Goal: Information Seeking & Learning: Learn about a topic

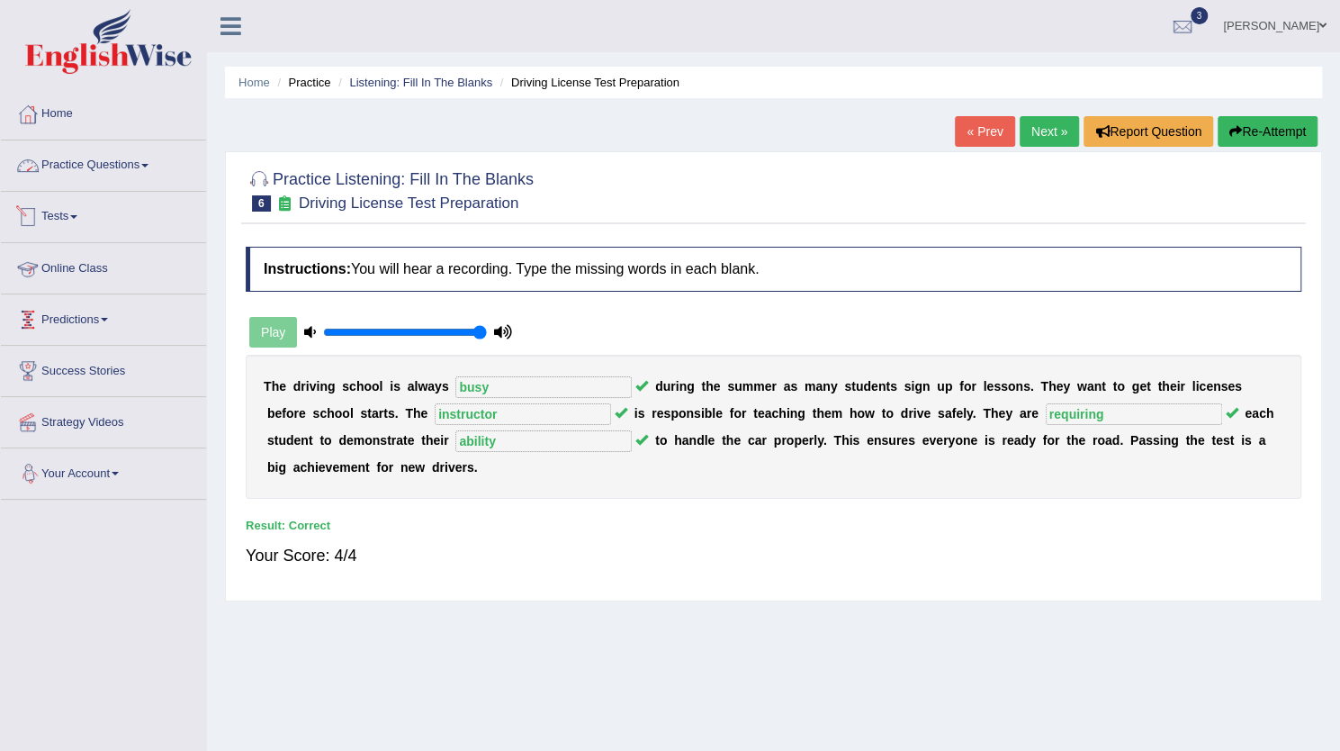
click at [95, 159] on link "Practice Questions" at bounding box center [103, 162] width 205 height 45
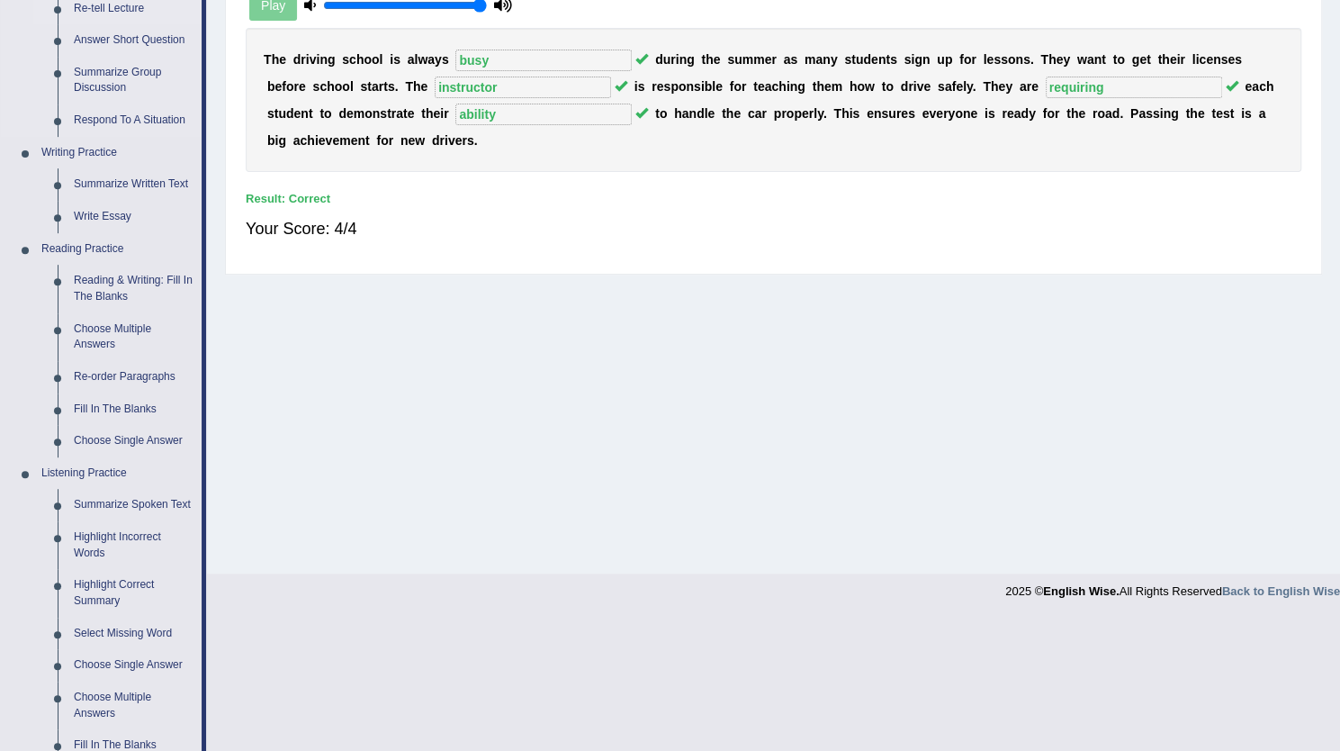
scroll to position [330, 0]
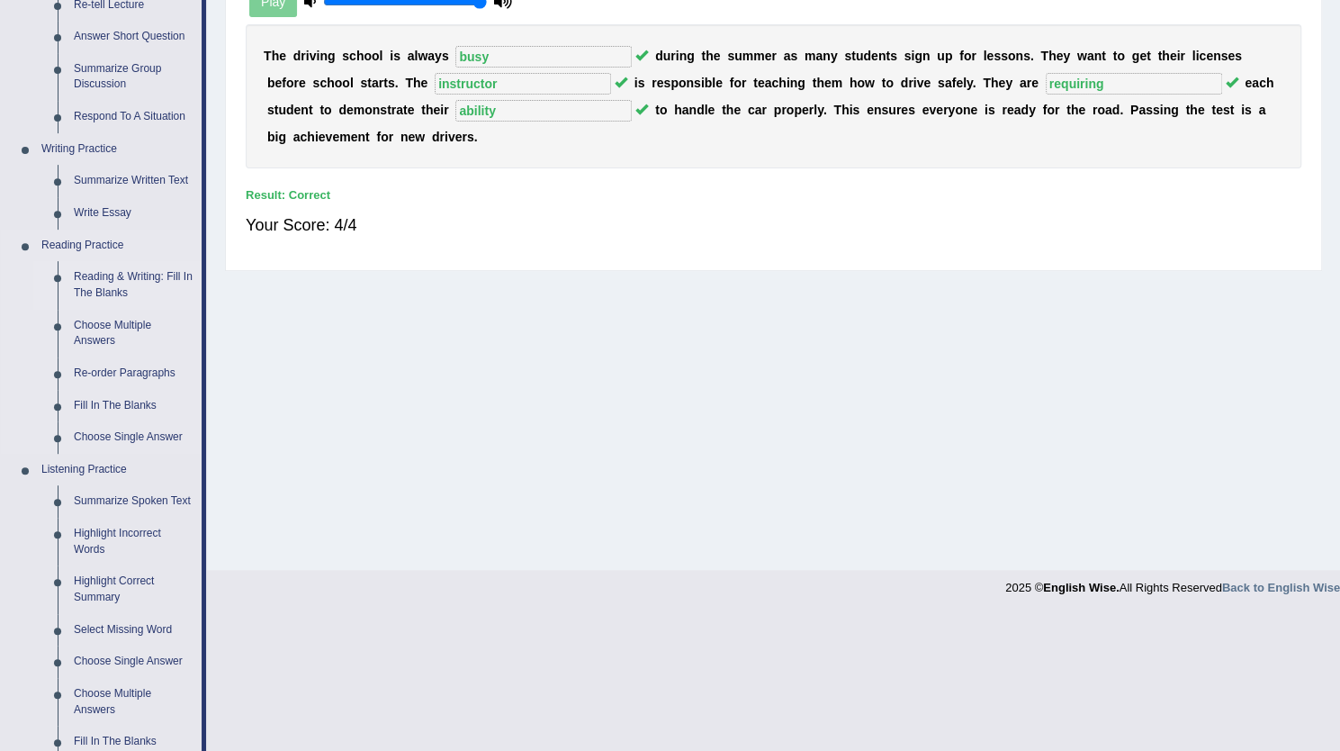
click at [119, 275] on link "Reading & Writing: Fill In The Blanks" at bounding box center [134, 285] width 136 height 48
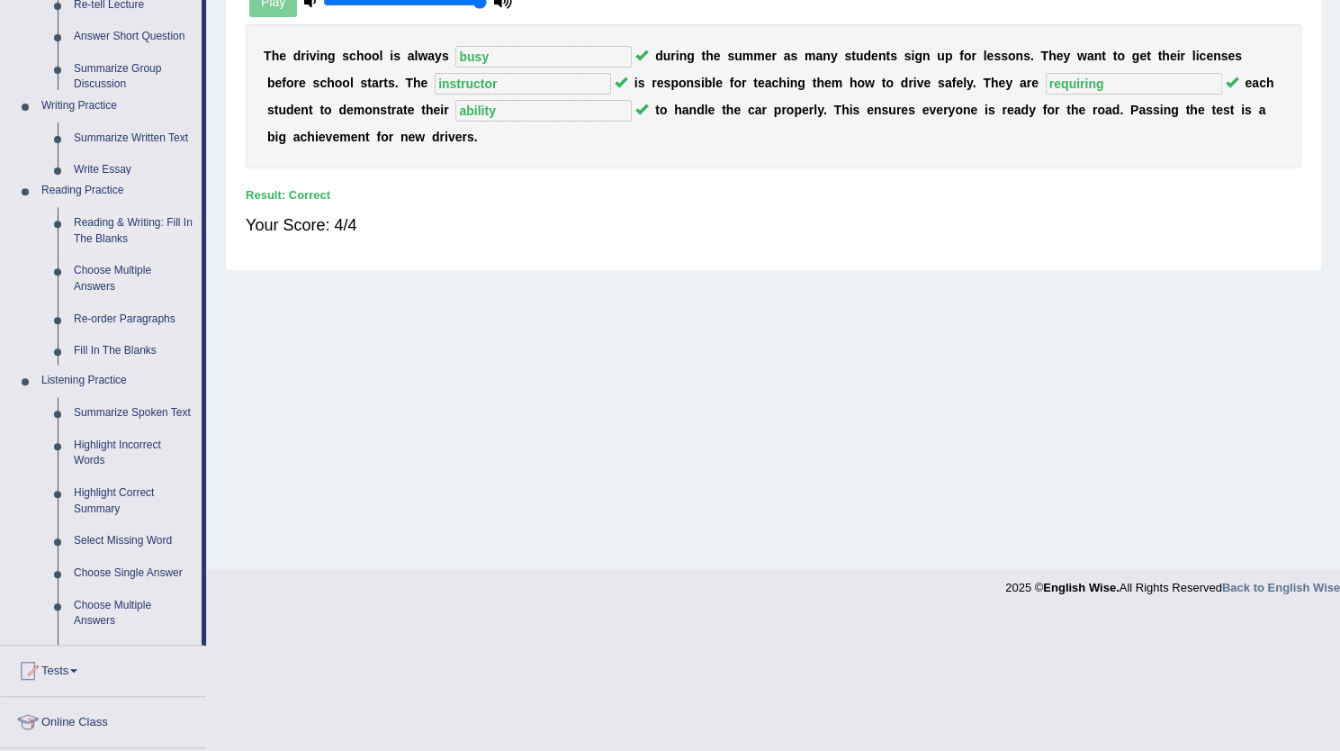
scroll to position [194, 0]
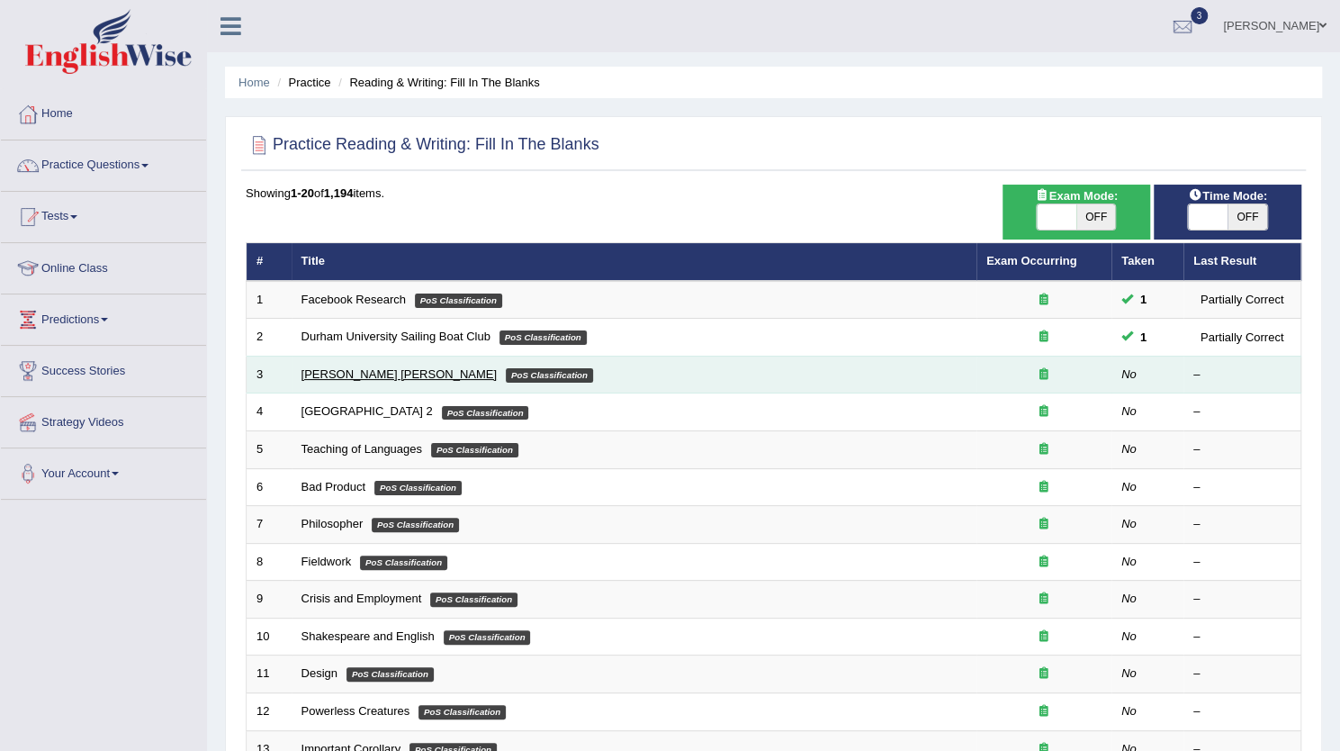
click at [316, 372] on link "[PERSON_NAME] [PERSON_NAME]" at bounding box center [399, 374] width 195 height 14
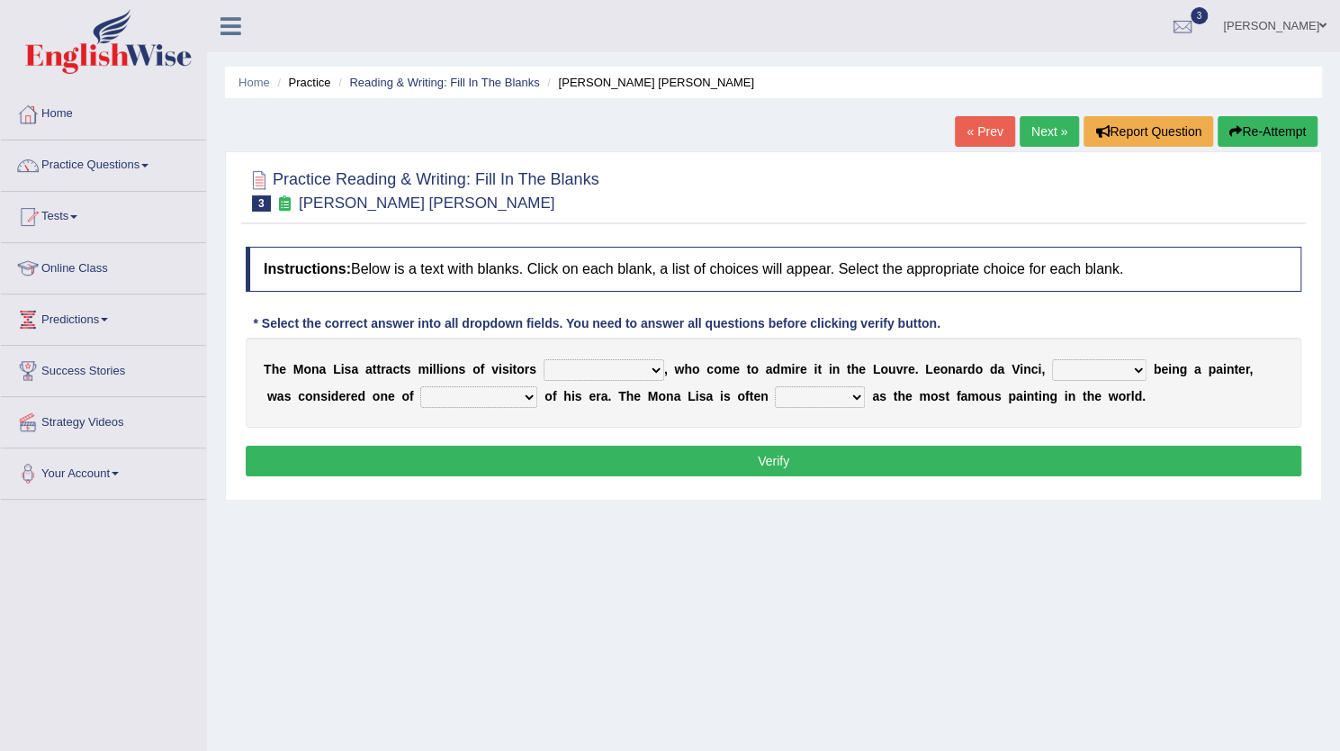
click at [618, 366] on select "around the year the all year all year round per year" at bounding box center [604, 370] width 121 height 22
select select "around the year"
click at [544, 359] on select "around the year the all year all year round per year" at bounding box center [604, 370] width 121 height 22
click at [626, 371] on select "around the year the all year all year round per year" at bounding box center [604, 370] width 121 height 22
click at [681, 316] on div "* Select the correct answer into all dropdown fields. You need to answer all qu…" at bounding box center [597, 323] width 702 height 19
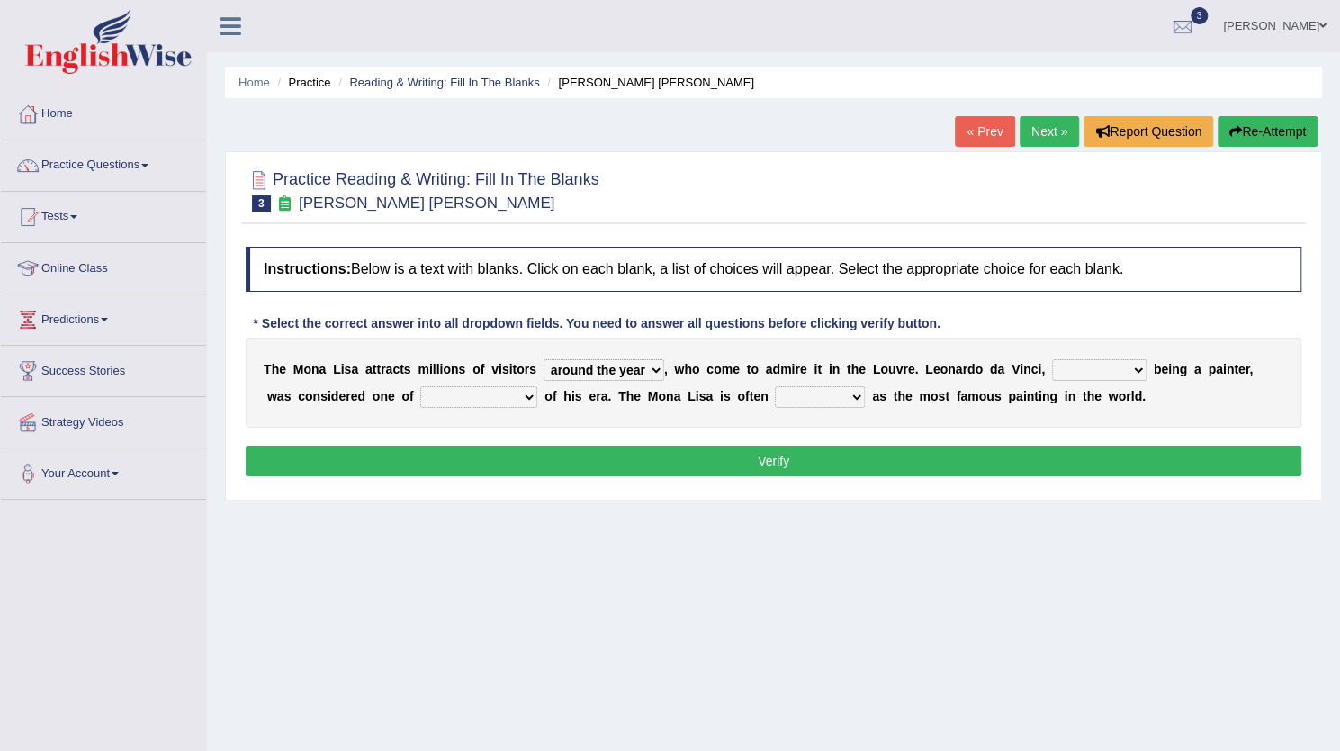
click at [1095, 365] on select "rather than as much as as well as as long as" at bounding box center [1099, 370] width 95 height 22
click at [463, 390] on select "better artists artist the better artist the best artists" at bounding box center [478, 397] width 117 height 22
select select "the best artists"
click at [420, 386] on select "better artists artist the better artist the best artists" at bounding box center [478, 397] width 117 height 22
click at [1077, 362] on select "rather than as much as as well as as long as" at bounding box center [1099, 370] width 95 height 22
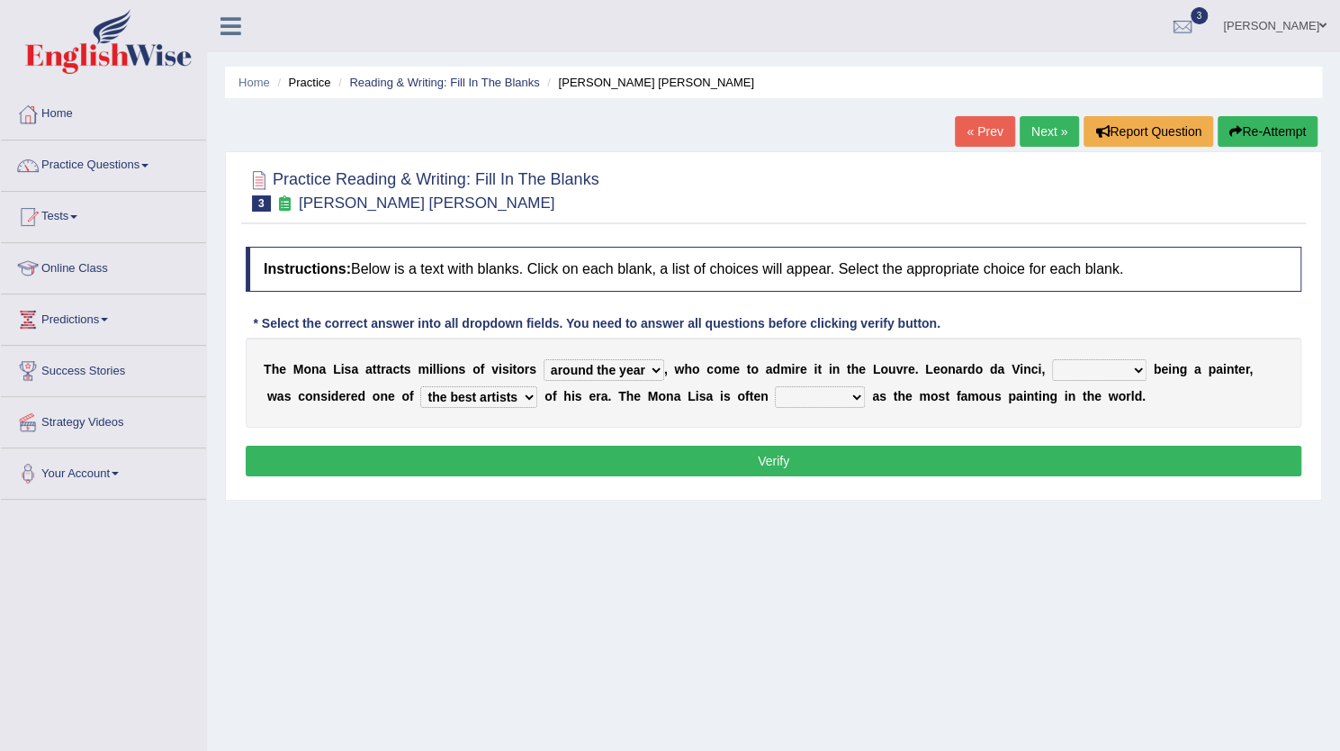
select select "as much as"
click at [1052, 359] on select "rather than as much as as well as as long as" at bounding box center [1099, 370] width 95 height 22
click at [810, 393] on select "classified suggested predicted described" at bounding box center [820, 397] width 90 height 22
select select "classified"
click at [775, 386] on select "classified suggested predicted described" at bounding box center [820, 397] width 90 height 22
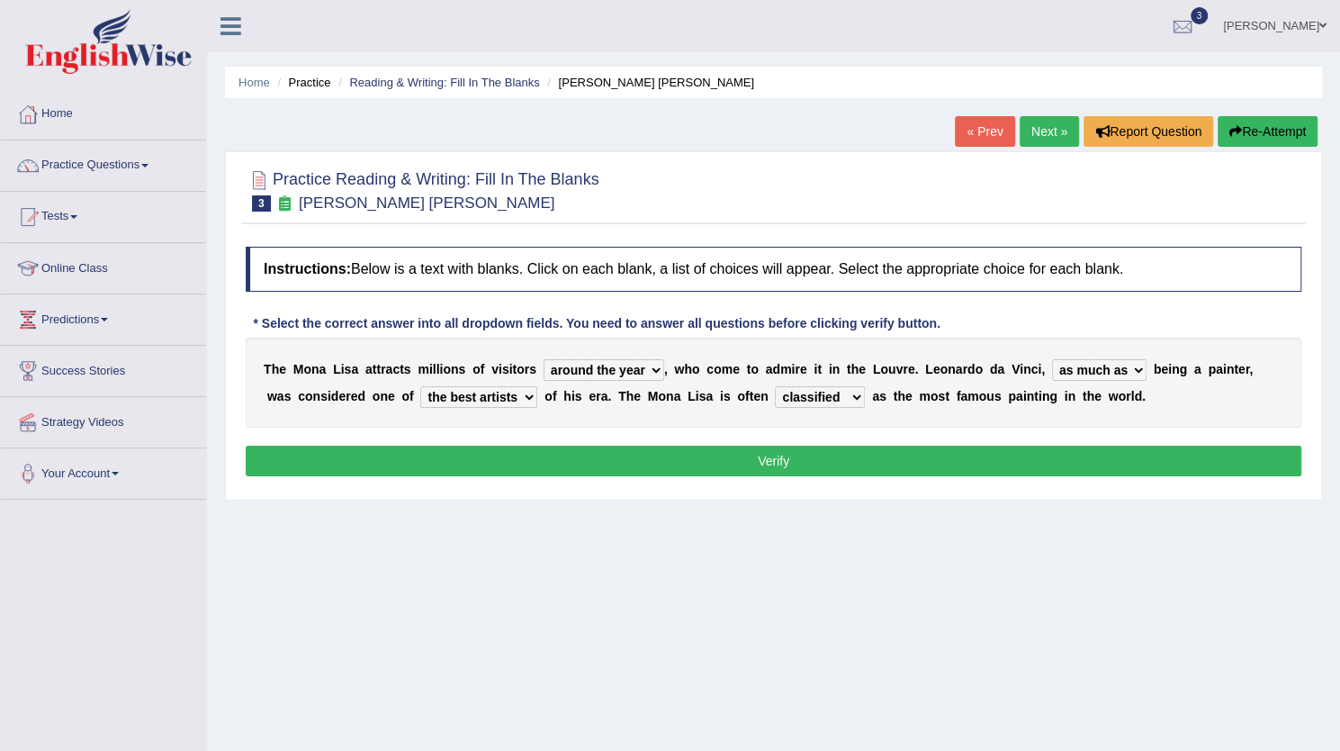
click at [756, 462] on button "Verify" at bounding box center [774, 461] width 1056 height 31
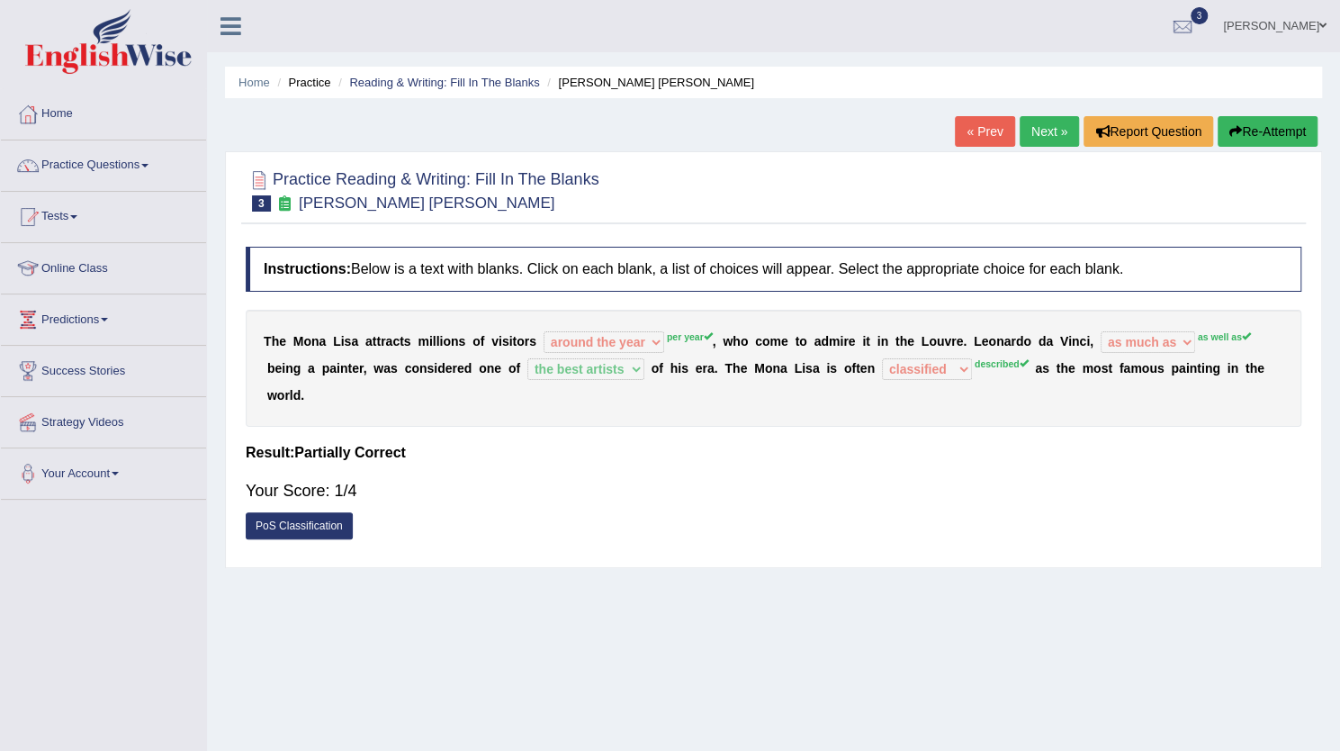
click at [1259, 131] on button "Re-Attempt" at bounding box center [1268, 131] width 100 height 31
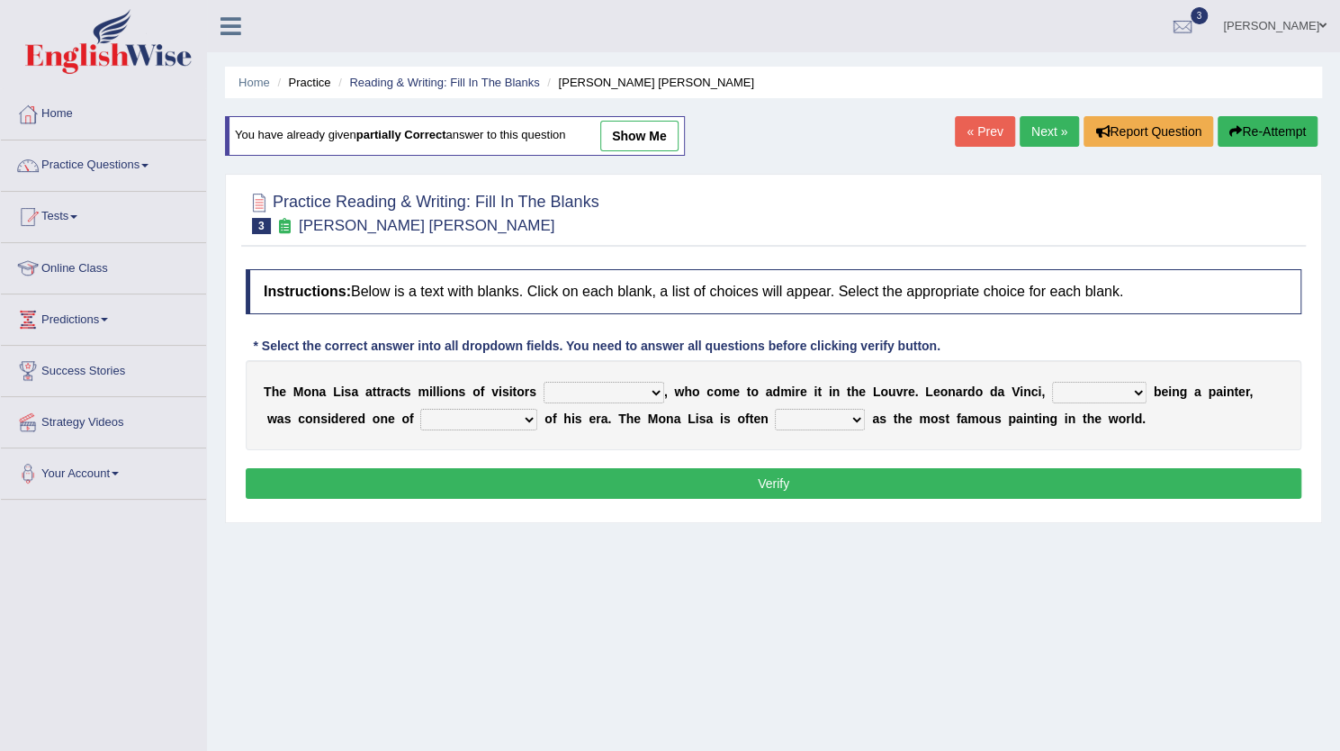
click at [618, 384] on select "around the year the all year all year round per year" at bounding box center [604, 393] width 121 height 22
select select "per year"
click at [544, 382] on select "around the year the all year all year round per year" at bounding box center [604, 393] width 121 height 22
click at [1067, 401] on div "T h e M o n a L i s a a t t r a c t s m i l l i o n s o f v i s i t o r s aroun…" at bounding box center [774, 405] width 1056 height 90
click at [1068, 401] on select "rather than as much as as well as as long as" at bounding box center [1099, 393] width 95 height 22
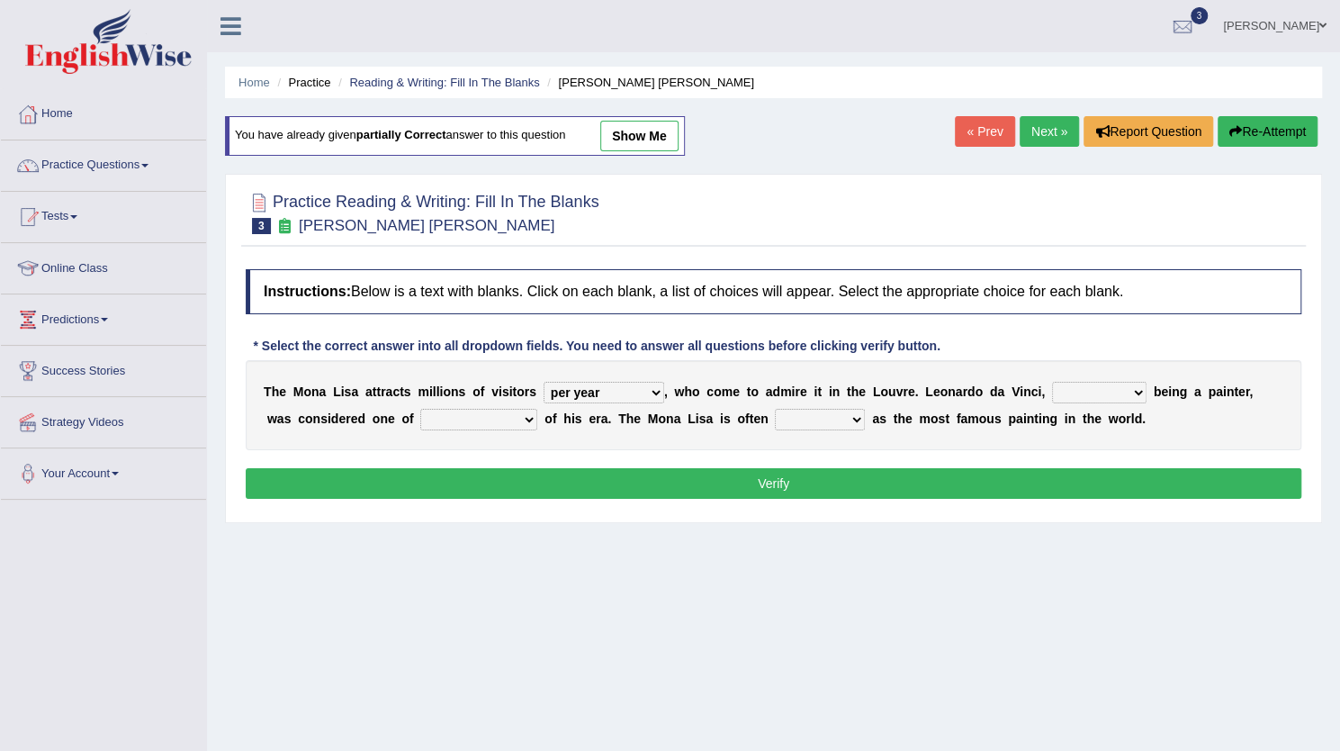
select select "as well as"
click at [1052, 382] on select "rather than as much as as well as as long as" at bounding box center [1099, 393] width 95 height 22
click at [443, 411] on select "better artists artist the better artist the best artists" at bounding box center [478, 420] width 117 height 22
select select "the best artists"
click at [420, 409] on select "better artists artist the better artist the best artists" at bounding box center [478, 420] width 117 height 22
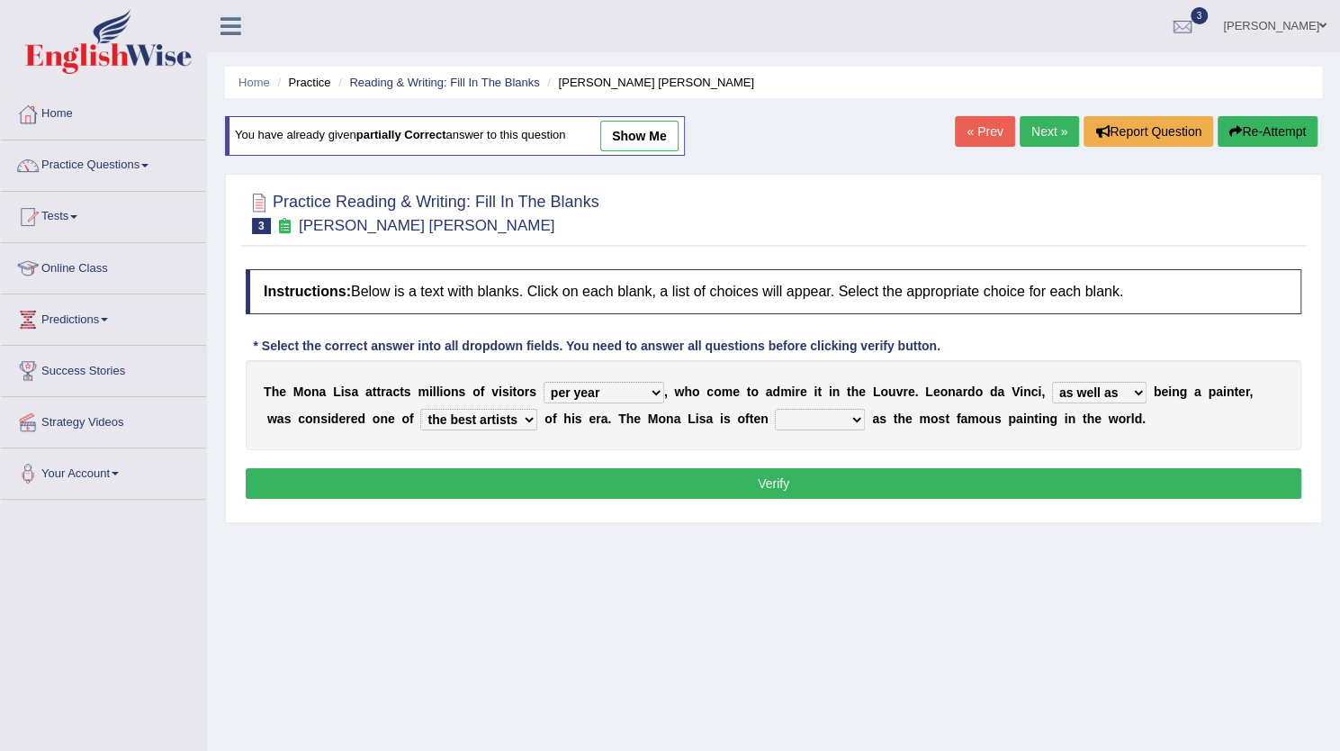
click at [800, 413] on select "classified suggested predicted described" at bounding box center [820, 420] width 90 height 22
select select "described"
click at [775, 409] on select "classified suggested predicted described" at bounding box center [820, 420] width 90 height 22
click at [797, 472] on button "Verify" at bounding box center [774, 483] width 1056 height 31
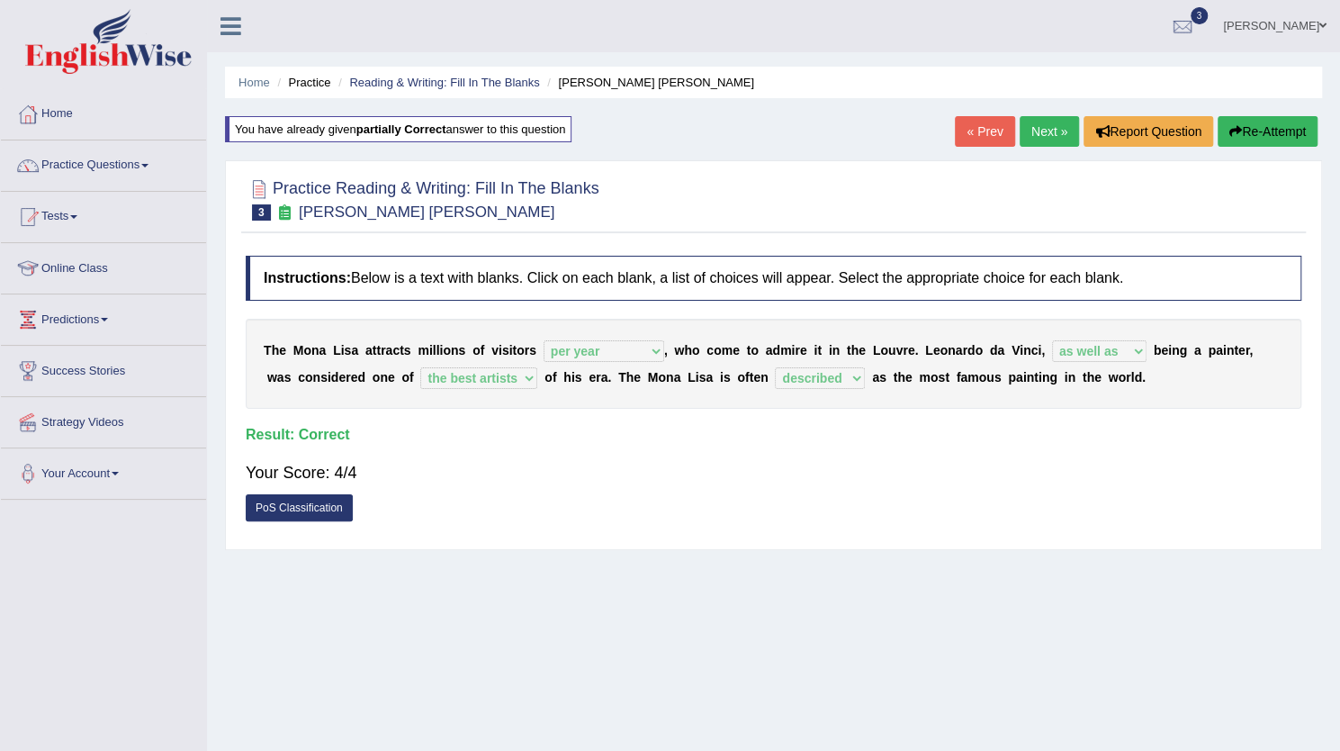
click at [1055, 137] on link "Next »" at bounding box center [1049, 131] width 59 height 31
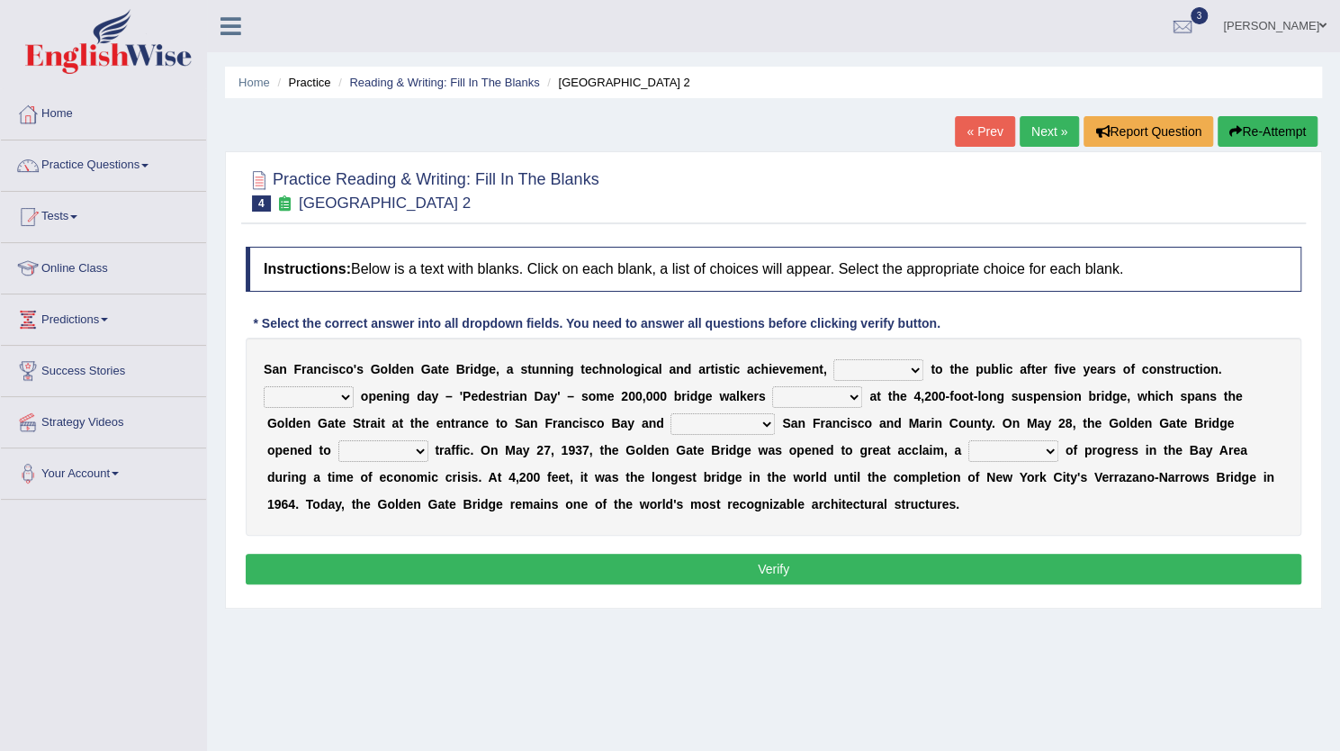
click at [904, 366] on select "opens closes appears equals" at bounding box center [879, 370] width 90 height 22
select select "opens"
click at [834, 359] on select "opens closes appears equals" at bounding box center [879, 370] width 90 height 22
click at [326, 396] on select "On During Since When" at bounding box center [309, 397] width 90 height 22
select select "On"
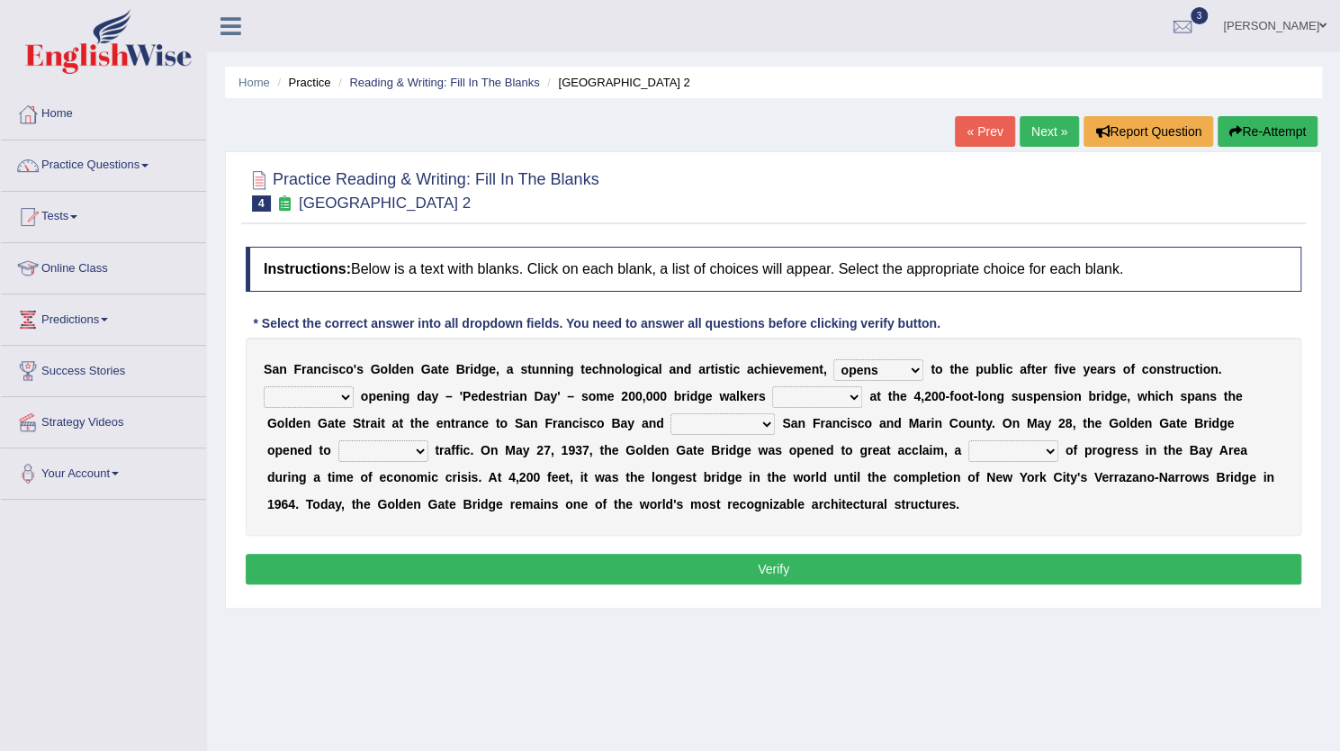
click at [264, 386] on select "On During Since When" at bounding box center [309, 397] width 90 height 22
click at [825, 399] on select "stationed looked marveled laughed" at bounding box center [817, 397] width 90 height 22
click at [545, 420] on b "F" at bounding box center [549, 423] width 8 height 14
click at [724, 424] on select "separates connects channels differentiates" at bounding box center [723, 424] width 104 height 22
select select "connects"
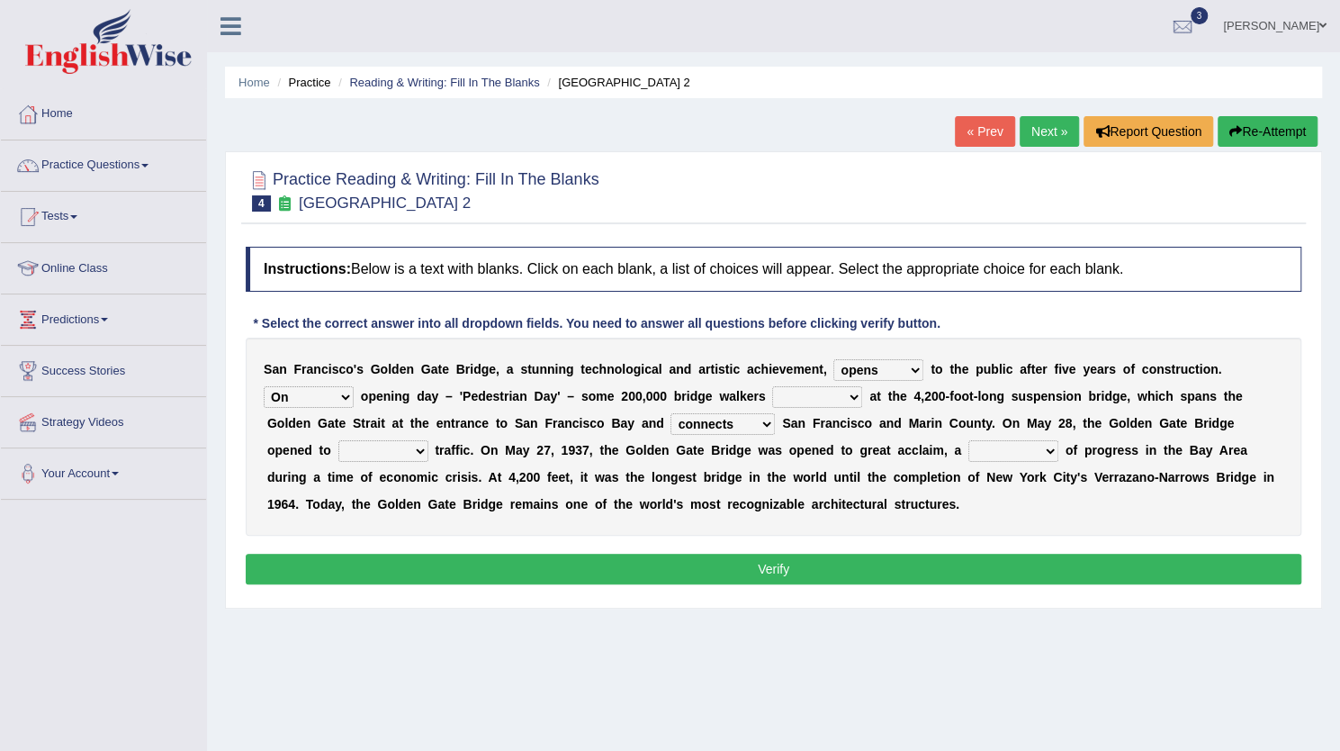
click at [671, 413] on select "separates connects channels differentiates" at bounding box center [723, 424] width 104 height 22
click at [825, 399] on select "stationed looked marveled laughed" at bounding box center [817, 397] width 90 height 22
select select "stationed"
click at [772, 386] on select "stationed looked marveled laughed" at bounding box center [817, 397] width 90 height 22
click at [402, 447] on select "aquatic vehicular airborne watertight" at bounding box center [383, 451] width 90 height 22
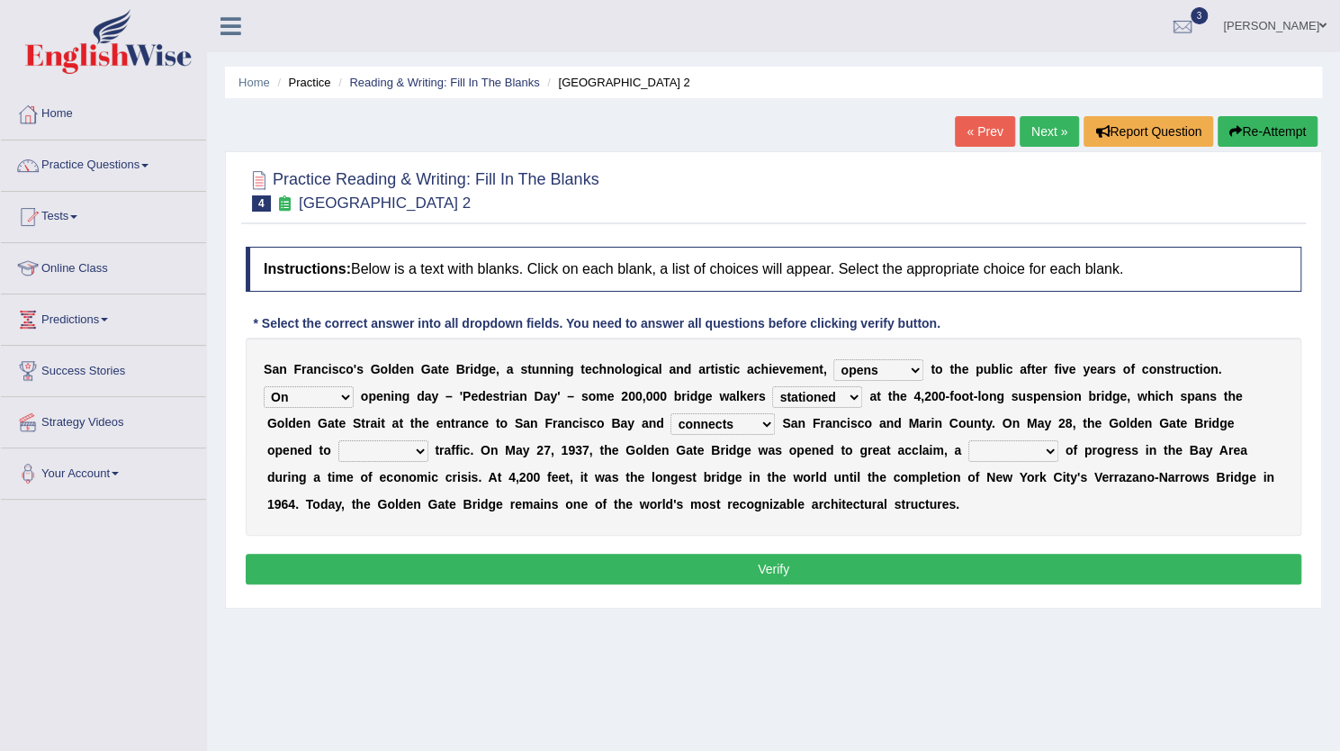
select select "vehicular"
click at [338, 440] on select "aquatic vehicular airborne watertight" at bounding box center [383, 451] width 90 height 22
click at [1036, 454] on select "denial symbol technique yield" at bounding box center [1014, 451] width 90 height 22
select select "symbol"
click at [969, 440] on select "denial symbol technique yield" at bounding box center [1014, 451] width 90 height 22
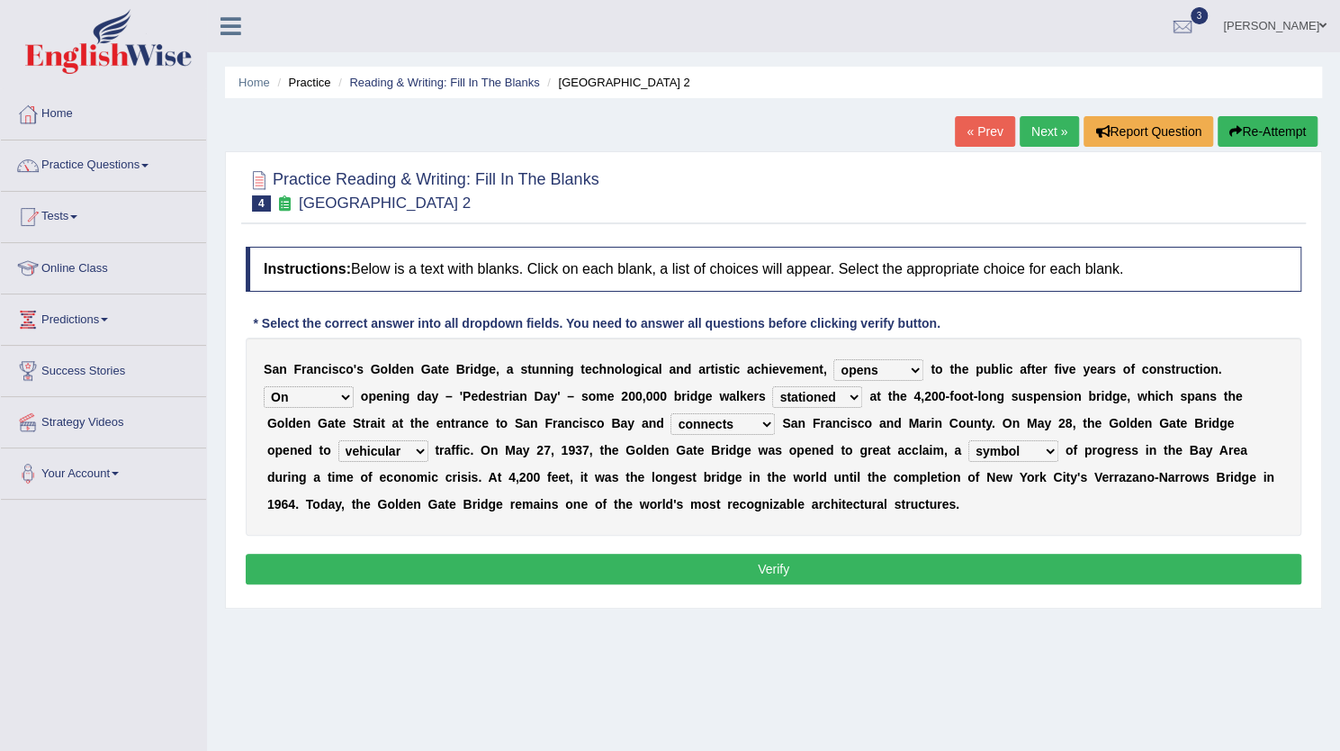
click at [836, 581] on button "Verify" at bounding box center [774, 569] width 1056 height 31
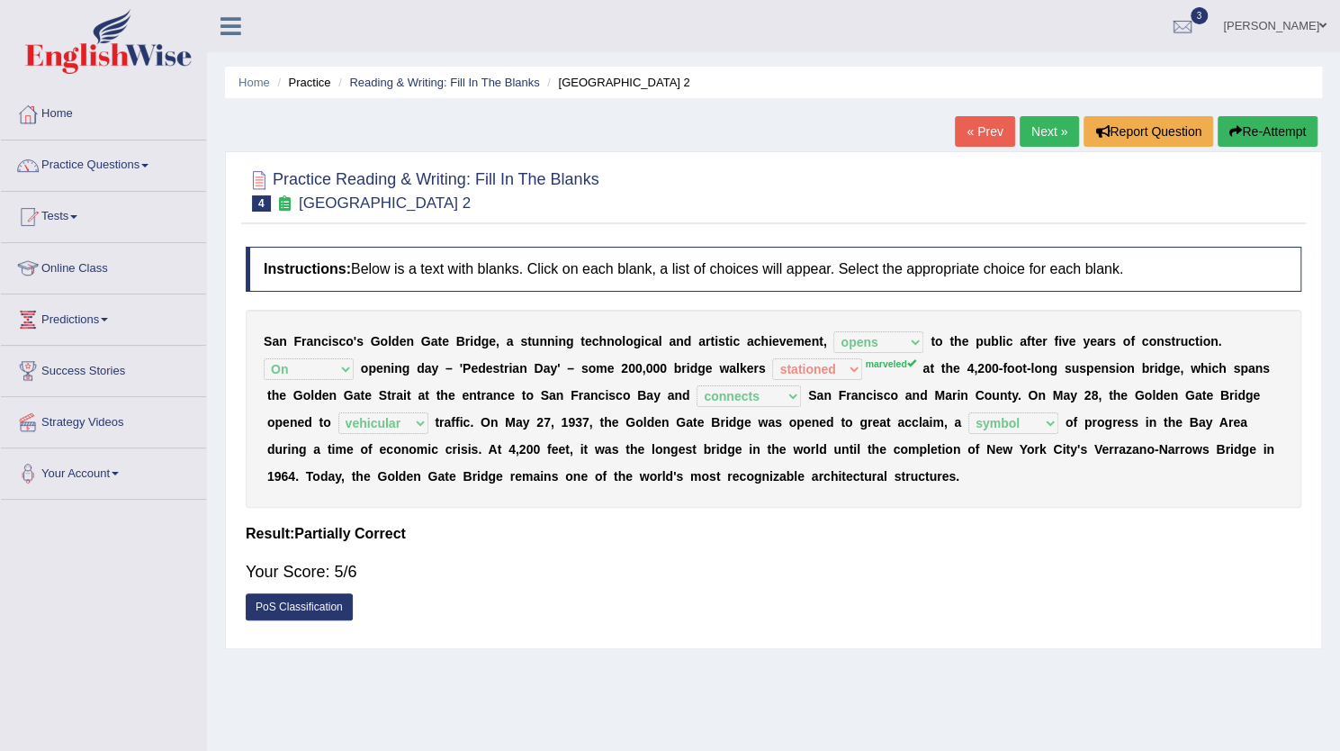
click at [1048, 142] on link "Next »" at bounding box center [1049, 131] width 59 height 31
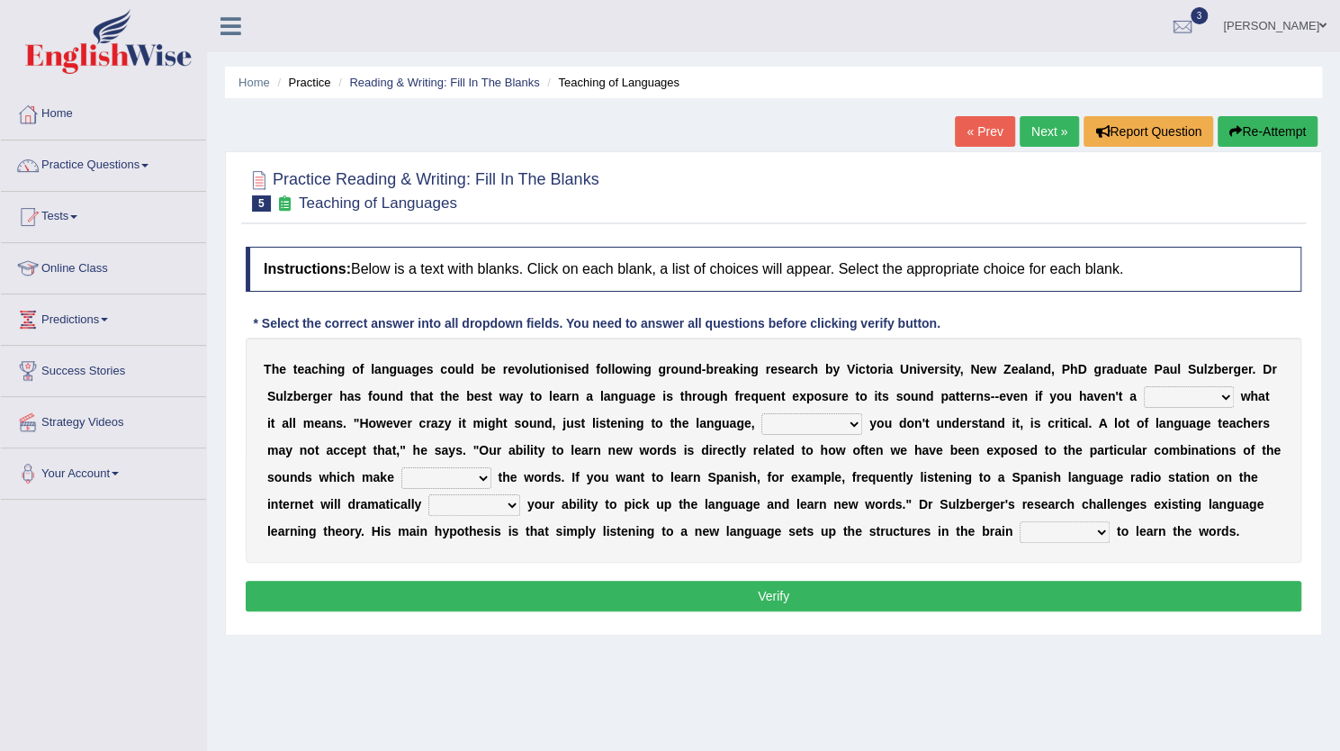
click at [1174, 397] on select "dew claw clue due" at bounding box center [1189, 397] width 90 height 22
select select "clue"
click at [1144, 386] on select "dew claw clue due" at bounding box center [1189, 397] width 90 height 22
click at [821, 413] on select "but also all together even though if so" at bounding box center [812, 424] width 101 height 22
select select "even though"
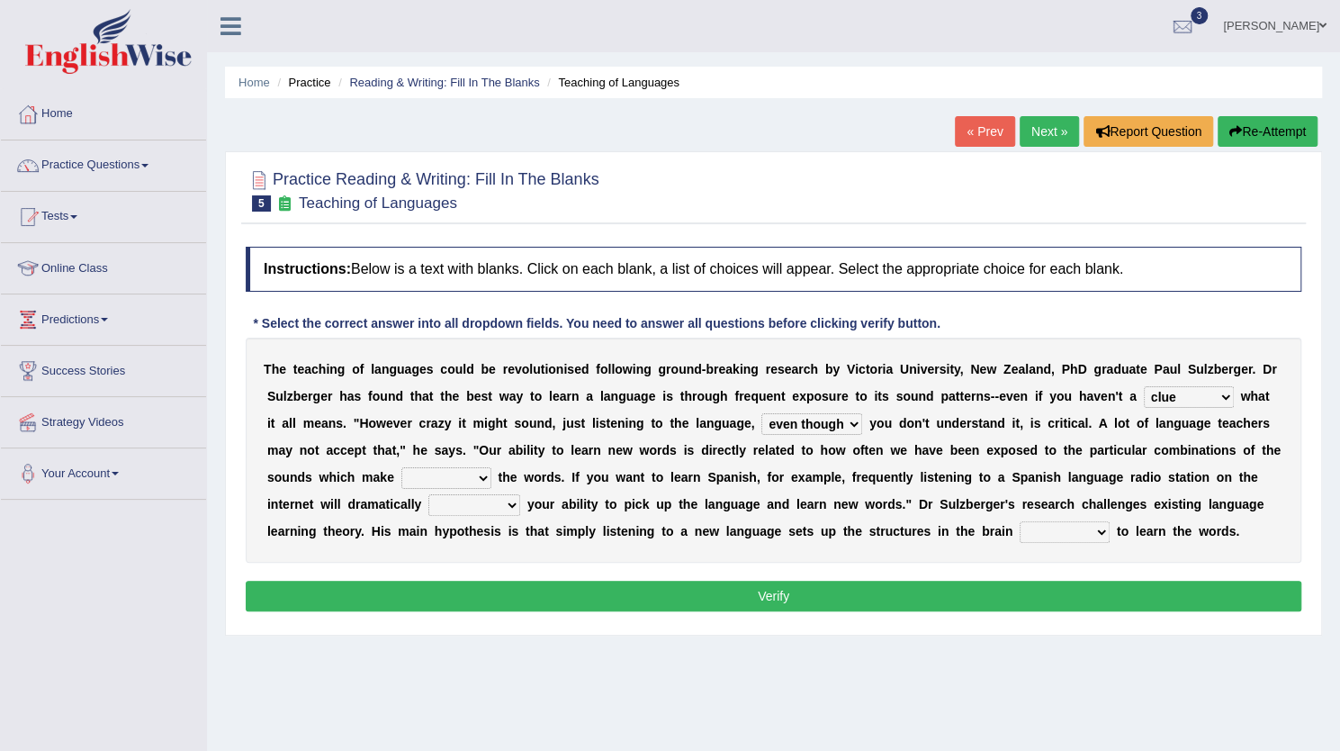
click at [762, 413] on select "but also all together even though if so" at bounding box center [812, 424] width 101 height 22
click at [468, 475] on select "down up of on" at bounding box center [446, 478] width 90 height 22
select select "up"
click at [401, 467] on select "down up of on" at bounding box center [446, 478] width 90 height 22
click at [496, 504] on select "evaluate exaggerate describe boost" at bounding box center [474, 505] width 92 height 22
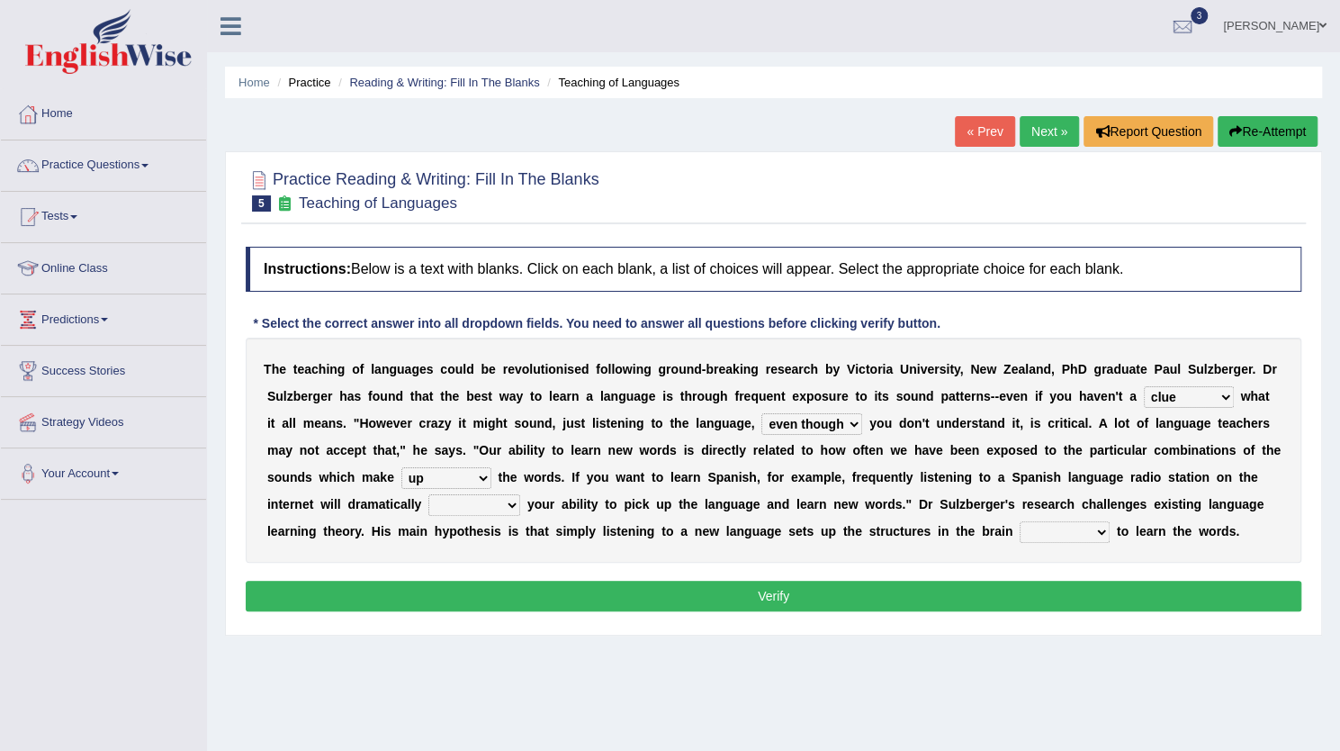
select select "boost"
click at [428, 494] on select "evaluate exaggerate describe boost" at bounding box center [474, 505] width 92 height 22
click at [1058, 529] on select "requiring required directed to require" at bounding box center [1065, 532] width 90 height 22
select select "directed"
click at [1020, 521] on select "requiring required directed to require" at bounding box center [1065, 532] width 90 height 22
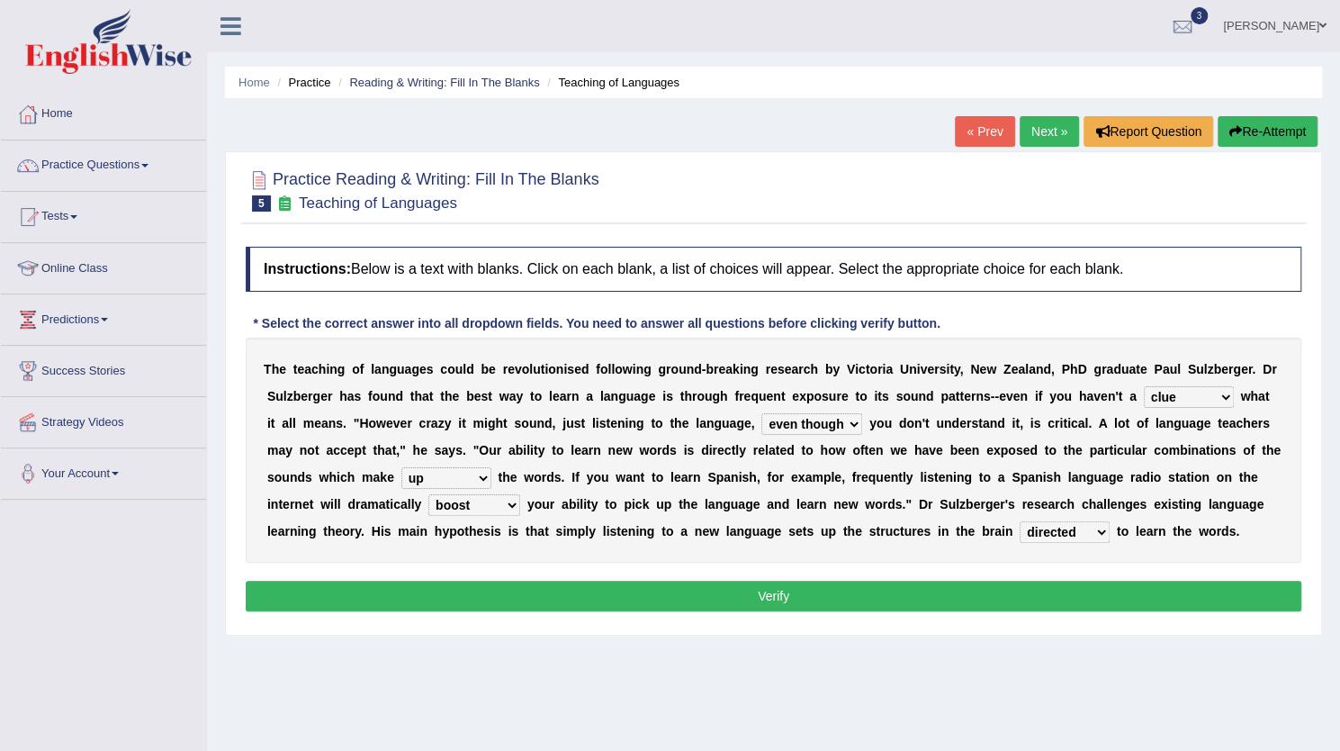
click at [967, 591] on button "Verify" at bounding box center [774, 596] width 1056 height 31
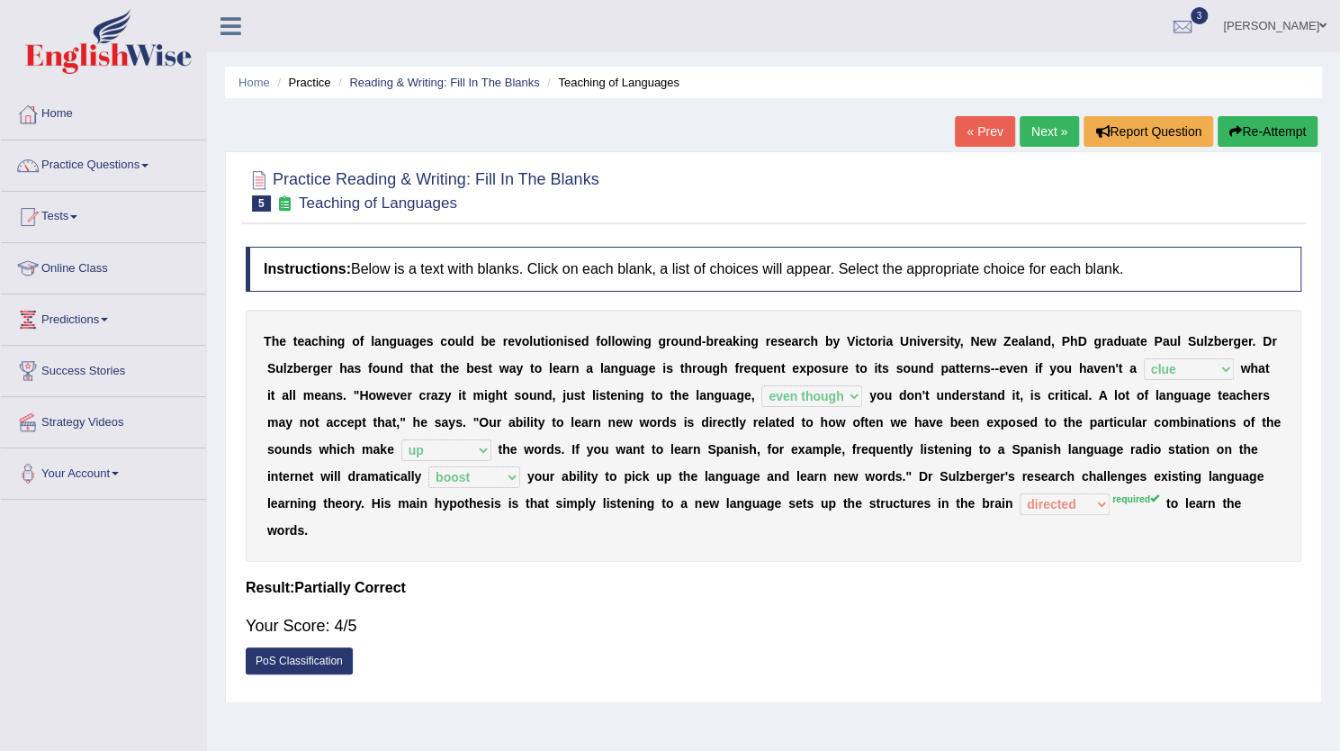
click at [1047, 129] on link "Next »" at bounding box center [1049, 131] width 59 height 31
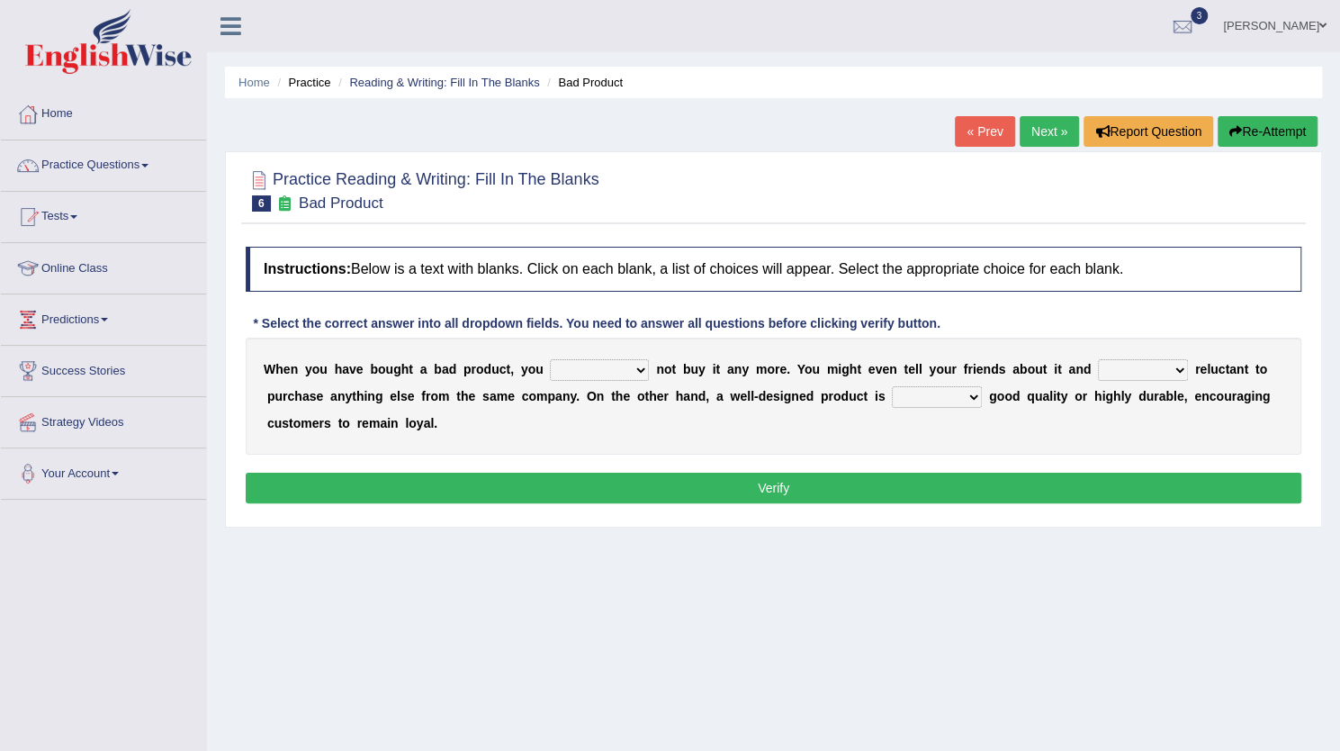
click at [595, 368] on select "would have should have should" at bounding box center [599, 370] width 99 height 22
select select "would"
click at [550, 359] on select "would have should have should" at bounding box center [599, 370] width 99 height 22
click at [1128, 366] on select "is are be being" at bounding box center [1143, 370] width 90 height 22
click at [835, 430] on div "W h e n y o u h a v e b o u g h t a b a d p r o d u c t , y o u would have shou…" at bounding box center [774, 396] width 1056 height 117
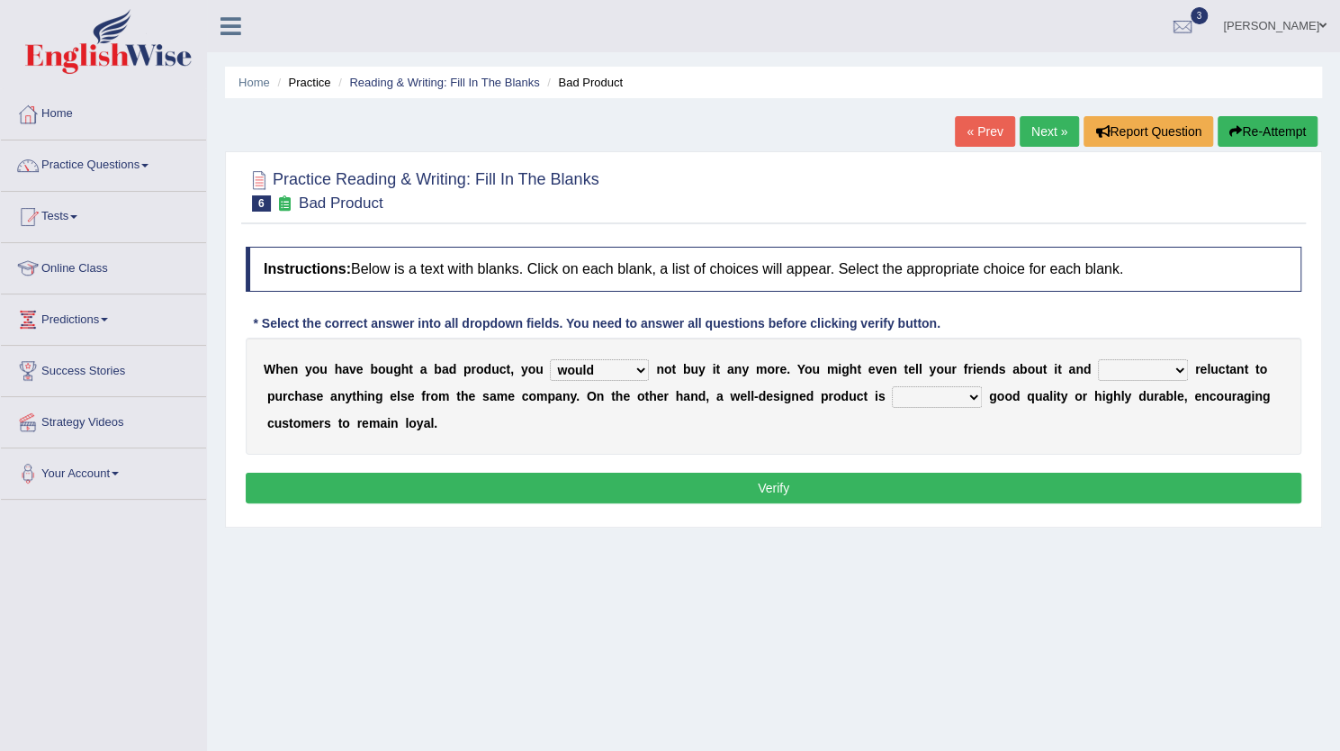
click at [942, 393] on select "both also neither either" at bounding box center [937, 397] width 90 height 22
select select "also"
click at [892, 386] on select "both also neither either" at bounding box center [937, 397] width 90 height 22
click at [1136, 365] on select "is are be being" at bounding box center [1143, 370] width 90 height 22
select select "be"
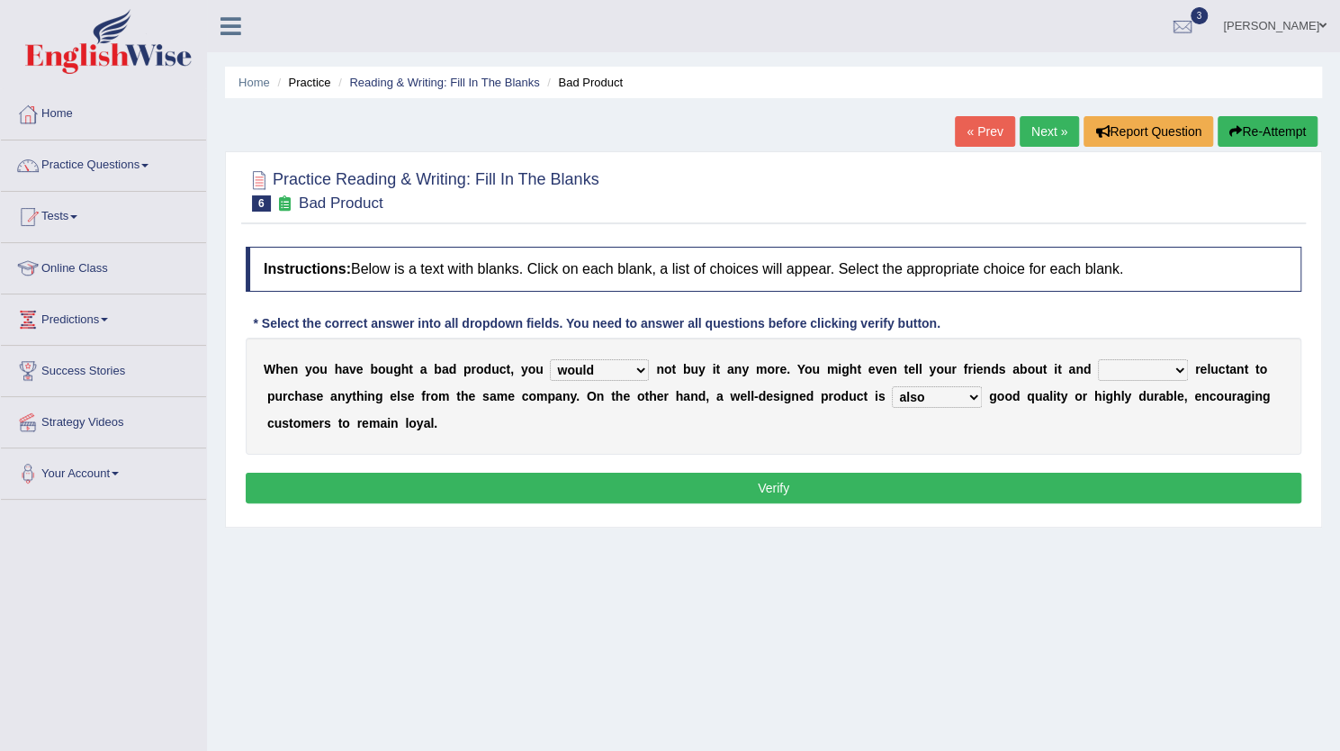
click at [1098, 359] on select "is are be being" at bounding box center [1143, 370] width 90 height 22
click at [1003, 478] on button "Verify" at bounding box center [774, 488] width 1056 height 31
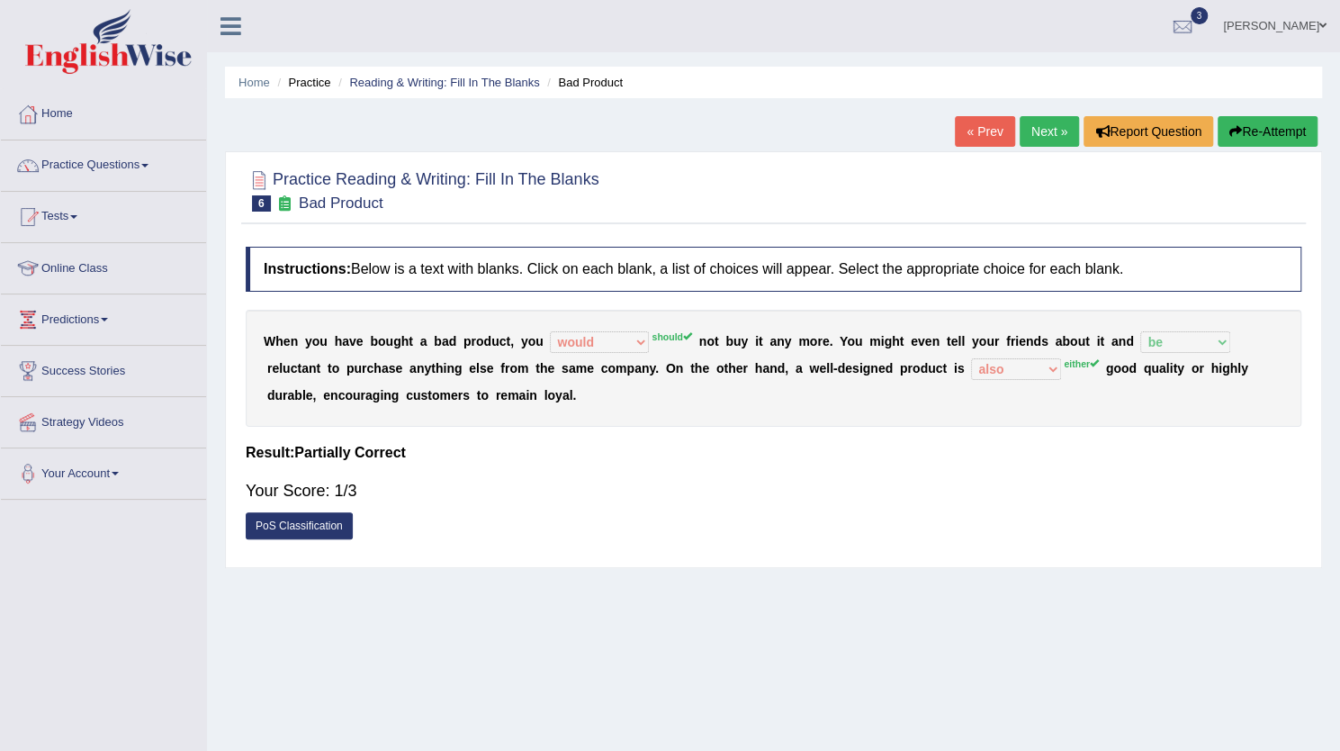
click at [1274, 128] on button "Re-Attempt" at bounding box center [1268, 131] width 100 height 31
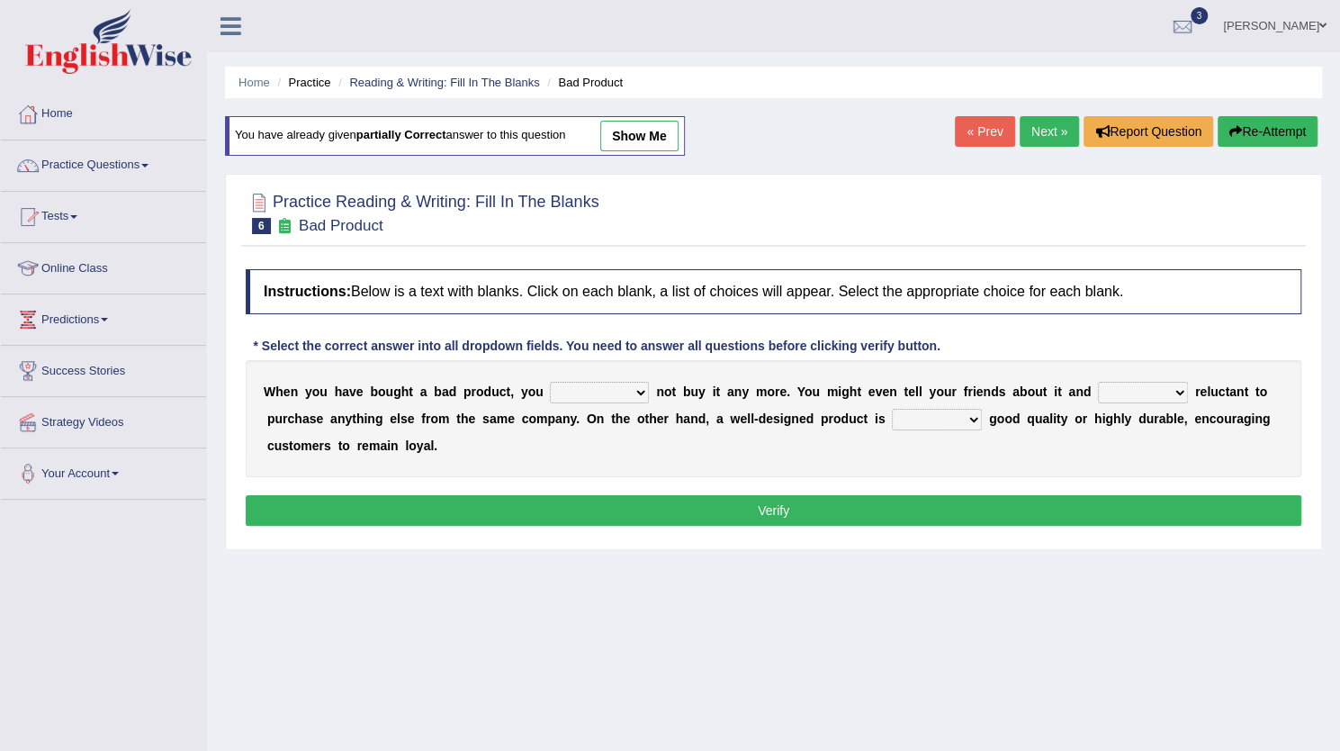
click at [567, 392] on select "would have should have should" at bounding box center [599, 393] width 99 height 22
select select "should"
click at [550, 382] on select "would have should have should" at bounding box center [599, 393] width 99 height 22
click at [1160, 388] on select "is are be being" at bounding box center [1143, 393] width 90 height 22
click at [1098, 382] on select "is are be being" at bounding box center [1143, 393] width 90 height 22
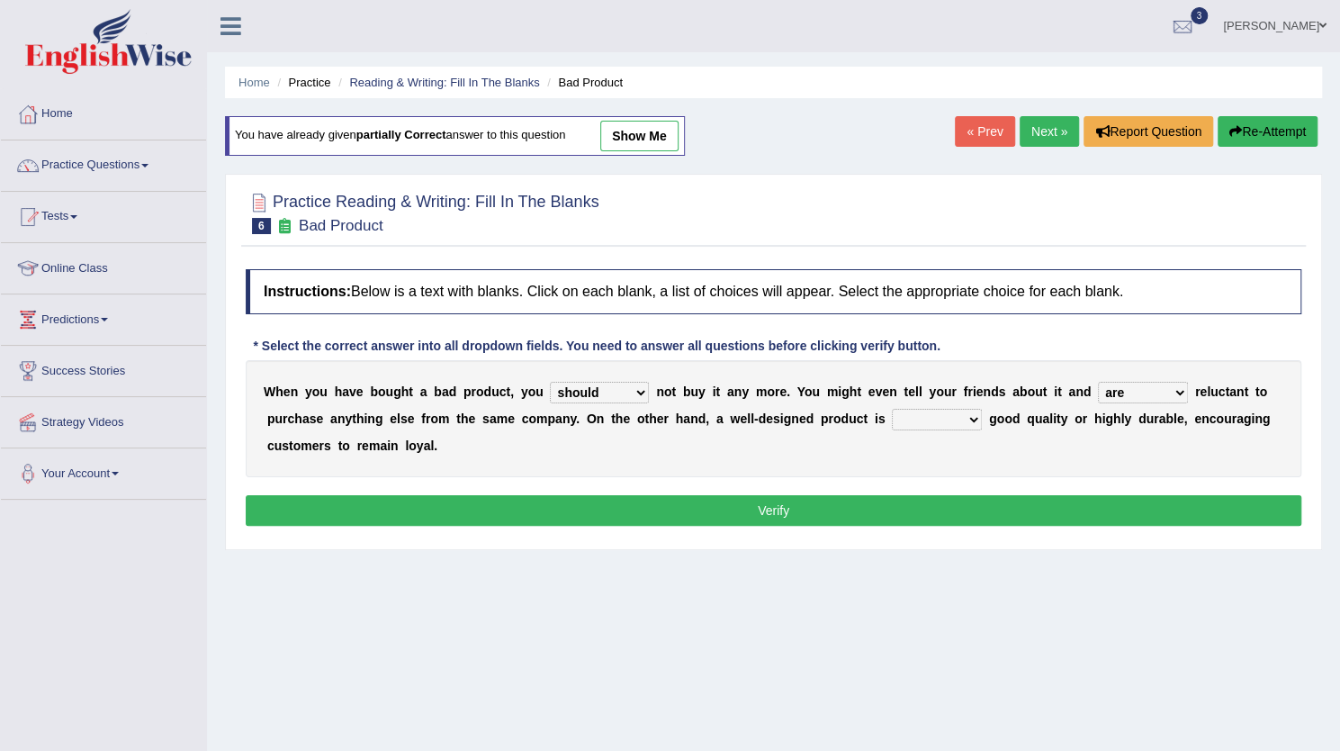
click at [1127, 392] on select "is are be being" at bounding box center [1143, 393] width 90 height 22
select select "be"
click at [1098, 382] on select "is are be being" at bounding box center [1143, 393] width 90 height 22
click at [958, 415] on select "both also neither either" at bounding box center [937, 420] width 90 height 22
select select "either"
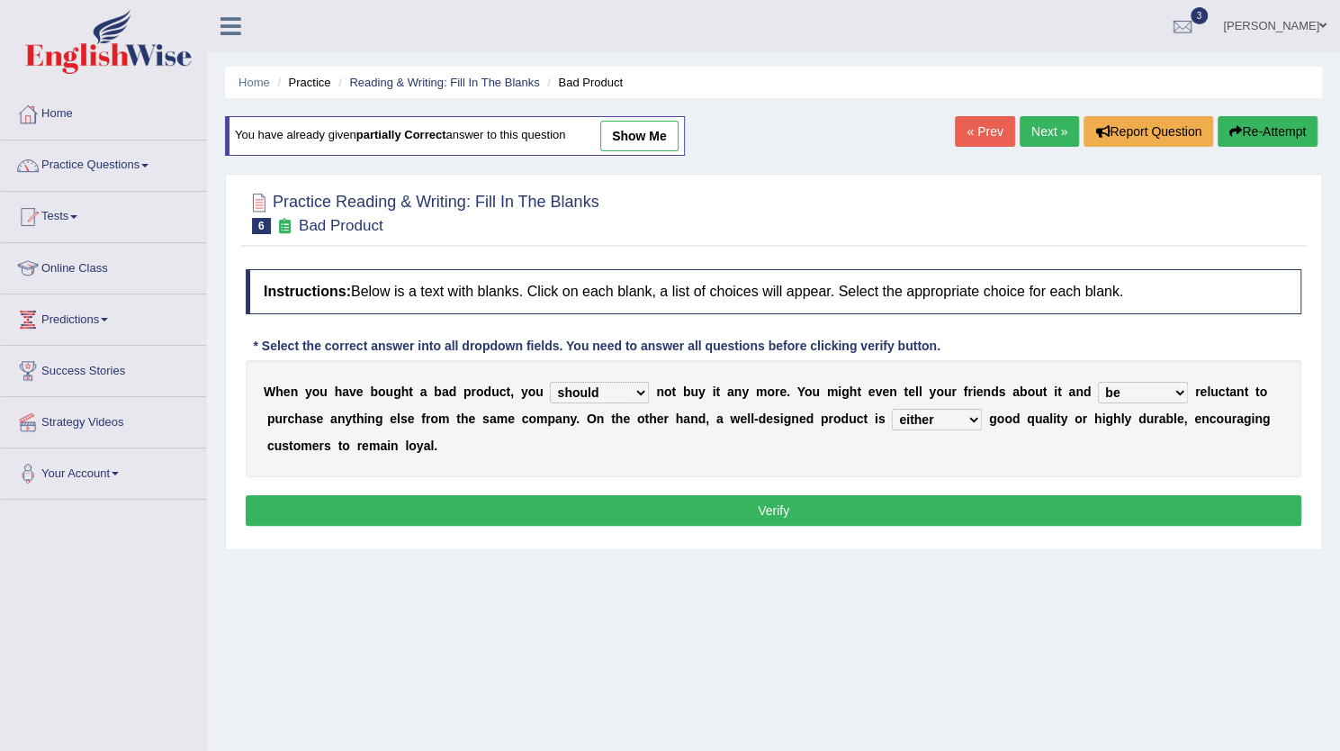
click at [892, 409] on select "both also neither either" at bounding box center [937, 420] width 90 height 22
click at [942, 490] on div "Instructions: Below is a text with blanks. Click on each blank, a list of choic…" at bounding box center [773, 400] width 1065 height 280
click at [902, 515] on button "Verify" at bounding box center [774, 510] width 1056 height 31
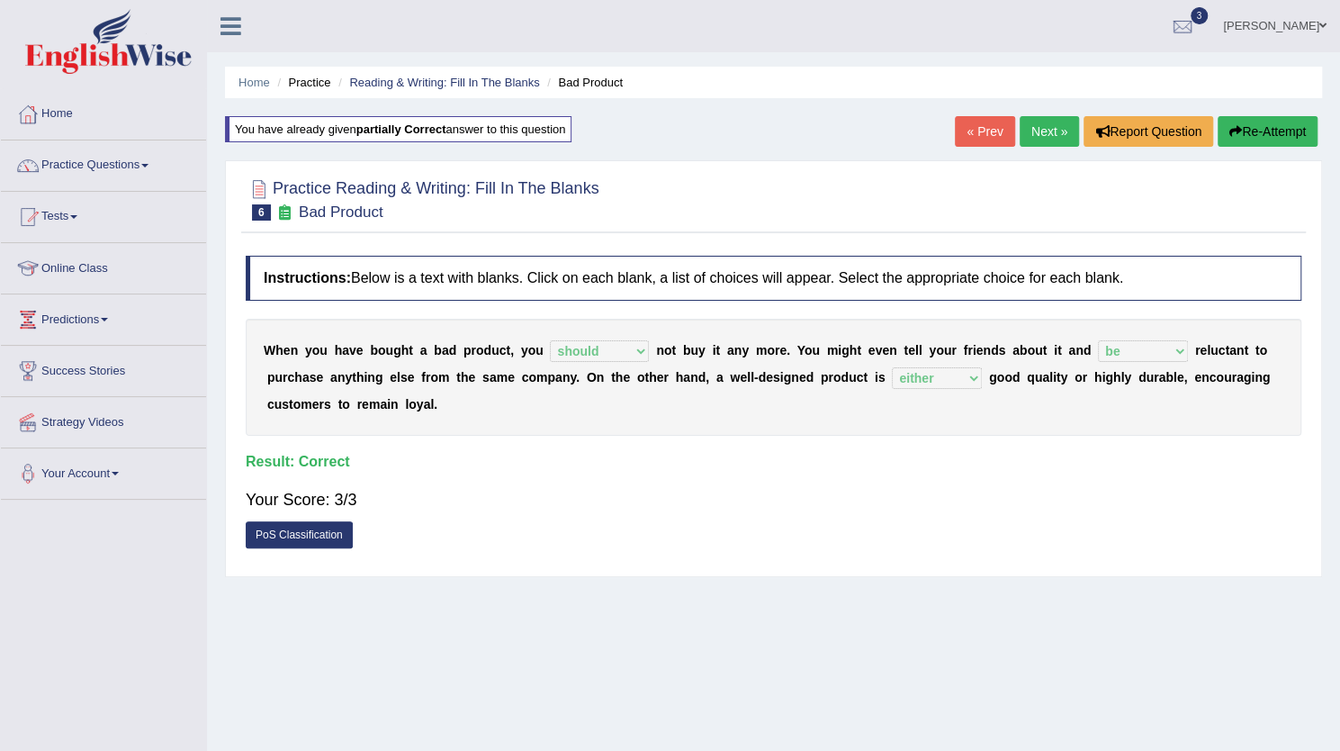
click at [1059, 127] on link "Next »" at bounding box center [1049, 131] width 59 height 31
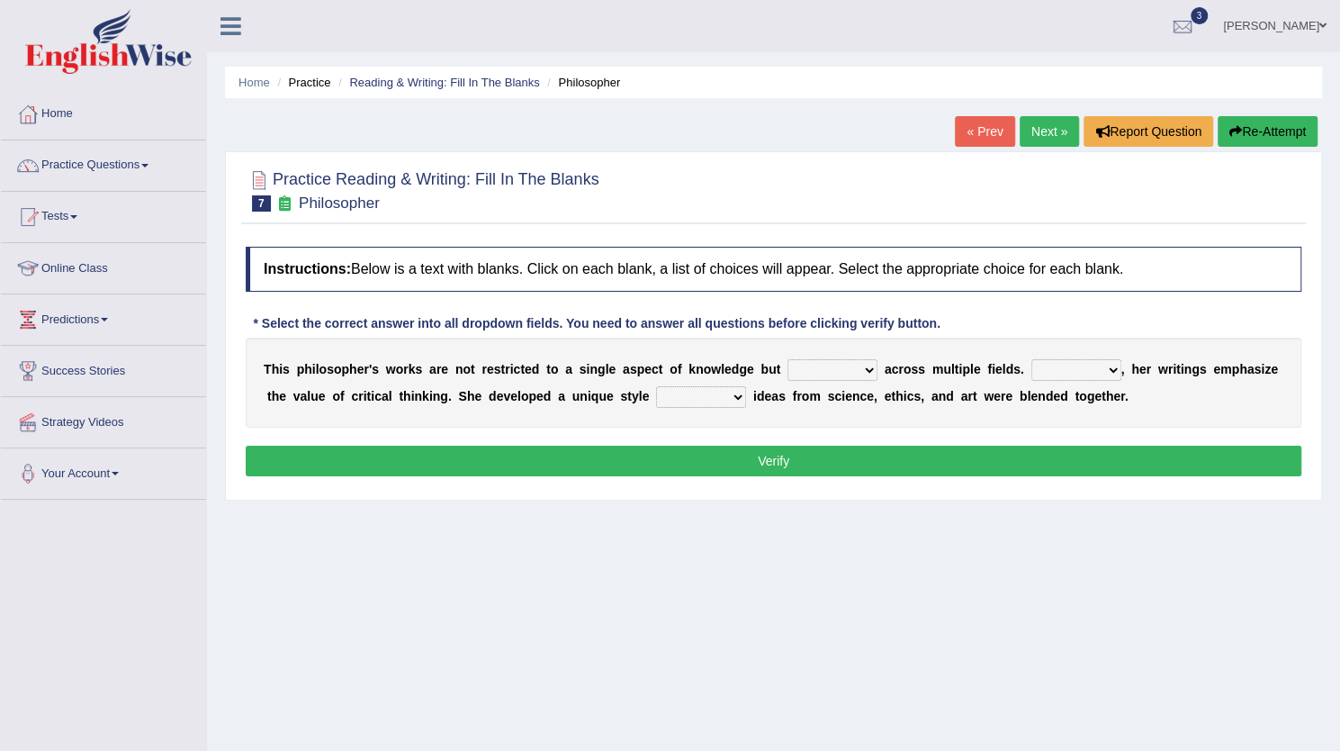
click at [830, 365] on select "constrain contain assemble extend" at bounding box center [833, 370] width 90 height 22
select select "extend"
click at [788, 359] on select "constrain contain assemble extend" at bounding box center [833, 370] width 90 height 22
click at [850, 374] on select "constrain contain assemble extend" at bounding box center [833, 370] width 90 height 22
click at [1019, 491] on div "Practice Reading & Writing: Fill In The Blanks 7 Philosopher Instructions: Belo…" at bounding box center [773, 325] width 1097 height 349
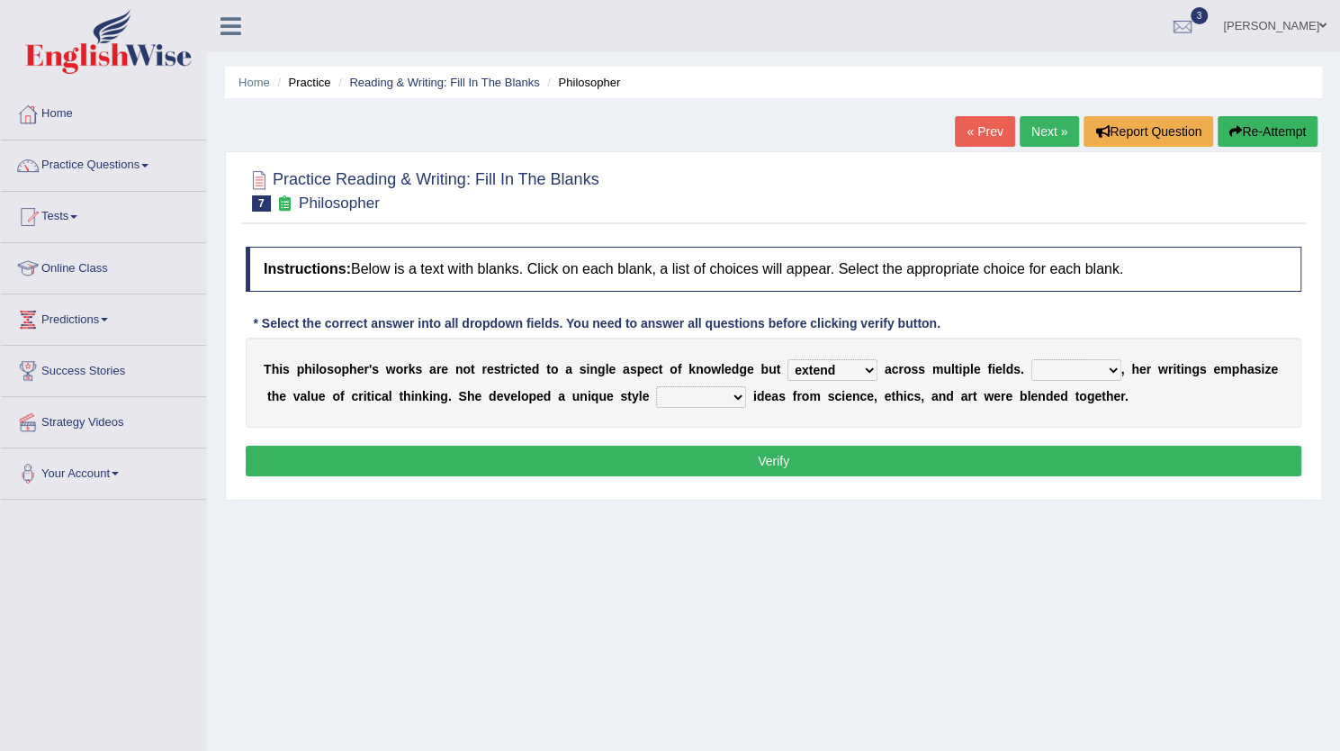
click at [1088, 361] on select "Rather So Moreover Likely" at bounding box center [1077, 370] width 90 height 22
select select "So"
click at [1032, 359] on select "Rather So Moreover Likely" at bounding box center [1077, 370] width 90 height 22
click at [717, 399] on select "in that that which in which" at bounding box center [701, 397] width 90 height 22
select select "in which"
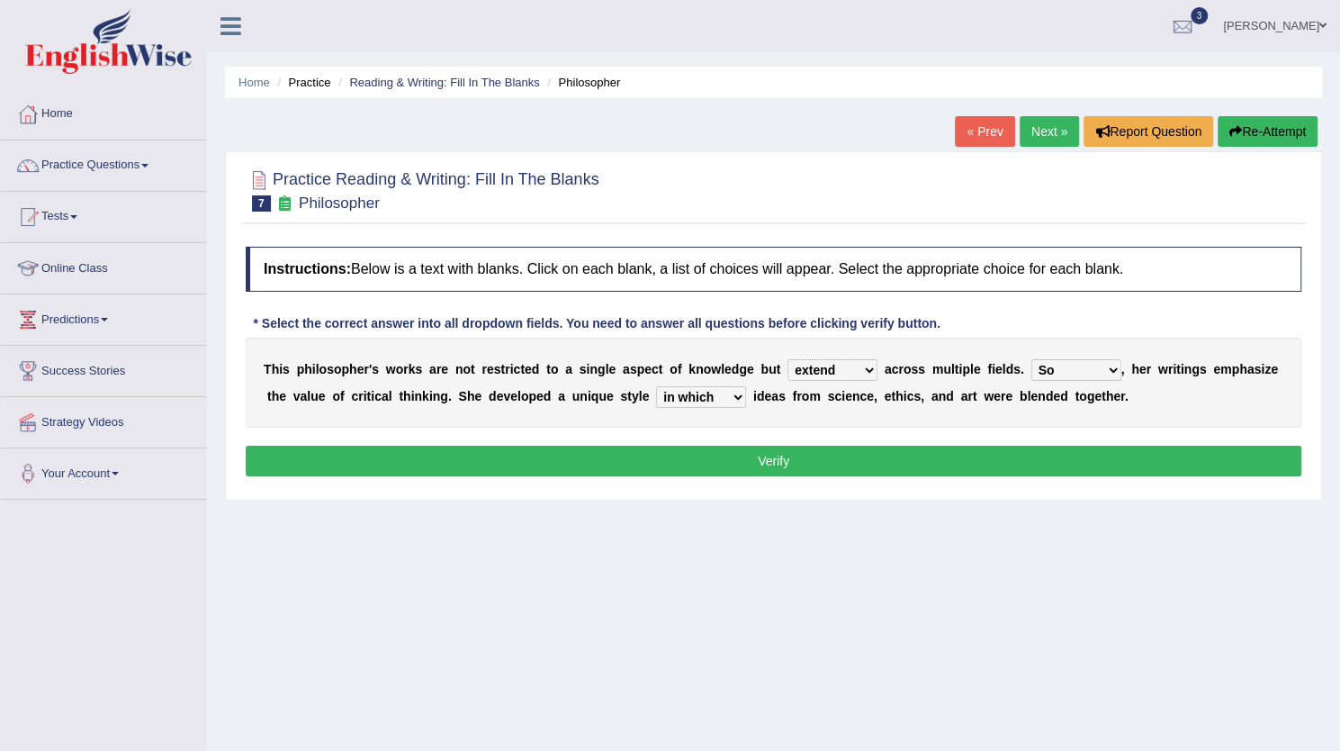
click at [656, 386] on select "in that that which in which" at bounding box center [701, 397] width 90 height 22
drag, startPoint x: 693, startPoint y: 493, endPoint x: 718, endPoint y: 453, distance: 47.7
click at [718, 453] on div "Practice Reading & Writing: Fill In The Blanks 7 Philosopher Instructions: Belo…" at bounding box center [773, 325] width 1097 height 349
click at [718, 453] on button "Verify" at bounding box center [774, 461] width 1056 height 31
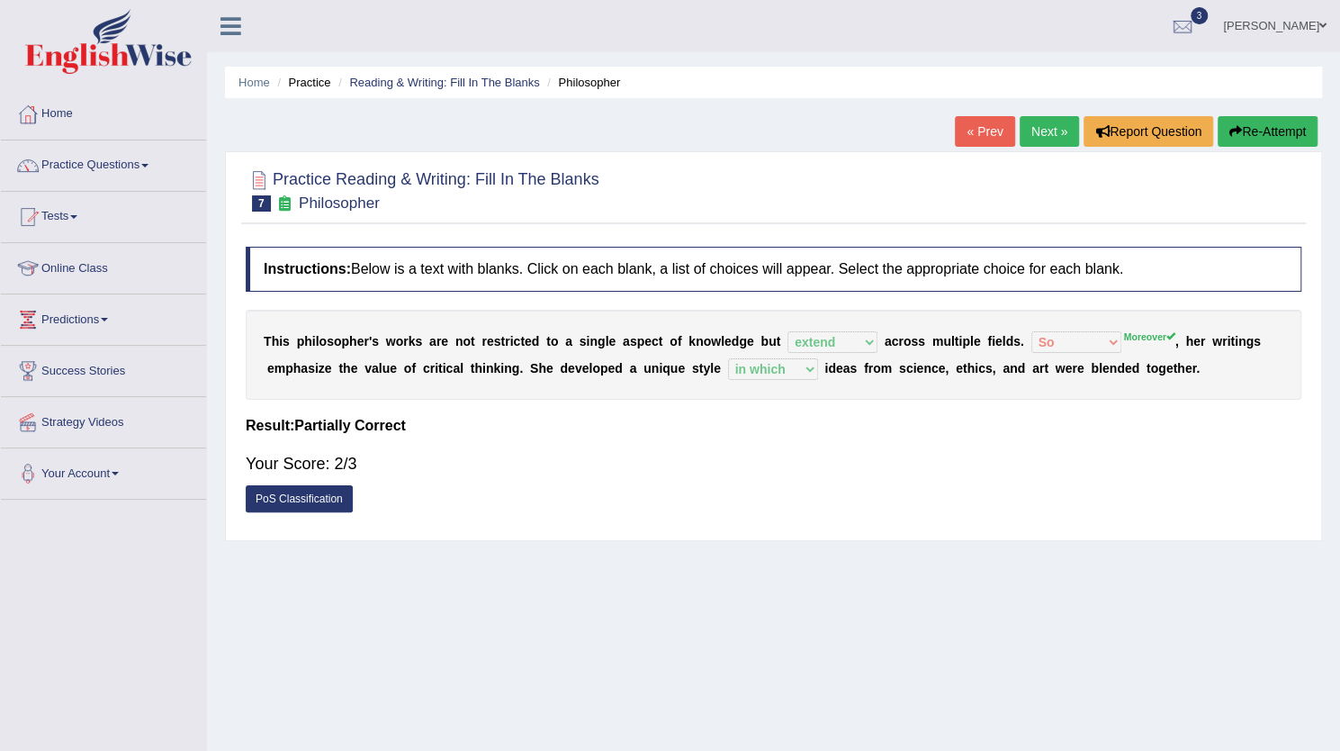
click at [1223, 121] on button "Re-Attempt" at bounding box center [1268, 131] width 100 height 31
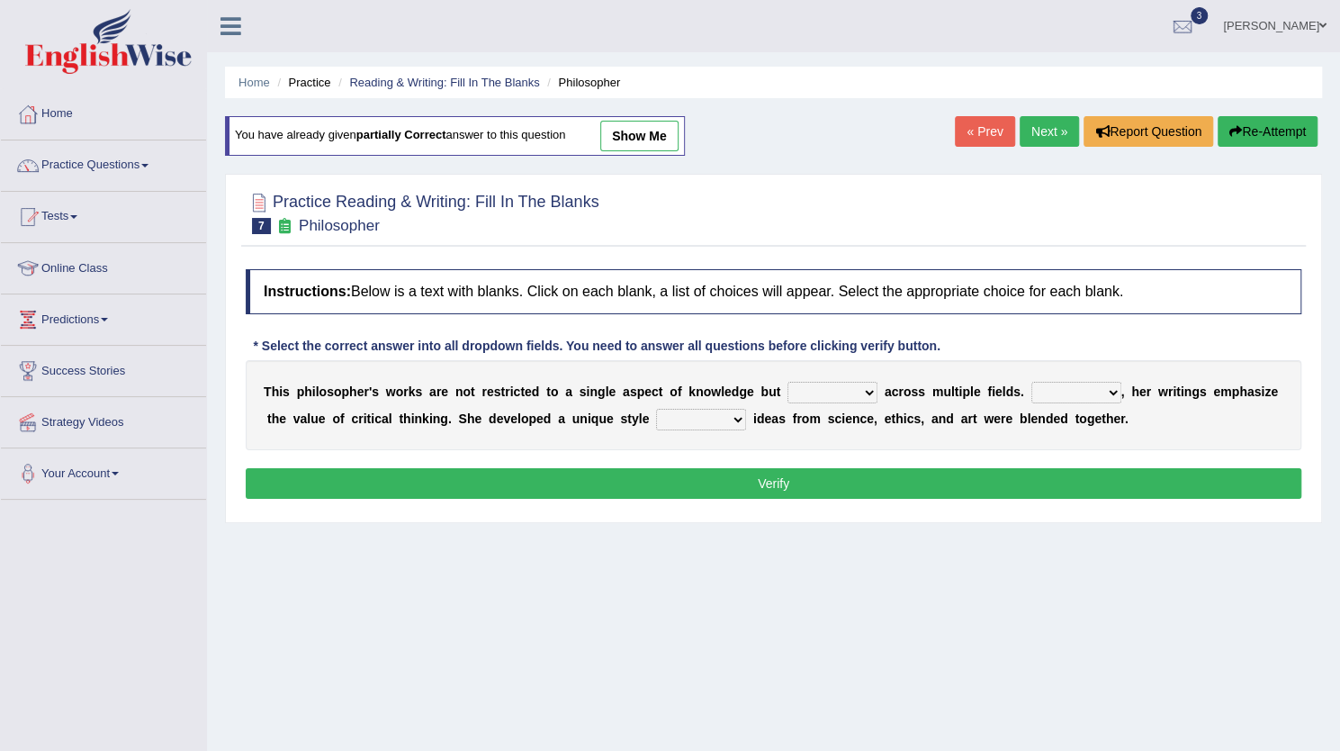
click at [816, 378] on div "T h i s p h i l o s o p h e r ' s w o r k s a r e n o t r e s t r i c t e d t o…" at bounding box center [774, 405] width 1056 height 90
click at [816, 386] on select "constrain contain assemble extend" at bounding box center [833, 393] width 90 height 22
select select "extend"
click at [788, 382] on select "constrain contain assemble extend" at bounding box center [833, 393] width 90 height 22
click at [1076, 395] on select "Rather So Moreover Likely" at bounding box center [1077, 393] width 90 height 22
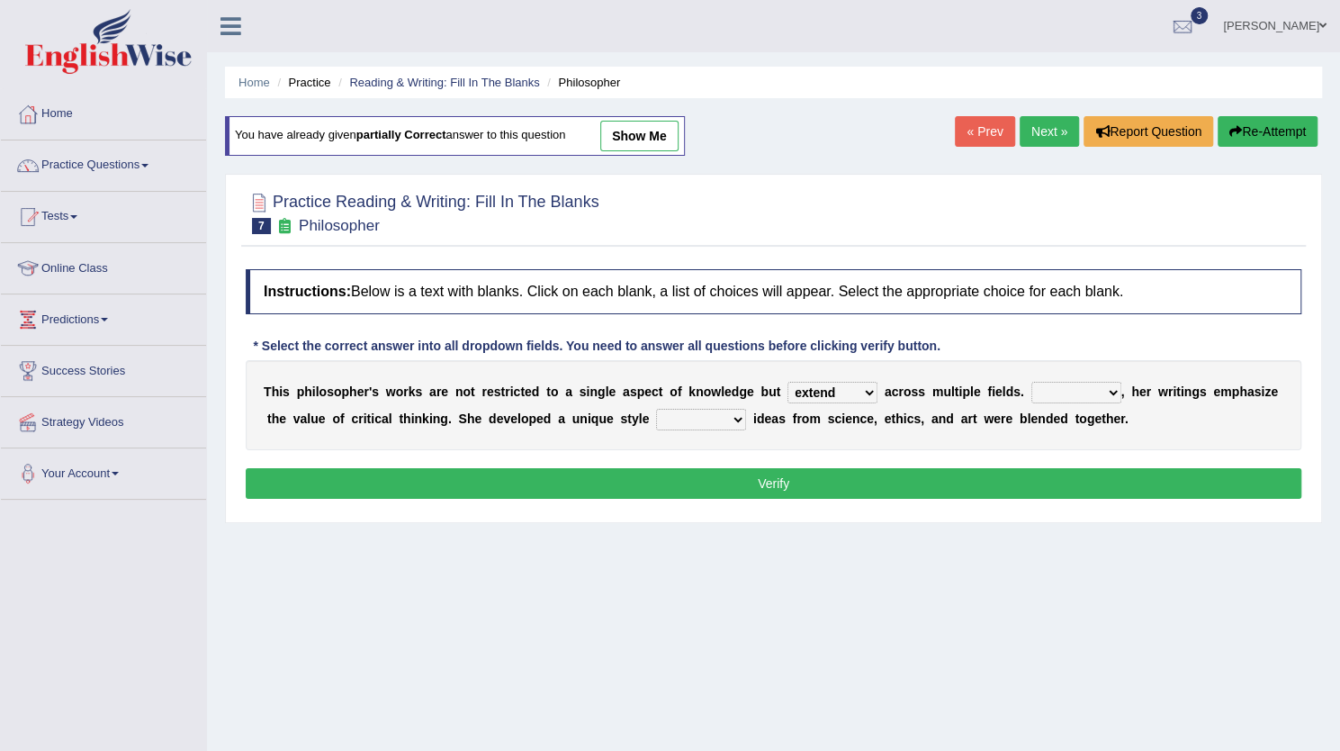
select select "Moreover"
click at [1032, 382] on select "Rather So Moreover Likely" at bounding box center [1077, 393] width 90 height 22
click at [726, 416] on select "in that that which in which" at bounding box center [701, 420] width 90 height 22
select select "in which"
click at [656, 409] on select "in that that which in which" at bounding box center [701, 420] width 90 height 22
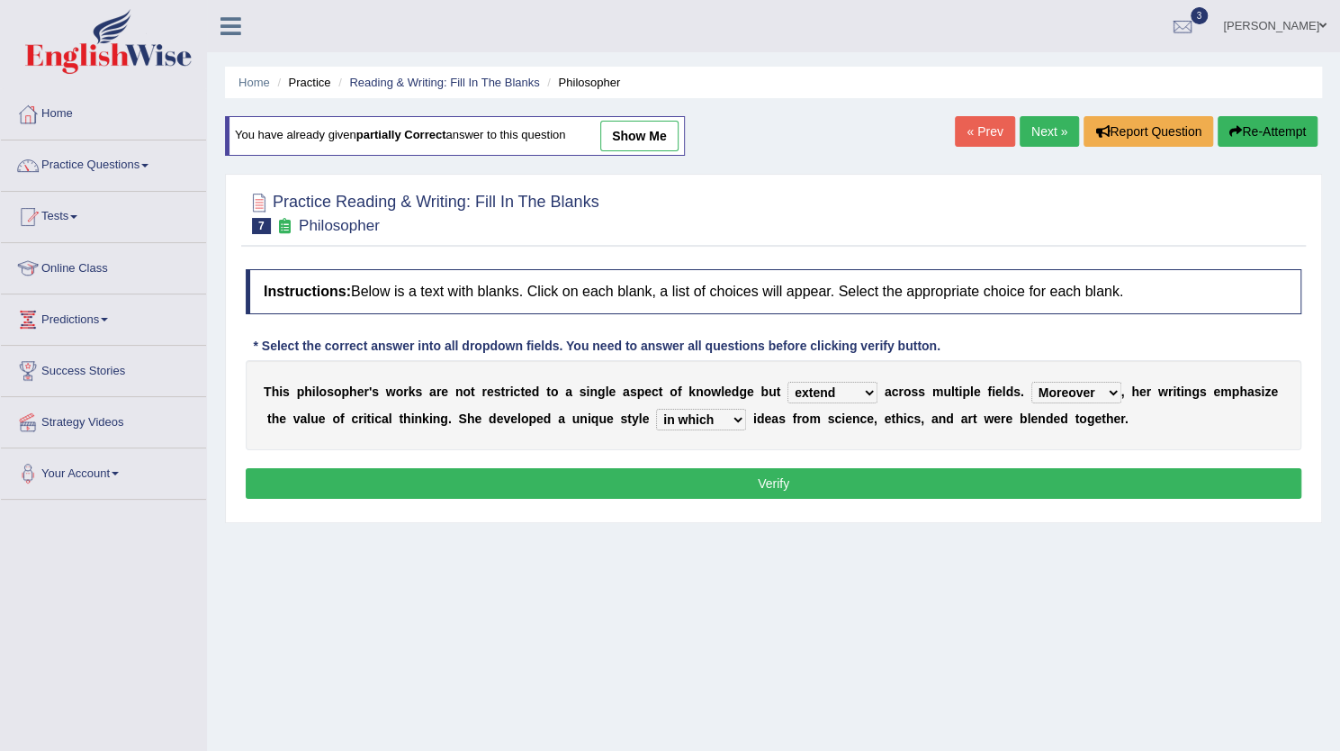
click at [781, 489] on button "Verify" at bounding box center [774, 483] width 1056 height 31
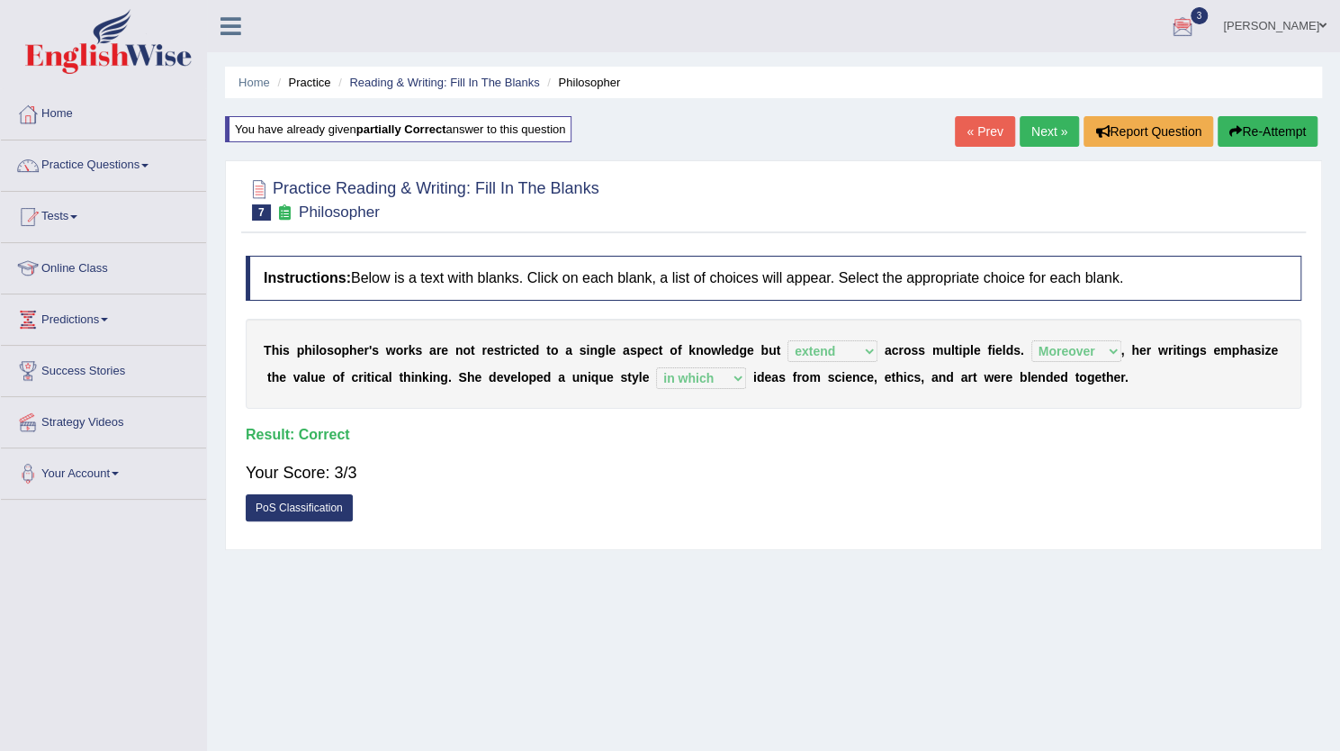
click at [1031, 136] on link "Next »" at bounding box center [1049, 131] width 59 height 31
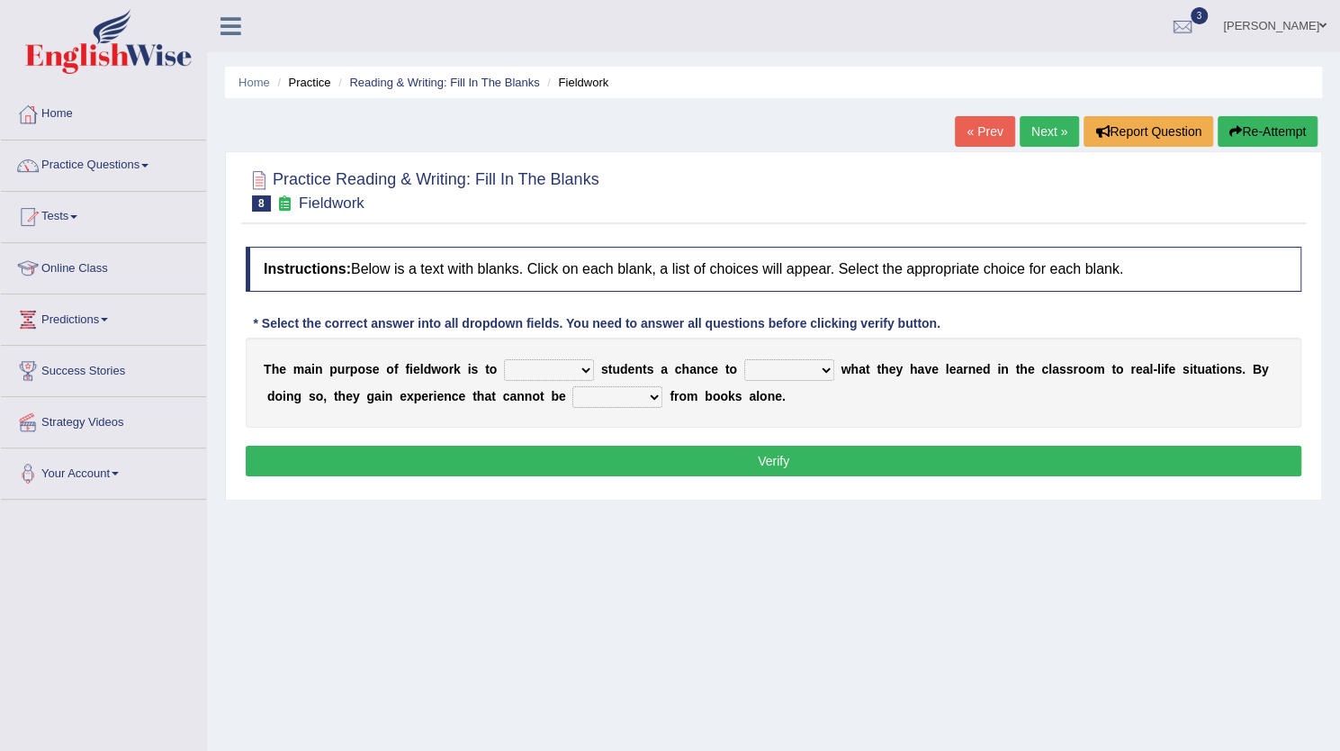
click at [573, 365] on select "resemble stow rave offer" at bounding box center [549, 370] width 90 height 22
select select "offer"
click at [504, 359] on select "resemble stow rave offer" at bounding box center [549, 370] width 90 height 22
click at [791, 361] on select "compare align apply dismount" at bounding box center [789, 370] width 90 height 22
select select "apply"
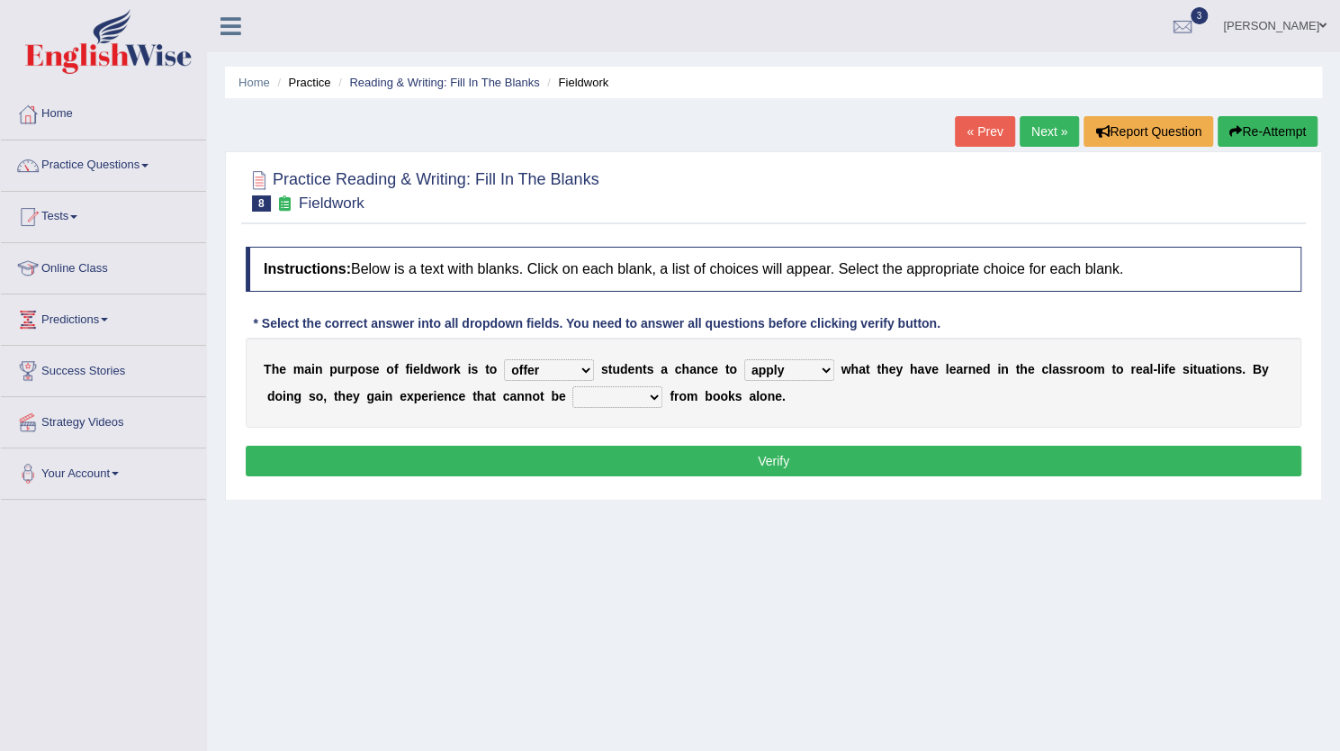
click at [744, 359] on select "compare align apply dismount" at bounding box center [789, 370] width 90 height 22
click at [609, 393] on select "originated prepared obtained touted" at bounding box center [618, 397] width 90 height 22
select select "obtained"
click at [573, 386] on select "originated prepared obtained touted" at bounding box center [618, 397] width 90 height 22
click at [759, 464] on button "Verify" at bounding box center [774, 461] width 1056 height 31
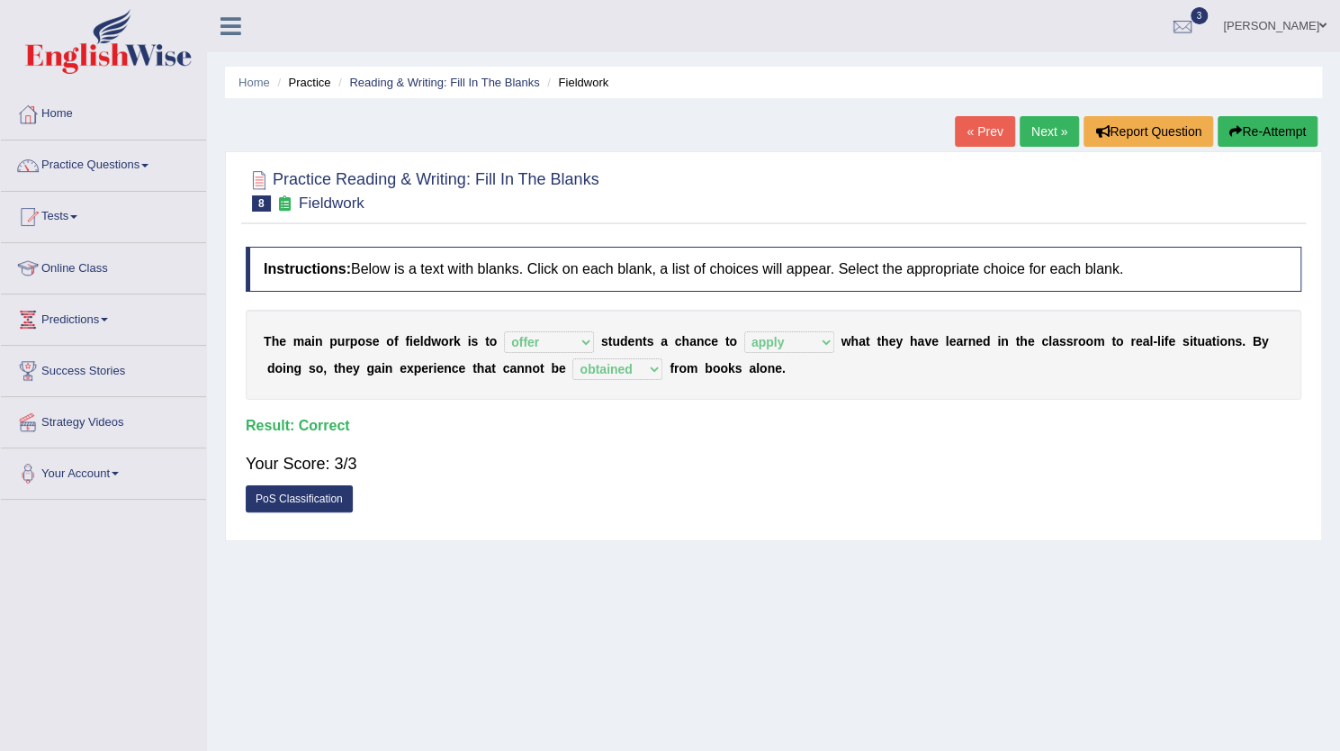
click at [1034, 134] on link "Next »" at bounding box center [1049, 131] width 59 height 31
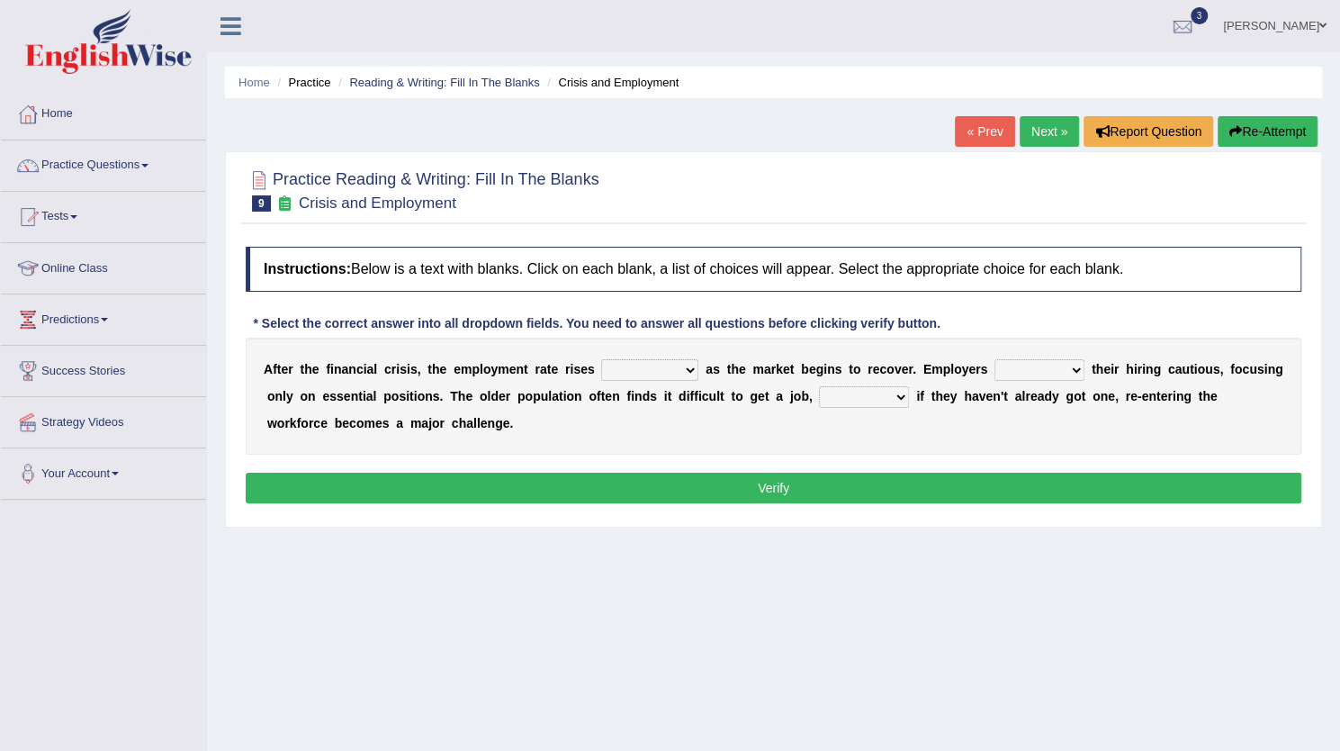
click at [657, 365] on select "normally conversely strenuously sharply" at bounding box center [649, 370] width 97 height 22
select select "strenuously"
click at [601, 359] on select "normally conversely strenuously sharply" at bounding box center [649, 370] width 97 height 22
click at [1039, 369] on select "keeping kept keep are kept" at bounding box center [1040, 370] width 90 height 22
select select "keeping"
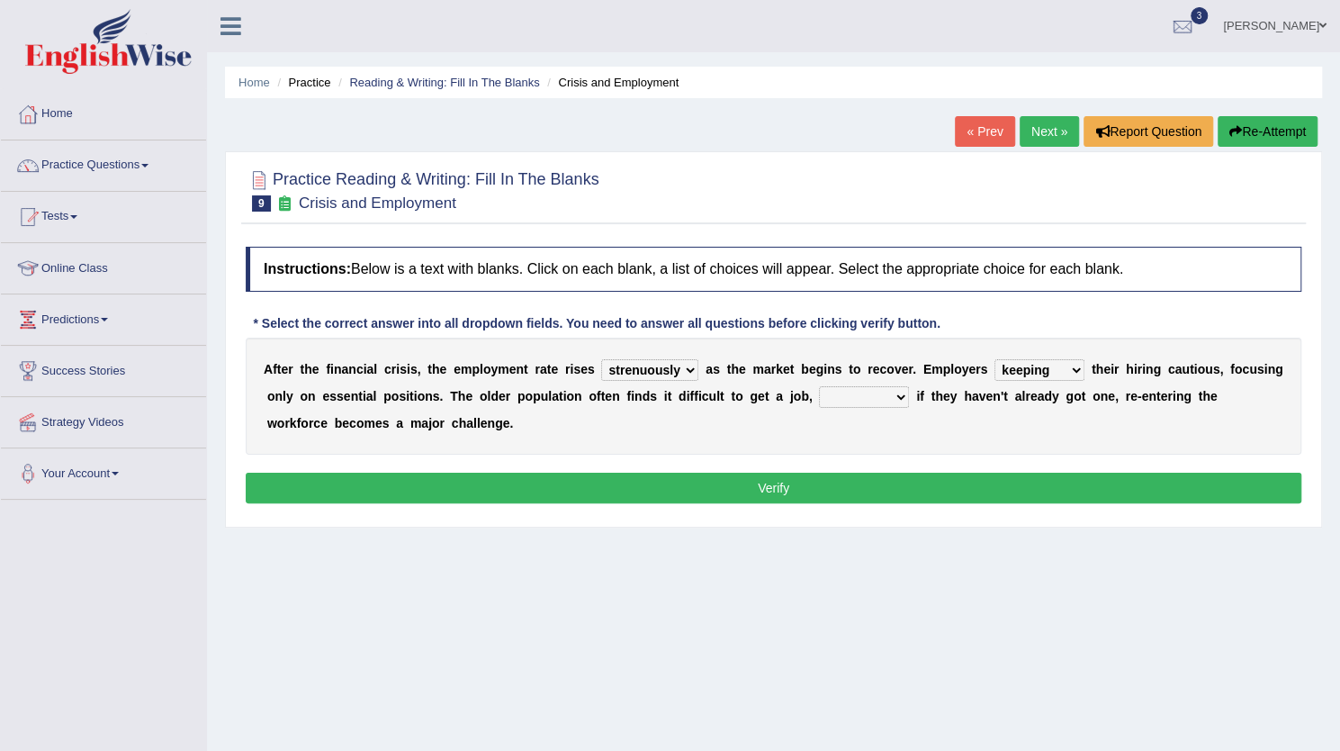
click at [995, 359] on select "keeping kept keep are kept" at bounding box center [1040, 370] width 90 height 22
click at [1035, 374] on select "keeping kept keep are kept" at bounding box center [1040, 370] width 90 height 22
click at [877, 444] on div "A f t e r t h e f i n a n c i a l c r i s i s , t h e e m p l o y m e n t r a t…" at bounding box center [774, 396] width 1056 height 117
click at [856, 392] on select "although while then because" at bounding box center [864, 397] width 90 height 22
select select "because"
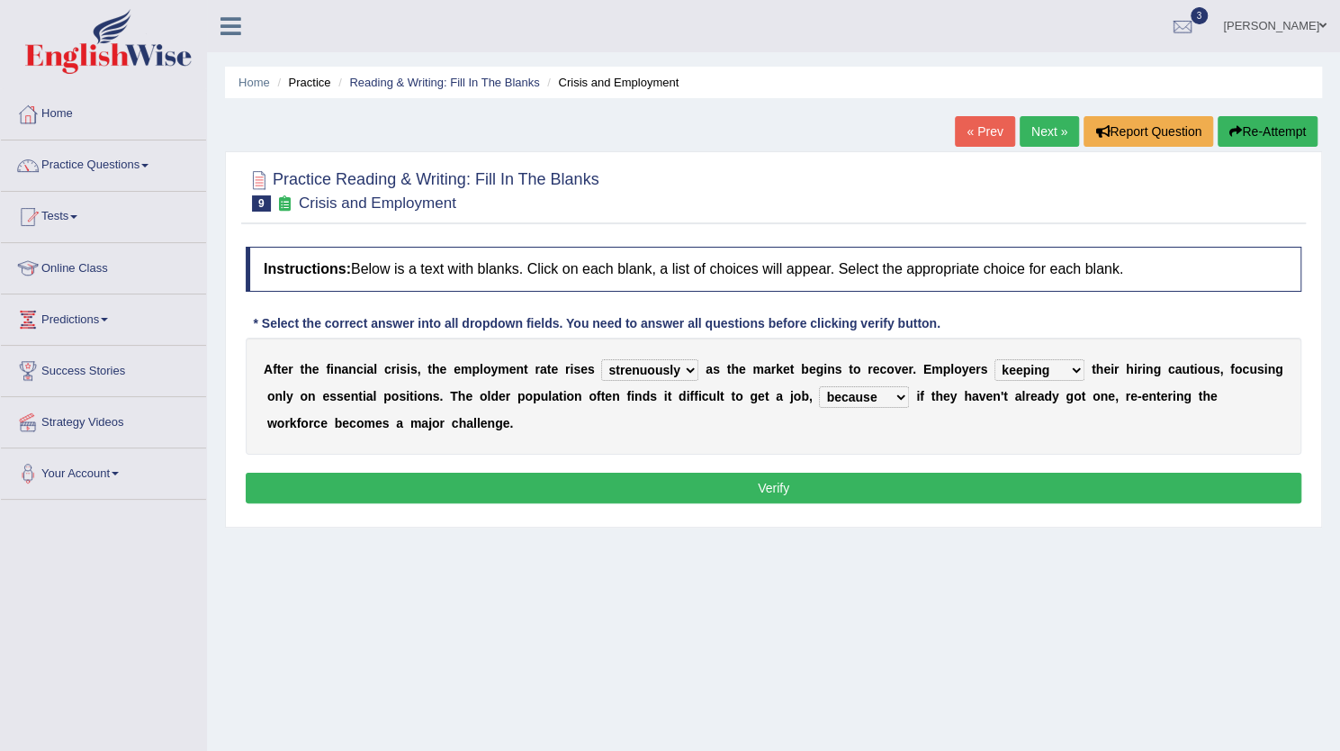
click at [819, 386] on select "although while then because" at bounding box center [864, 397] width 90 height 22
click at [831, 480] on button "Verify" at bounding box center [774, 488] width 1056 height 31
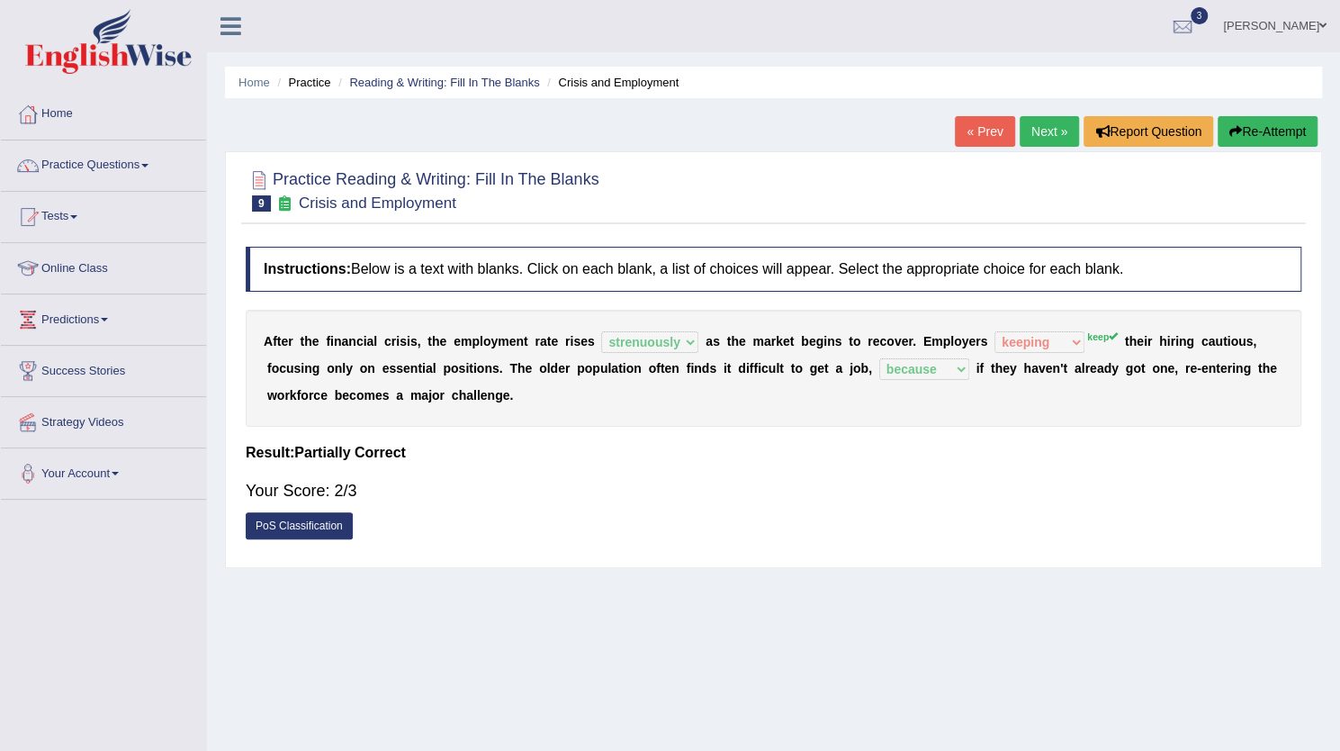
click at [1264, 122] on button "Re-Attempt" at bounding box center [1268, 131] width 100 height 31
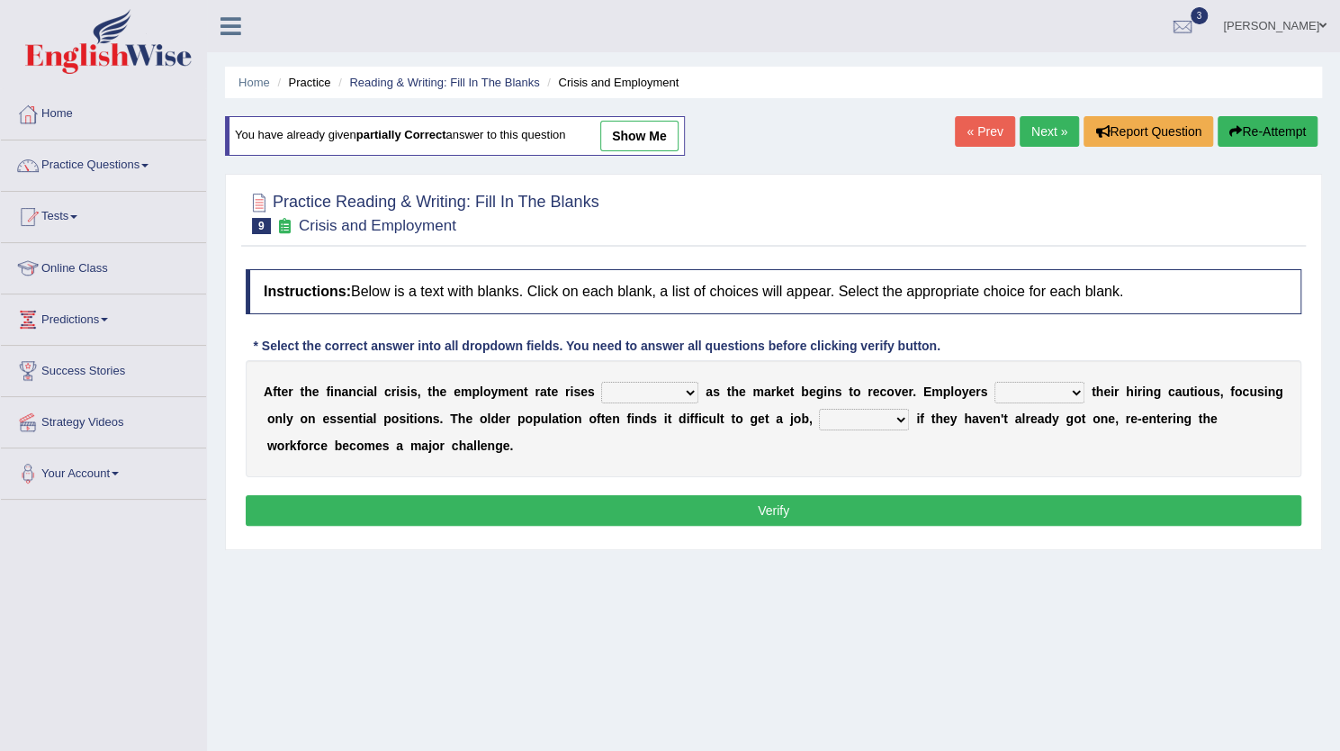
click at [652, 393] on select "normally conversely strenuously sharply" at bounding box center [649, 393] width 97 height 22
select select "strenuously"
click at [601, 382] on select "normally conversely strenuously sharply" at bounding box center [649, 393] width 97 height 22
click at [1041, 396] on select "keeping kept keep are kept" at bounding box center [1040, 393] width 90 height 22
select select "keep"
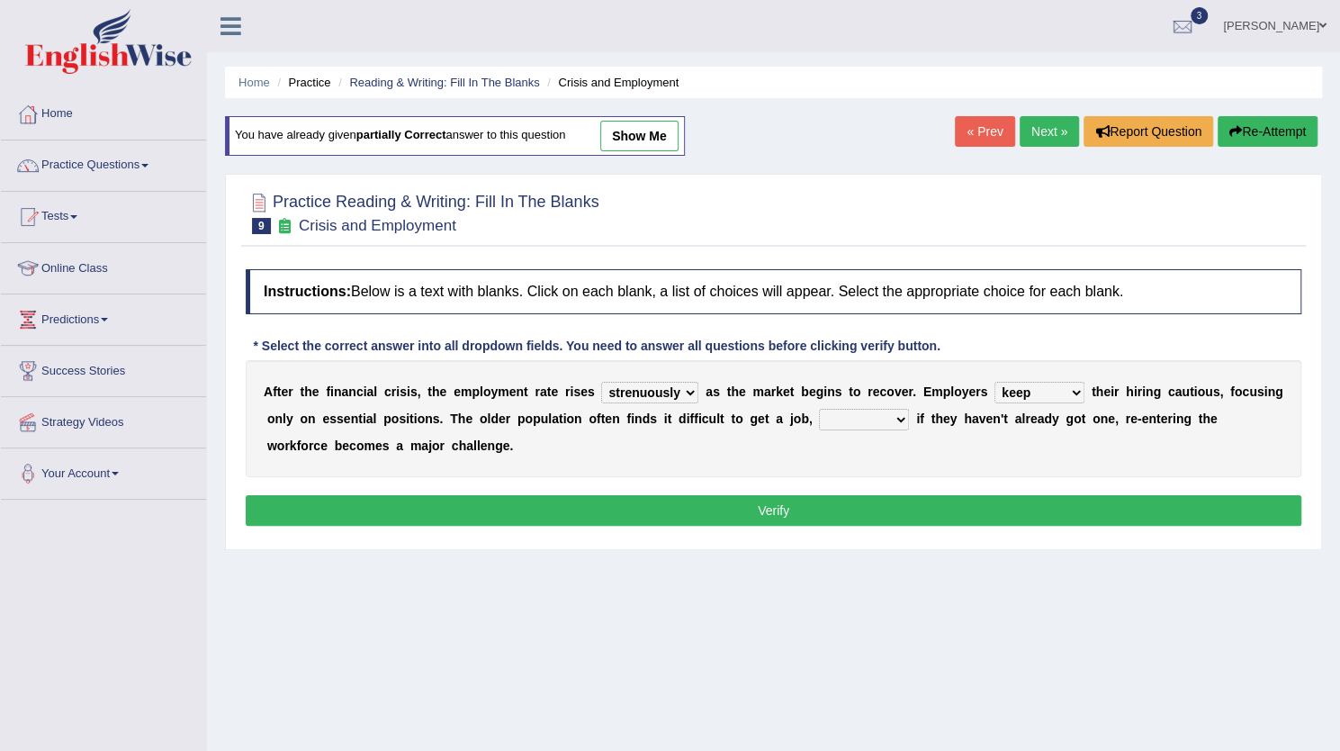
click at [995, 382] on select "keeping kept keep are kept" at bounding box center [1040, 393] width 90 height 22
click at [863, 414] on select "although while then because" at bounding box center [864, 420] width 90 height 22
select select "because"
click at [819, 409] on select "although while then because" at bounding box center [864, 420] width 90 height 22
click at [842, 509] on button "Verify" at bounding box center [774, 510] width 1056 height 31
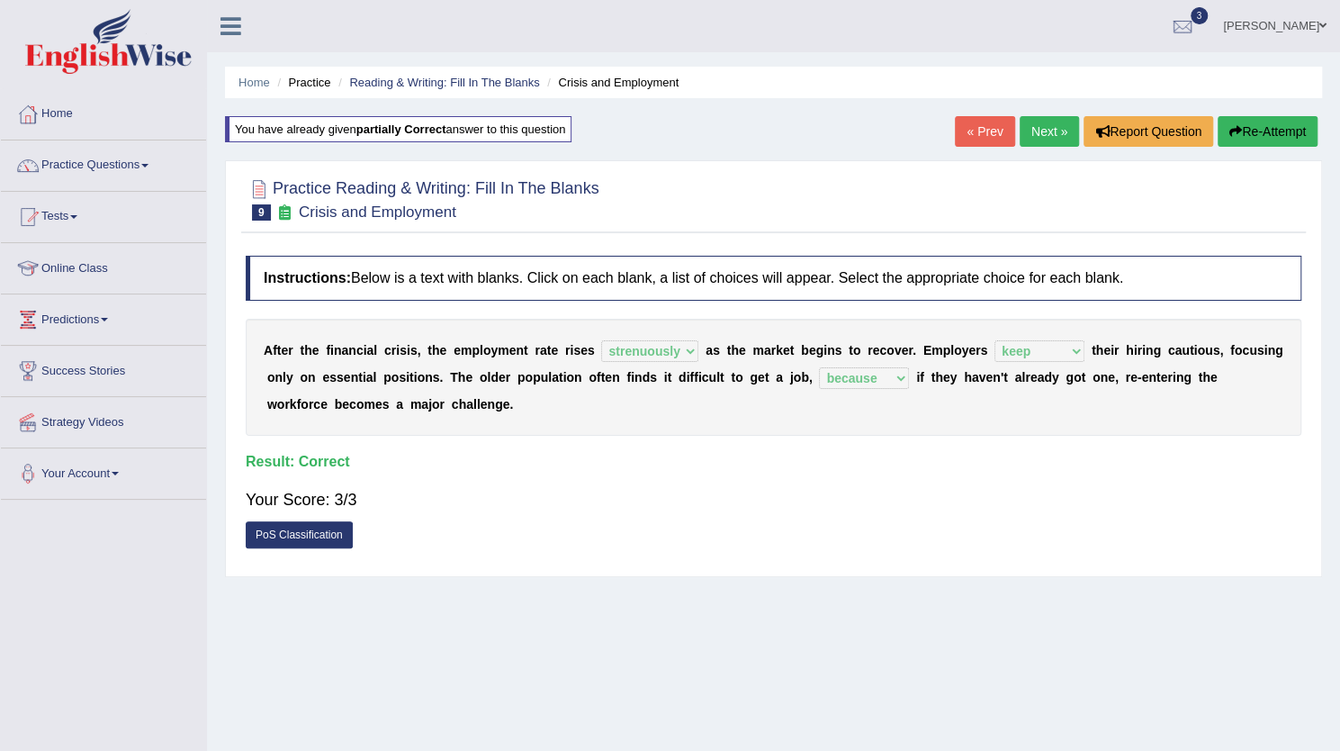
click at [1048, 132] on link "Next »" at bounding box center [1049, 131] width 59 height 31
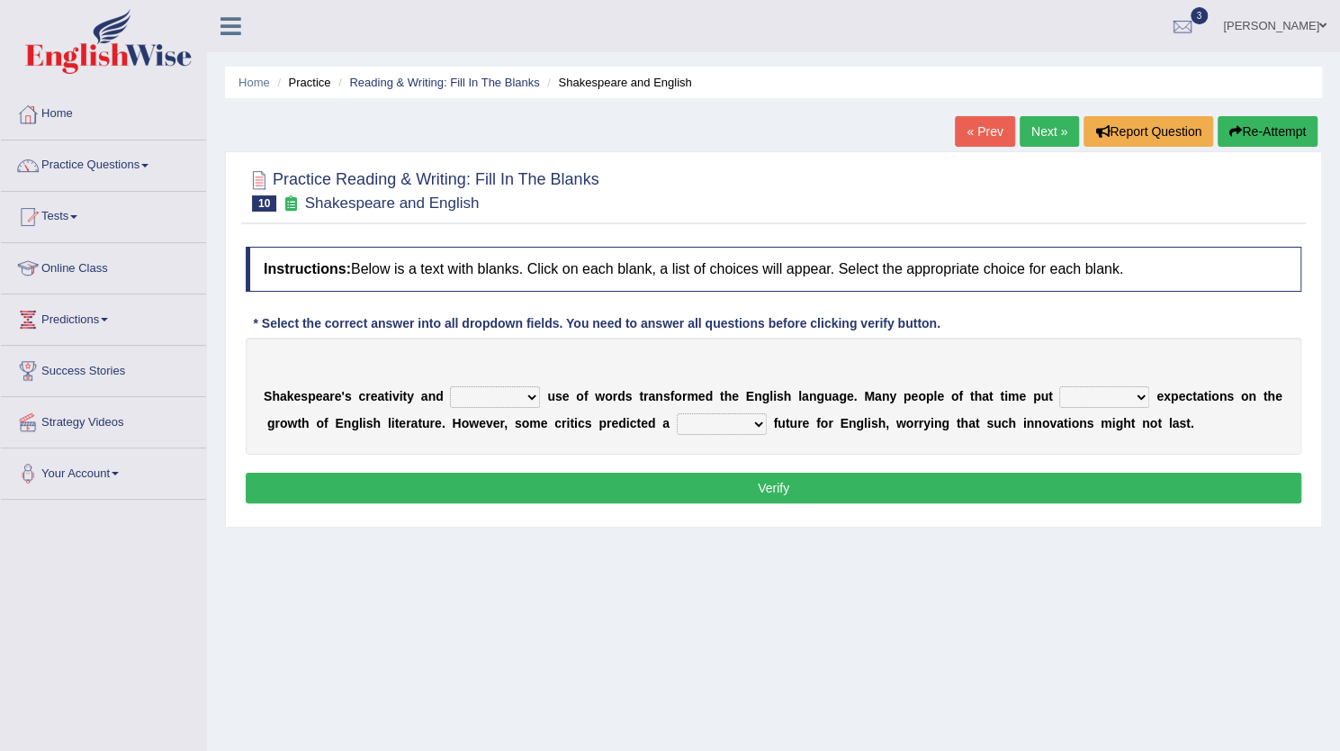
click at [516, 395] on select "idealized intensive fancied inventive" at bounding box center [495, 397] width 90 height 22
select select "fancied"
click at [450, 386] on select "idealized intensive fancied inventive" at bounding box center [495, 397] width 90 height 22
click at [1095, 392] on select "wide much high more" at bounding box center [1104, 397] width 90 height 22
select select "high"
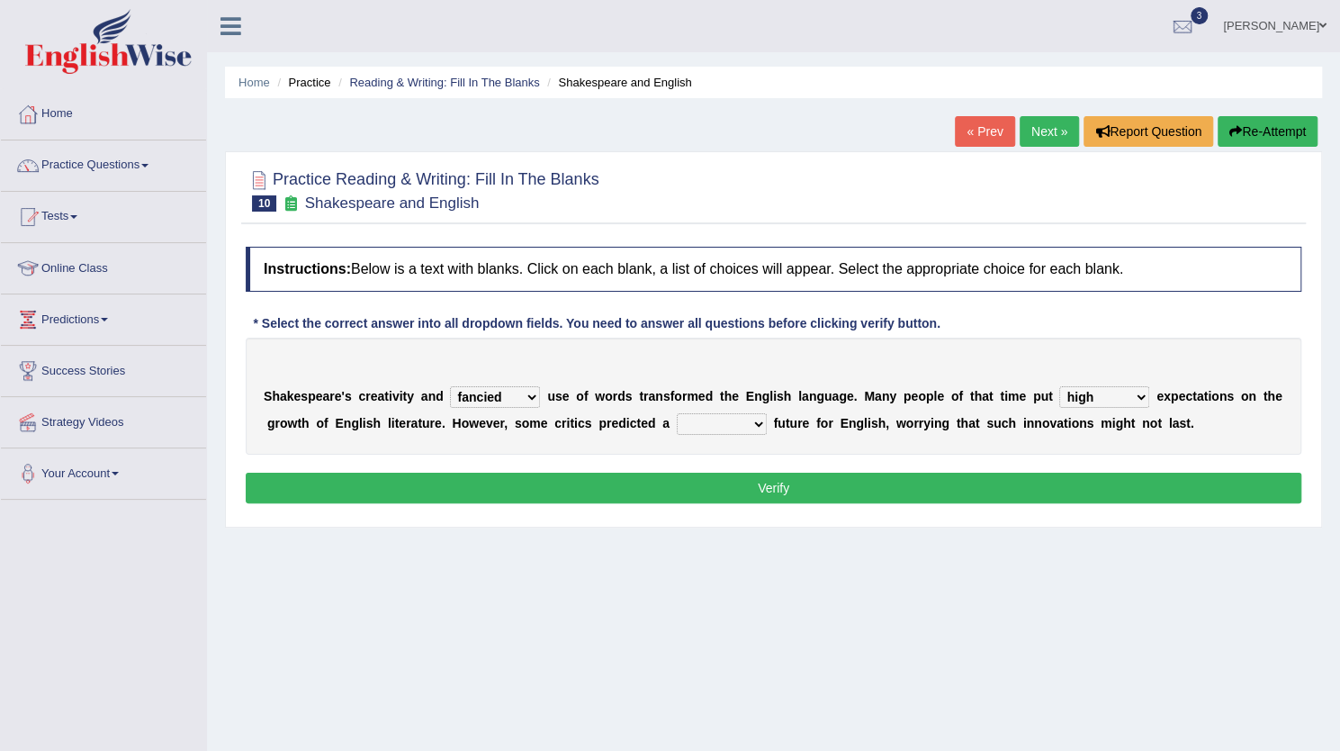
click at [1059, 386] on select "wide much high more" at bounding box center [1104, 397] width 90 height 22
click at [742, 421] on select "monetary promising irresistible daunting" at bounding box center [722, 424] width 90 height 22
select select "daunting"
click at [677, 413] on select "monetary promising irresistible daunting" at bounding box center [722, 424] width 90 height 22
click at [747, 485] on button "Verify" at bounding box center [774, 488] width 1056 height 31
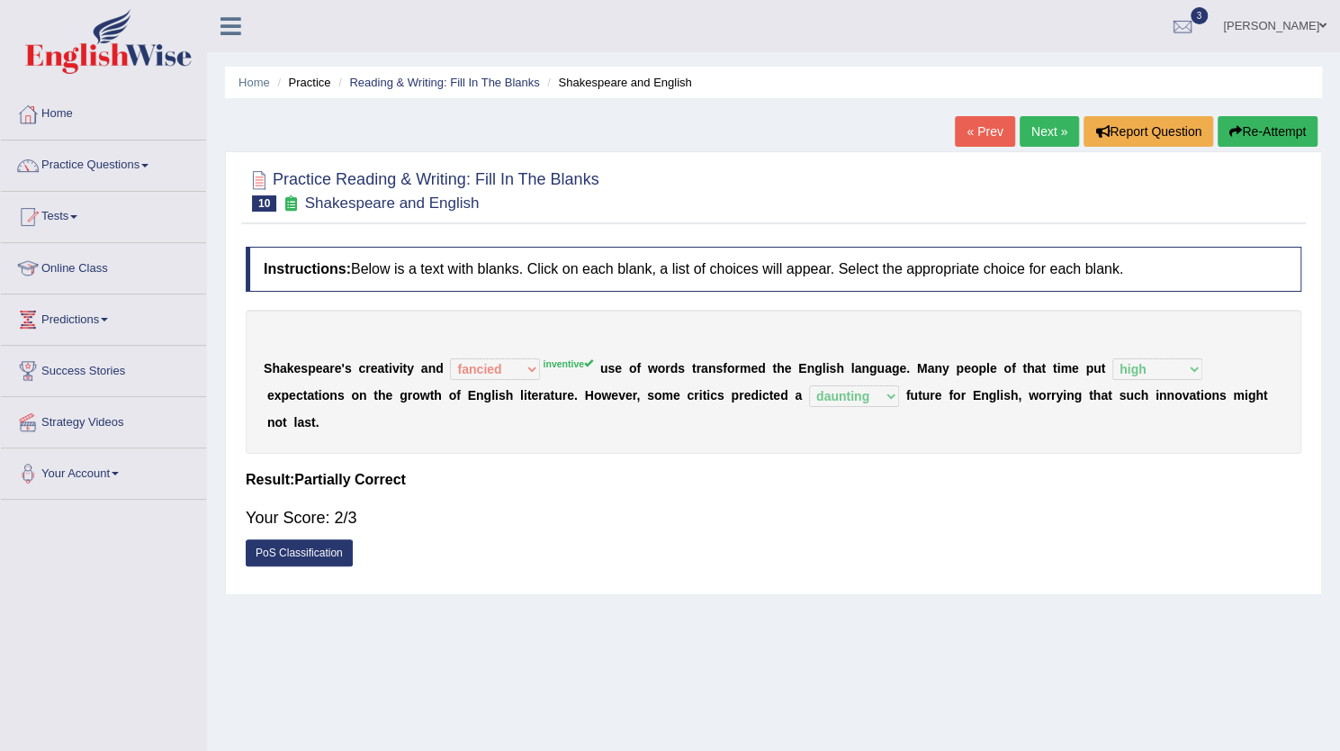
click at [1271, 138] on button "Re-Attempt" at bounding box center [1268, 131] width 100 height 31
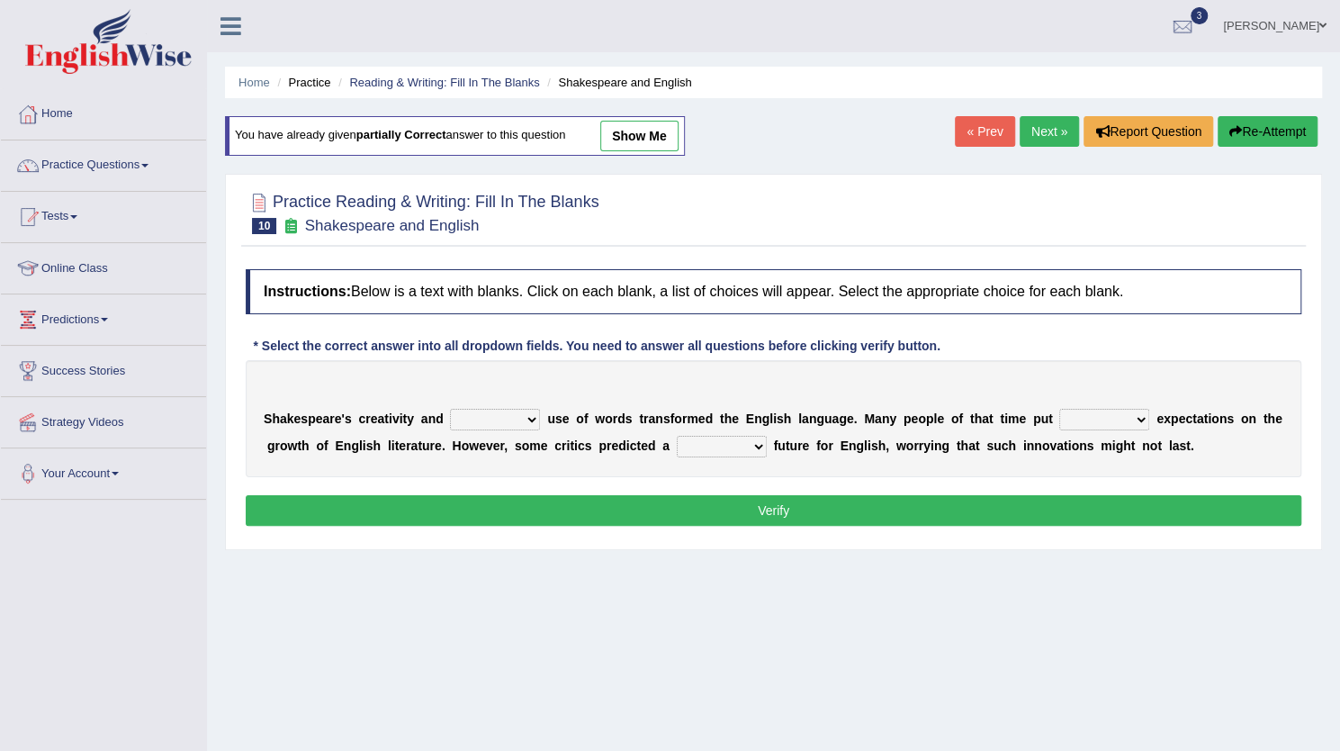
click at [498, 421] on select "idealized intensive fancied inventive" at bounding box center [495, 420] width 90 height 22
select select "inventive"
click at [450, 409] on select "idealized intensive fancied inventive" at bounding box center [495, 420] width 90 height 22
click at [1119, 416] on select "wide much high more" at bounding box center [1104, 420] width 90 height 22
select select "more"
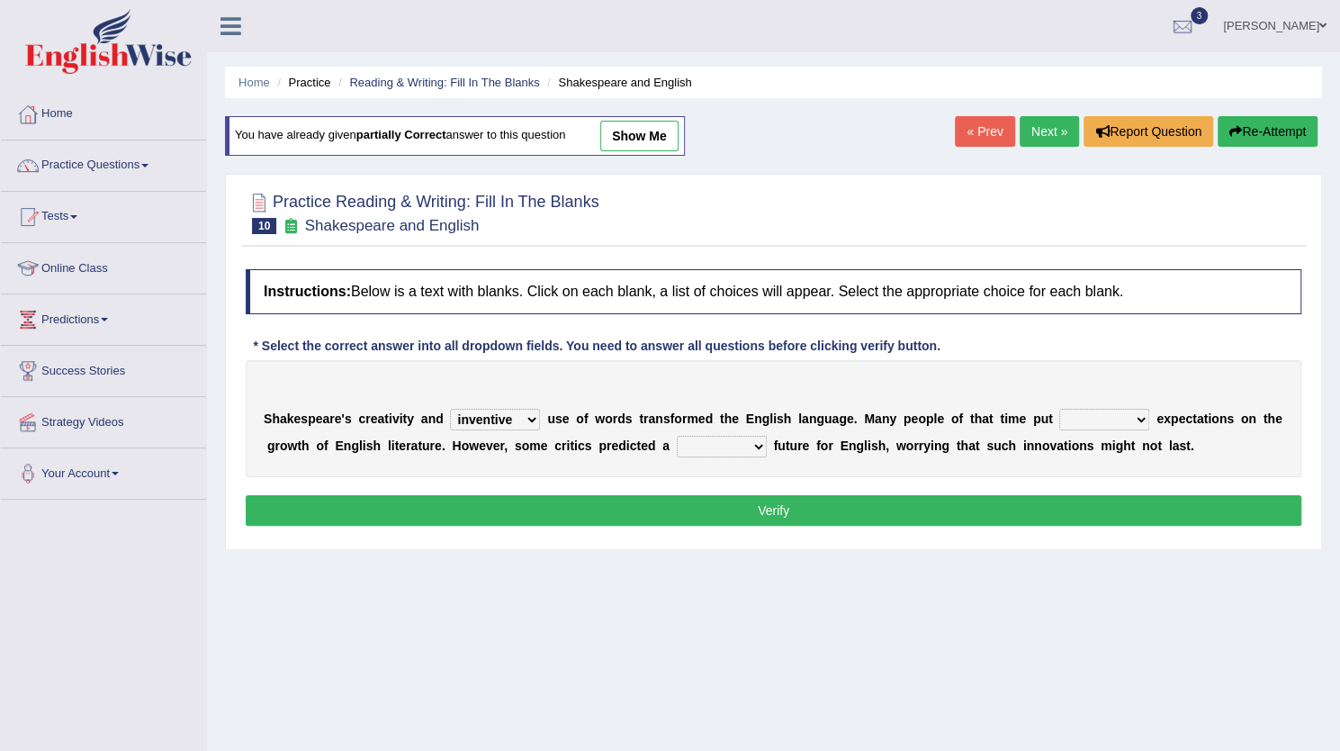
click at [1059, 409] on select "wide much high more" at bounding box center [1104, 420] width 90 height 22
click at [690, 450] on select "monetary promising irresistible daunting" at bounding box center [722, 447] width 90 height 22
select select "daunting"
click at [677, 436] on select "monetary promising irresistible daunting" at bounding box center [722, 447] width 90 height 22
click at [778, 514] on button "Verify" at bounding box center [774, 510] width 1056 height 31
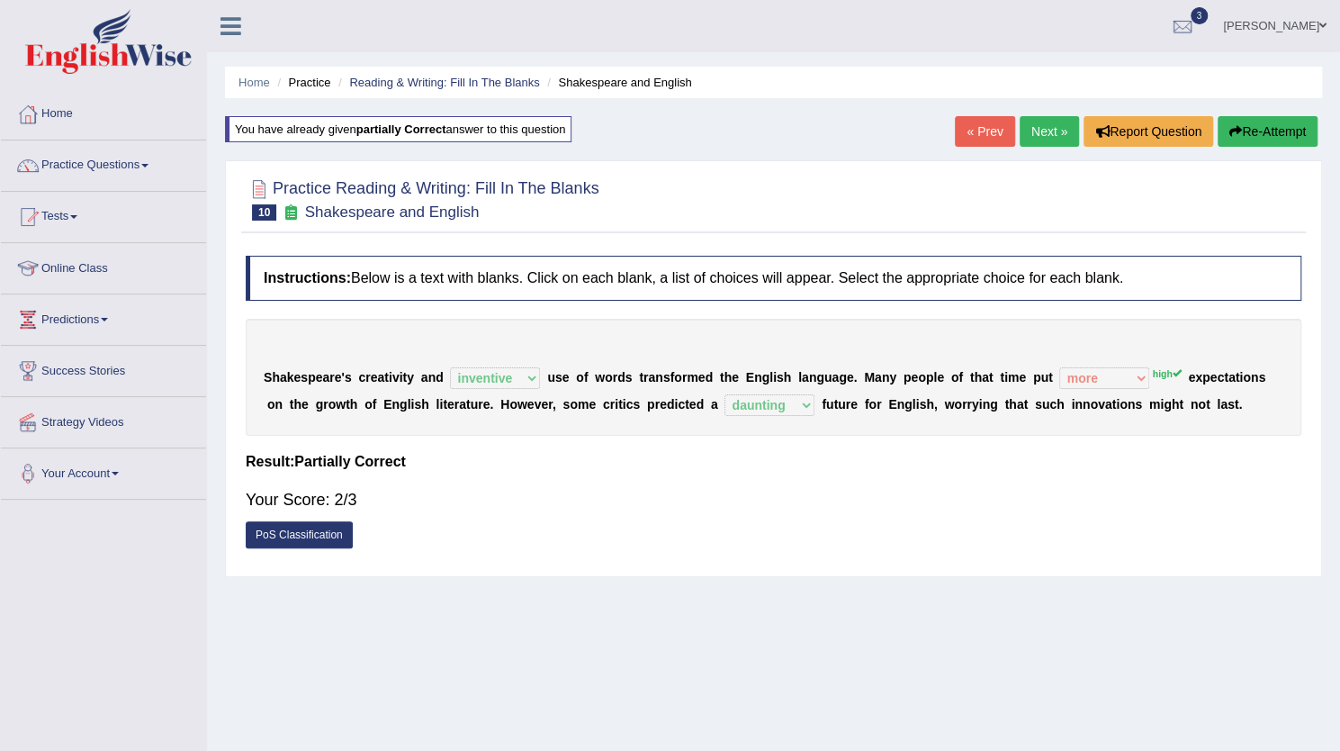
click at [1238, 132] on icon "button" at bounding box center [1236, 131] width 13 height 13
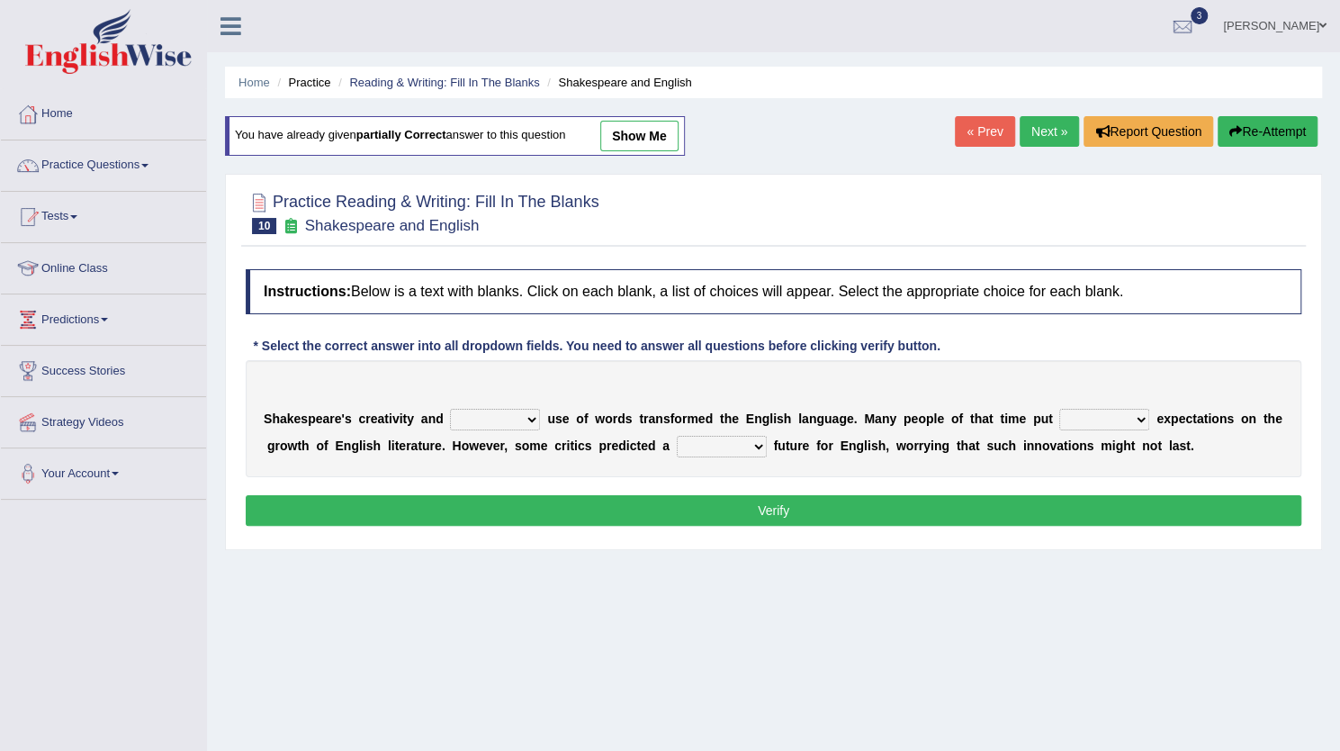
drag, startPoint x: 505, startPoint y: 423, endPoint x: 499, endPoint y: 530, distance: 107.3
click at [499, 530] on div "Instructions: Below is a text with blanks. Click on each blank, a list of choic…" at bounding box center [773, 400] width 1065 height 280
select select "inventive"
click at [450, 409] on select "idealized intensive fancied inventive" at bounding box center [495, 420] width 90 height 22
click at [1105, 409] on select "wide much high more" at bounding box center [1104, 420] width 90 height 22
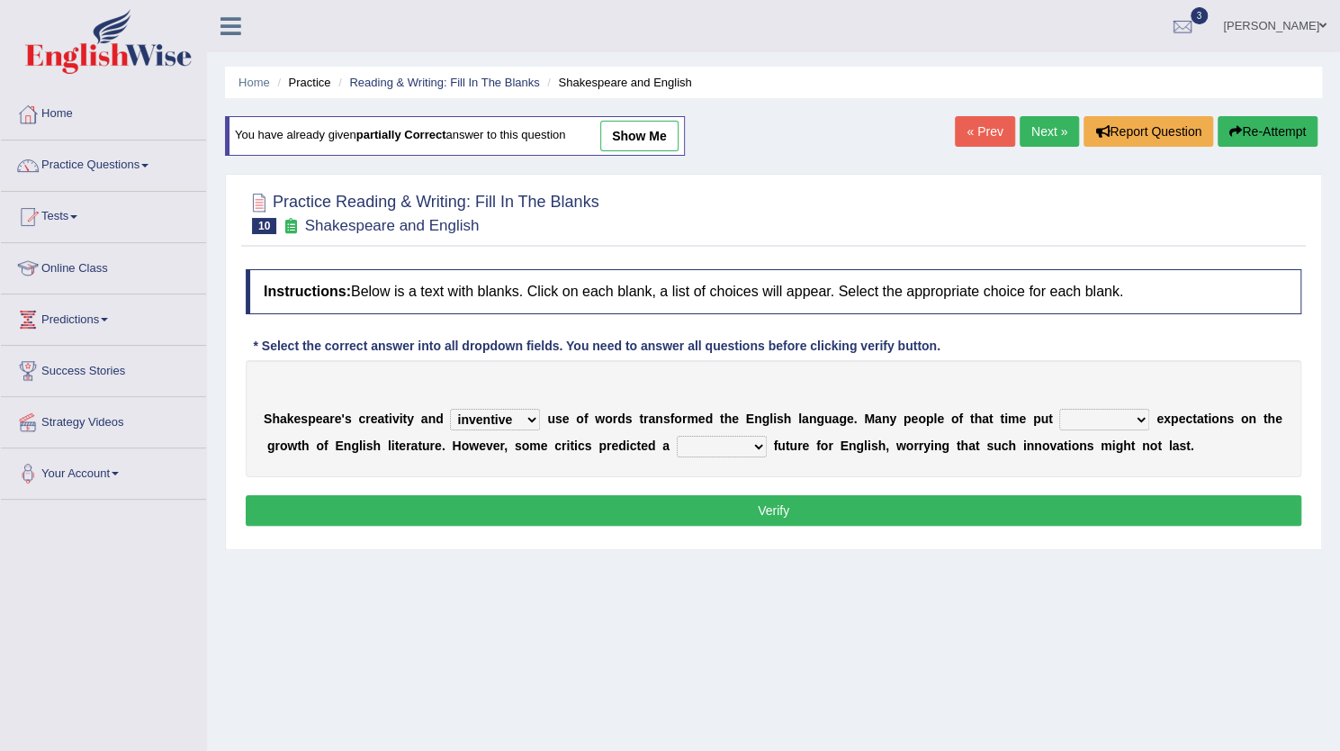
select select "high"
click at [1059, 409] on select "wide much high more" at bounding box center [1104, 420] width 90 height 22
click at [738, 451] on select "monetary promising irresistible daunting" at bounding box center [722, 447] width 90 height 22
select select "daunting"
click at [677, 436] on select "monetary promising irresistible daunting" at bounding box center [722, 447] width 90 height 22
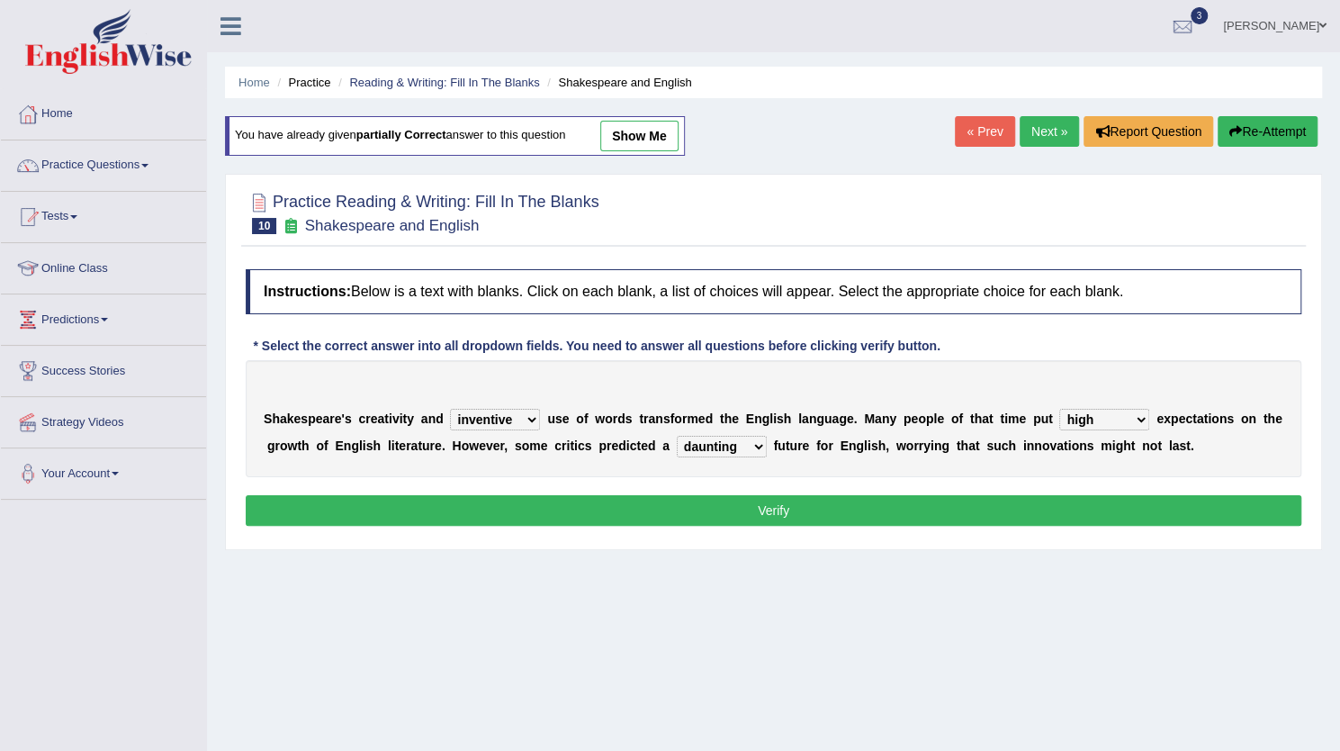
click at [769, 515] on button "Verify" at bounding box center [774, 510] width 1056 height 31
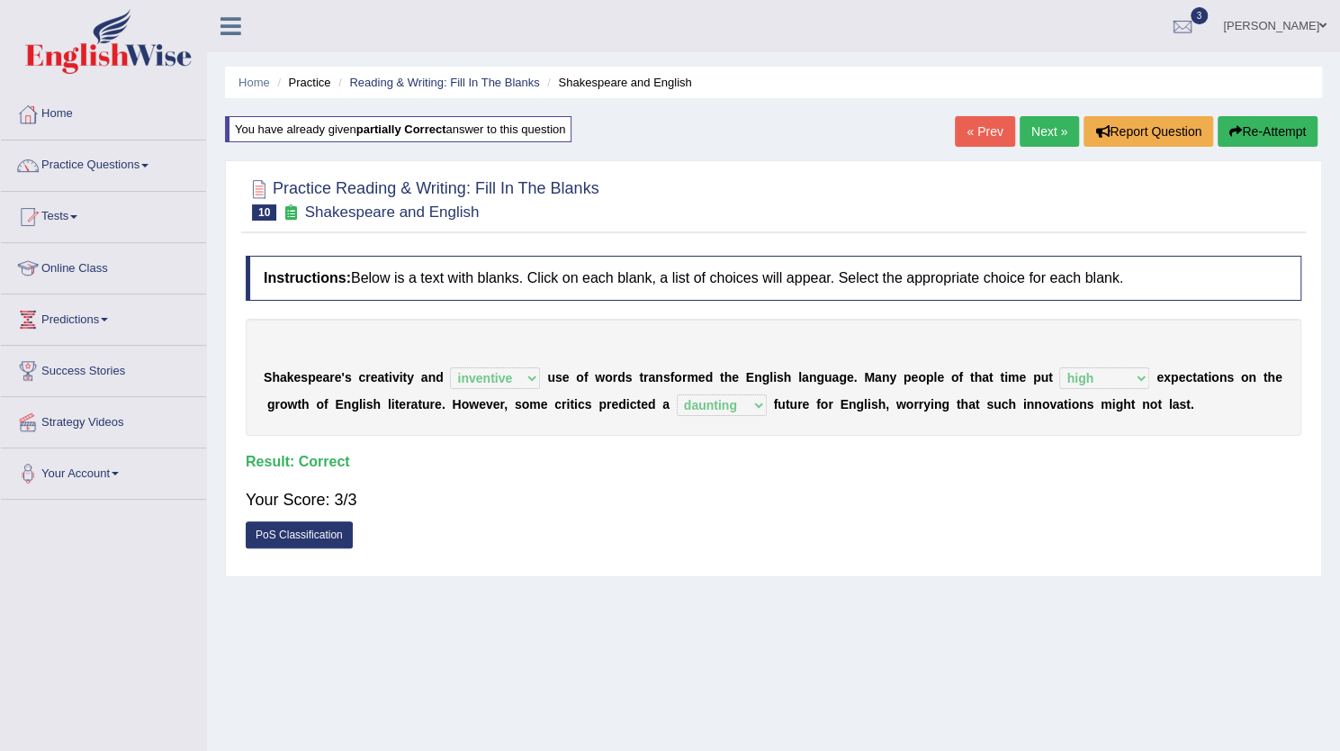
click at [1032, 145] on link "Next »" at bounding box center [1049, 131] width 59 height 31
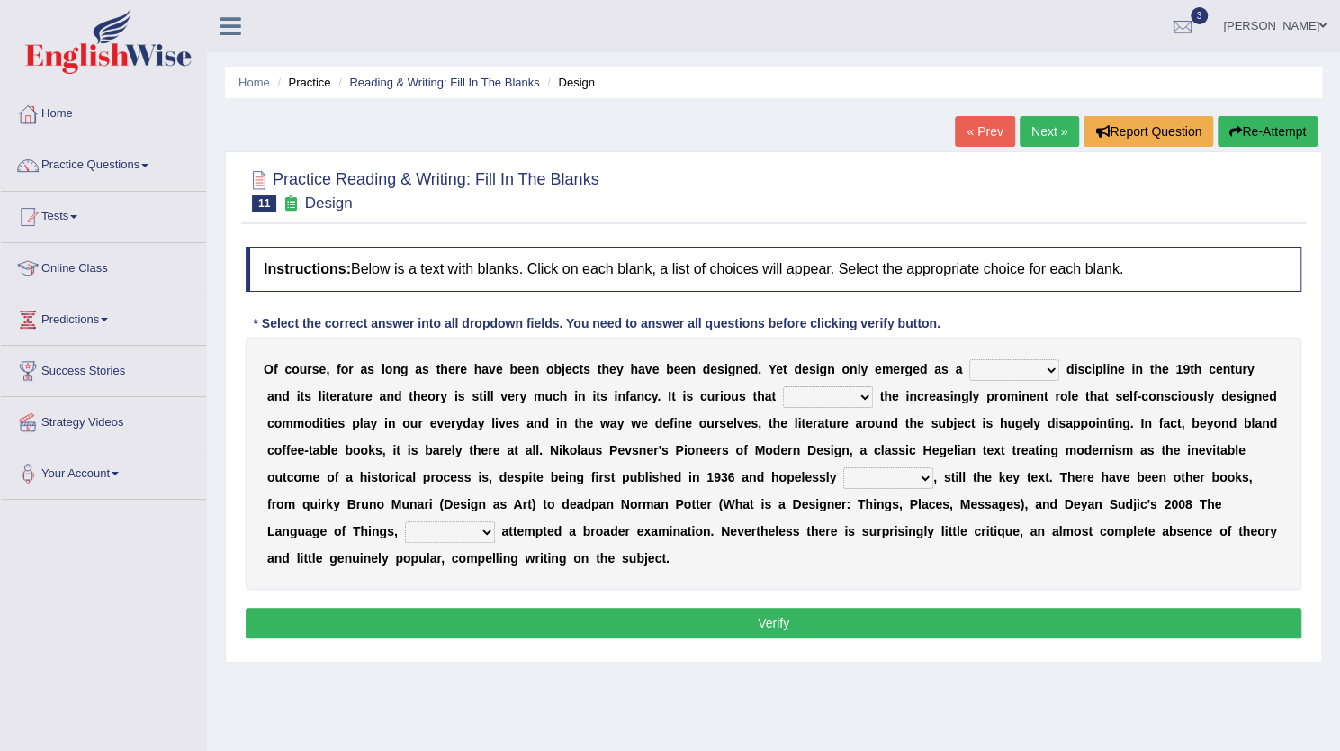
click at [1032, 366] on select "bilateral ubiquitous foremost dedicated" at bounding box center [1014, 370] width 90 height 22
click at [969, 359] on select "bilateral ubiquitous foremost dedicated" at bounding box center [1014, 370] width 90 height 22
click at [802, 392] on select "since despite within through" at bounding box center [828, 397] width 90 height 22
click at [1035, 368] on select "bilateral ubiquitous foremost dedicated" at bounding box center [1014, 370] width 90 height 22
select select "dedicated"
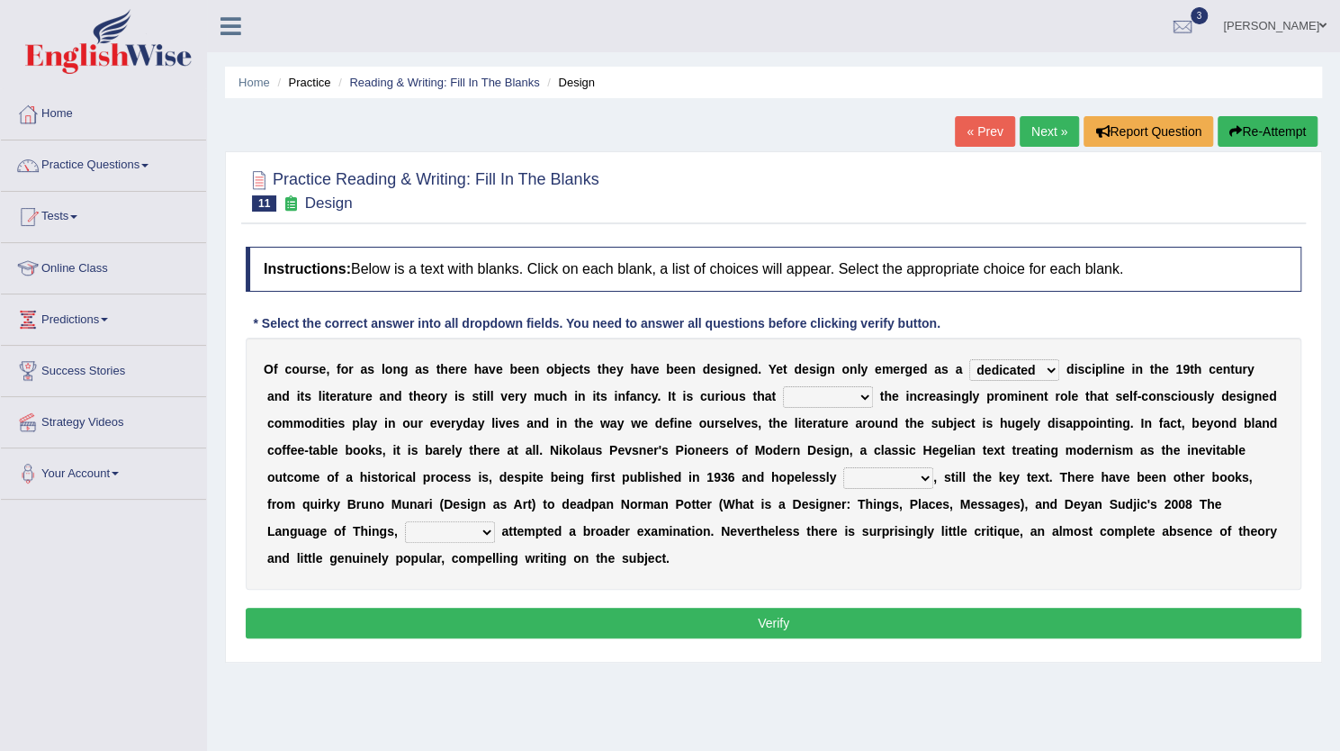
click at [969, 359] on select "bilateral ubiquitous foremost dedicated" at bounding box center [1014, 370] width 90 height 22
click at [820, 391] on select "since despite within through" at bounding box center [828, 397] width 90 height 22
select select "despite"
click at [783, 386] on select "since despite within through" at bounding box center [828, 397] width 90 height 22
click at [878, 473] on select "dates dating date dated" at bounding box center [888, 478] width 90 height 22
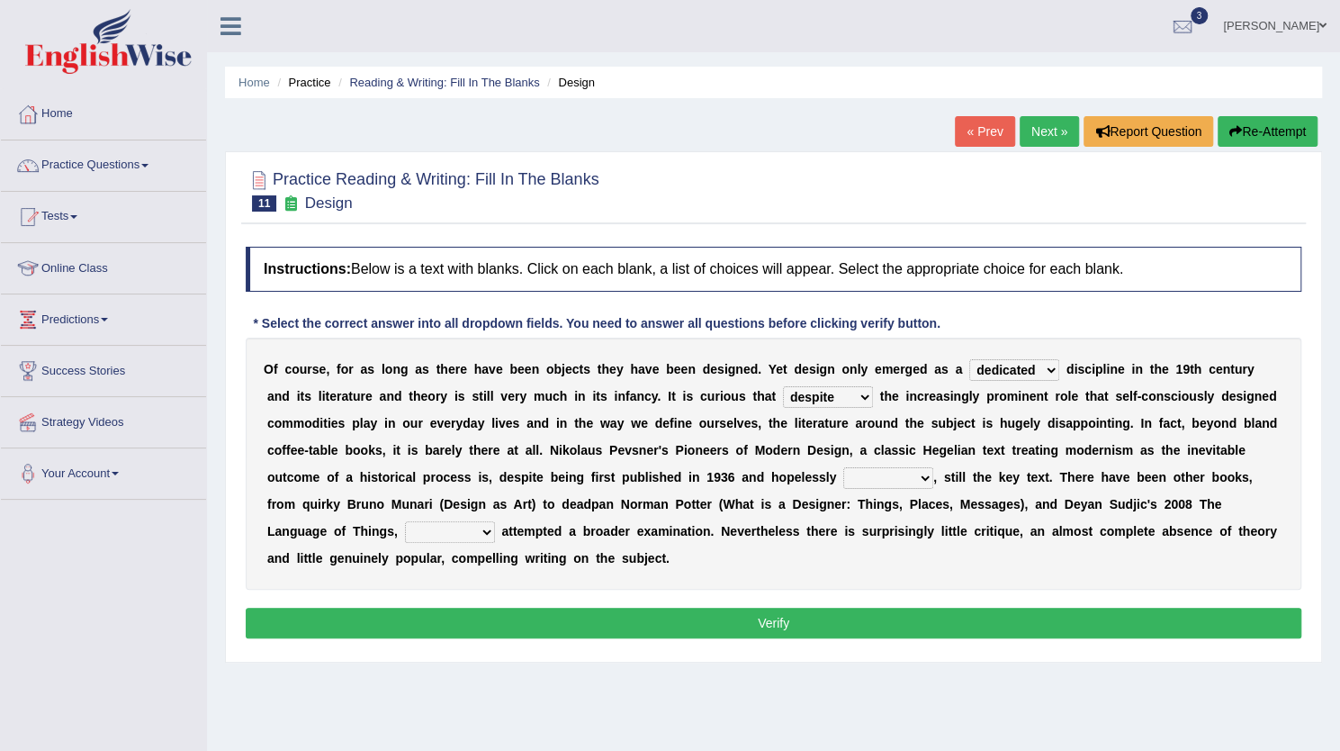
select select "dated"
click at [843, 467] on select "dates dating date dated" at bounding box center [888, 478] width 90 height 22
click at [459, 528] on select "which then however as" at bounding box center [450, 532] width 90 height 22
select select "which"
click at [405, 521] on select "which then however as" at bounding box center [450, 532] width 90 height 22
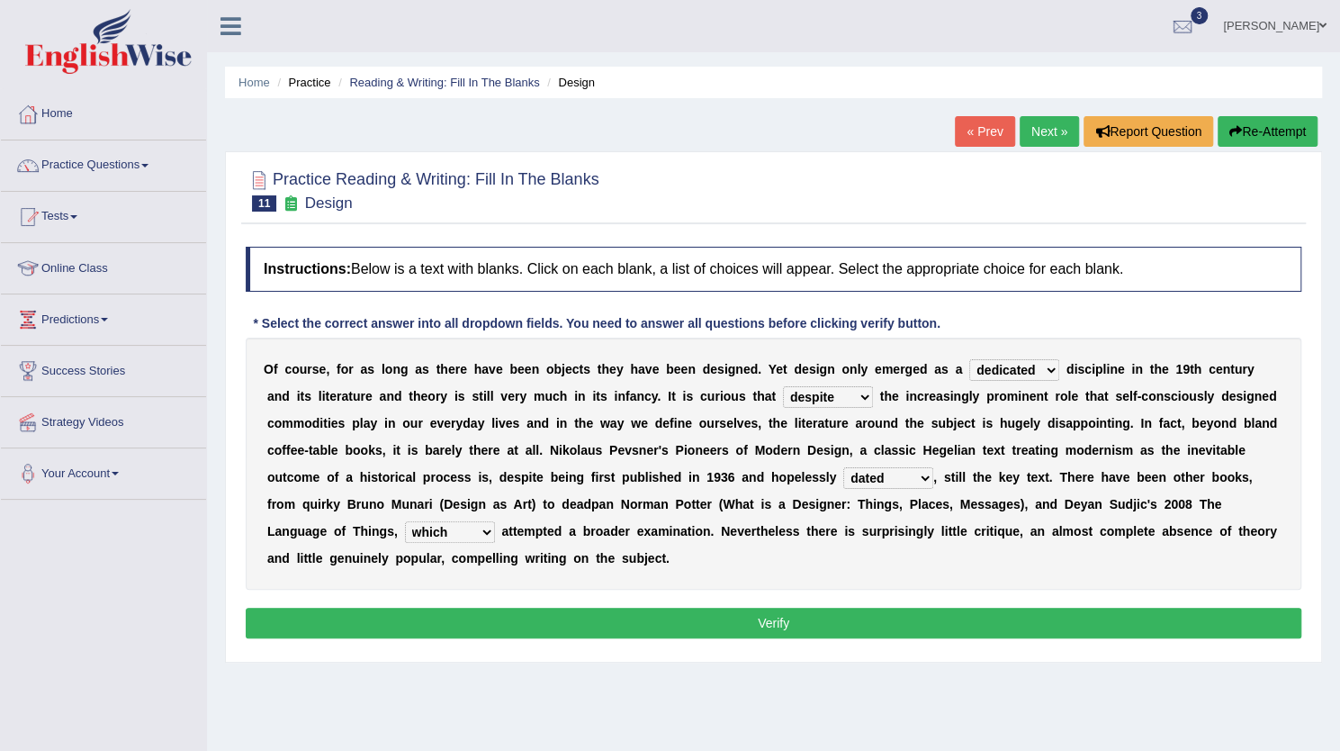
click at [744, 610] on button "Verify" at bounding box center [774, 623] width 1056 height 31
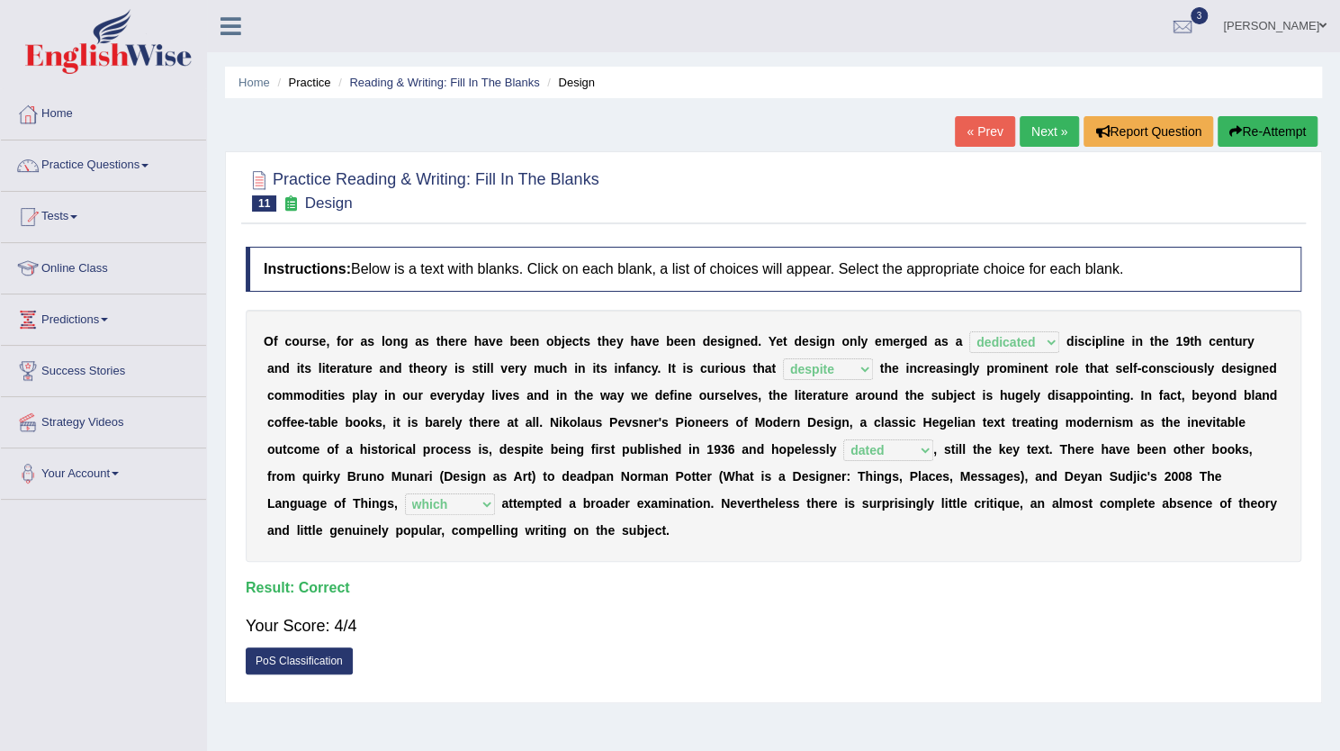
click at [1045, 127] on link "Next »" at bounding box center [1049, 131] width 59 height 31
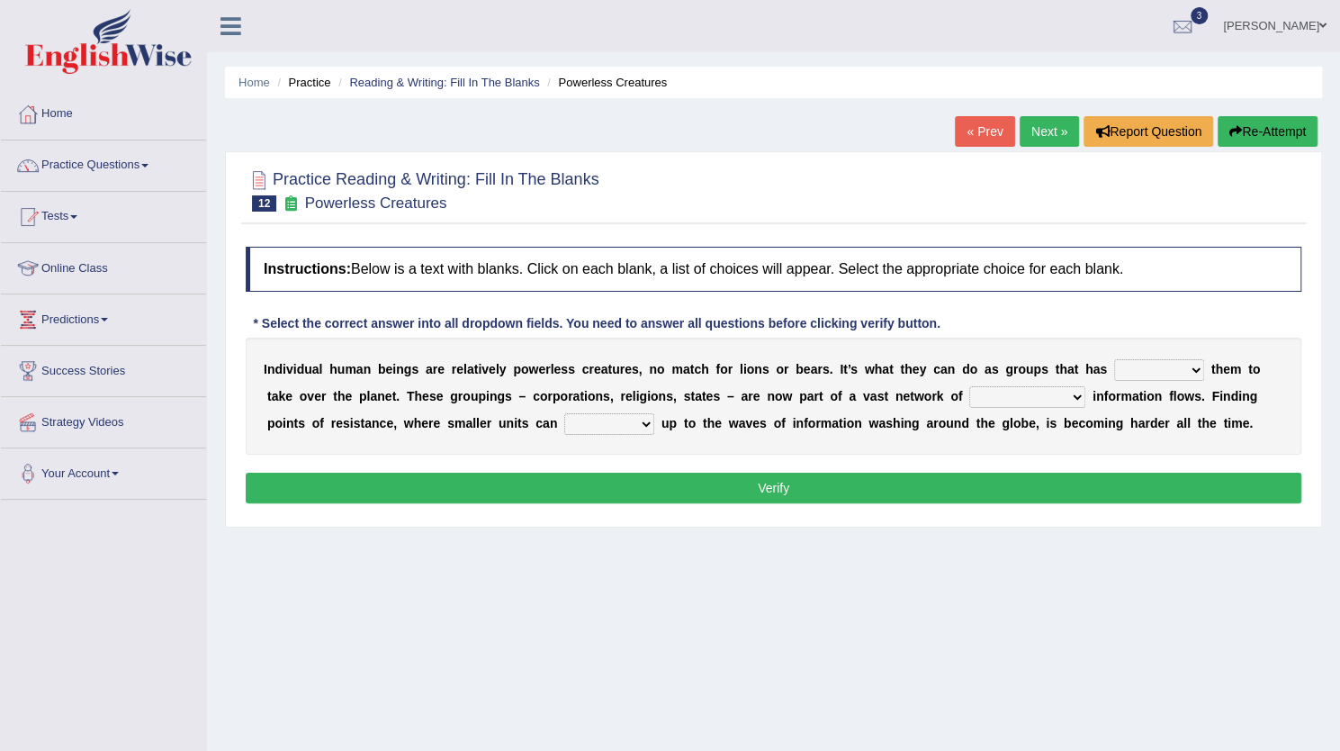
click at [1152, 374] on select "enabled contended embodied conjured" at bounding box center [1159, 370] width 90 height 22
select select "enabled"
click at [1114, 359] on select "enabled contended embodied conjured" at bounding box center [1159, 370] width 90 height 22
click at [1023, 397] on select "interconnected overlapping fastened exploited" at bounding box center [1027, 397] width 116 height 22
select select "interconnected"
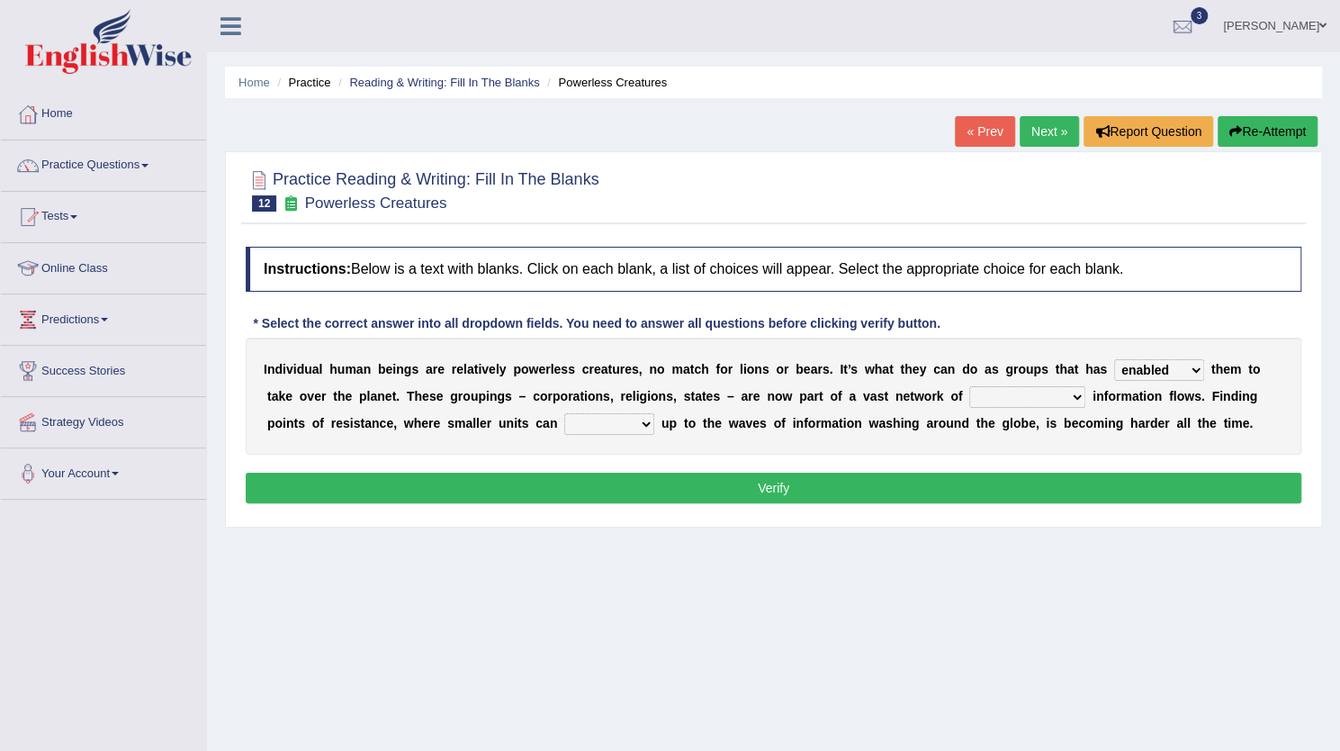
click at [969, 386] on select "interconnected overlapping fastened exploited" at bounding box center [1027, 397] width 116 height 22
click at [607, 421] on select "stand raise hail pump" at bounding box center [609, 424] width 90 height 22
select select "stand"
click at [564, 413] on select "stand raise hail pump" at bounding box center [609, 424] width 90 height 22
click at [691, 482] on button "Verify" at bounding box center [774, 488] width 1056 height 31
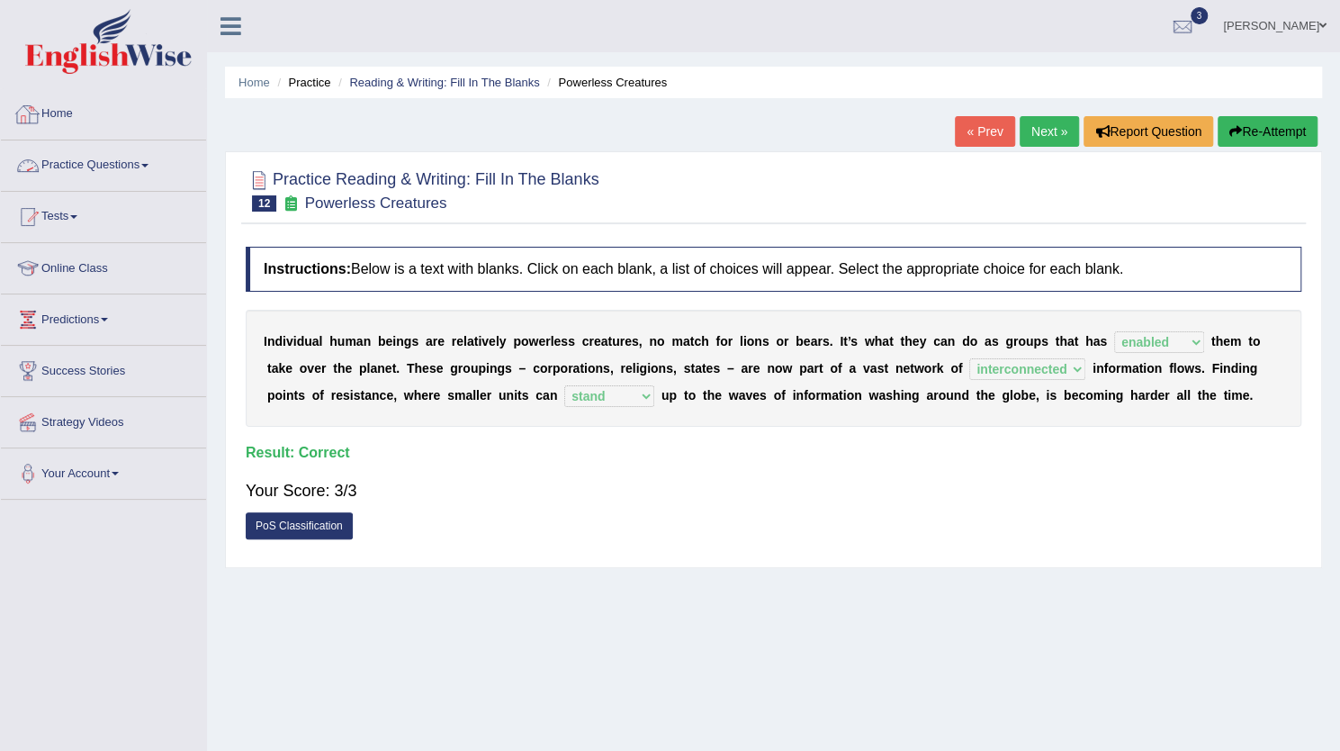
click at [92, 152] on link "Practice Questions" at bounding box center [103, 162] width 205 height 45
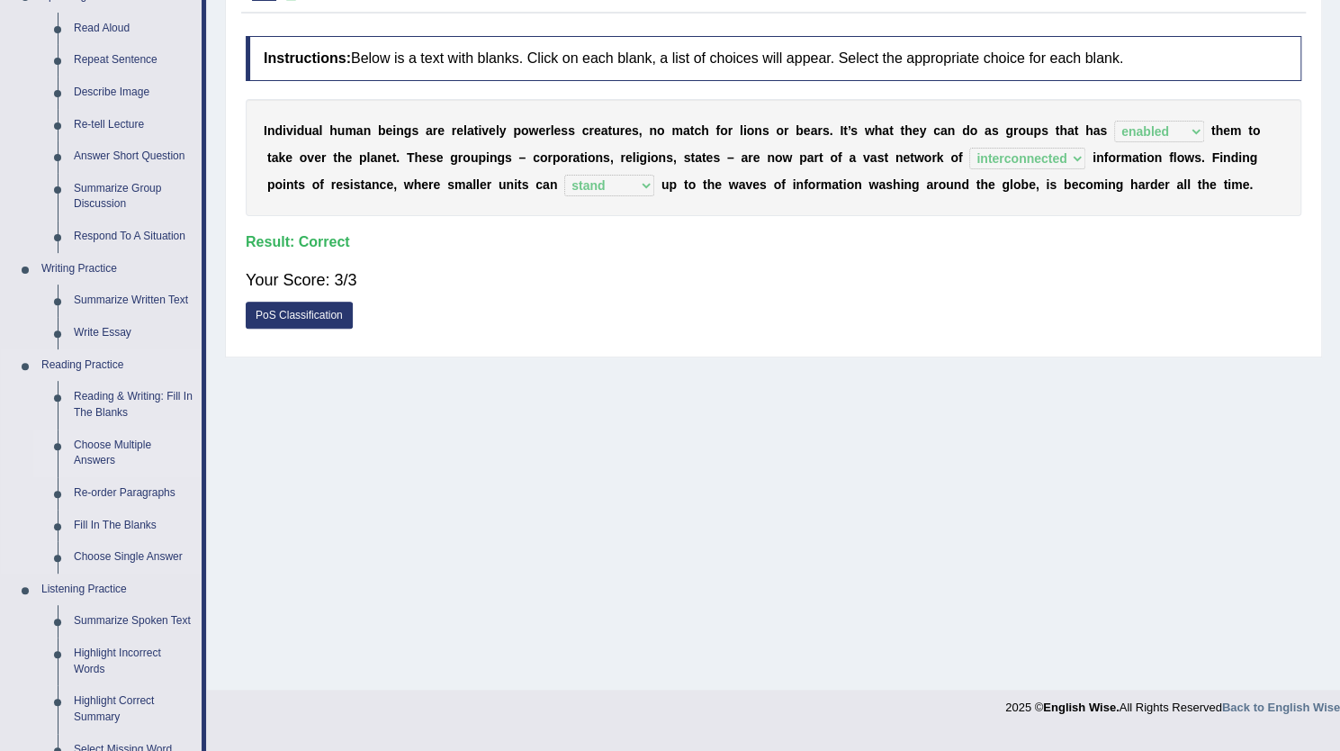
scroll to position [239, 0]
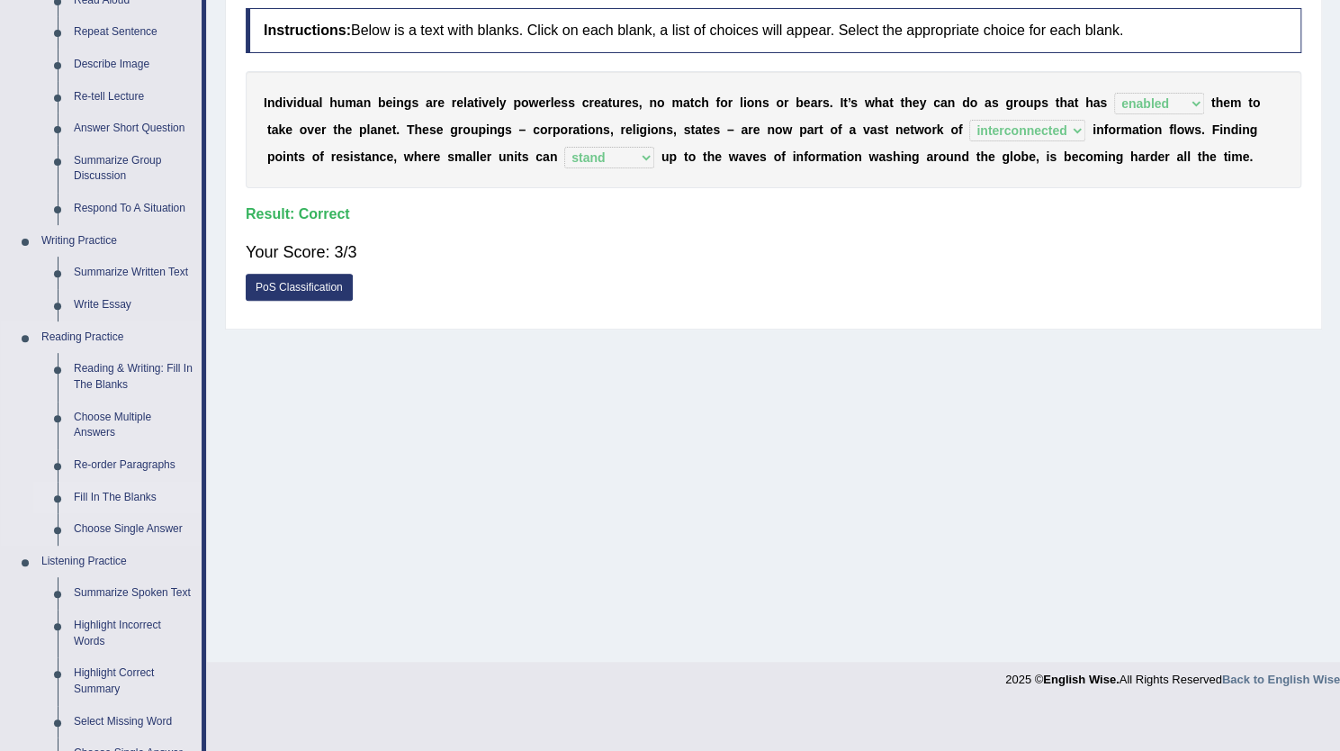
click at [117, 497] on link "Fill In The Blanks" at bounding box center [134, 498] width 136 height 32
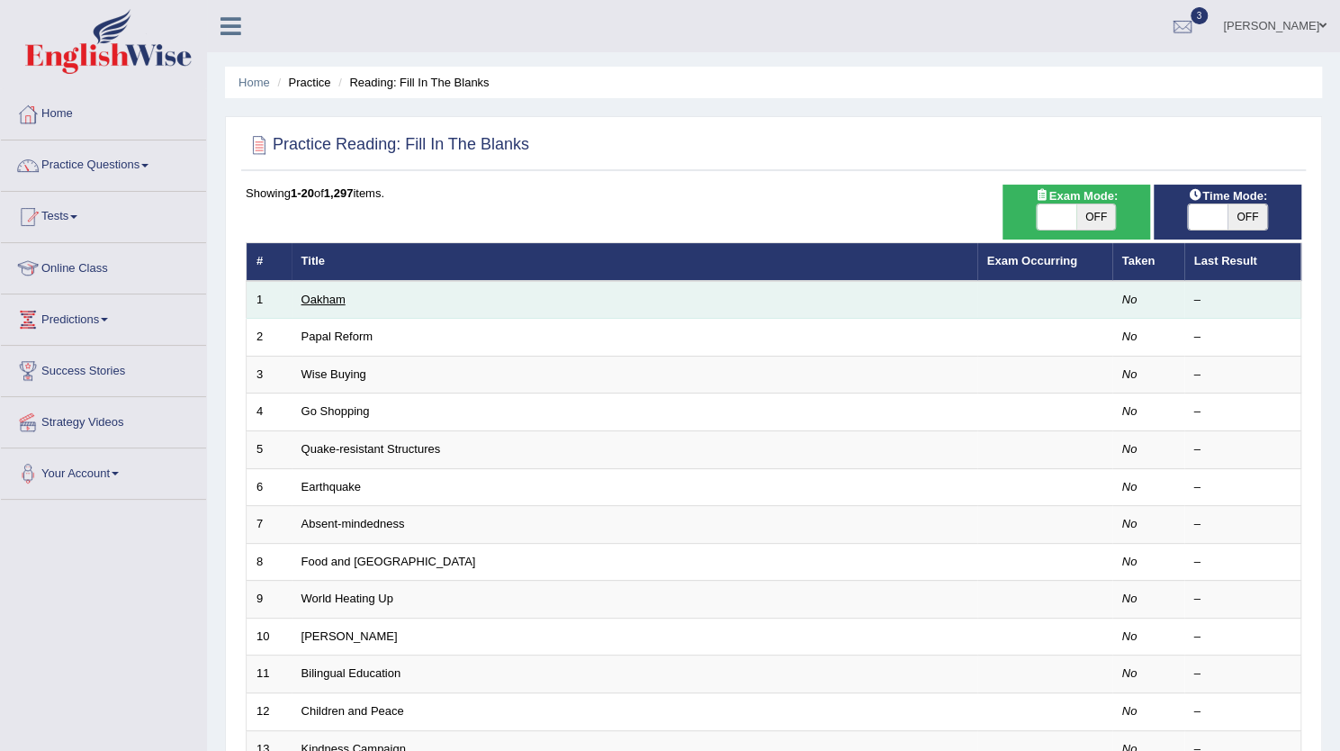
click at [315, 294] on link "Oakham" at bounding box center [324, 300] width 44 height 14
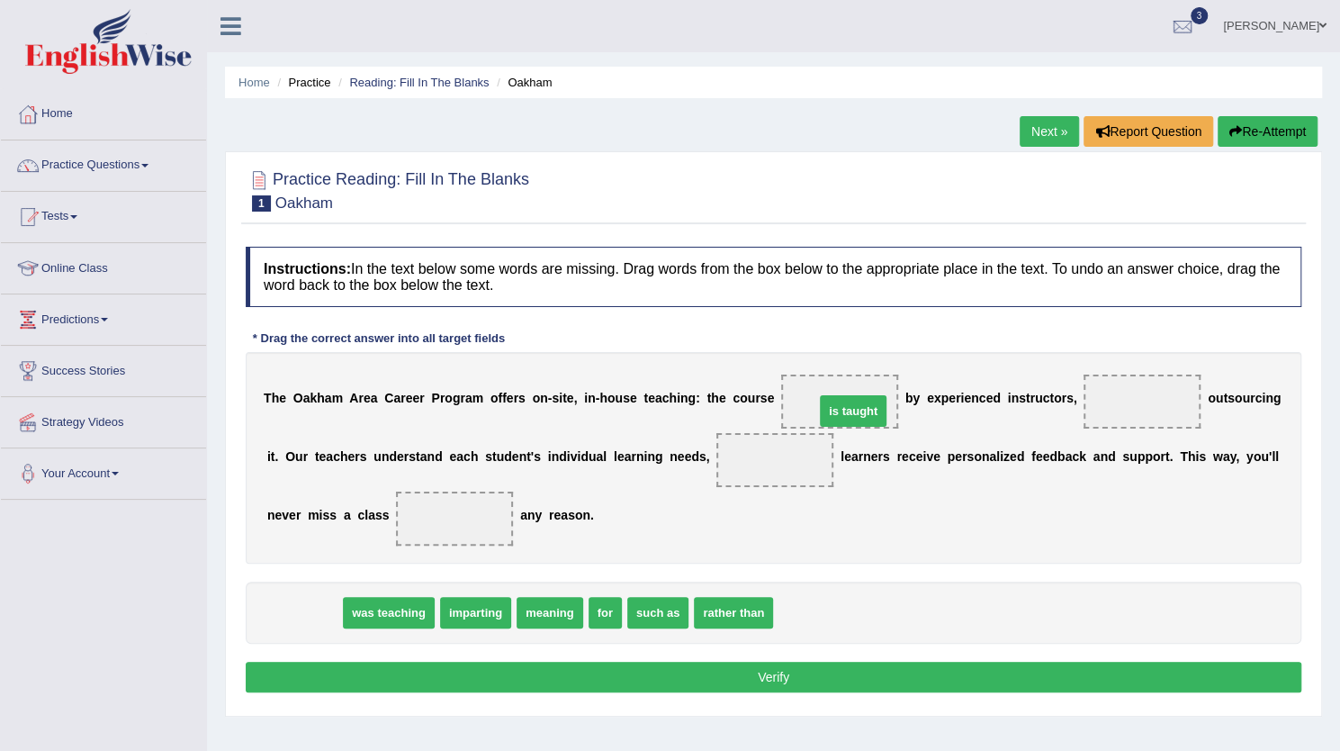
drag, startPoint x: 317, startPoint y: 605, endPoint x: 867, endPoint y: 403, distance: 585.8
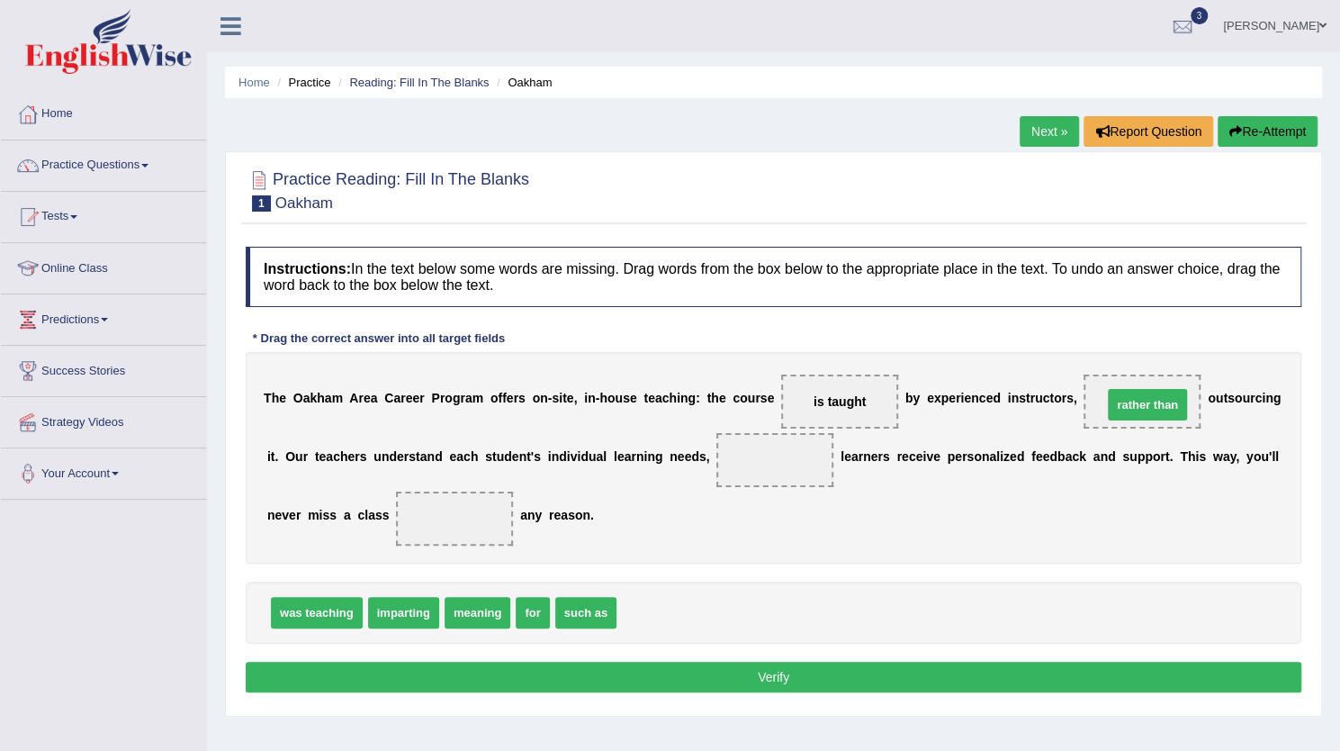
drag, startPoint x: 636, startPoint y: 609, endPoint x: 1121, endPoint y: 396, distance: 529.7
click at [531, 601] on span "for" at bounding box center [532, 613] width 33 height 32
drag, startPoint x: 522, startPoint y: 601, endPoint x: 443, endPoint y: 489, distance: 137.6
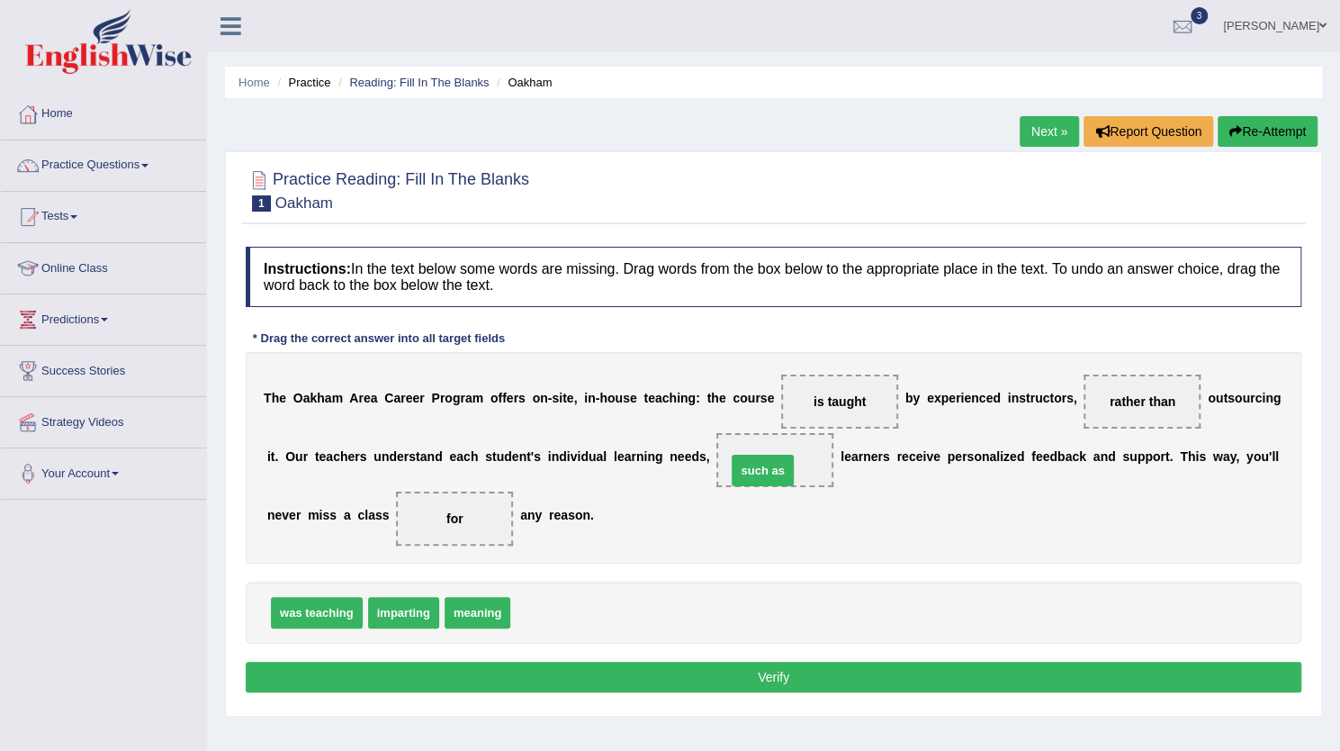
drag, startPoint x: 560, startPoint y: 600, endPoint x: 785, endPoint y: 447, distance: 272.1
click at [756, 668] on button "Verify" at bounding box center [774, 677] width 1056 height 31
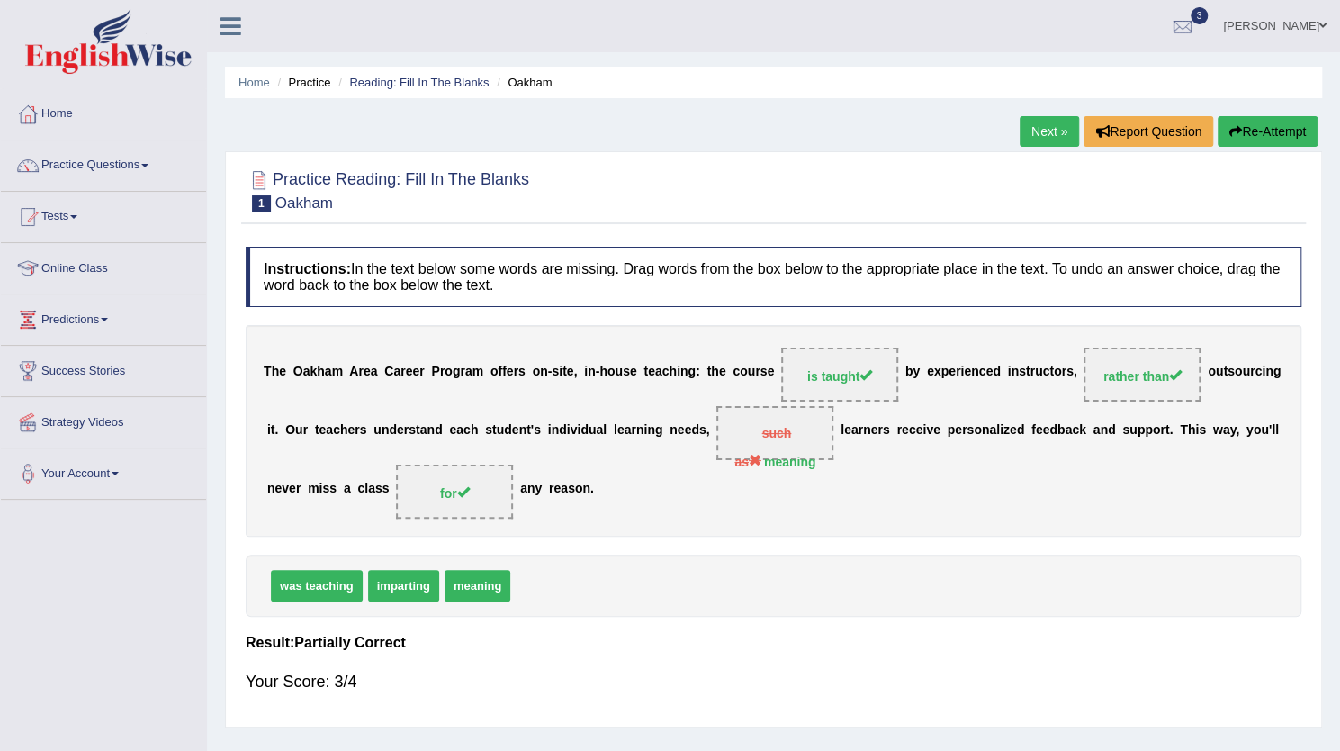
click at [792, 464] on strong "meaning" at bounding box center [790, 462] width 52 height 14
drag, startPoint x: 765, startPoint y: 468, endPoint x: 491, endPoint y: 653, distance: 330.1
click at [491, 653] on div "Instructions: In the text below some words are missing. Drag words from the box…" at bounding box center [773, 478] width 1065 height 480
drag, startPoint x: 470, startPoint y: 581, endPoint x: 786, endPoint y: 428, distance: 351.1
click at [786, 428] on div "Instructions: In the text below some words are missing. Drag words from the box…" at bounding box center [773, 478] width 1065 height 480
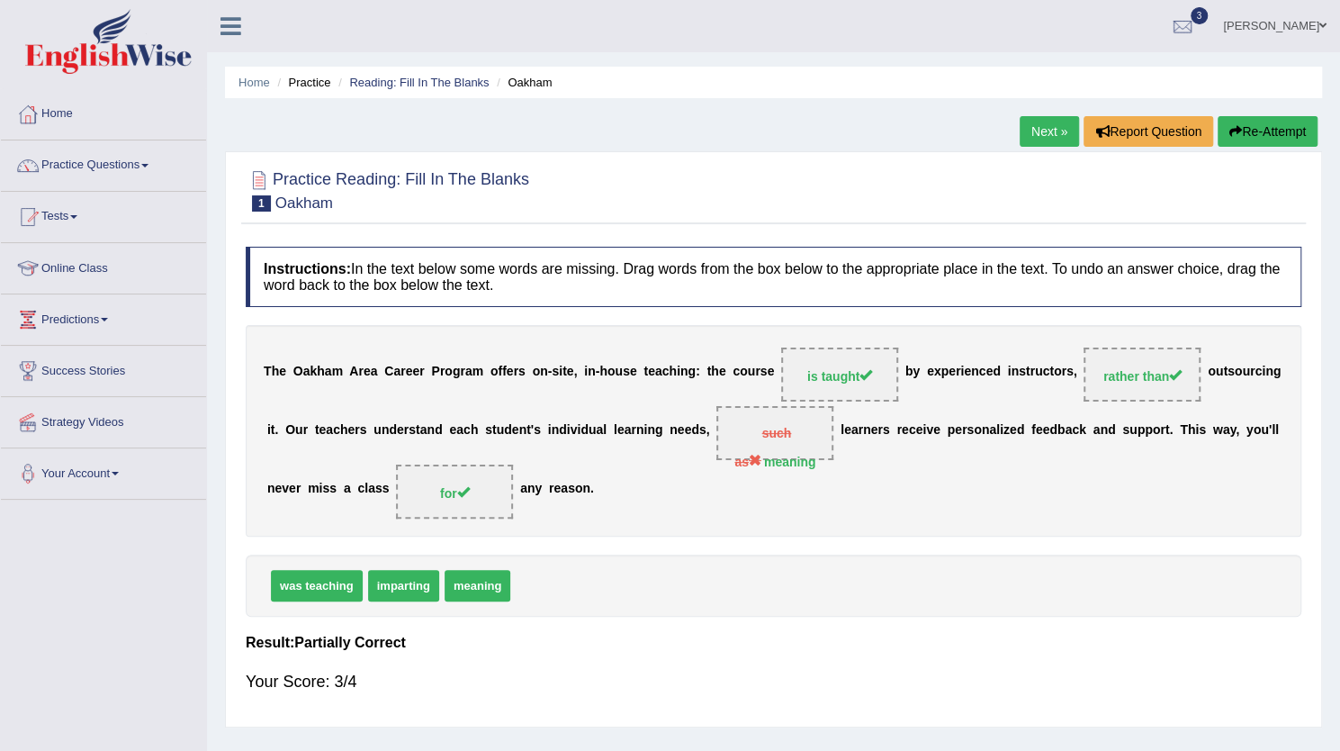
click at [1042, 118] on link "Next »" at bounding box center [1049, 131] width 59 height 31
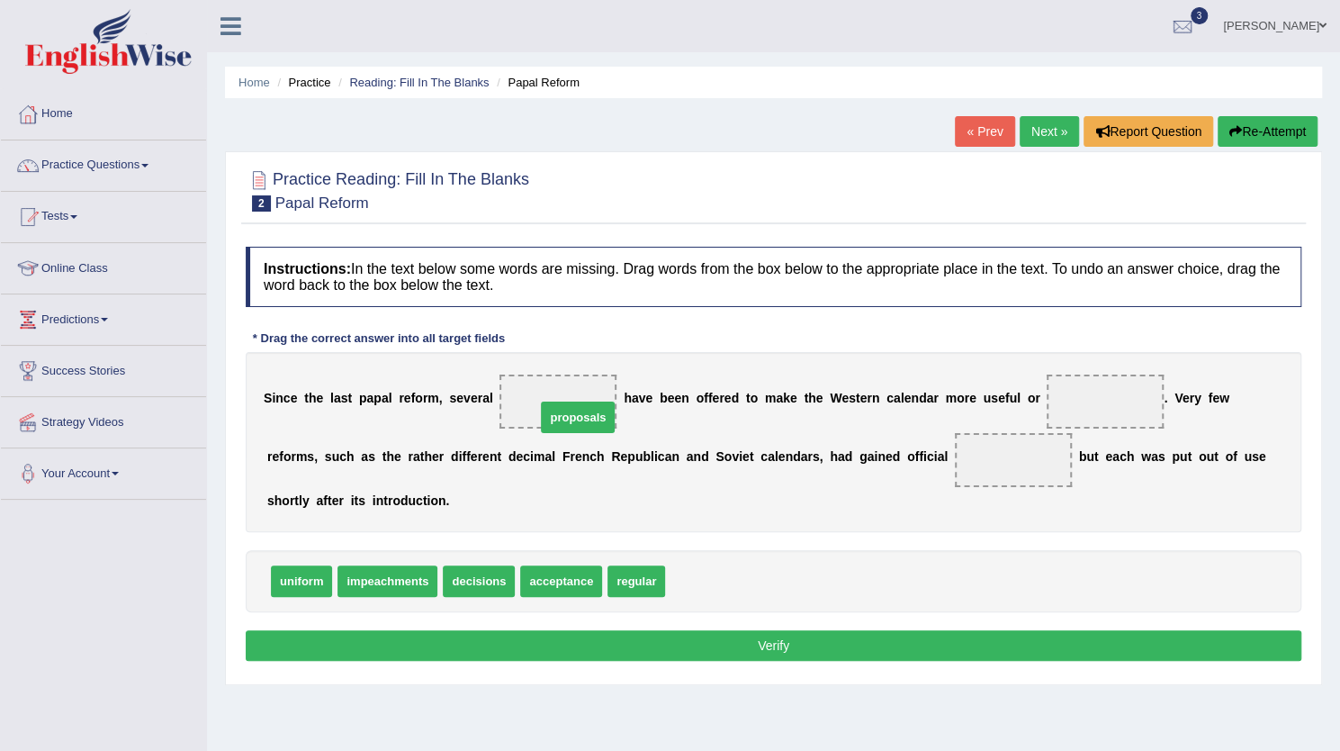
drag, startPoint x: 708, startPoint y: 586, endPoint x: 565, endPoint y: 408, distance: 228.6
drag, startPoint x: 288, startPoint y: 578, endPoint x: 1107, endPoint y: 401, distance: 838.1
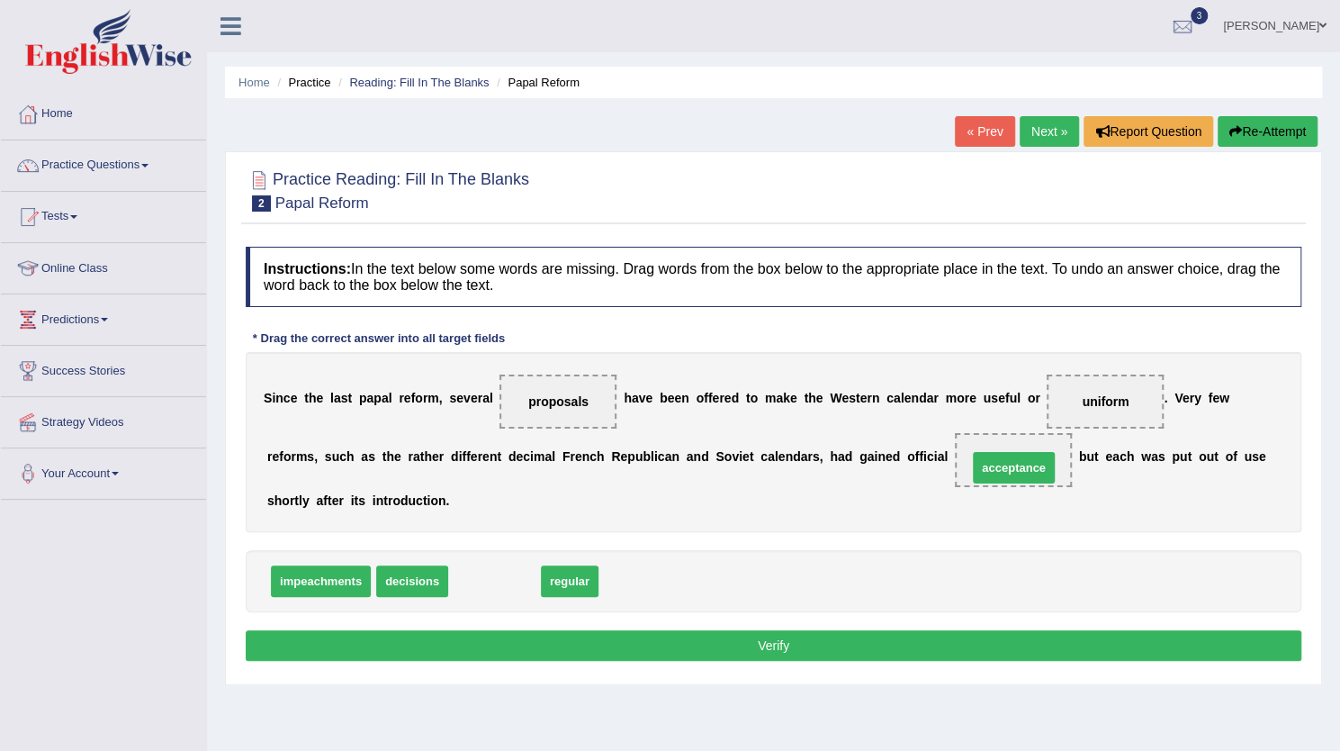
drag, startPoint x: 490, startPoint y: 577, endPoint x: 1009, endPoint y: 464, distance: 531.6
click at [745, 649] on button "Verify" at bounding box center [774, 645] width 1056 height 31
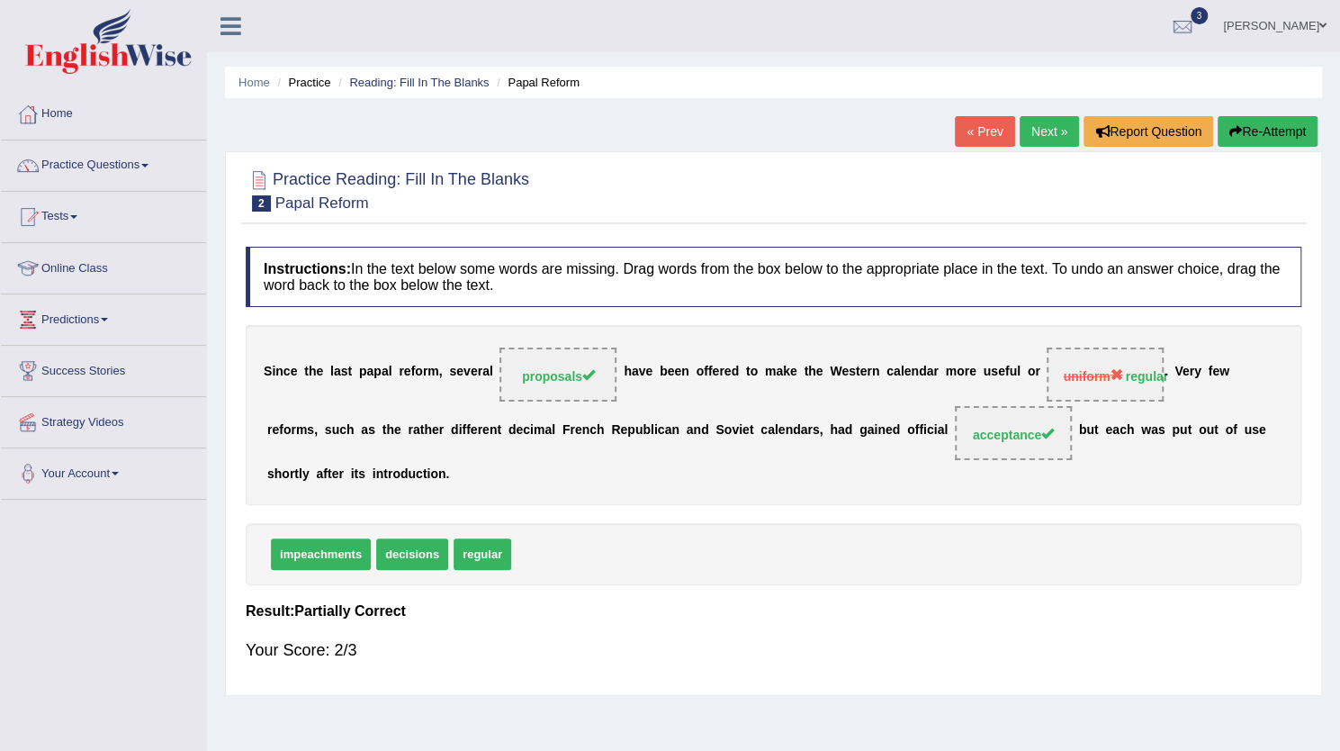
click at [1055, 131] on link "Next »" at bounding box center [1049, 131] width 59 height 31
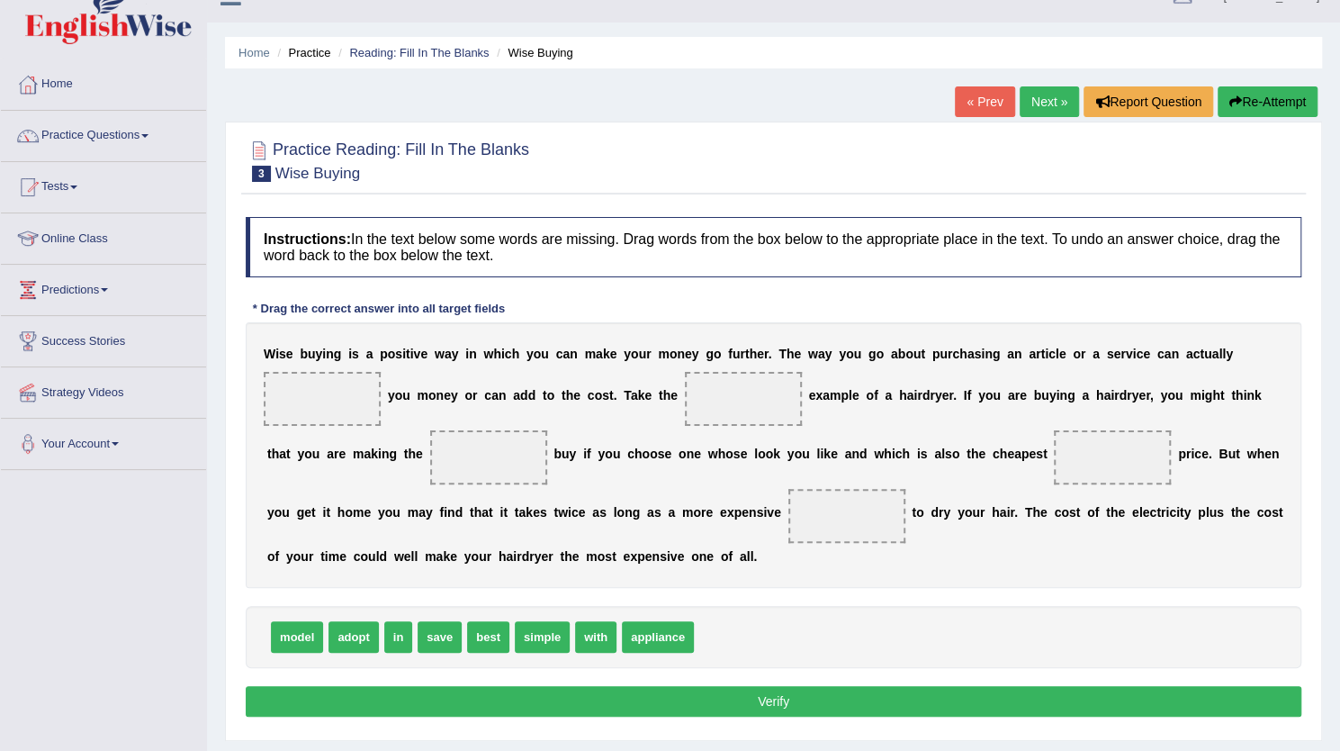
scroll to position [31, 0]
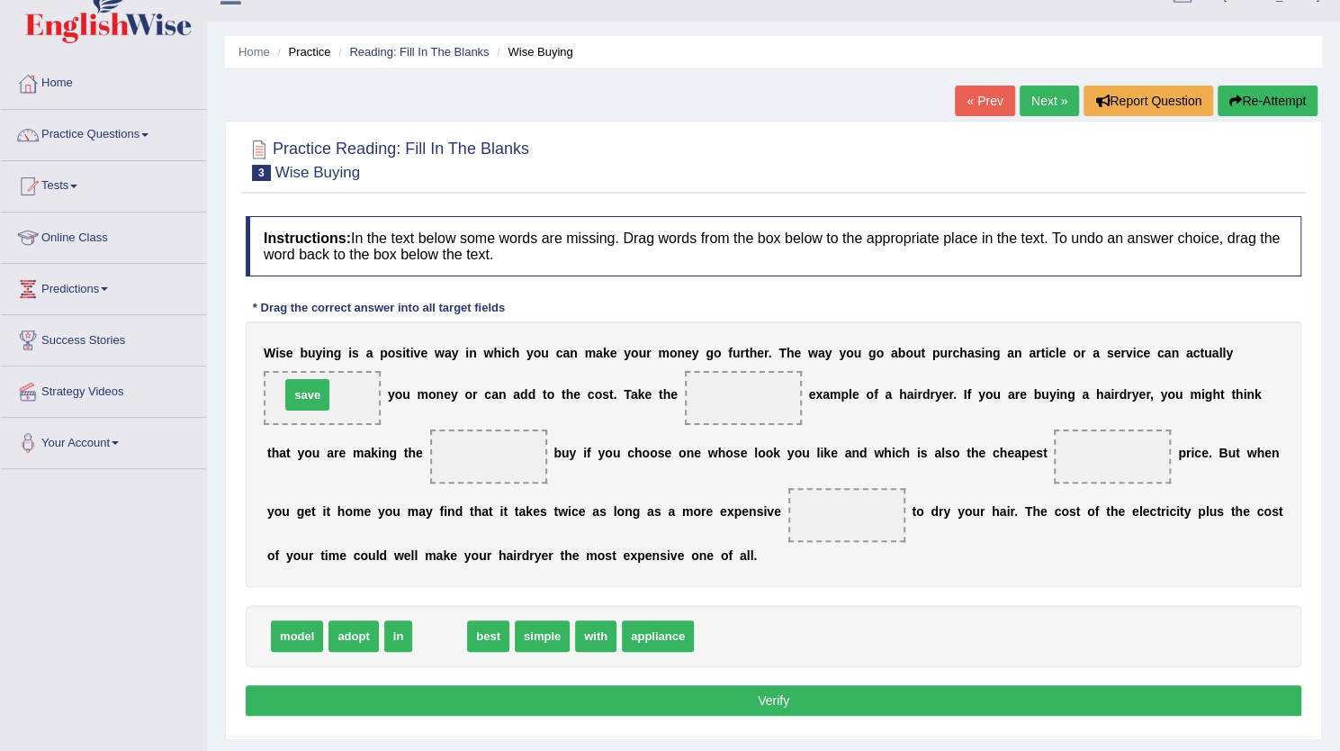
drag, startPoint x: 443, startPoint y: 635, endPoint x: 317, endPoint y: 394, distance: 271.4
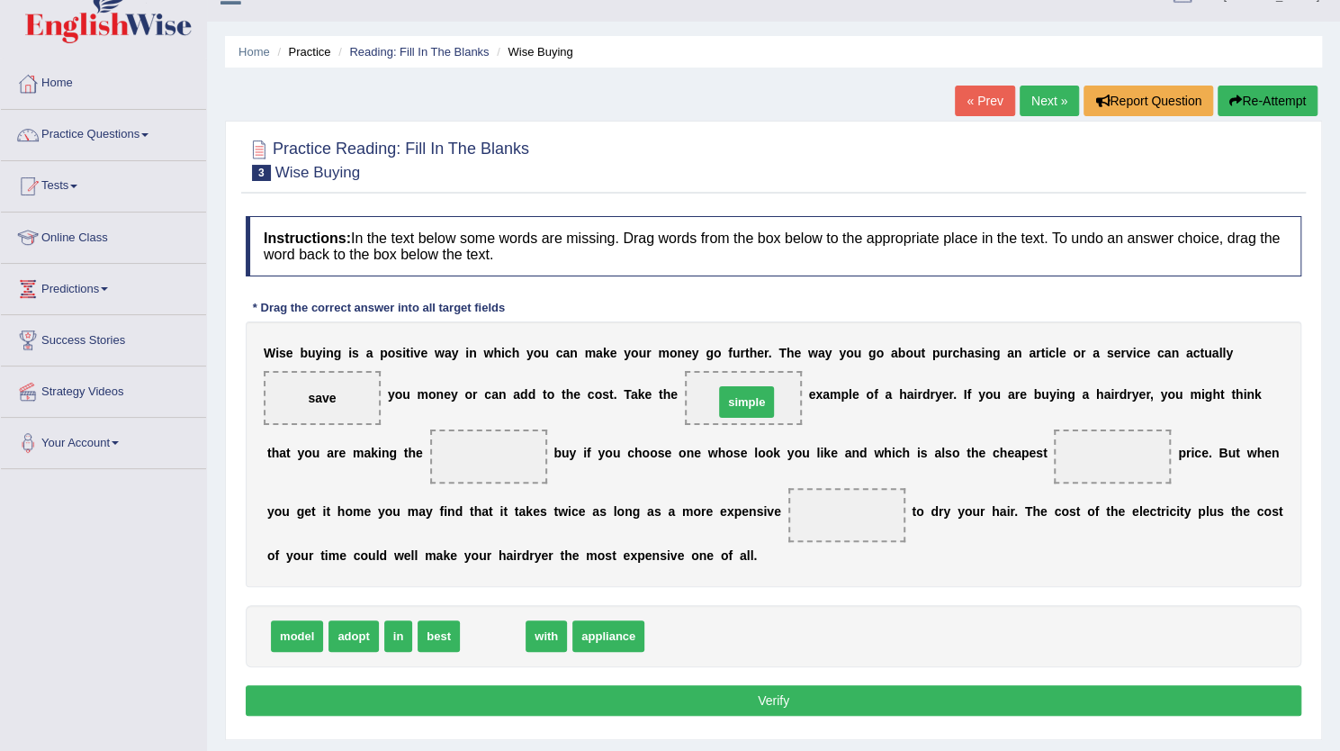
drag, startPoint x: 484, startPoint y: 631, endPoint x: 738, endPoint y: 397, distance: 345.3
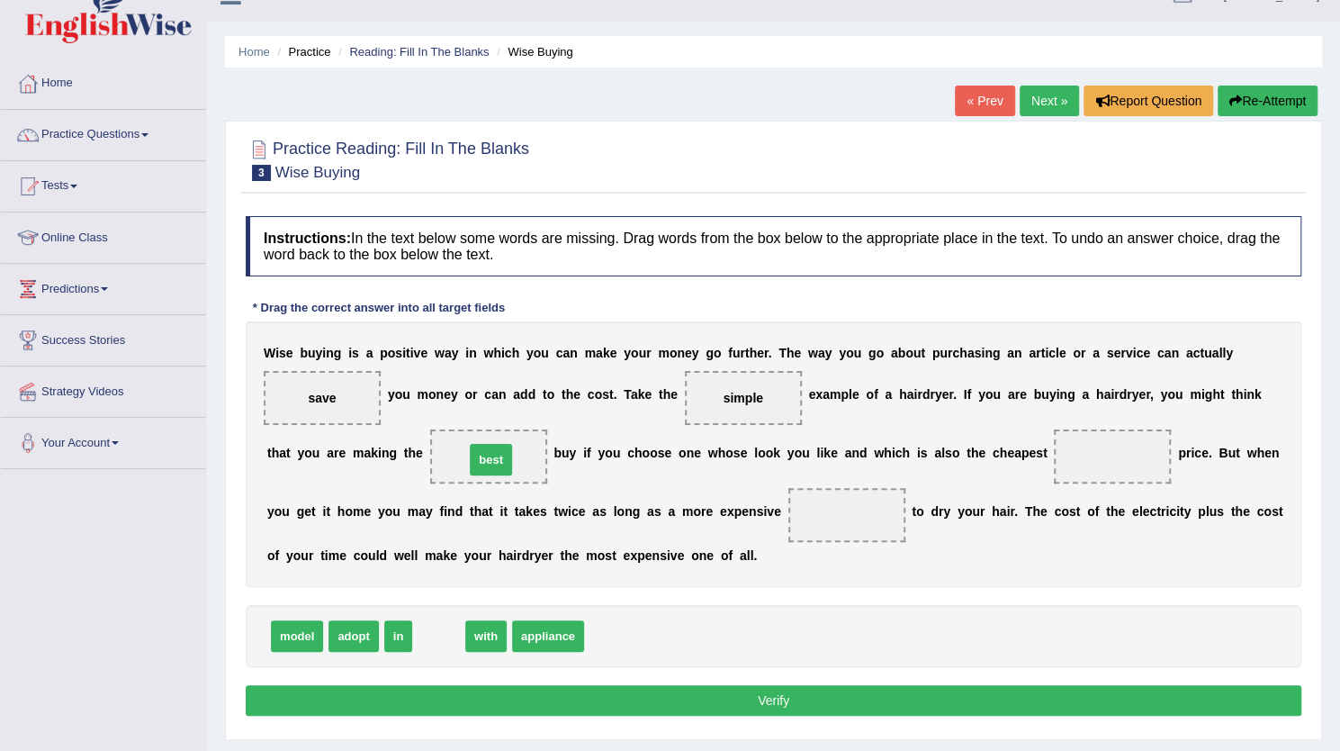
drag, startPoint x: 432, startPoint y: 638, endPoint x: 485, endPoint y: 457, distance: 188.6
drag, startPoint x: 390, startPoint y: 634, endPoint x: 1123, endPoint y: 452, distance: 755.8
drag, startPoint x: 883, startPoint y: 545, endPoint x: 683, endPoint y: 591, distance: 205.0
click at [683, 591] on div "Instructions: In the text below some words are missing. Drag words from the box…" at bounding box center [773, 468] width 1065 height 523
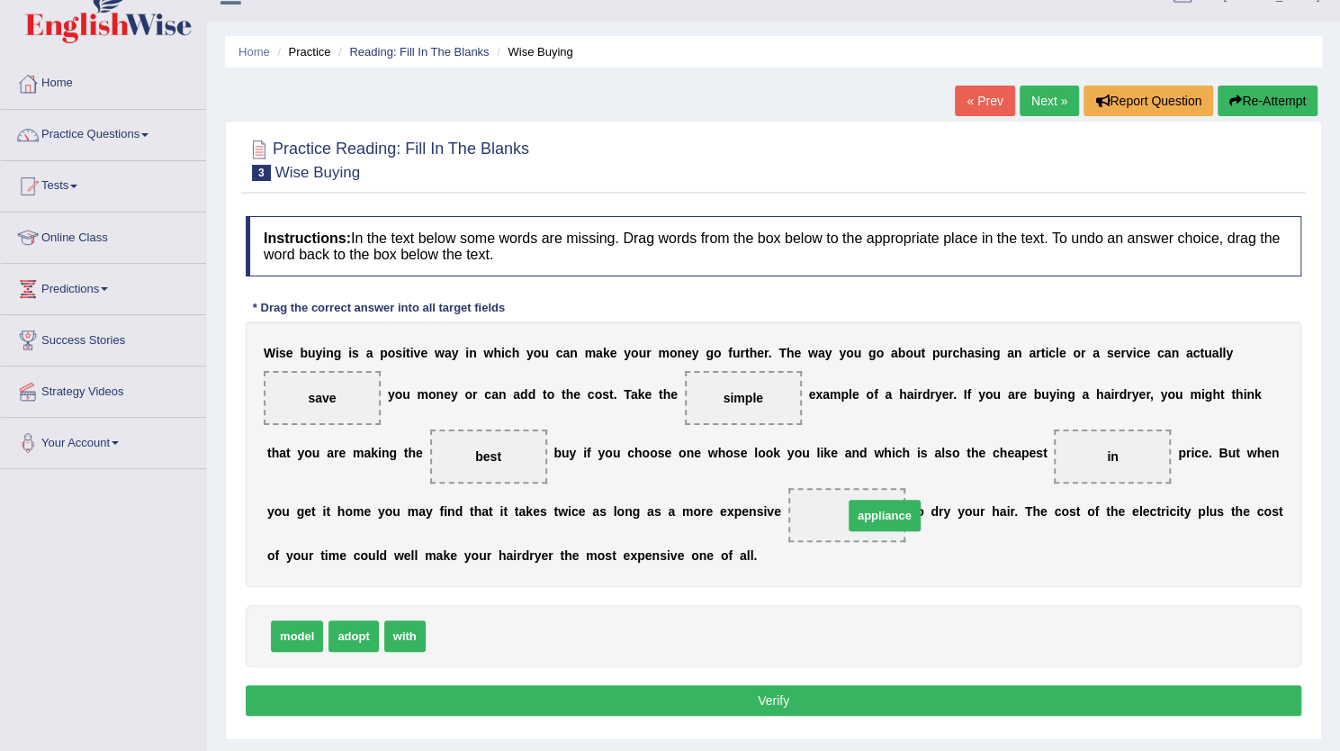
drag, startPoint x: 487, startPoint y: 631, endPoint x: 890, endPoint y: 507, distance: 422.0
click at [798, 703] on button "Verify" at bounding box center [774, 700] width 1056 height 31
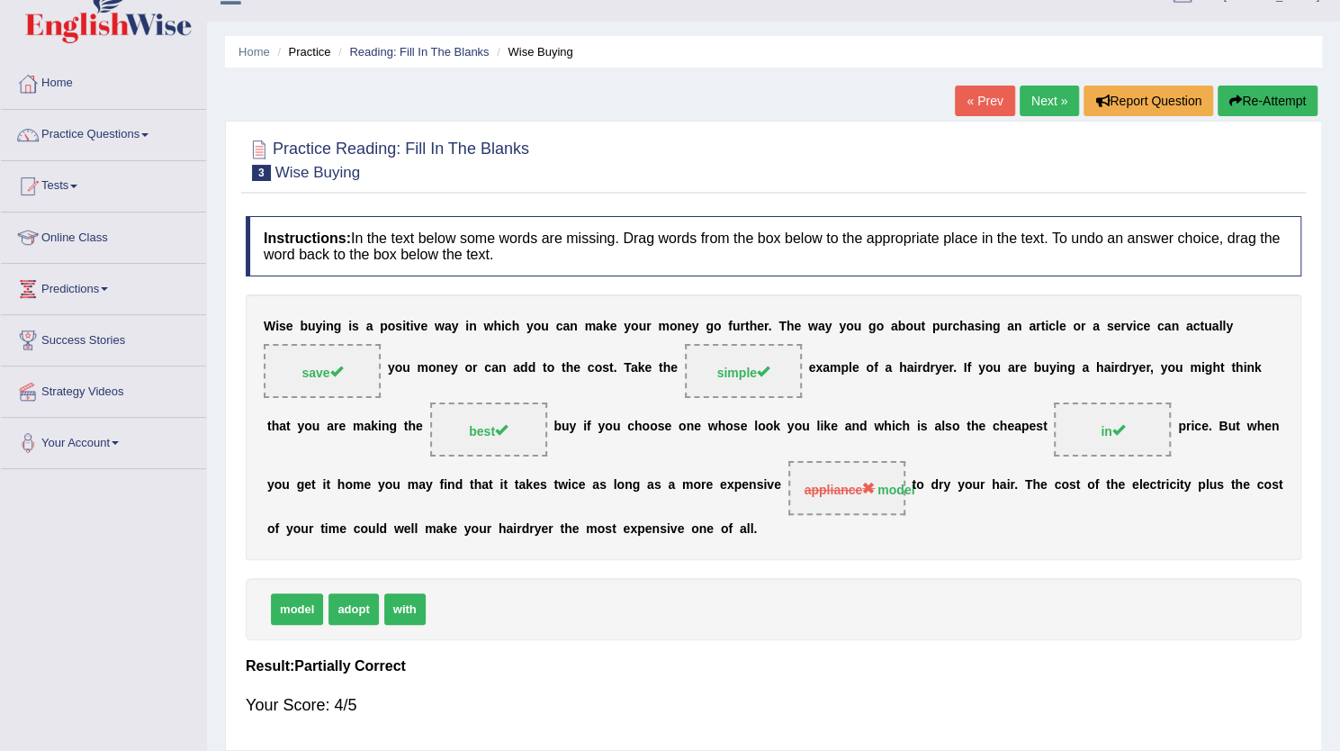
click at [1046, 98] on link "Next »" at bounding box center [1049, 101] width 59 height 31
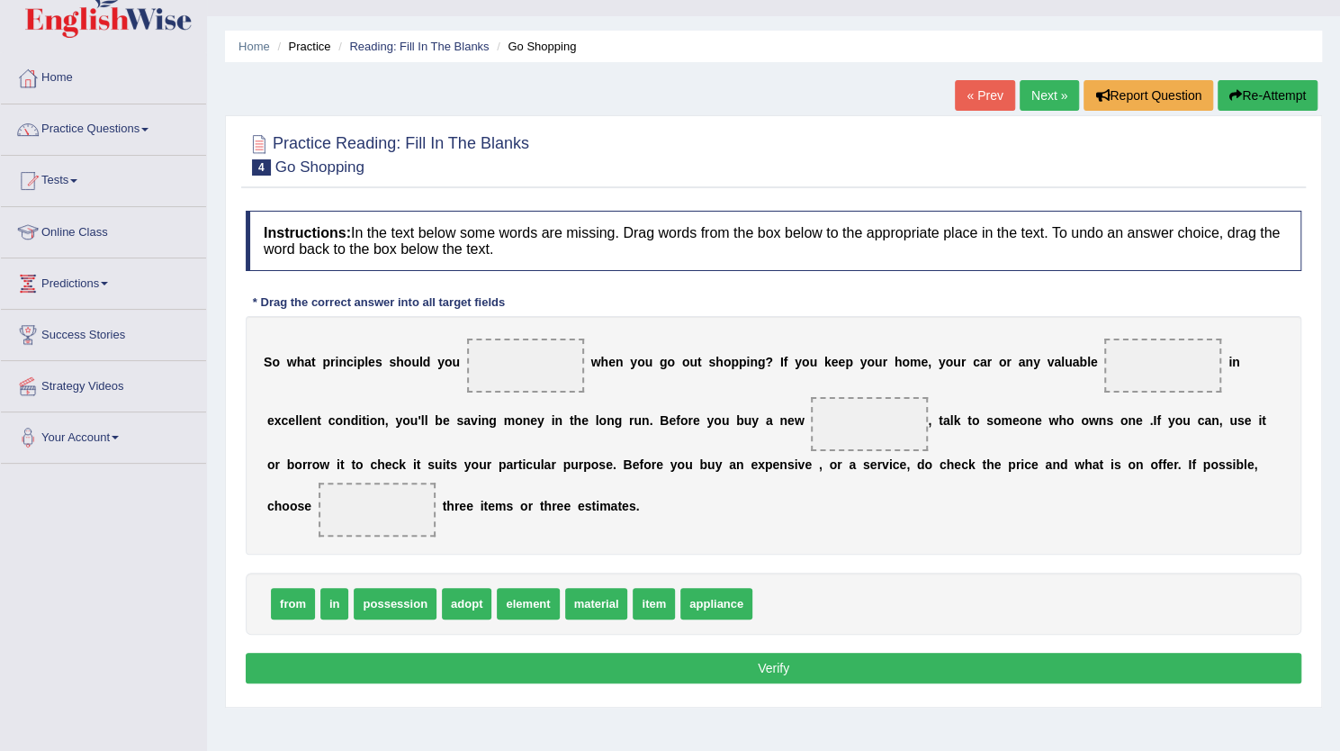
scroll to position [41, 0]
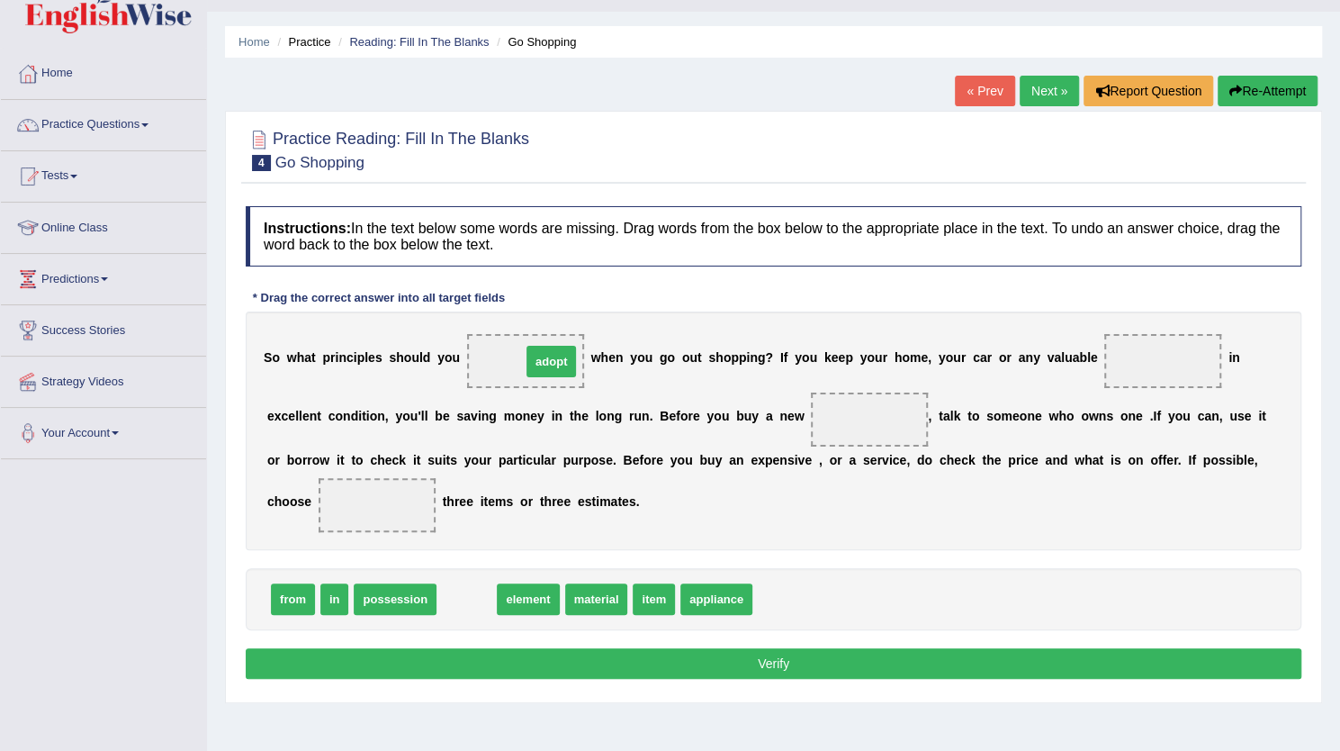
drag, startPoint x: 460, startPoint y: 591, endPoint x: 536, endPoint y: 348, distance: 254.5
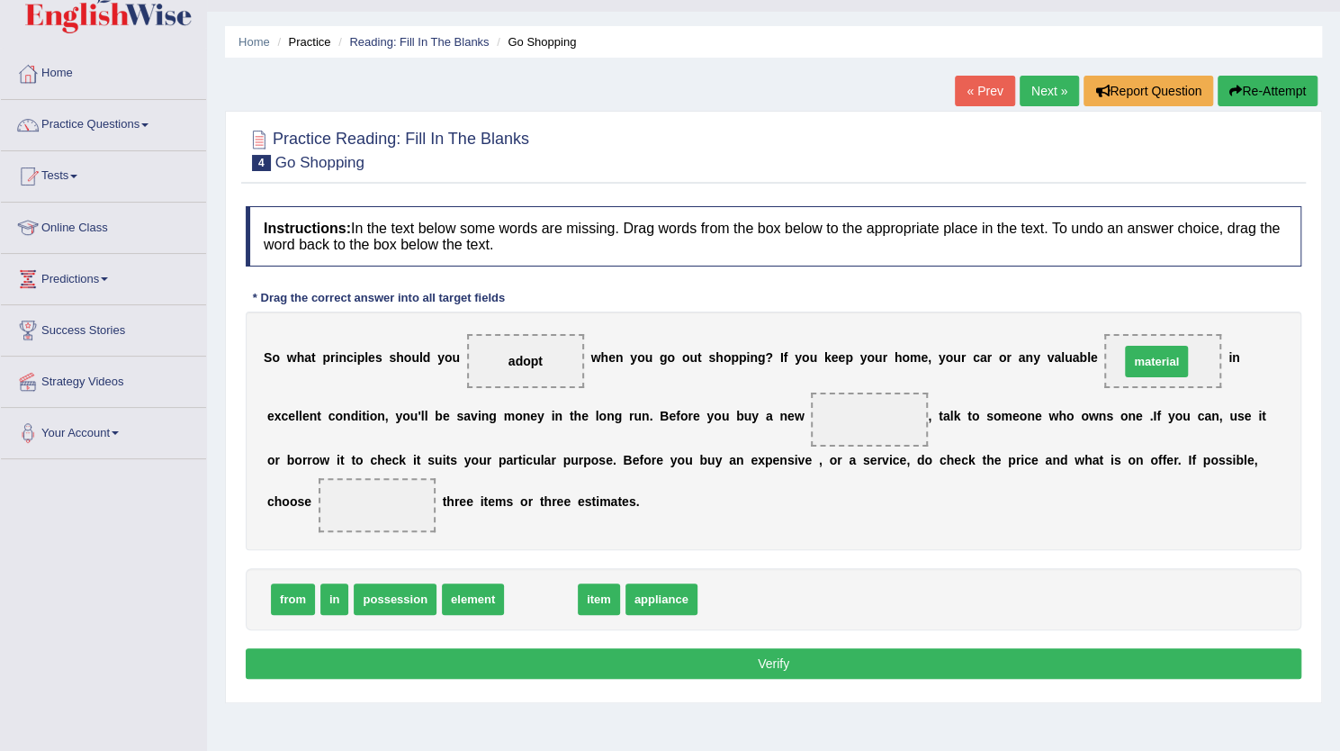
drag, startPoint x: 533, startPoint y: 585, endPoint x: 1149, endPoint y: 347, distance: 660.3
drag, startPoint x: 526, startPoint y: 601, endPoint x: 883, endPoint y: 425, distance: 398.5
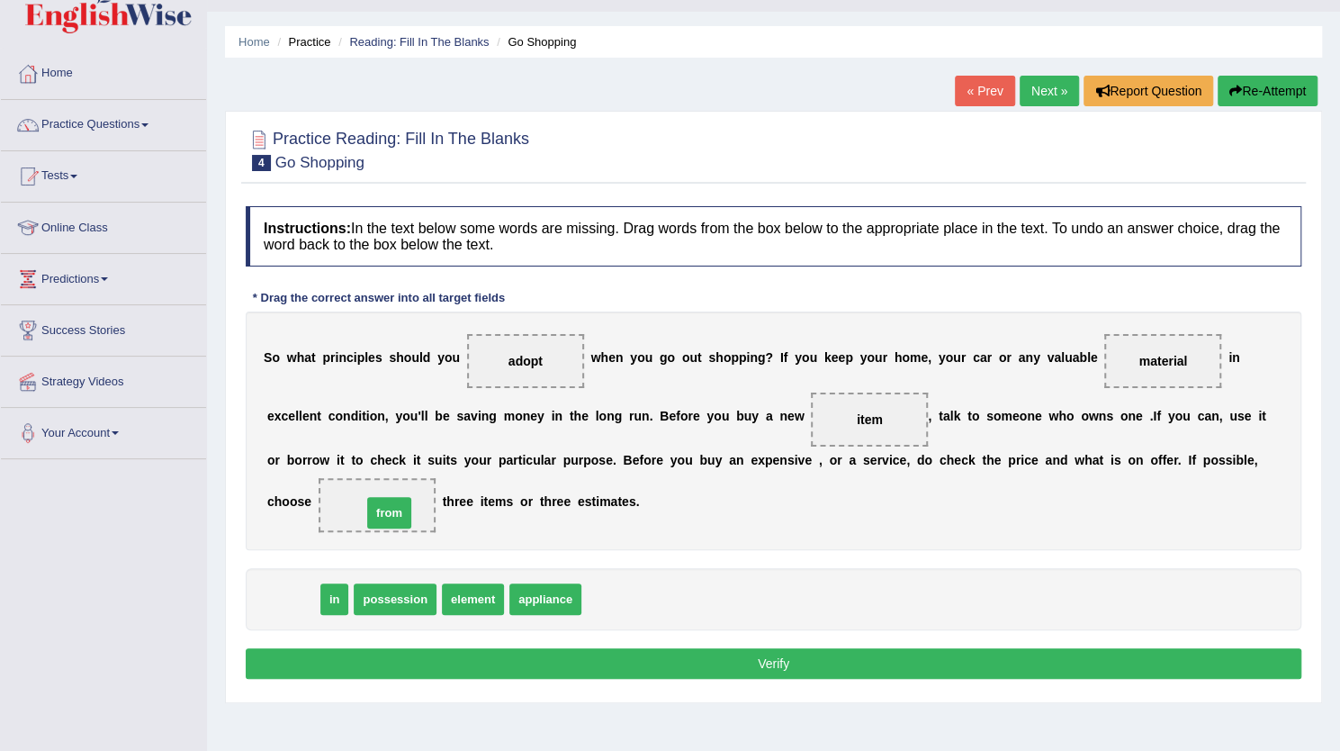
drag, startPoint x: 293, startPoint y: 582, endPoint x: 389, endPoint y: 487, distance: 135.6
click at [785, 655] on button "Verify" at bounding box center [774, 663] width 1056 height 31
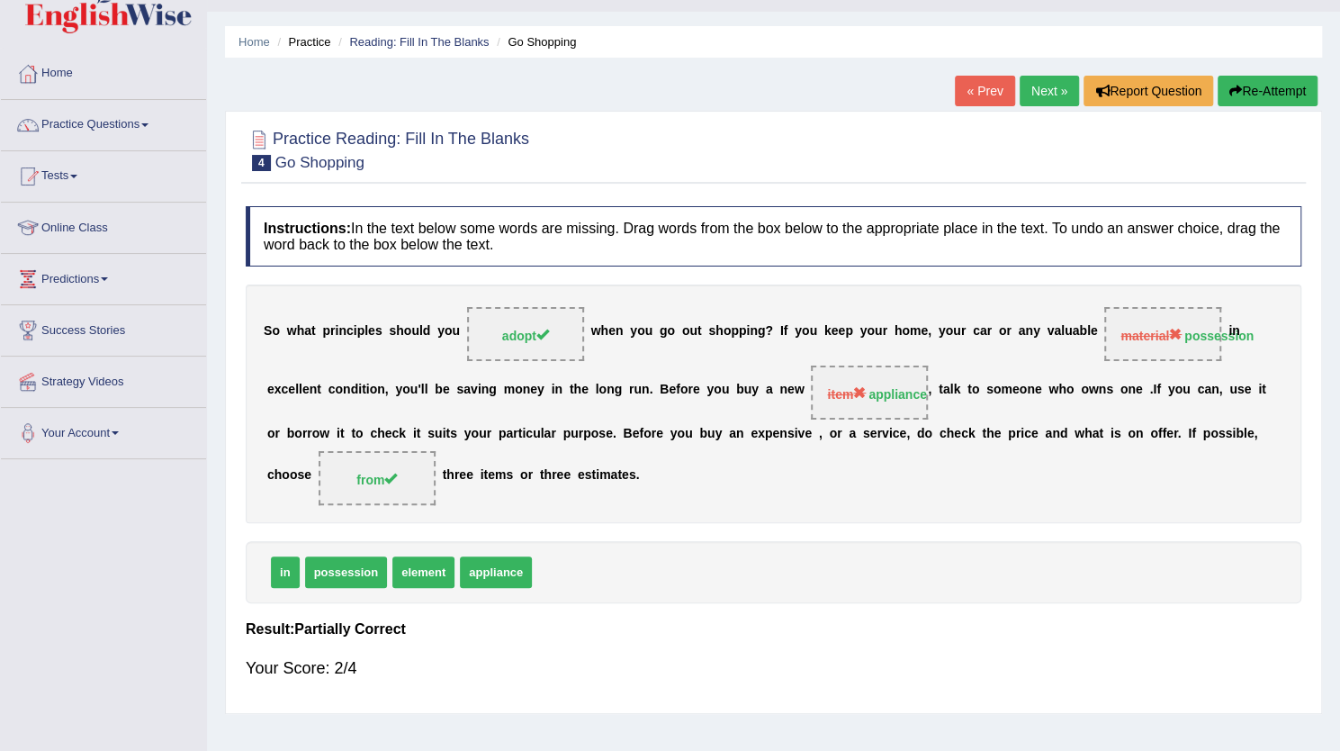
click at [1031, 94] on link "Next »" at bounding box center [1049, 91] width 59 height 31
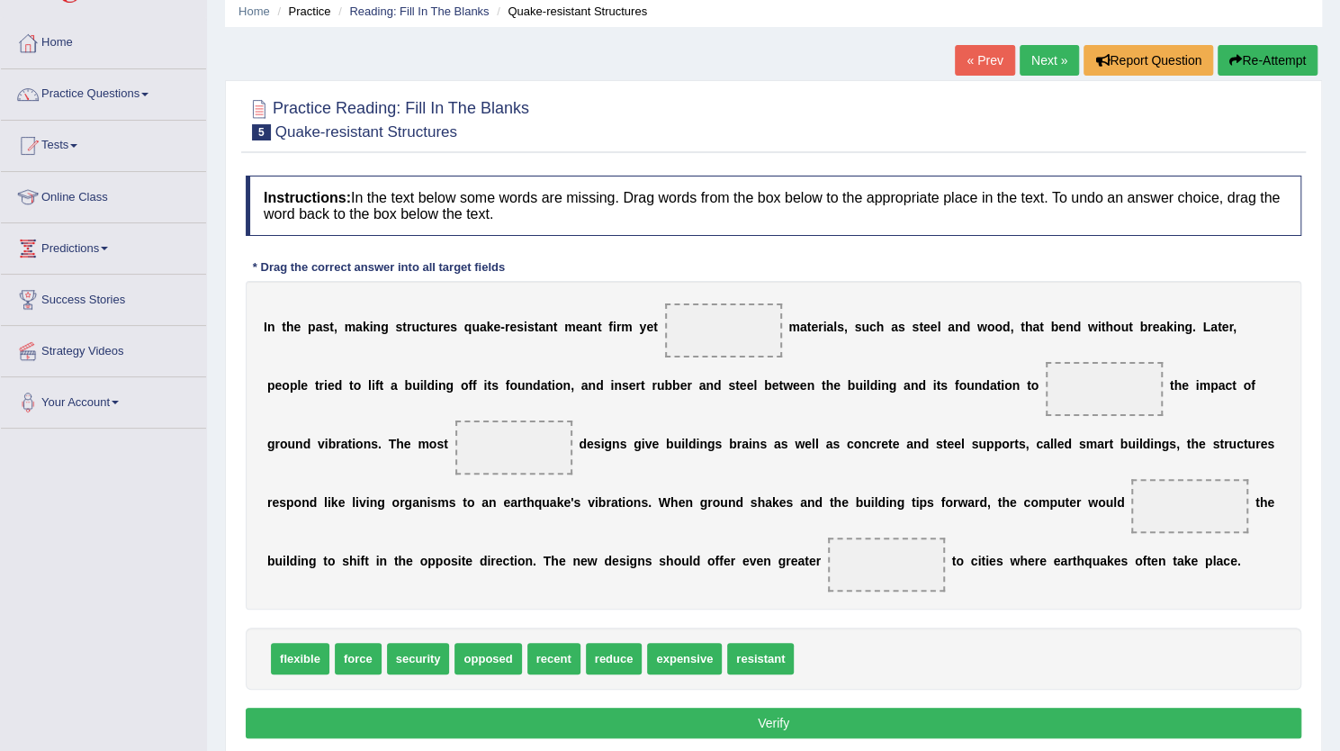
scroll to position [75, 0]
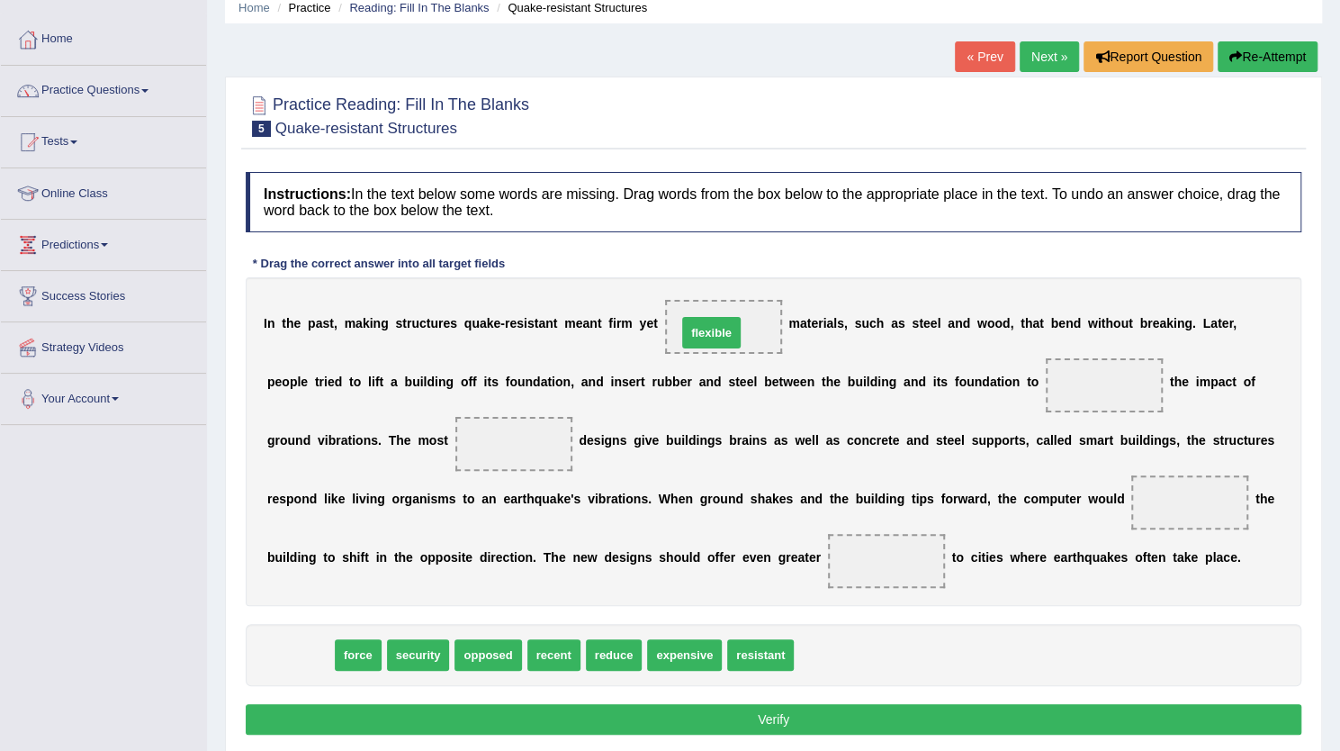
drag, startPoint x: 304, startPoint y: 647, endPoint x: 716, endPoint y: 325, distance: 522.6
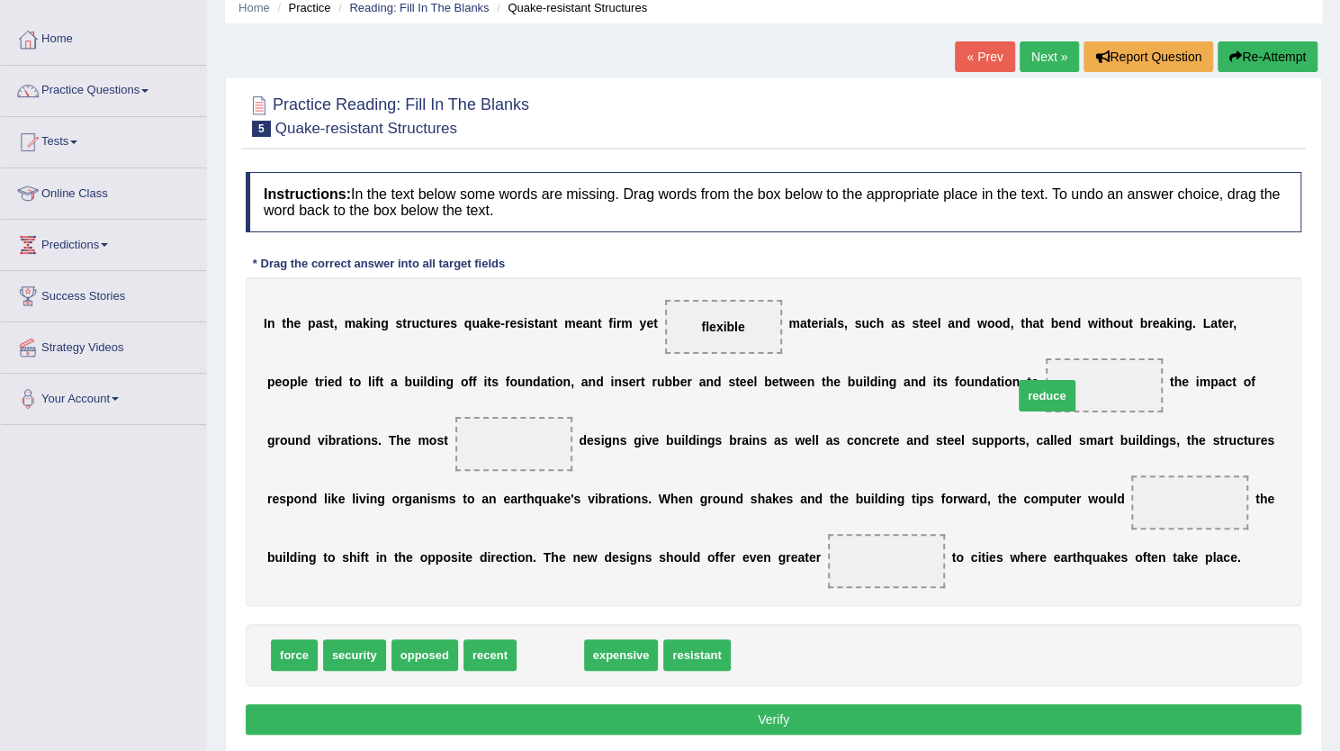
drag, startPoint x: 547, startPoint y: 645, endPoint x: 1044, endPoint y: 387, distance: 560.0
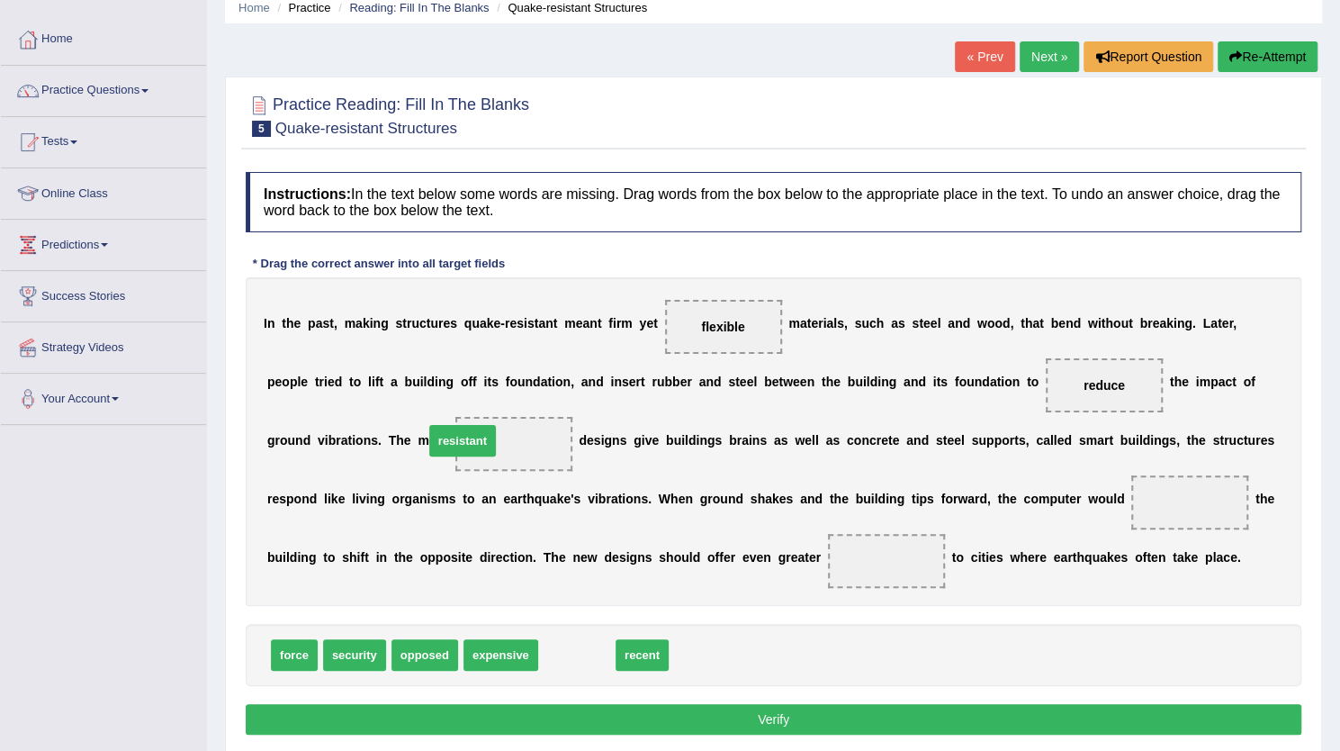
drag, startPoint x: 586, startPoint y: 655, endPoint x: 472, endPoint y: 441, distance: 242.8
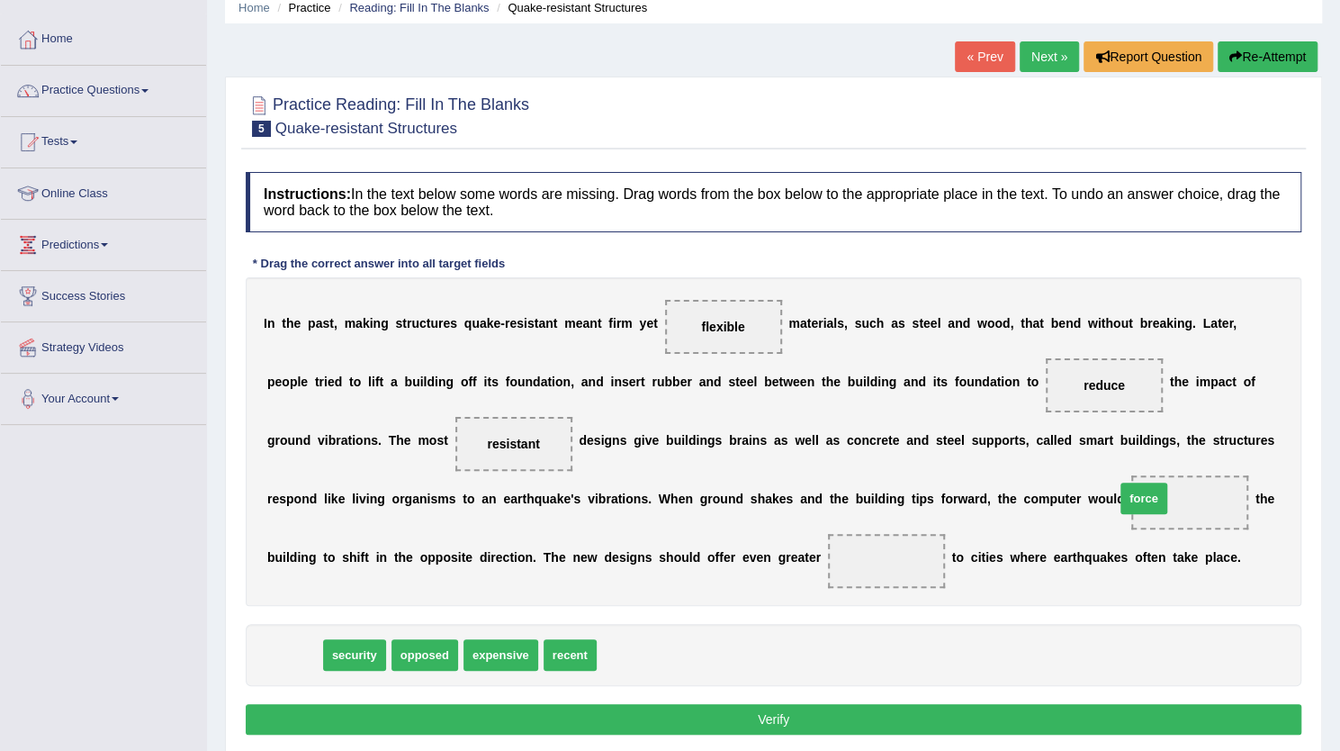
drag, startPoint x: 284, startPoint y: 660, endPoint x: 1129, endPoint y: 503, distance: 858.8
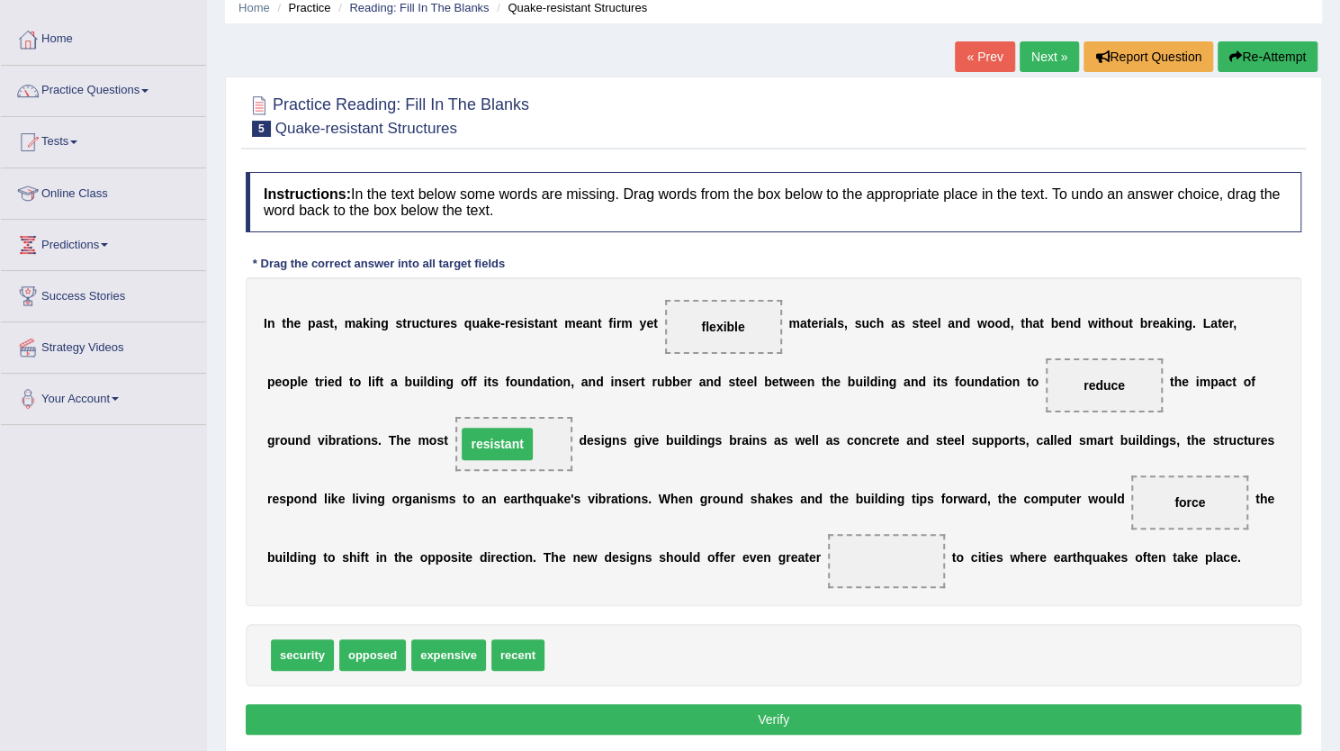
drag, startPoint x: 461, startPoint y: 443, endPoint x: 446, endPoint y: 443, distance: 15.3
drag, startPoint x: 306, startPoint y: 654, endPoint x: 867, endPoint y: 568, distance: 567.4
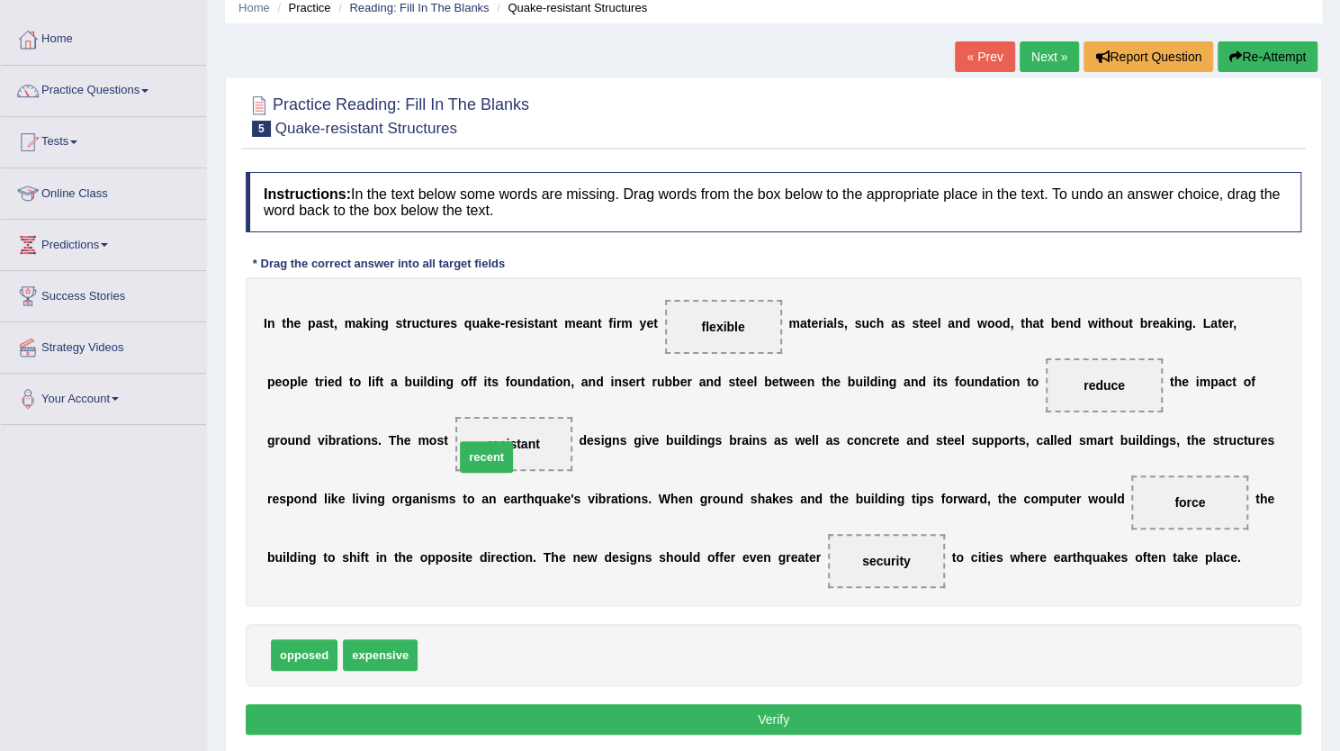
drag, startPoint x: 456, startPoint y: 654, endPoint x: 492, endPoint y: 455, distance: 202.2
click at [723, 722] on button "Verify" at bounding box center [774, 719] width 1056 height 31
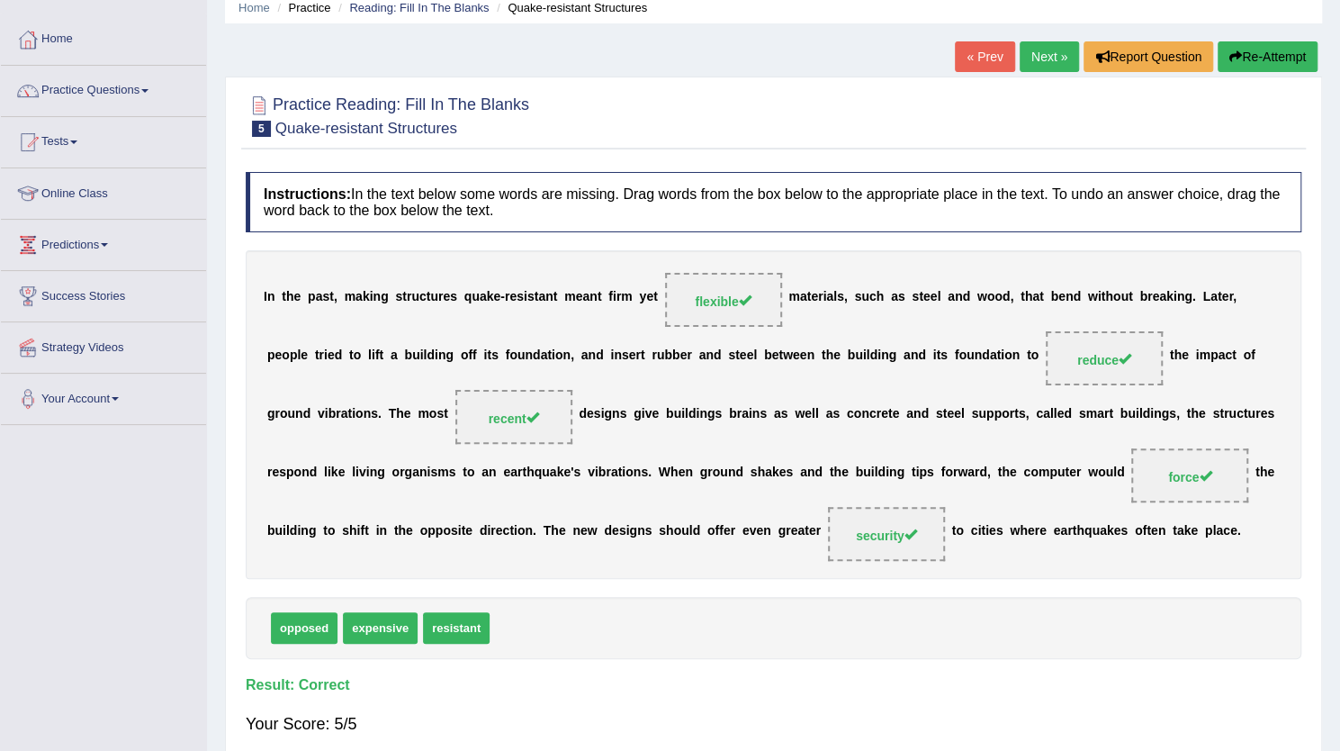
scroll to position [0, 0]
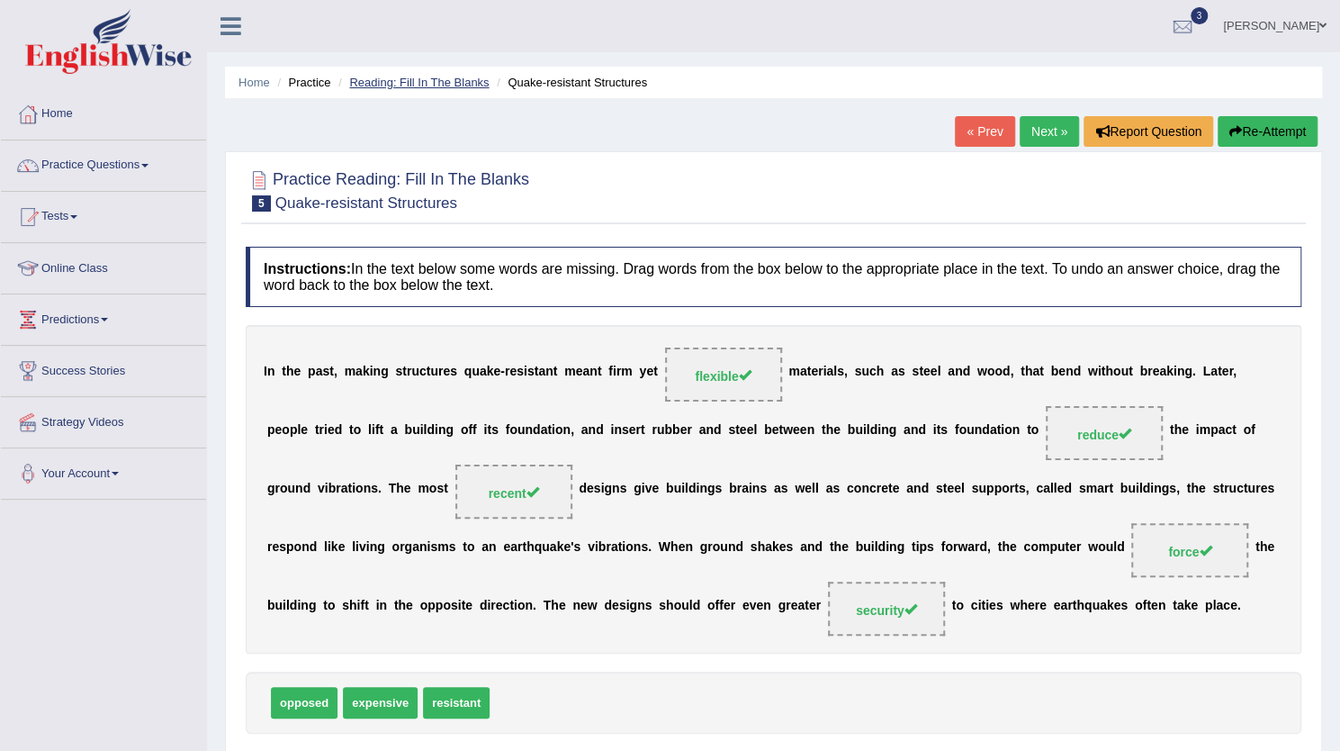
click at [407, 78] on link "Reading: Fill In The Blanks" at bounding box center [419, 83] width 140 height 14
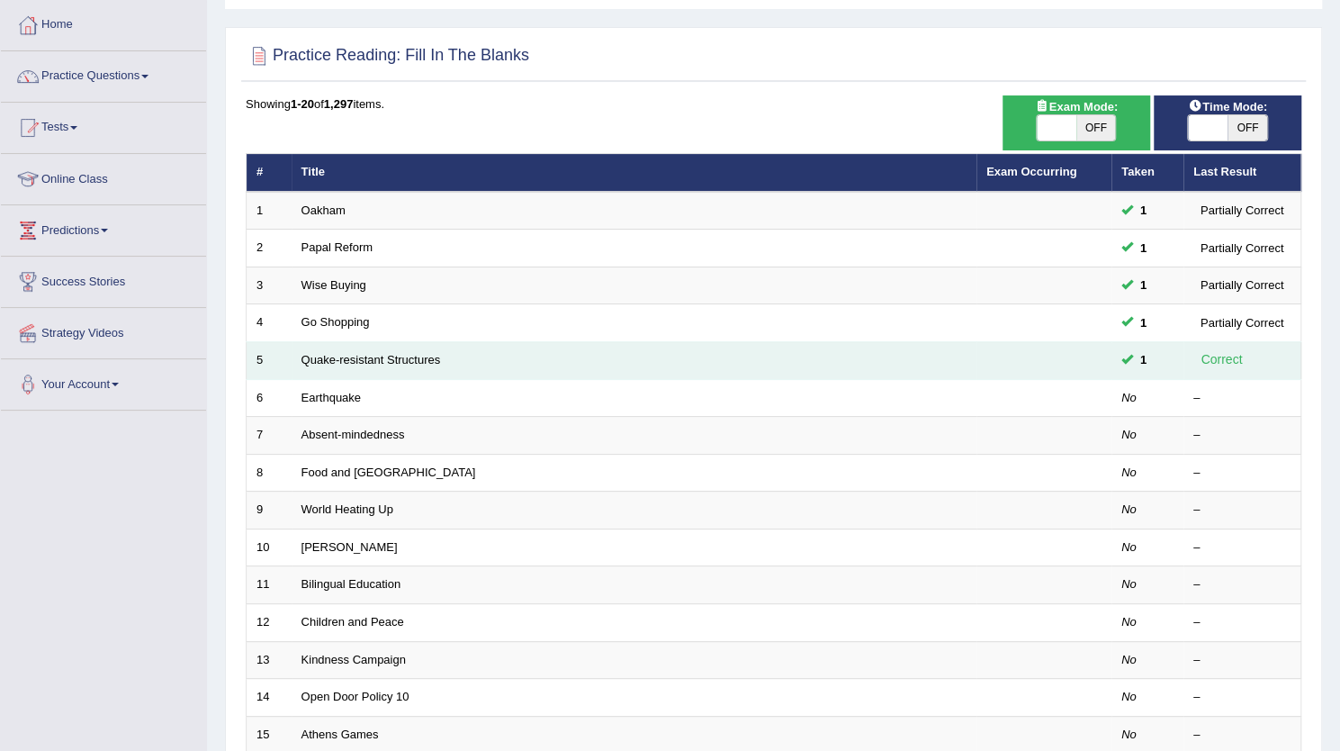
scroll to position [90, 0]
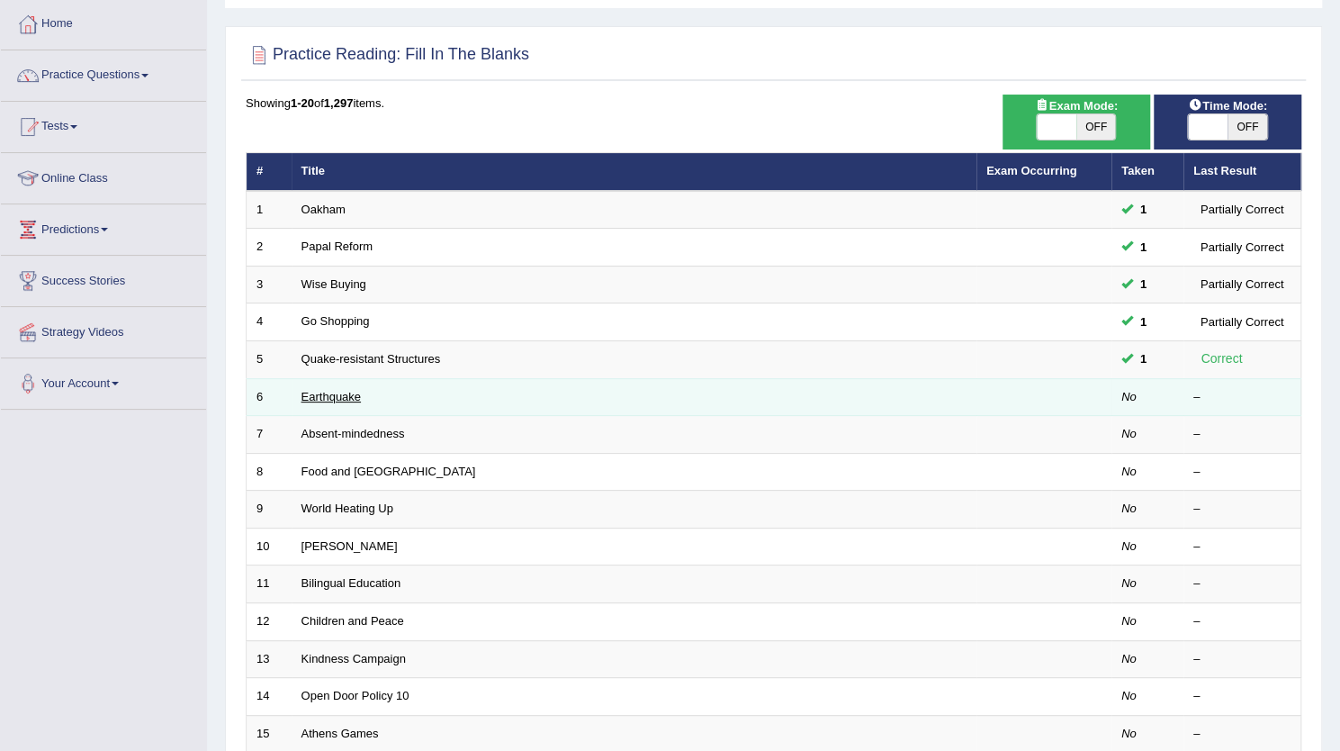
click at [334, 390] on link "Earthquake" at bounding box center [332, 397] width 60 height 14
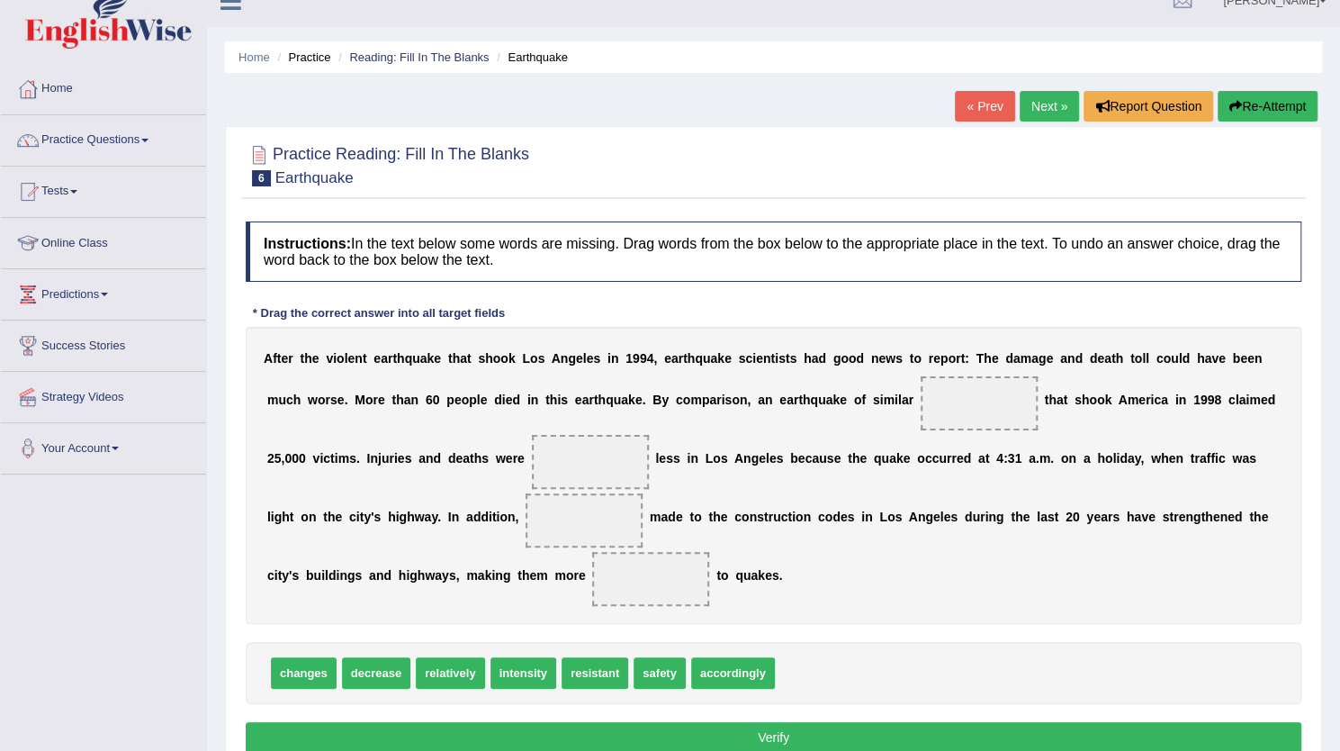
scroll to position [43, 0]
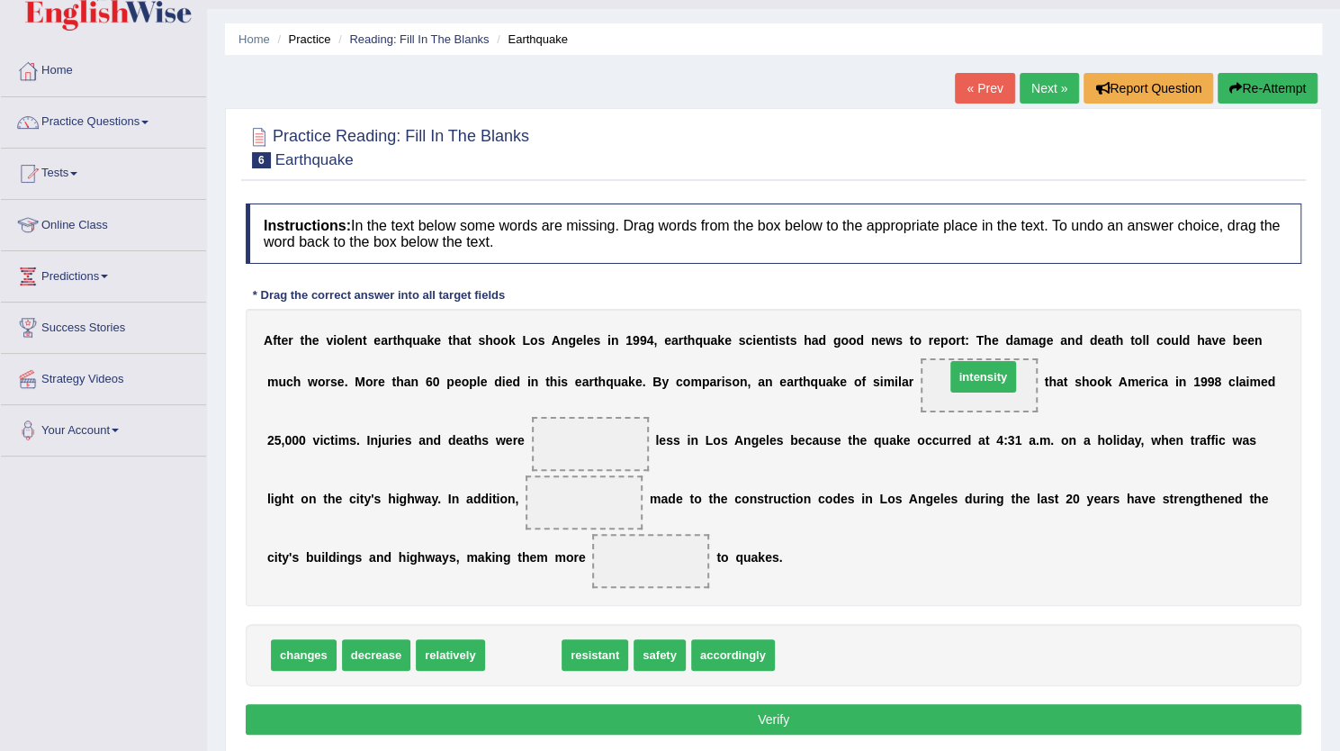
drag, startPoint x: 518, startPoint y: 659, endPoint x: 978, endPoint y: 381, distance: 537.5
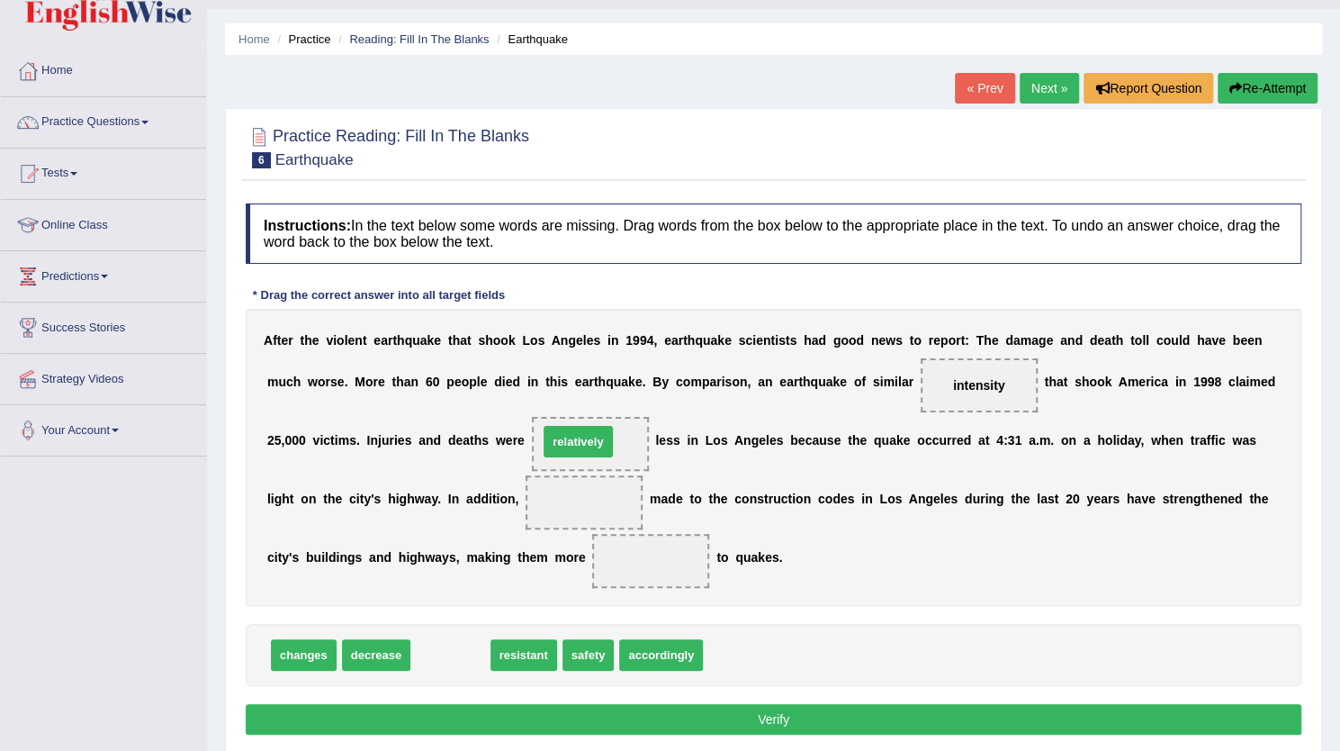
drag, startPoint x: 452, startPoint y: 649, endPoint x: 585, endPoint y: 436, distance: 251.5
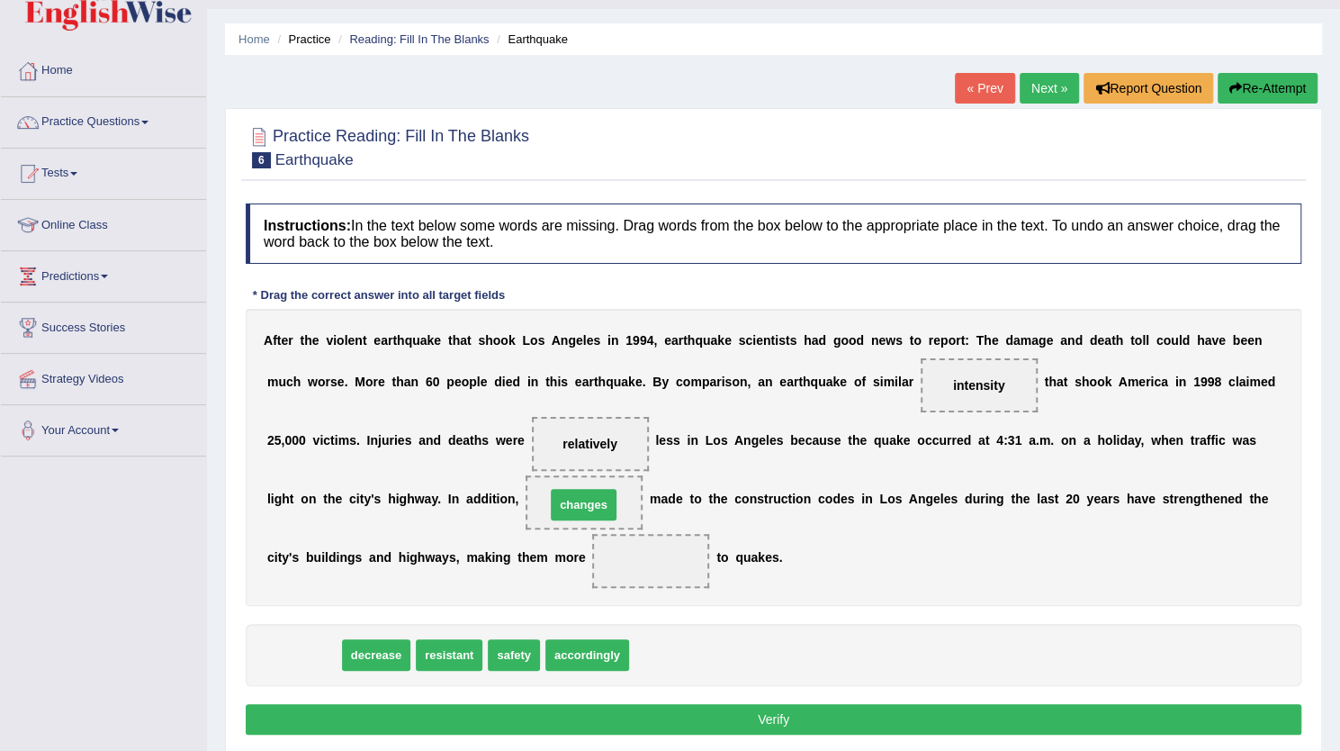
drag, startPoint x: 308, startPoint y: 648, endPoint x: 588, endPoint y: 498, distance: 317.8
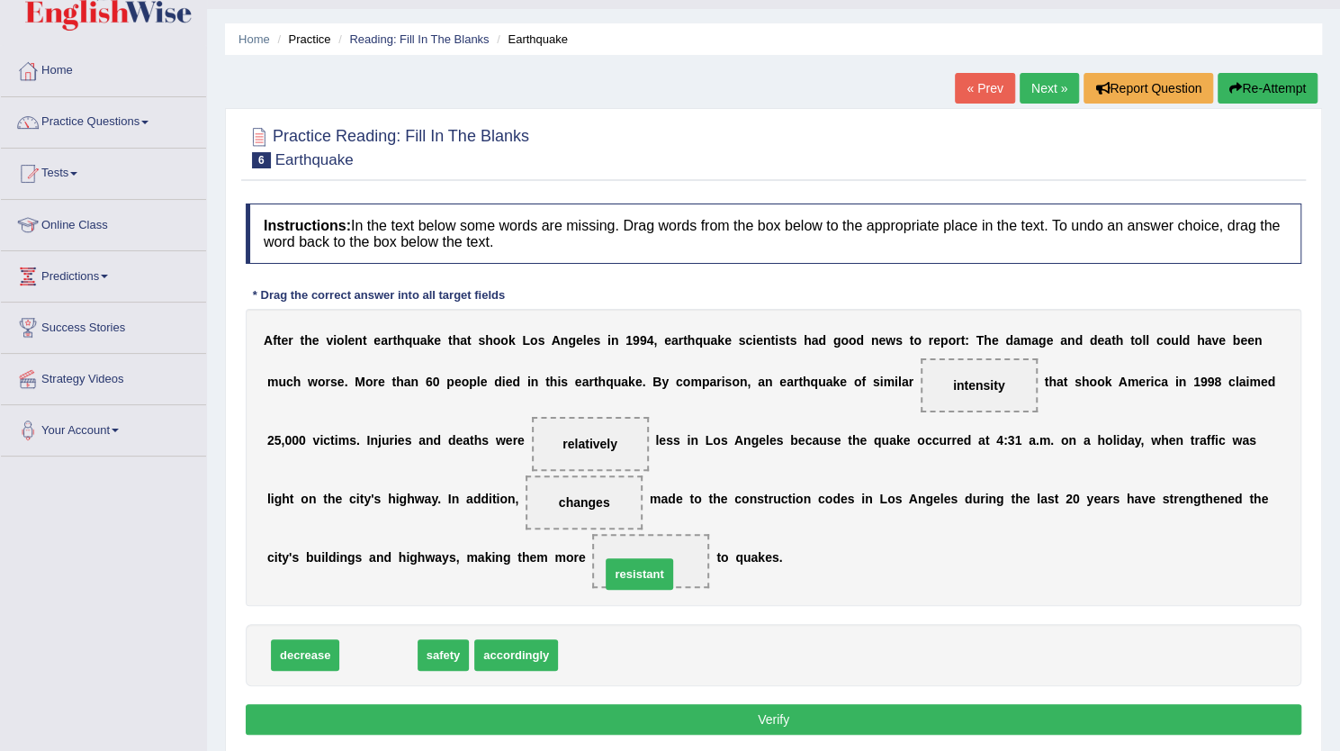
drag, startPoint x: 391, startPoint y: 649, endPoint x: 671, endPoint y: 562, distance: 293.2
click at [708, 704] on button "Verify" at bounding box center [774, 719] width 1056 height 31
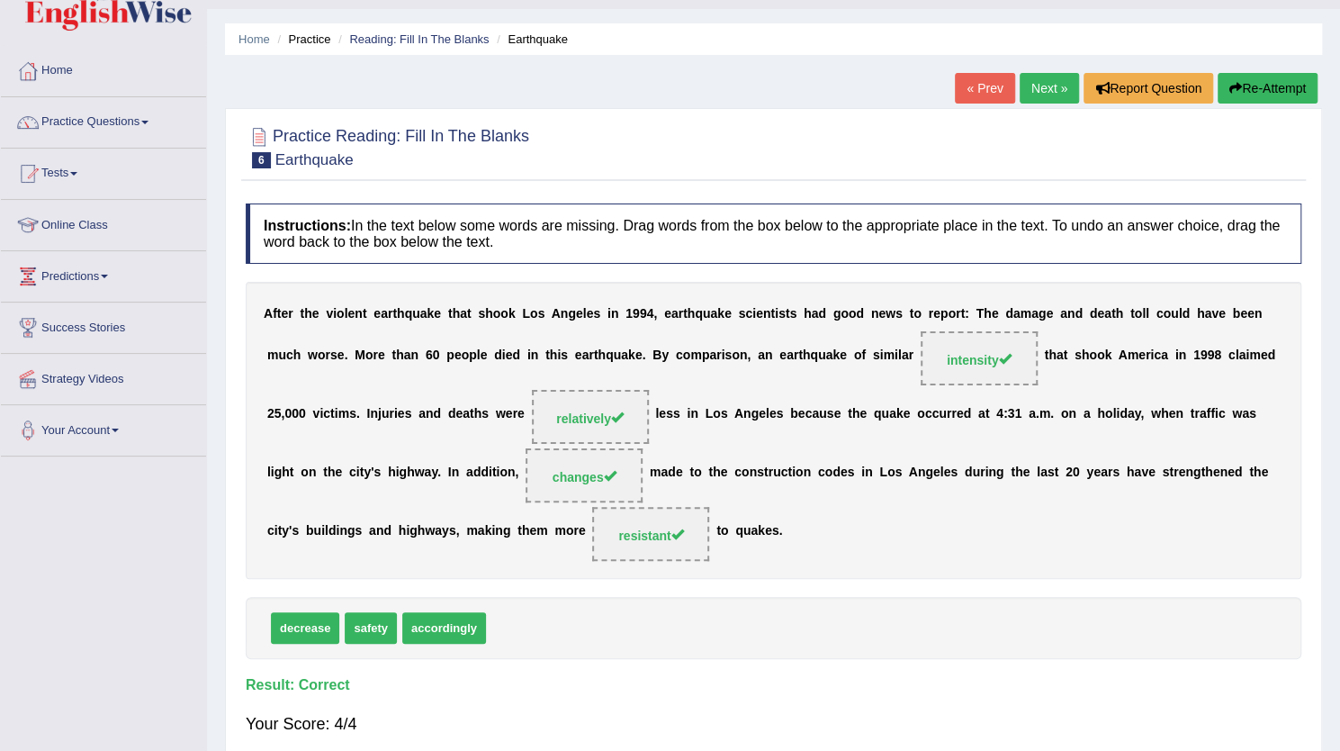
click at [1027, 86] on link "Next »" at bounding box center [1049, 88] width 59 height 31
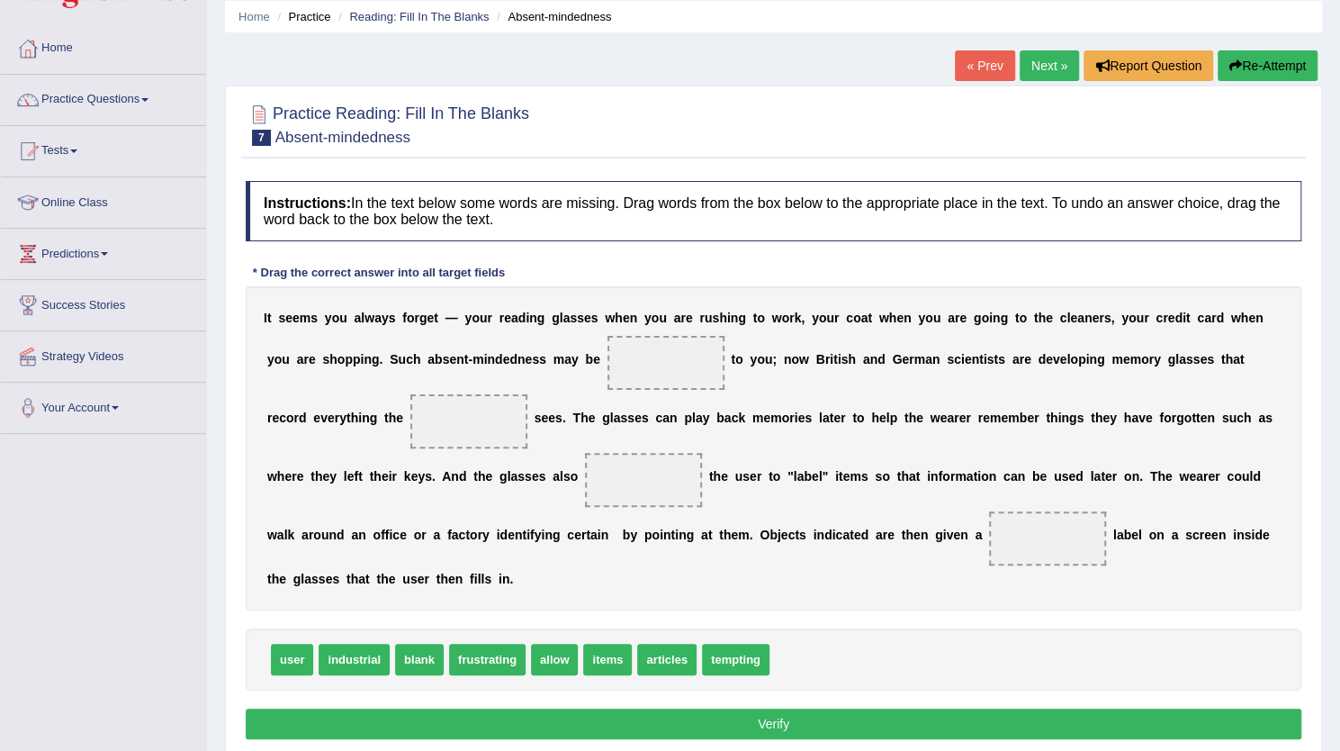
scroll to position [65, 0]
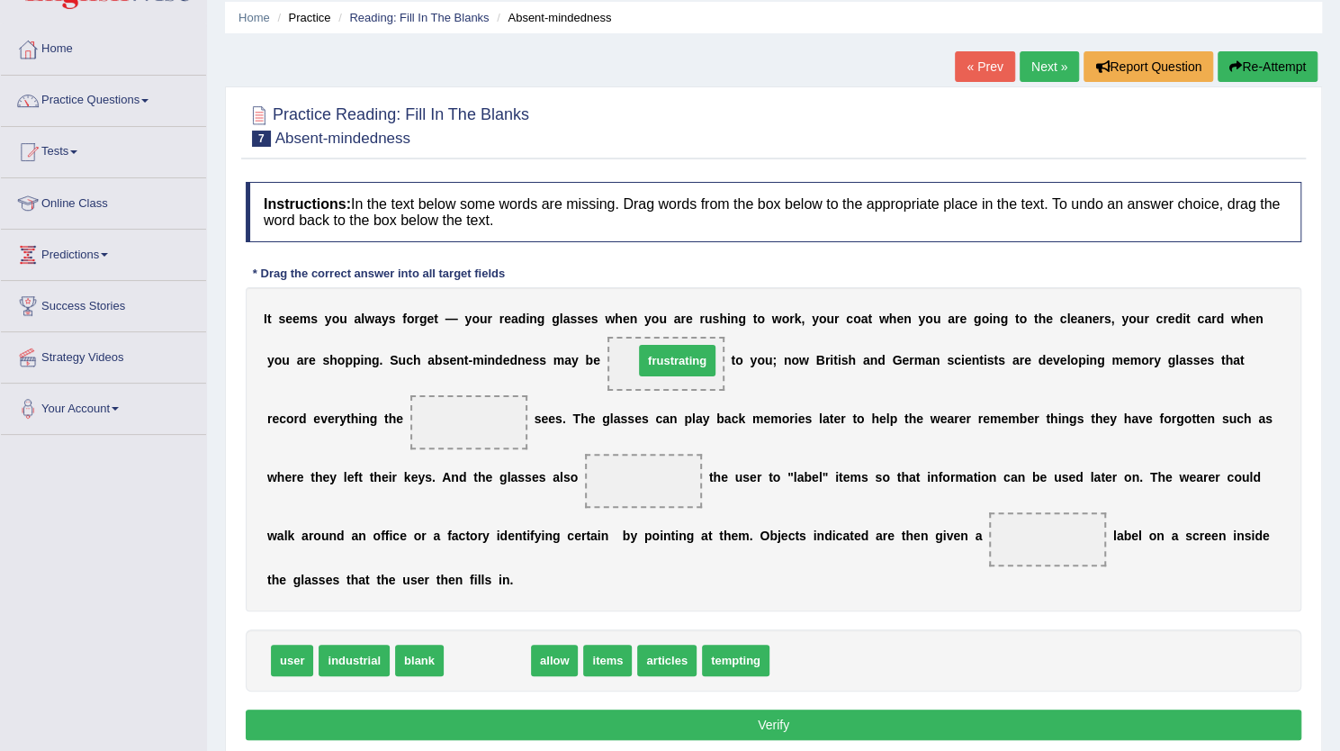
drag, startPoint x: 484, startPoint y: 659, endPoint x: 664, endPoint y: 363, distance: 346.6
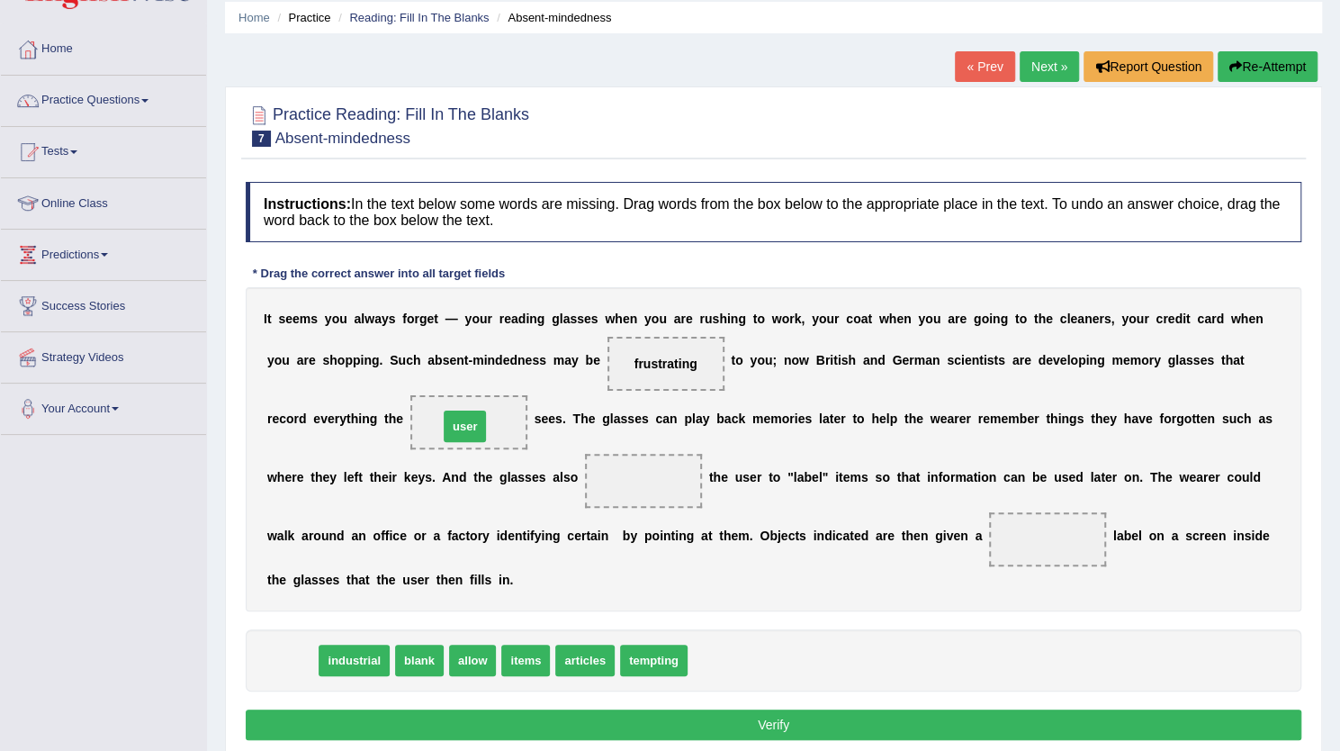
drag, startPoint x: 297, startPoint y: 658, endPoint x: 470, endPoint y: 424, distance: 290.9
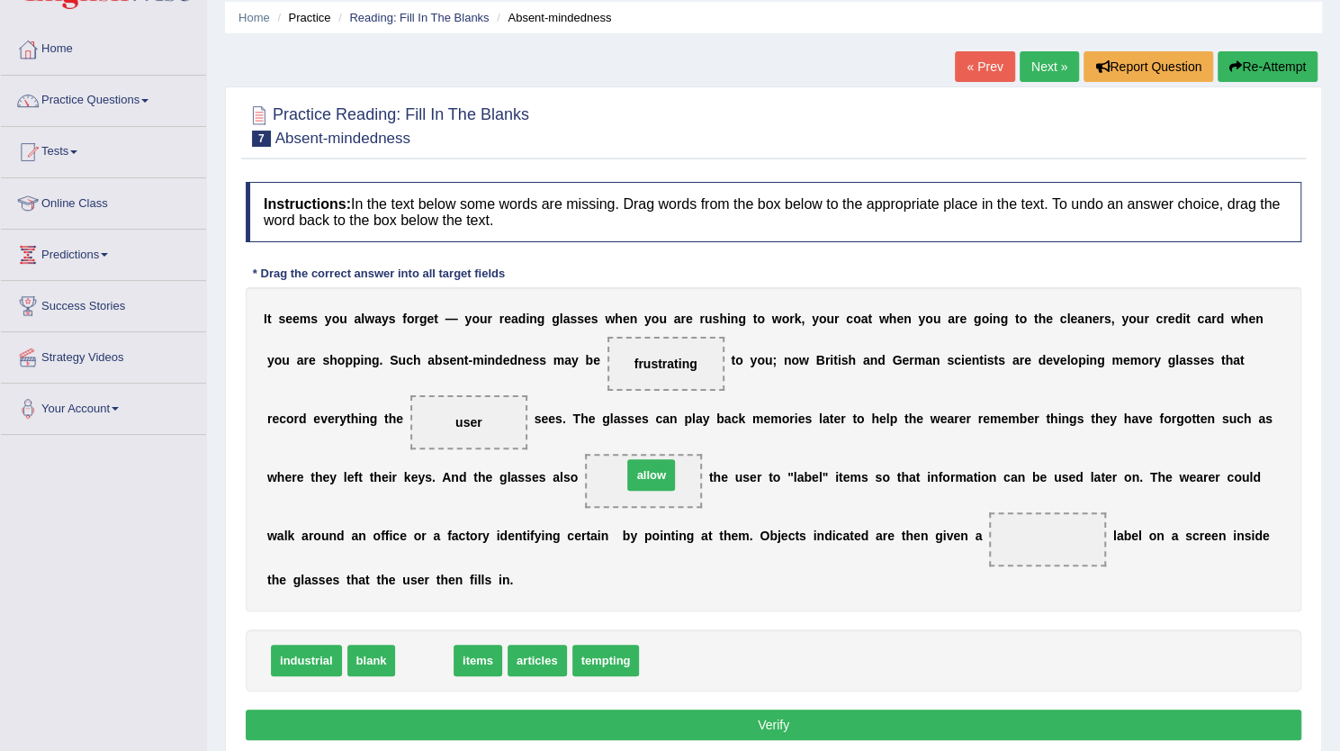
drag, startPoint x: 412, startPoint y: 656, endPoint x: 639, endPoint y: 471, distance: 293.0
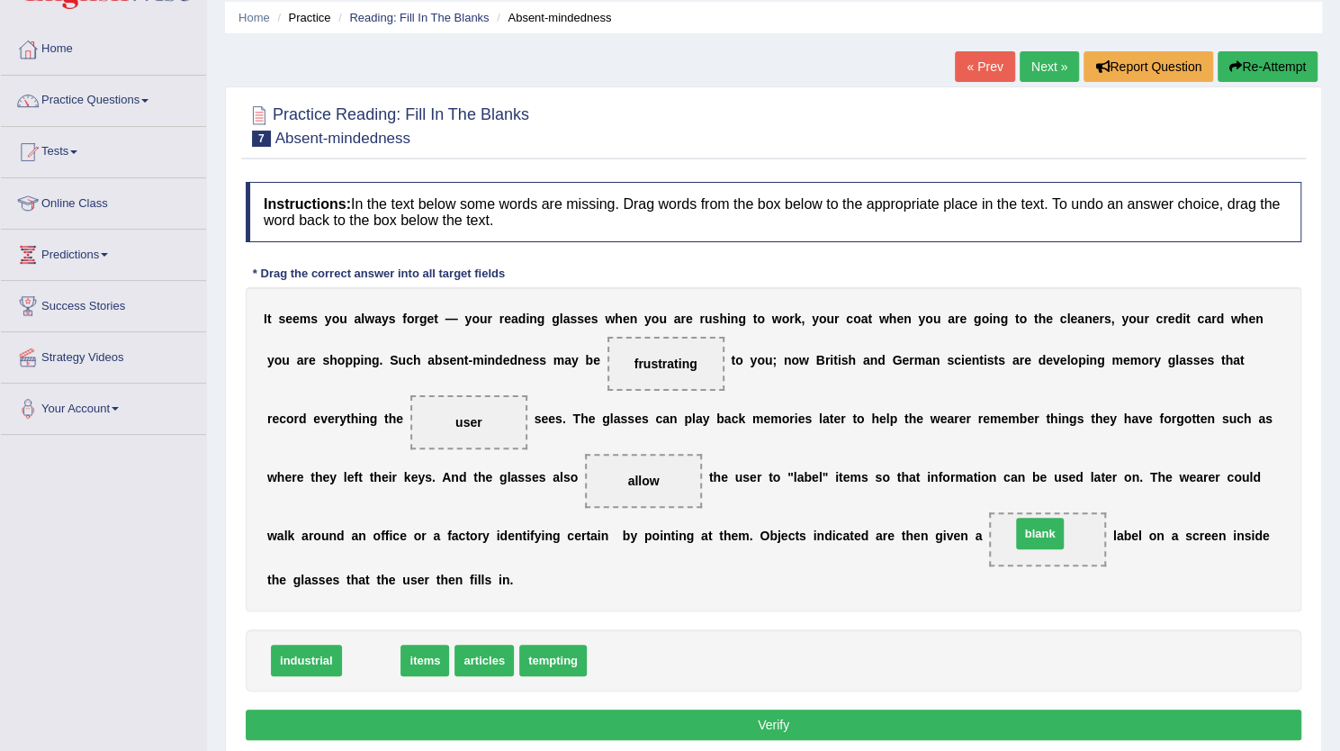
drag, startPoint x: 376, startPoint y: 654, endPoint x: 1040, endPoint y: 527, distance: 675.4
click at [753, 723] on button "Verify" at bounding box center [774, 724] width 1056 height 31
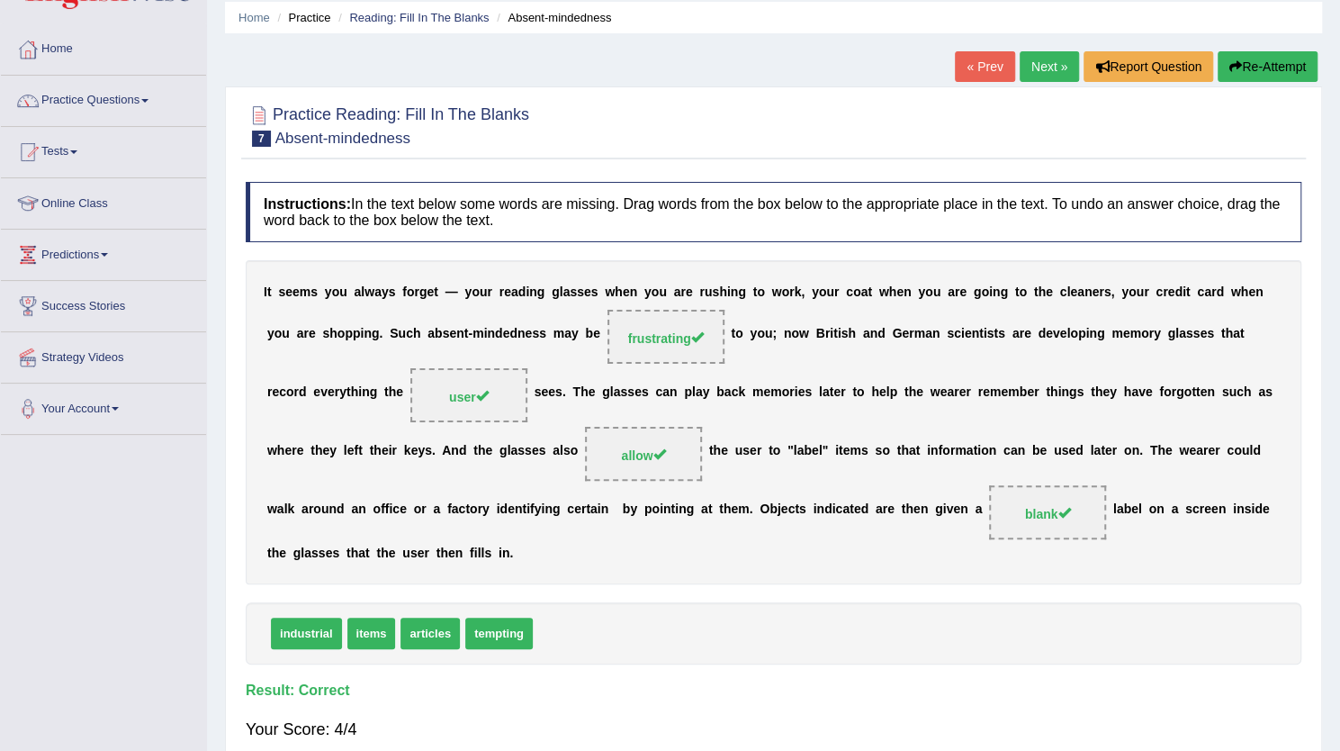
click at [1056, 76] on link "Next »" at bounding box center [1049, 66] width 59 height 31
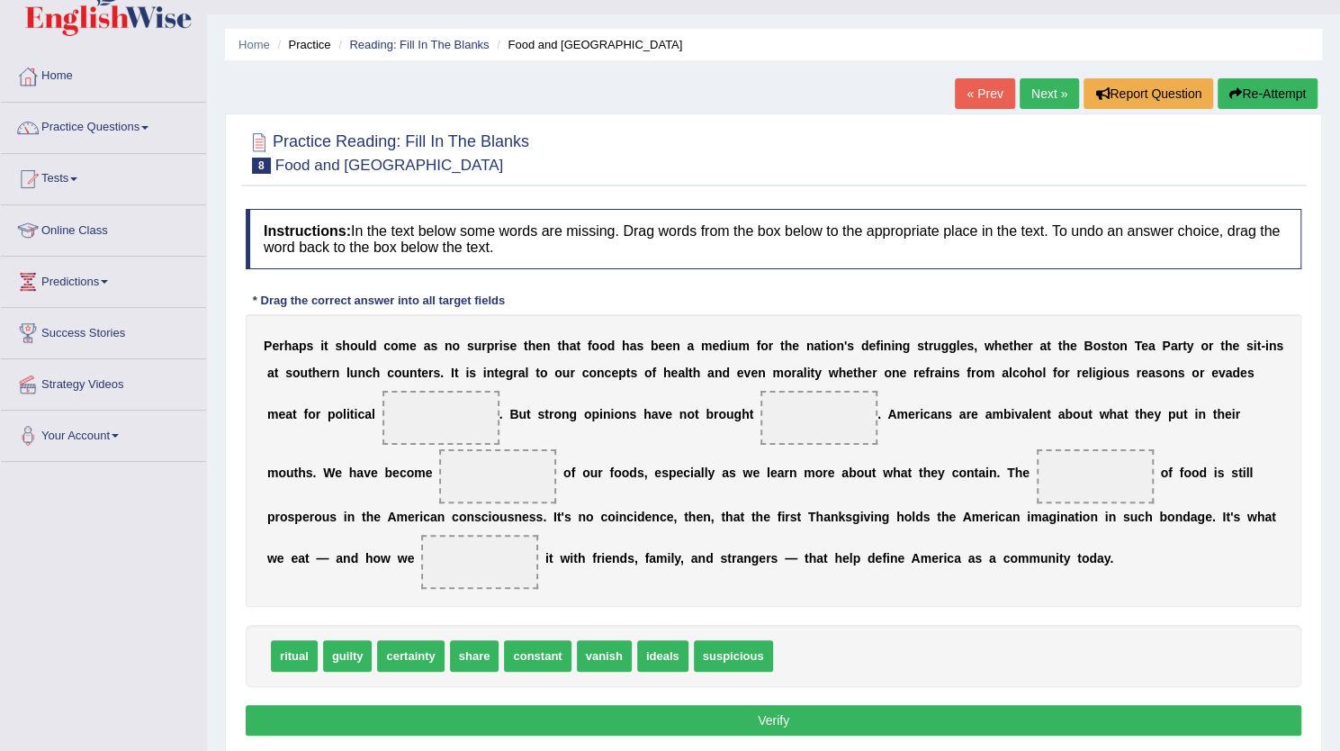
scroll to position [39, 0]
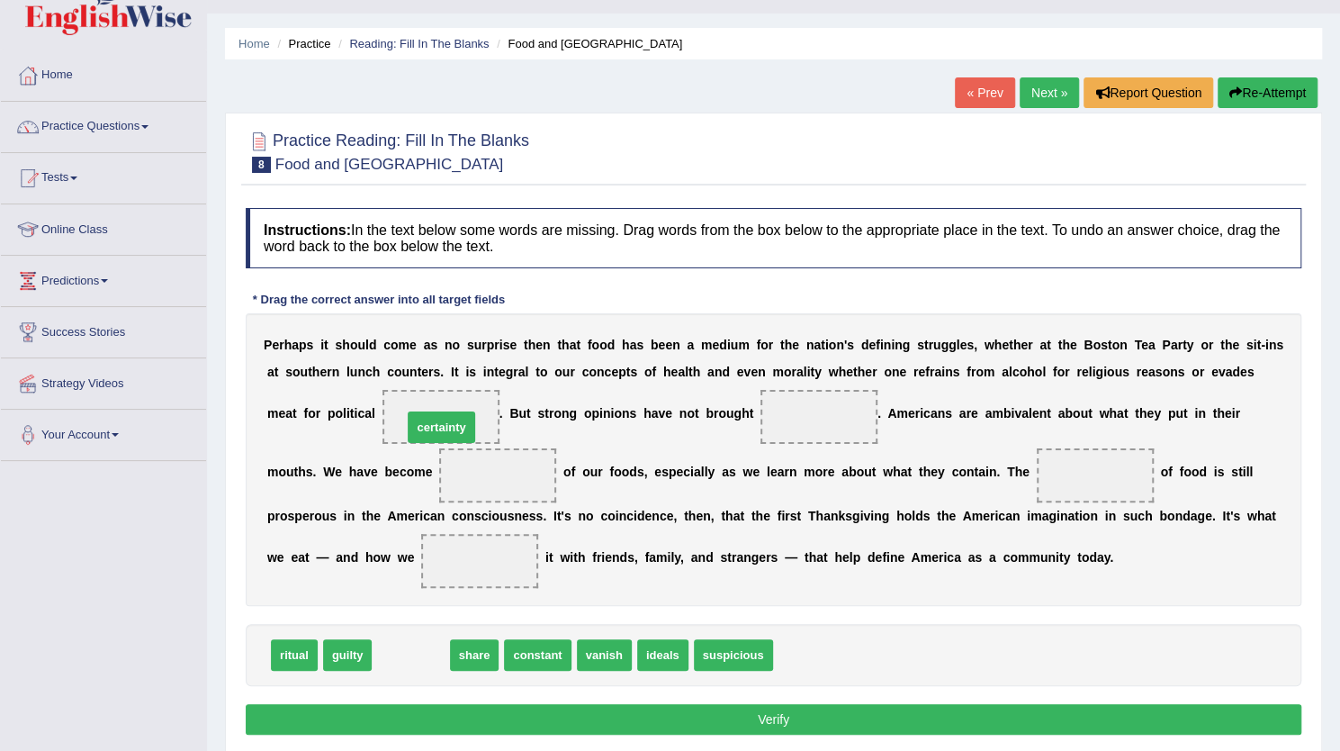
drag, startPoint x: 405, startPoint y: 654, endPoint x: 436, endPoint y: 428, distance: 228.9
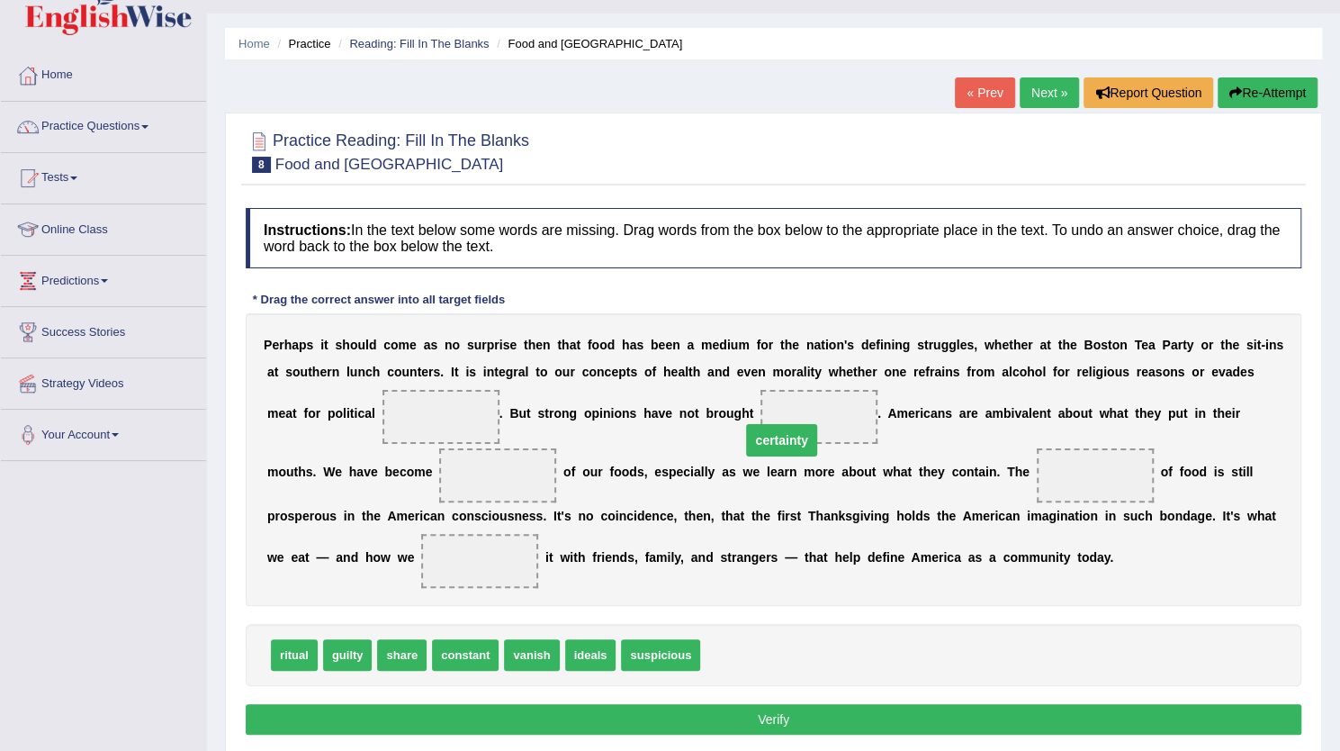
drag, startPoint x: 470, startPoint y: 424, endPoint x: 791, endPoint y: 427, distance: 321.4
drag, startPoint x: 297, startPoint y: 656, endPoint x: 440, endPoint y: 423, distance: 273.6
click at [443, 412] on span "ritual" at bounding box center [440, 417] width 31 height 14
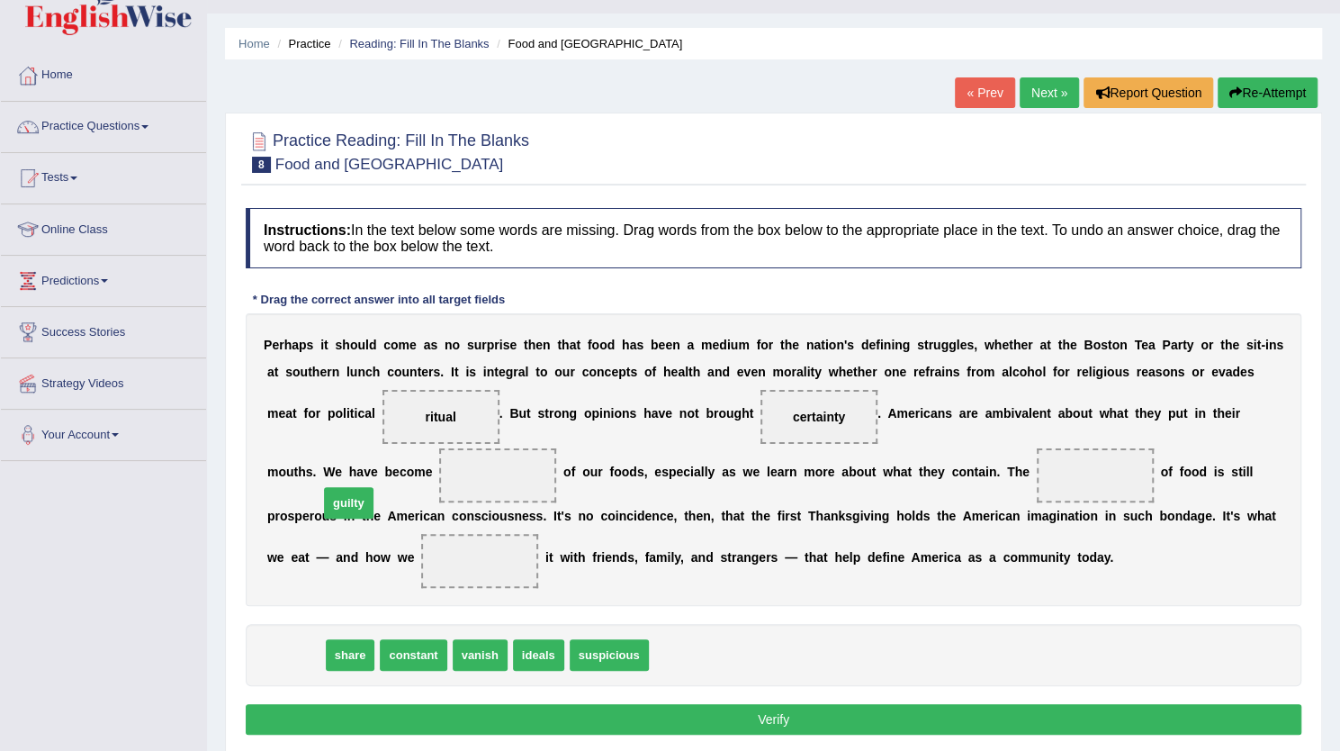
drag, startPoint x: 305, startPoint y: 654, endPoint x: 364, endPoint y: 500, distance: 165.5
click at [364, 500] on span "guilty" at bounding box center [349, 503] width 50 height 32
drag, startPoint x: 423, startPoint y: 412, endPoint x: 322, endPoint y: 635, distance: 244.1
click at [322, 635] on div "Instructions: In the text below some words are missing. Drag words from the box…" at bounding box center [773, 474] width 1065 height 550
drag, startPoint x: 296, startPoint y: 650, endPoint x: 452, endPoint y: 410, distance: 286.4
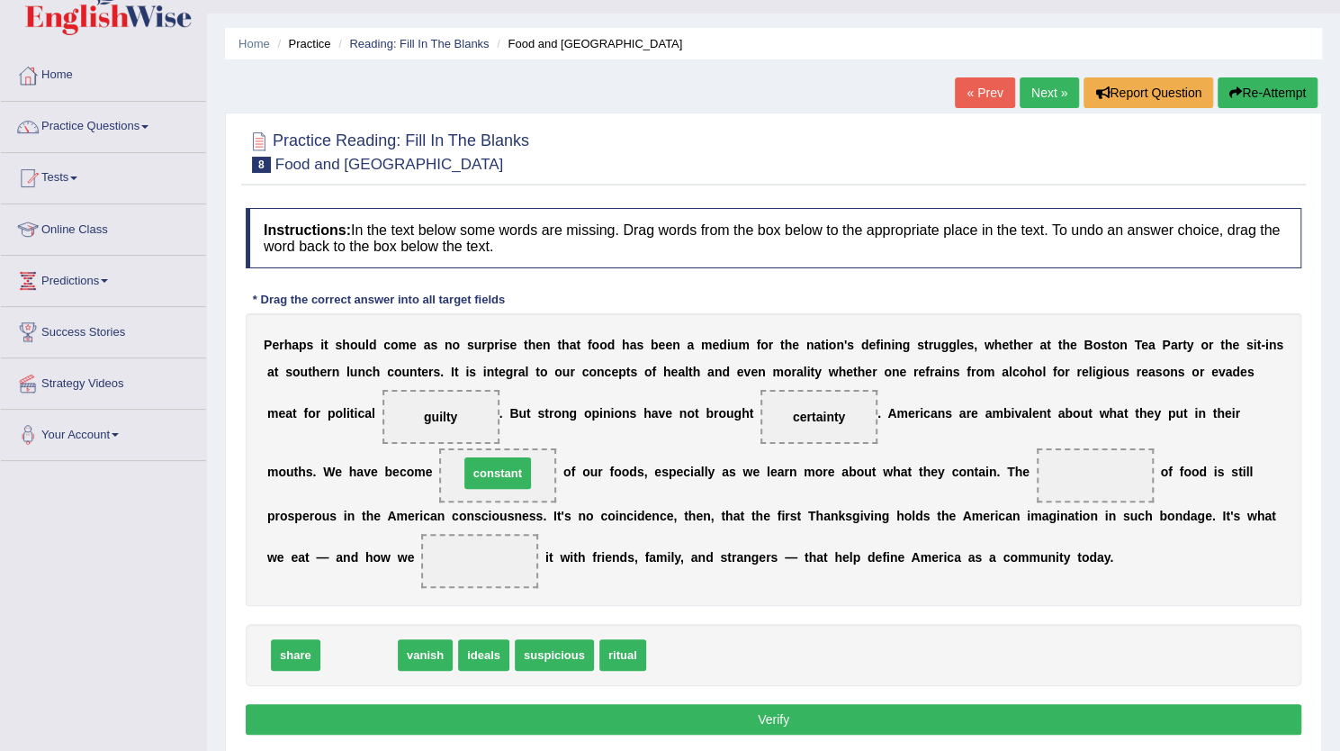
drag, startPoint x: 365, startPoint y: 651, endPoint x: 502, endPoint y: 472, distance: 225.4
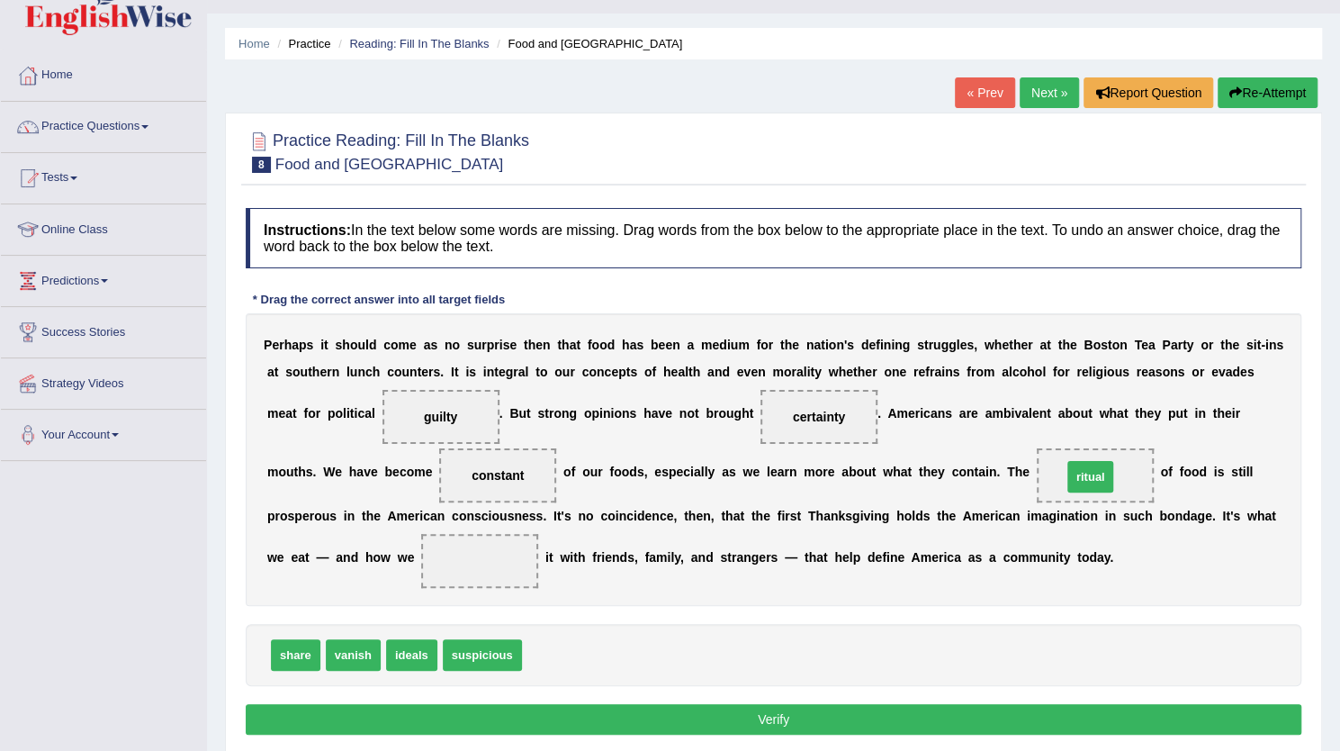
drag, startPoint x: 543, startPoint y: 641, endPoint x: 1083, endPoint y: 463, distance: 568.7
drag, startPoint x: 281, startPoint y: 653, endPoint x: 472, endPoint y: 560, distance: 212.2
click at [724, 712] on button "Verify" at bounding box center [774, 719] width 1056 height 31
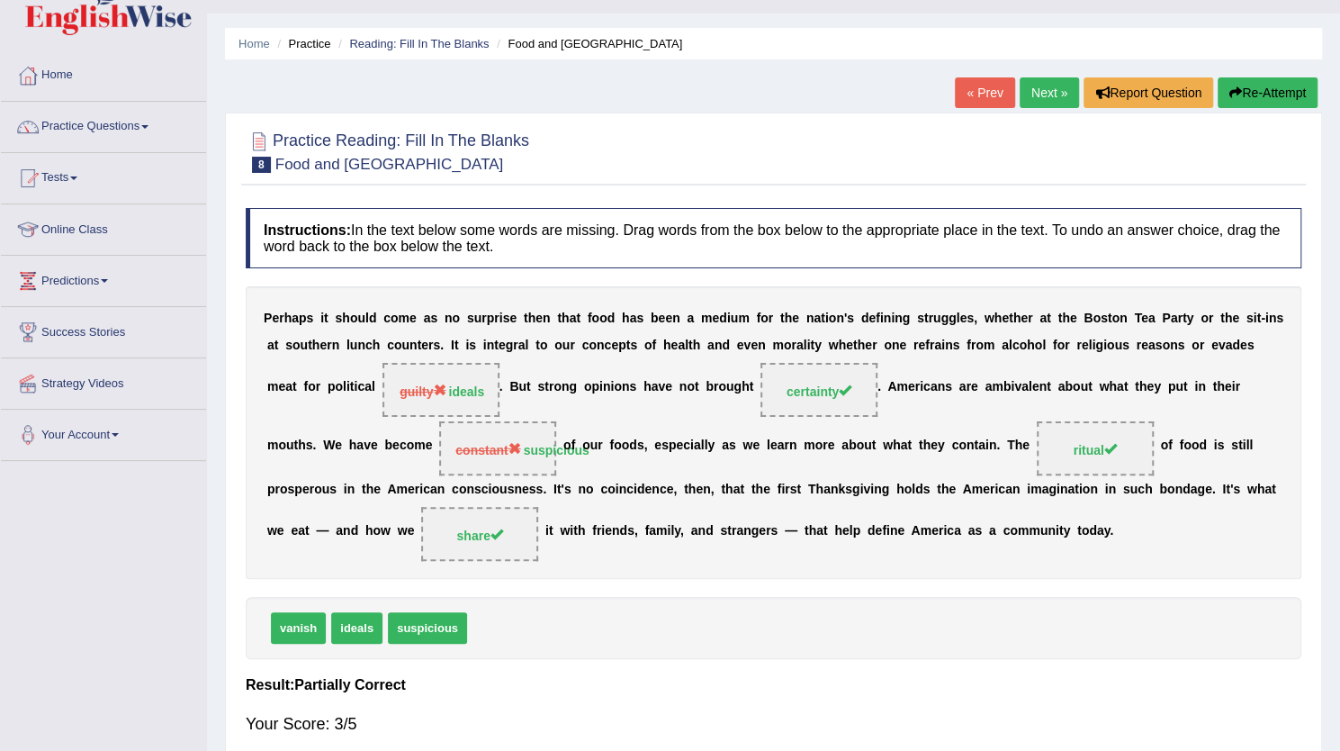
click at [1035, 92] on link "Next »" at bounding box center [1049, 92] width 59 height 31
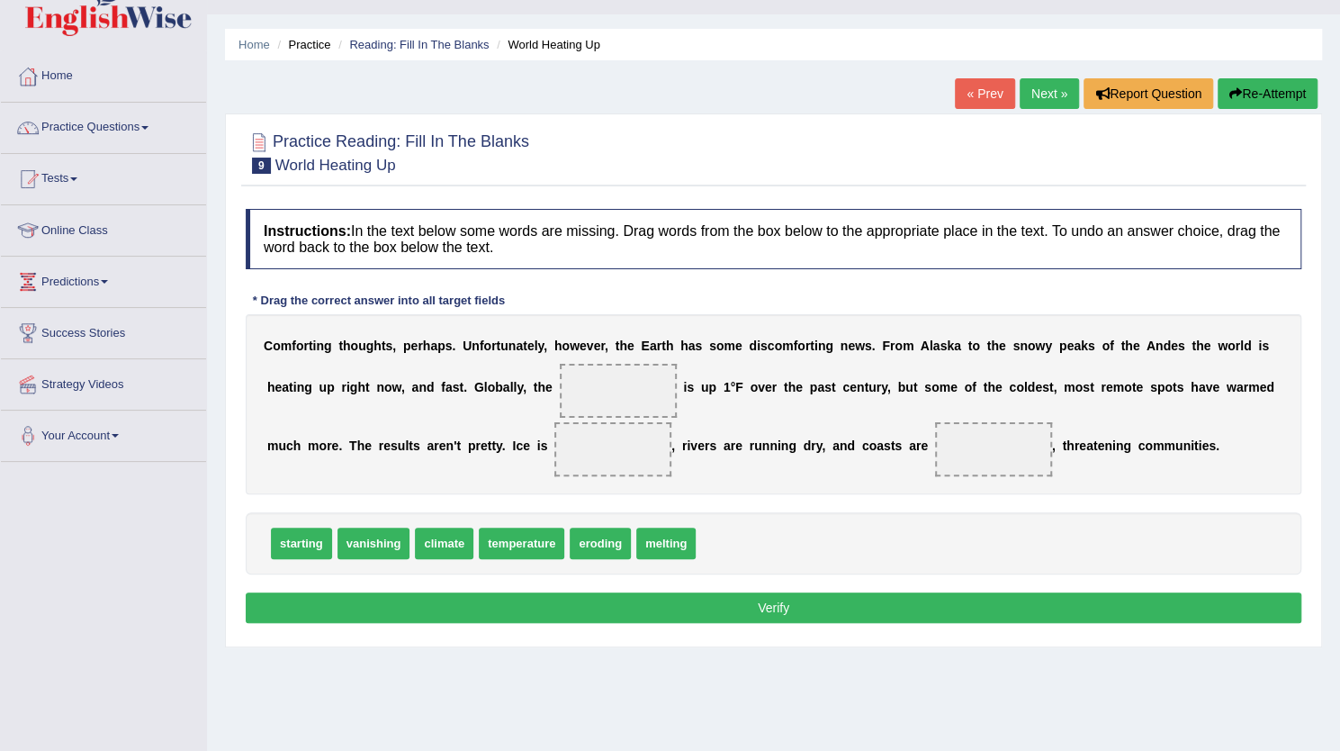
scroll to position [41, 0]
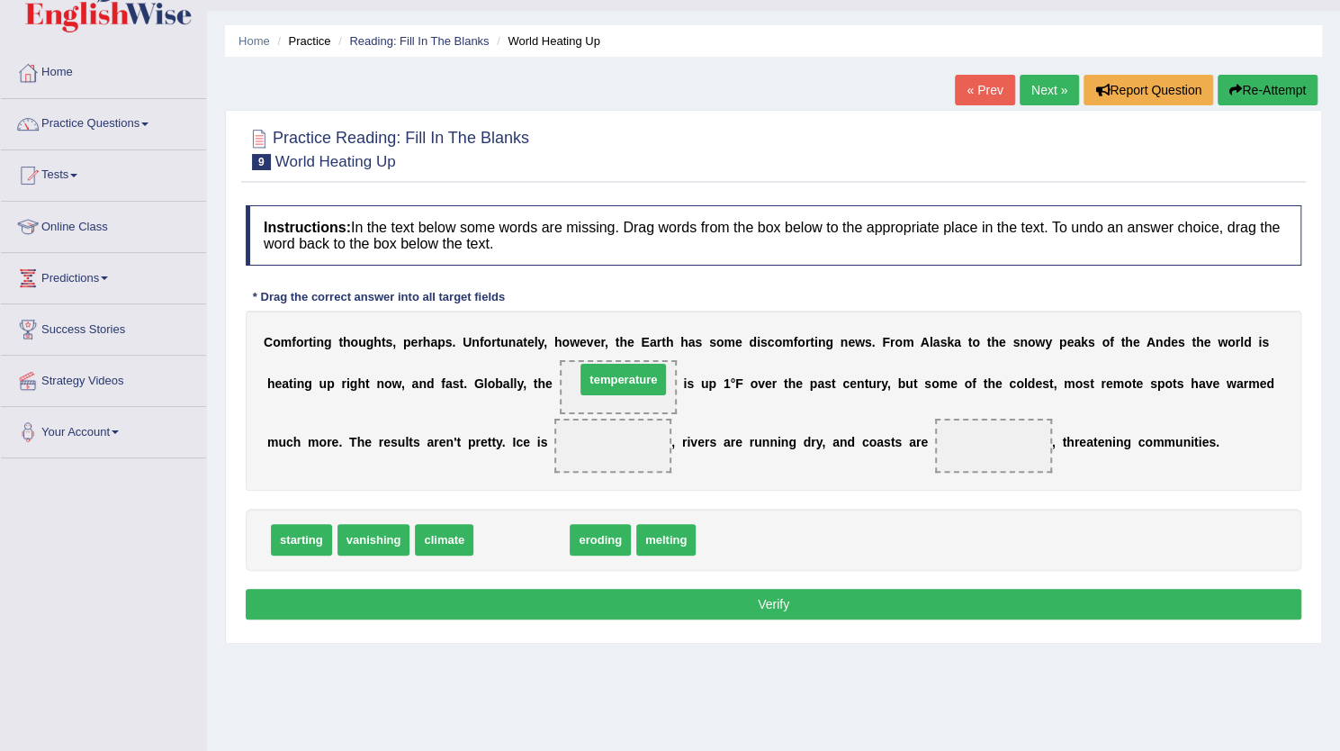
drag, startPoint x: 523, startPoint y: 534, endPoint x: 625, endPoint y: 374, distance: 189.8
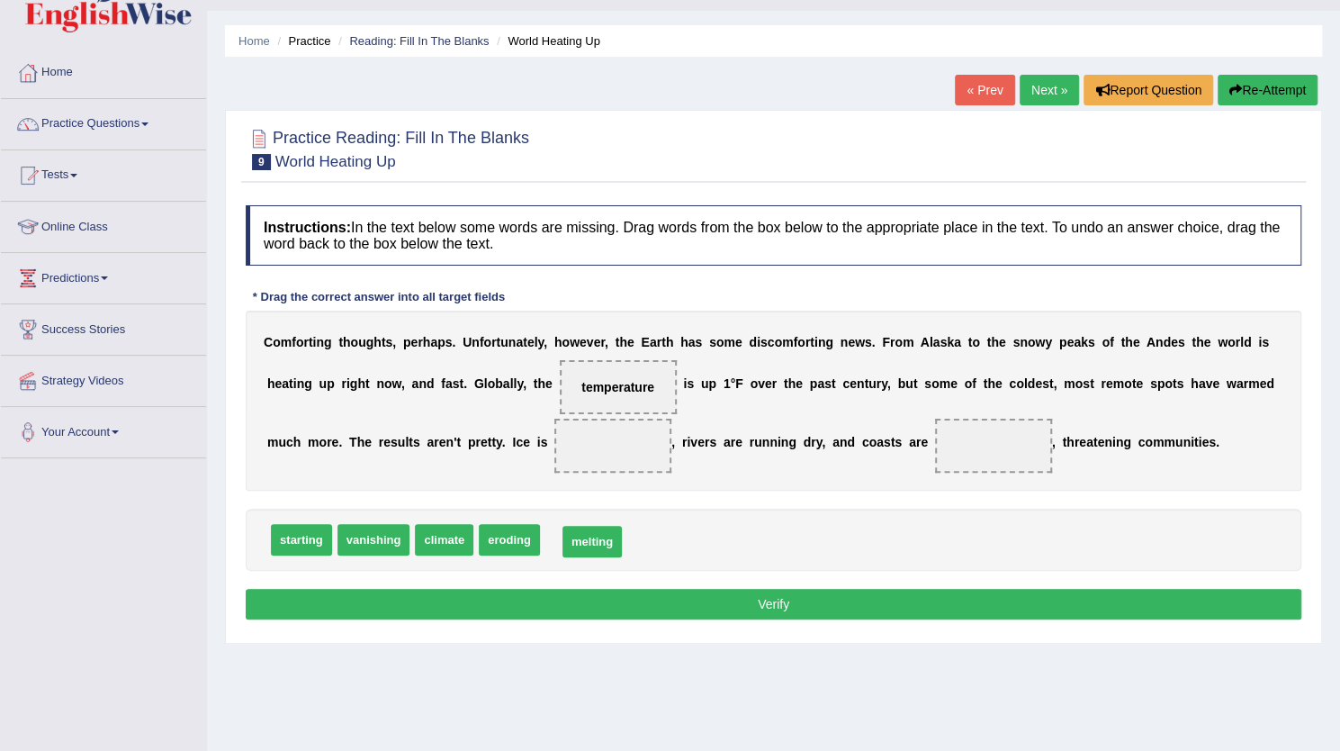
drag, startPoint x: 572, startPoint y: 535, endPoint x: 589, endPoint y: 536, distance: 17.2
drag, startPoint x: 589, startPoint y: 536, endPoint x: 634, endPoint y: 446, distance: 100.6
drag, startPoint x: 500, startPoint y: 543, endPoint x: 996, endPoint y: 451, distance: 504.4
click at [807, 604] on button "Verify" at bounding box center [774, 604] width 1056 height 31
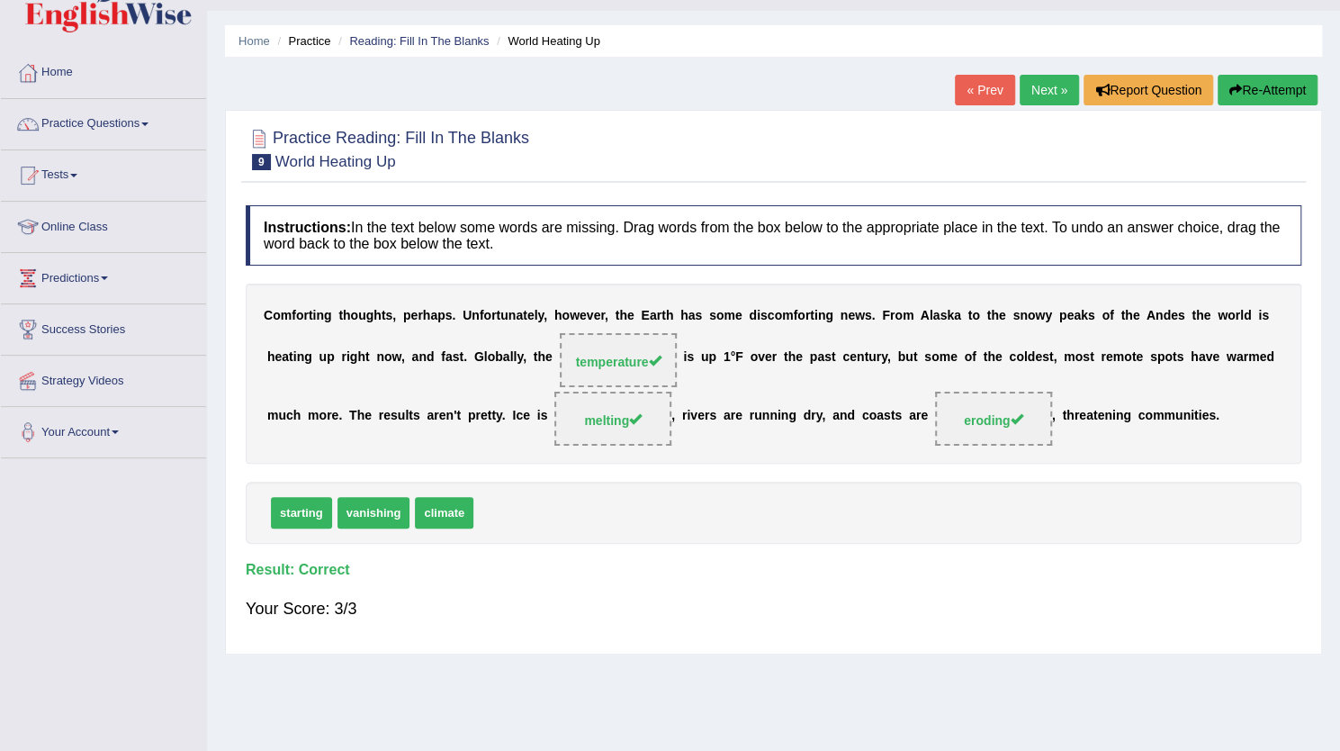
click at [1041, 99] on link "Next »" at bounding box center [1049, 90] width 59 height 31
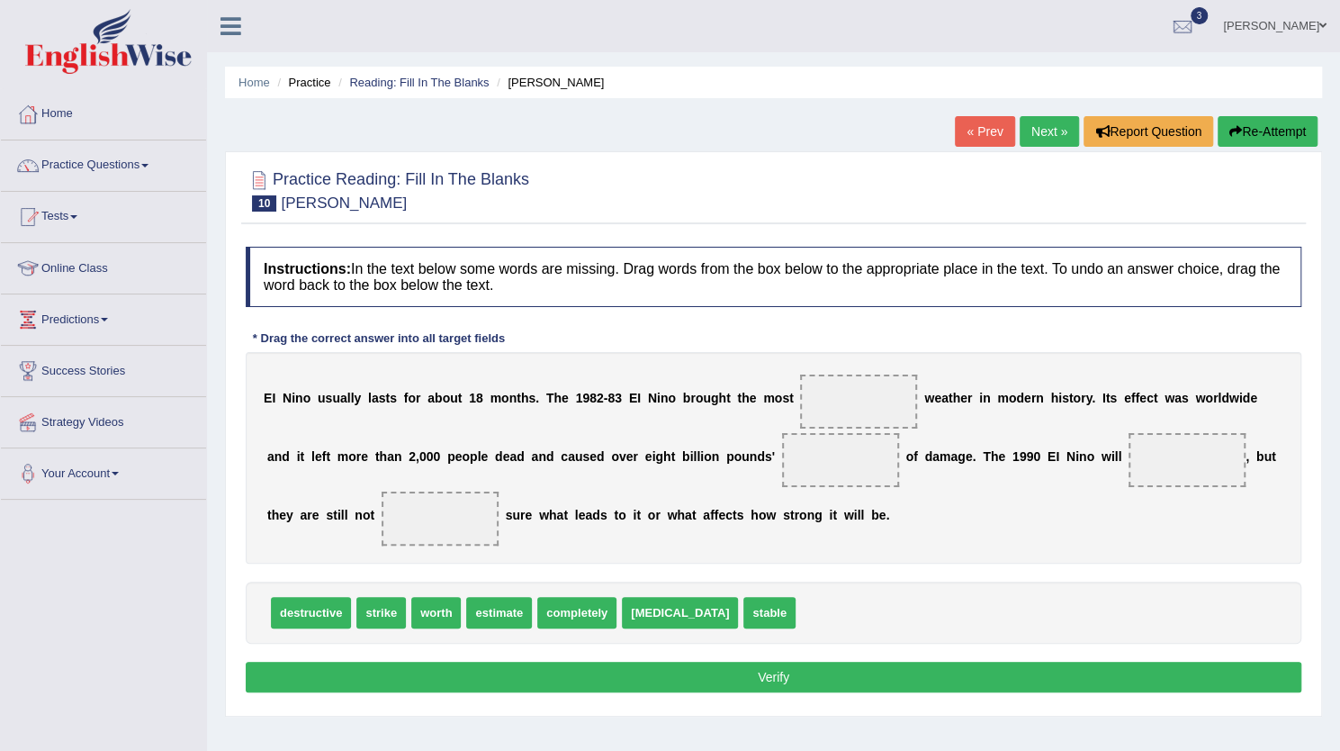
scroll to position [14, 0]
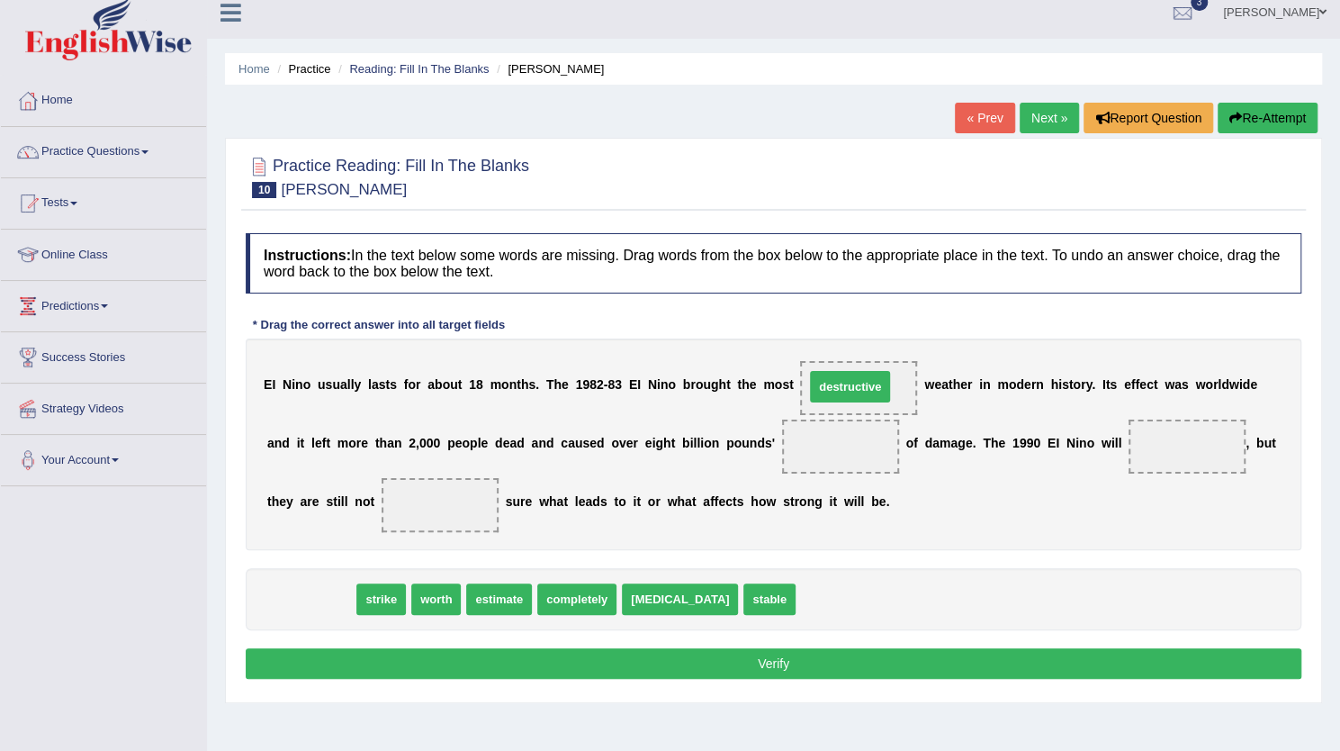
drag, startPoint x: 314, startPoint y: 603, endPoint x: 853, endPoint y: 390, distance: 579.9
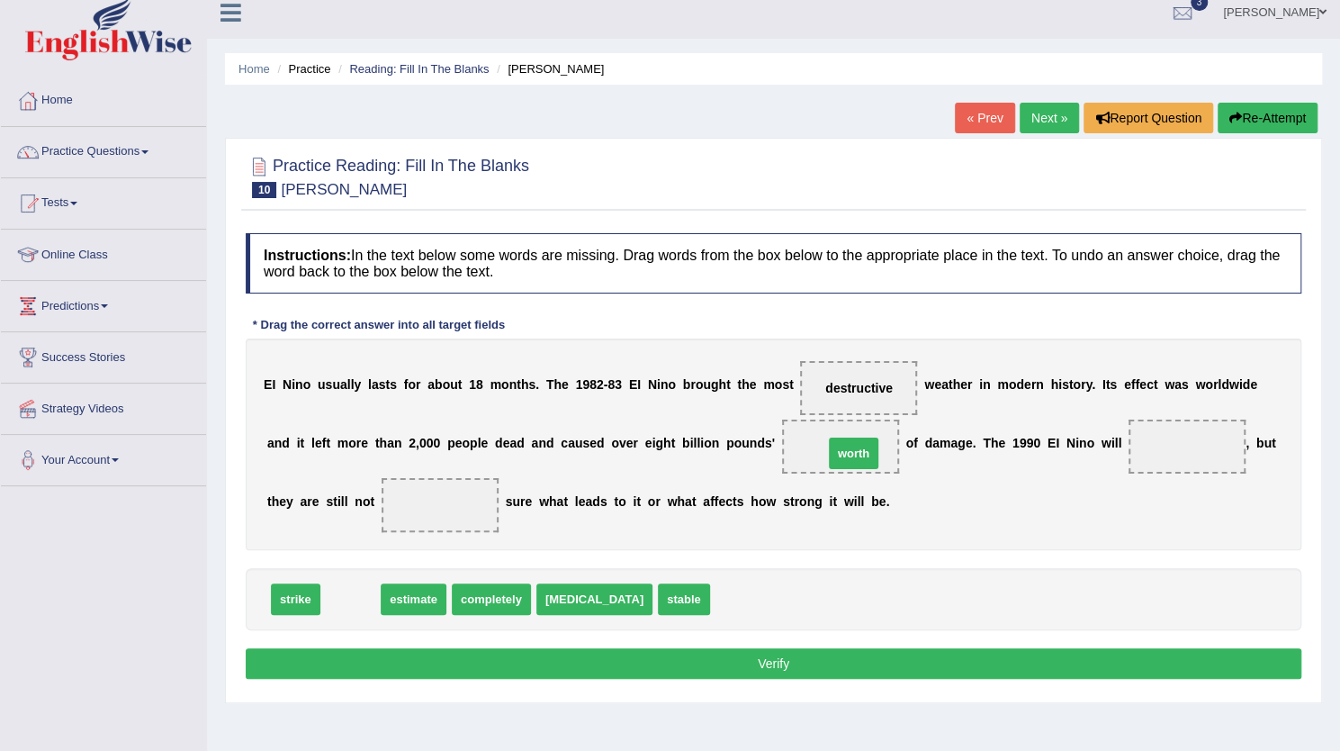
drag, startPoint x: 349, startPoint y: 600, endPoint x: 852, endPoint y: 455, distance: 523.0
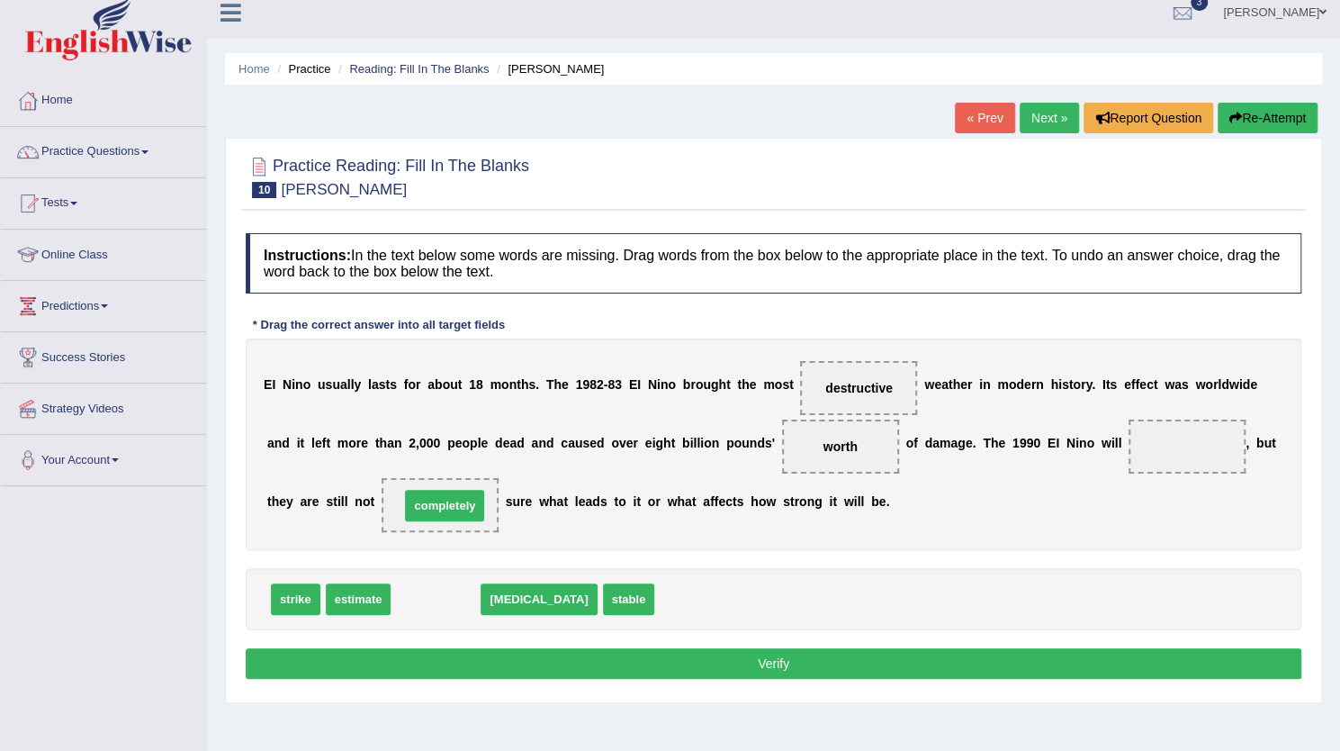
drag, startPoint x: 421, startPoint y: 595, endPoint x: 430, endPoint y: 502, distance: 93.2
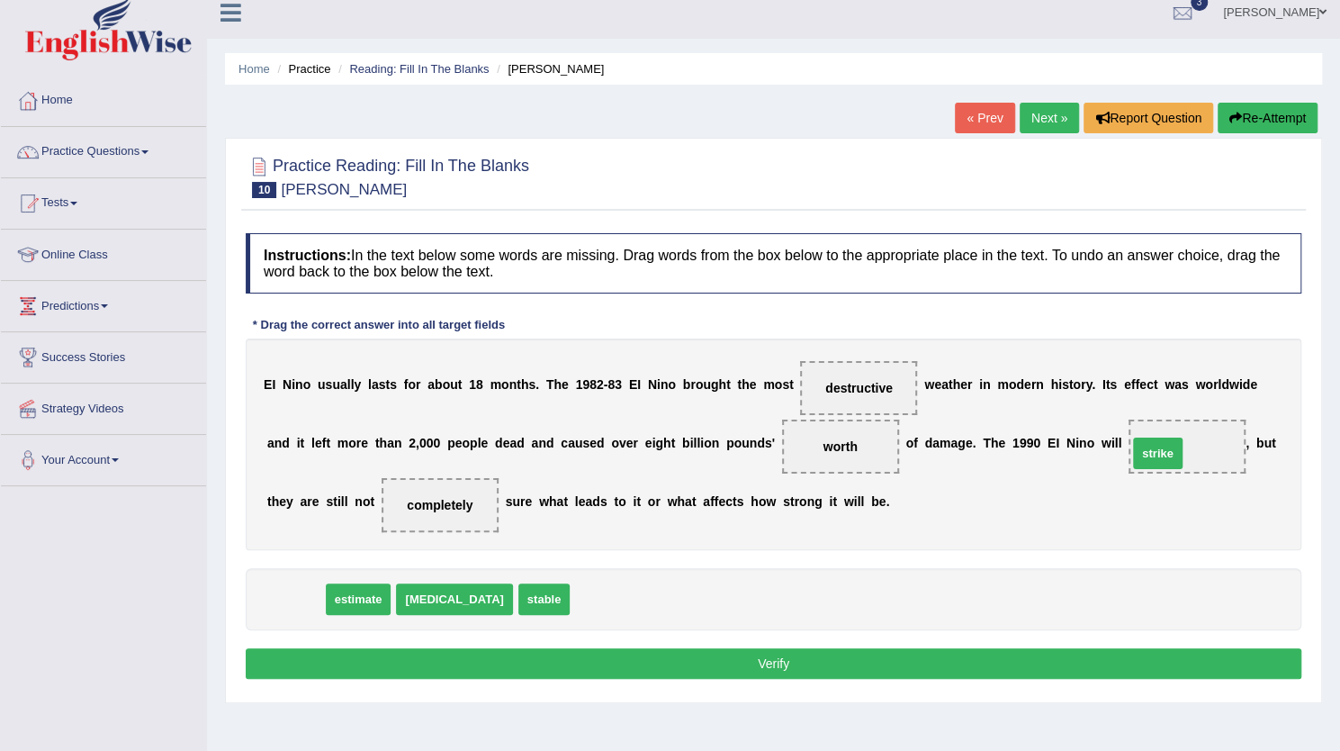
drag, startPoint x: 293, startPoint y: 595, endPoint x: 1195, endPoint y: 449, distance: 914.6
click at [662, 658] on button "Verify" at bounding box center [774, 663] width 1056 height 31
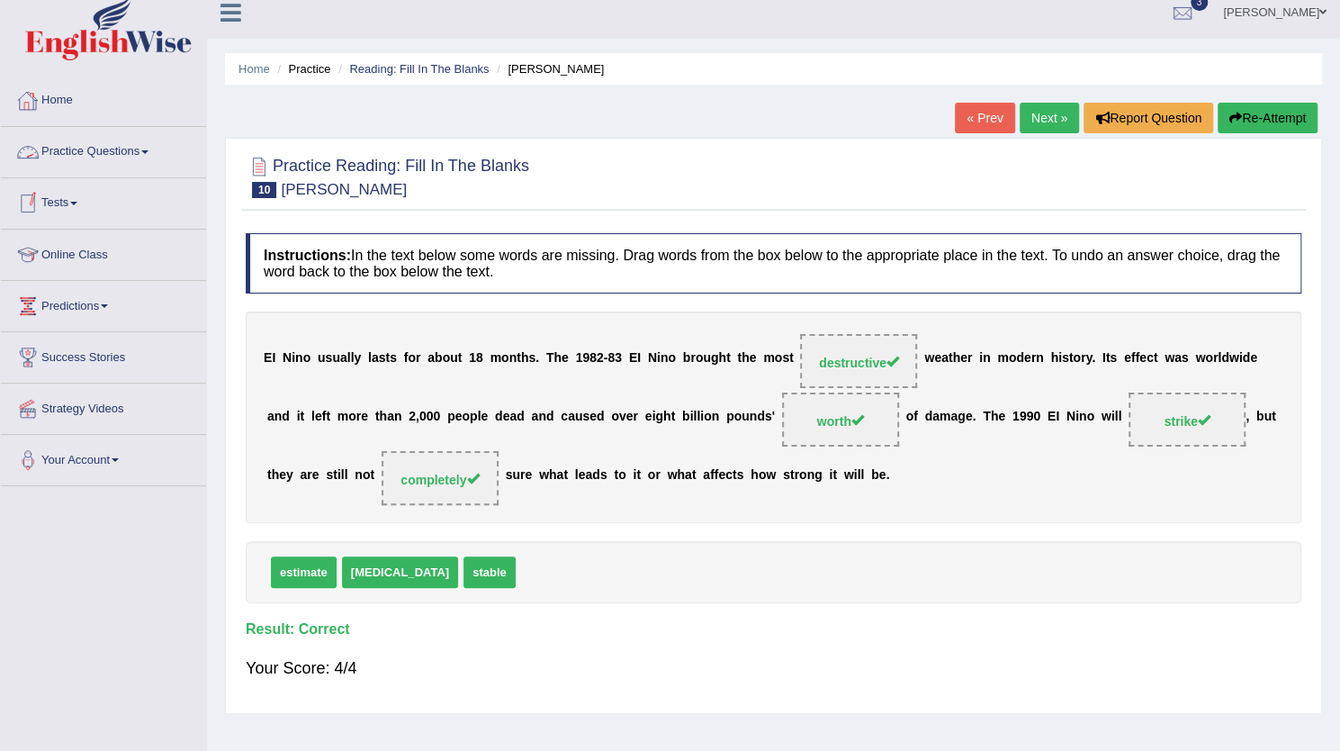
click at [122, 159] on link "Practice Questions" at bounding box center [103, 149] width 205 height 45
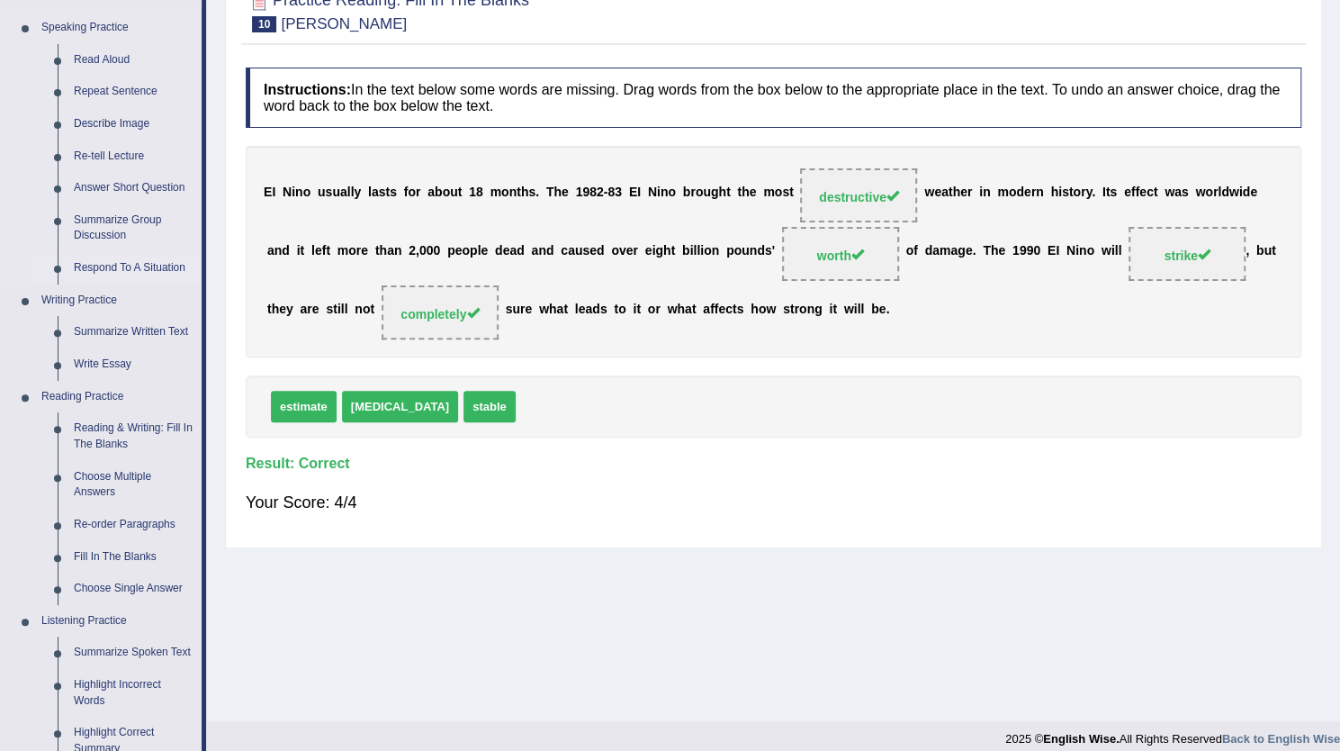
scroll to position [230, 0]
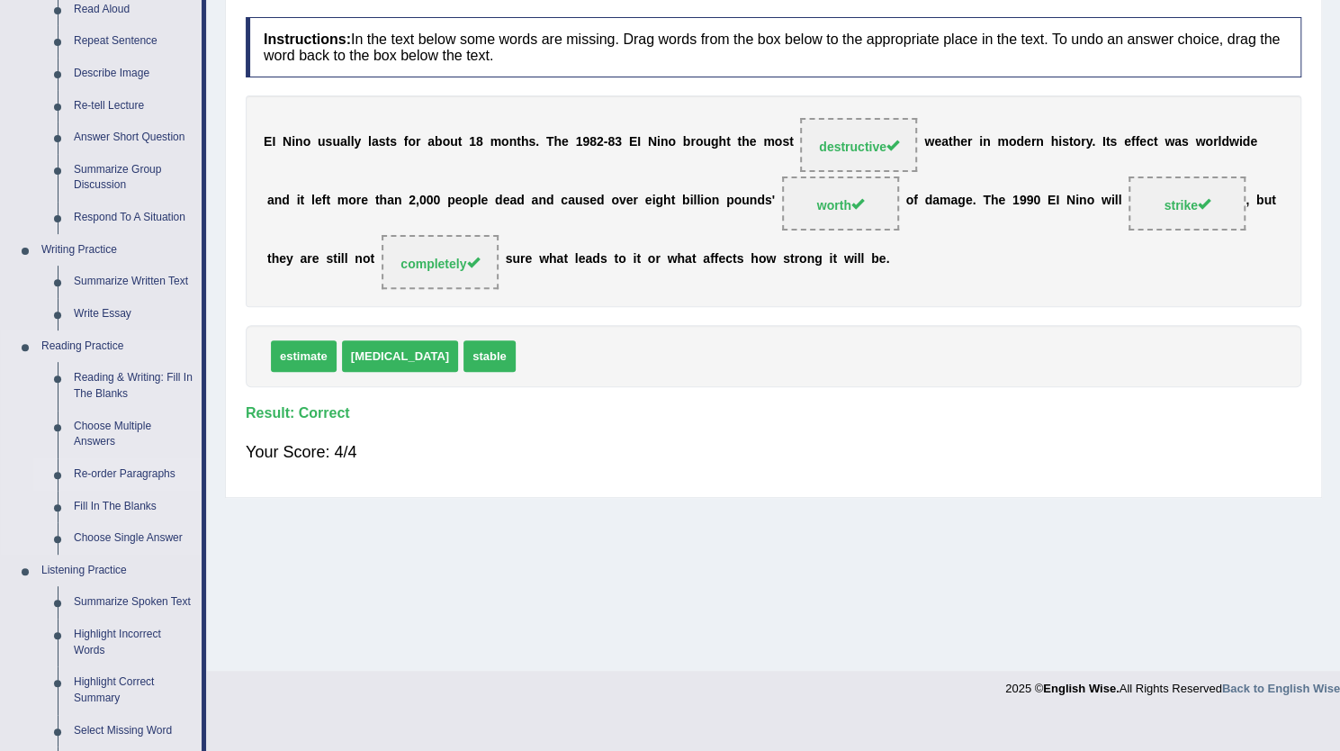
click at [123, 470] on link "Re-order Paragraphs" at bounding box center [134, 474] width 136 height 32
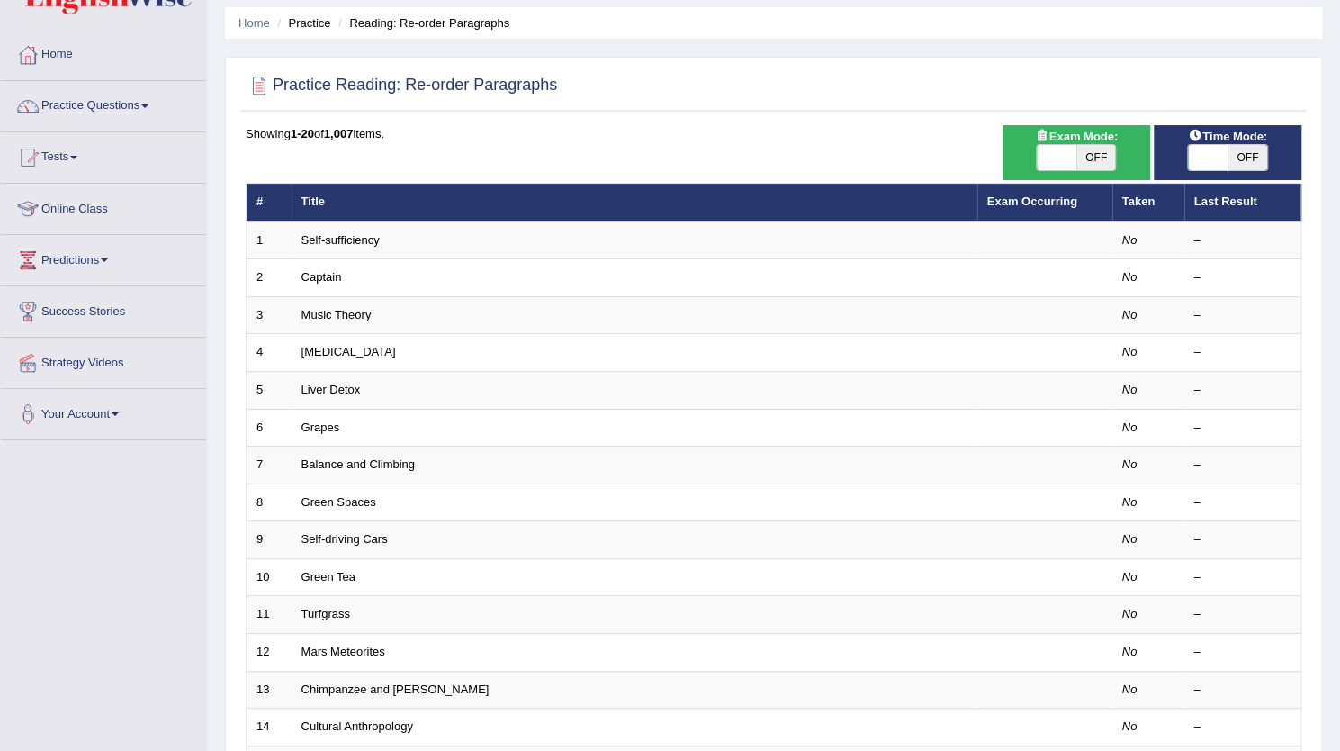
scroll to position [72, 0]
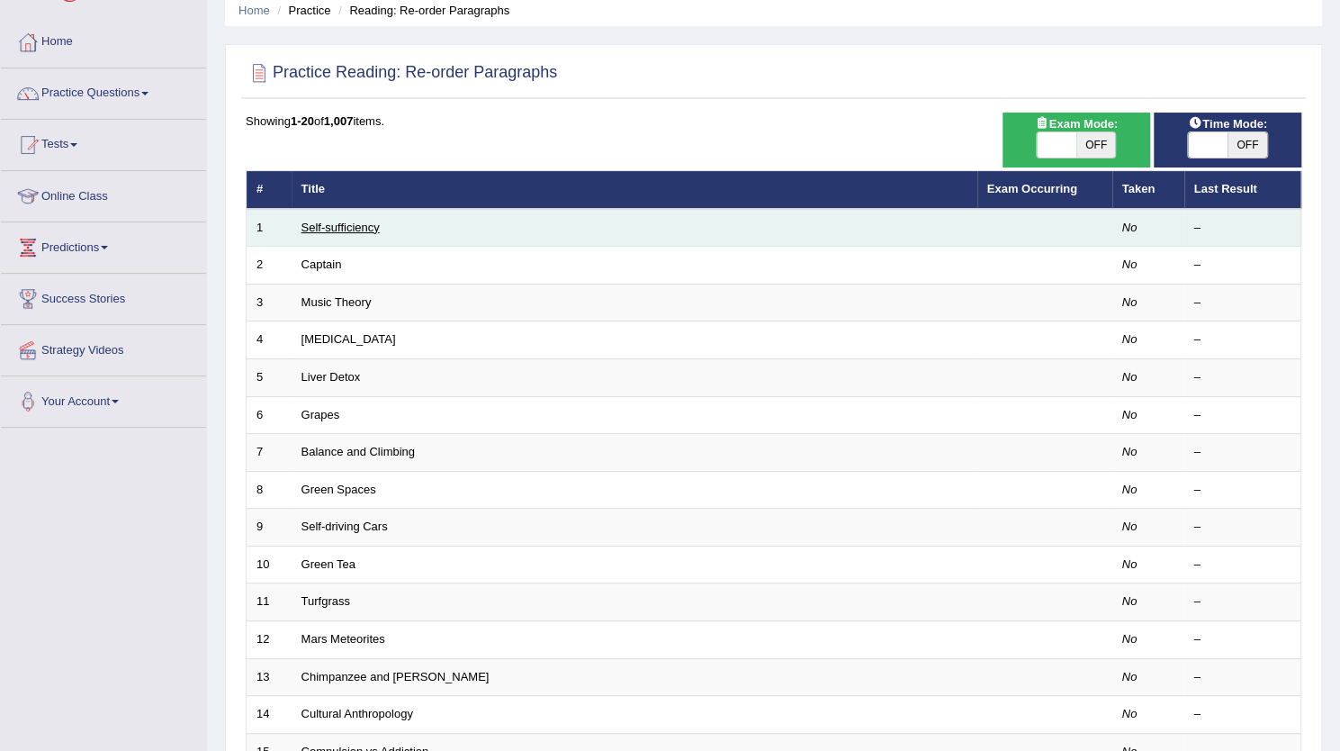
click at [333, 224] on link "Self-sufficiency" at bounding box center [341, 228] width 78 height 14
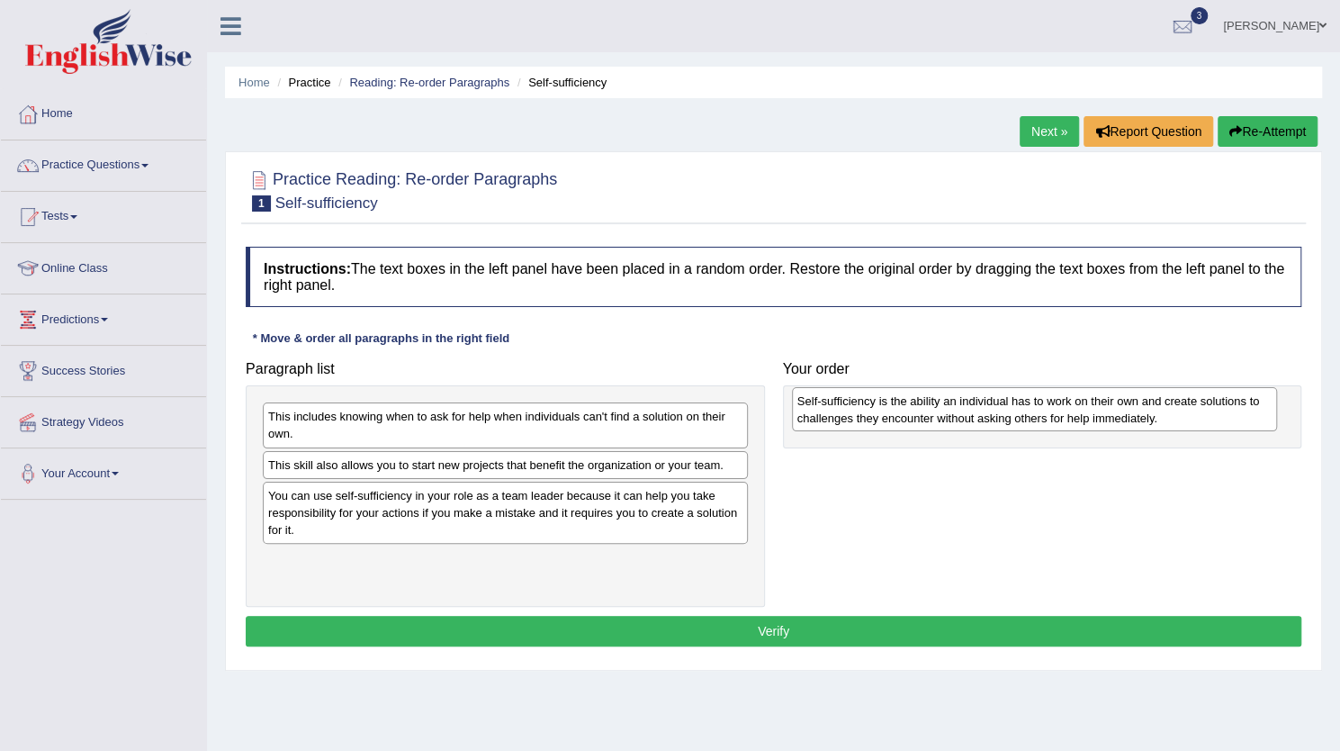
drag, startPoint x: 545, startPoint y: 572, endPoint x: 1074, endPoint y: 414, distance: 552.2
click at [1074, 414] on div "Self-sufficiency is the ability an individual has to work on their own and crea…" at bounding box center [1034, 409] width 485 height 45
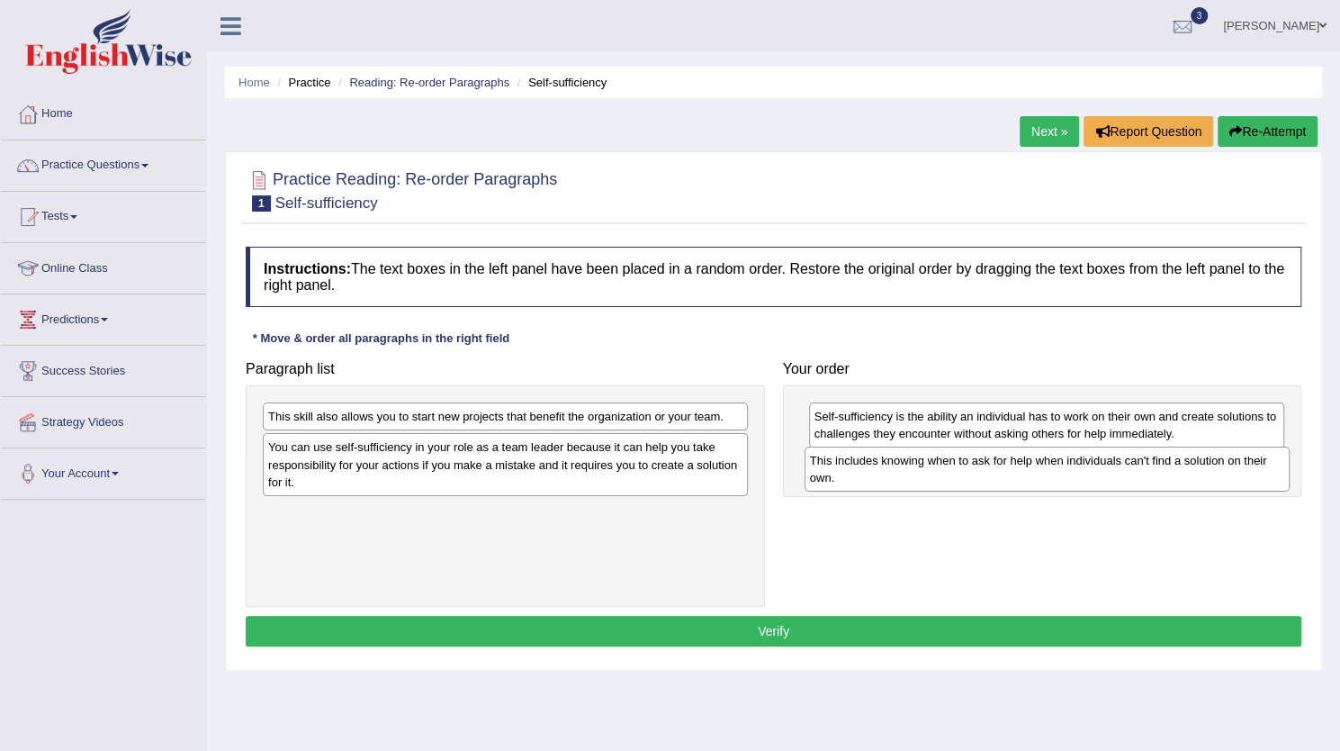
drag, startPoint x: 495, startPoint y: 426, endPoint x: 1037, endPoint y: 470, distance: 543.7
click at [1037, 470] on div "This includes knowing when to ask for help when individuals can't find a soluti…" at bounding box center [1047, 468] width 485 height 45
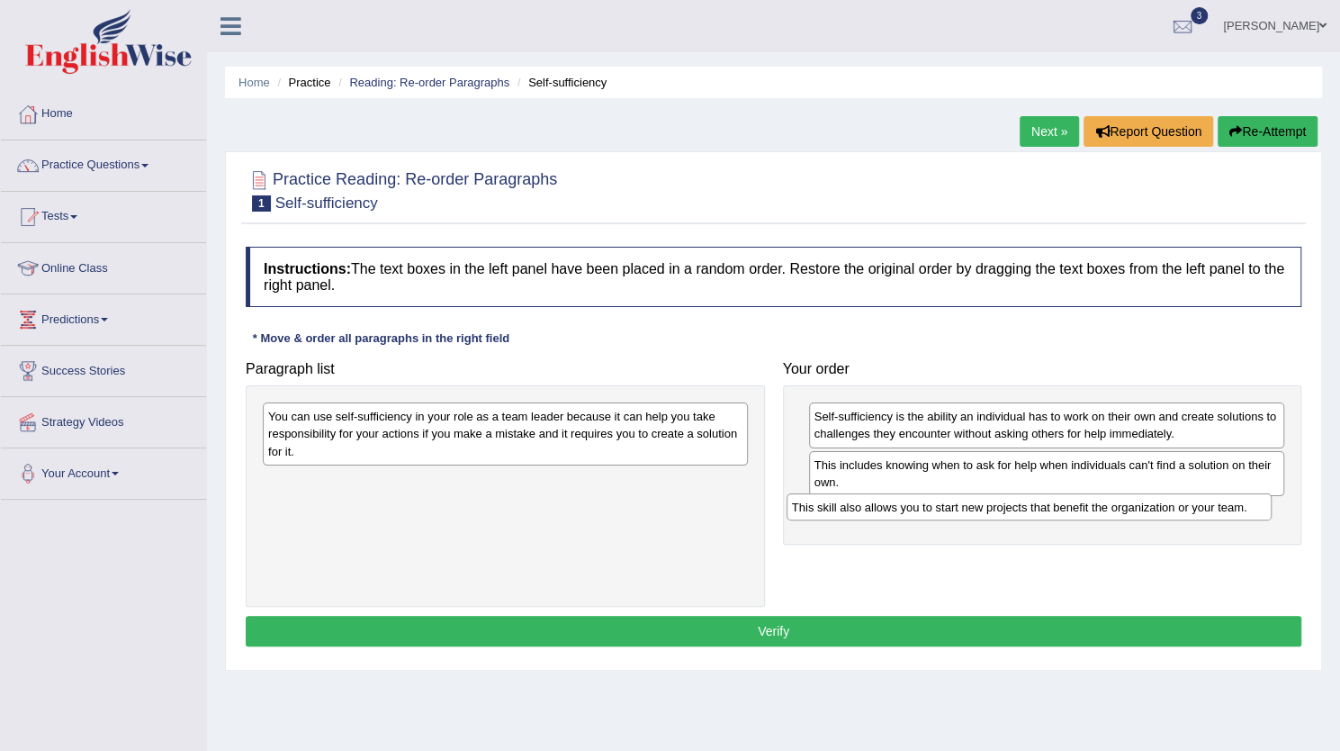
drag, startPoint x: 547, startPoint y: 418, endPoint x: 1070, endPoint y: 509, distance: 530.8
click at [1070, 509] on div "This skill also allows you to start new projects that benefit the organization …" at bounding box center [1029, 506] width 485 height 27
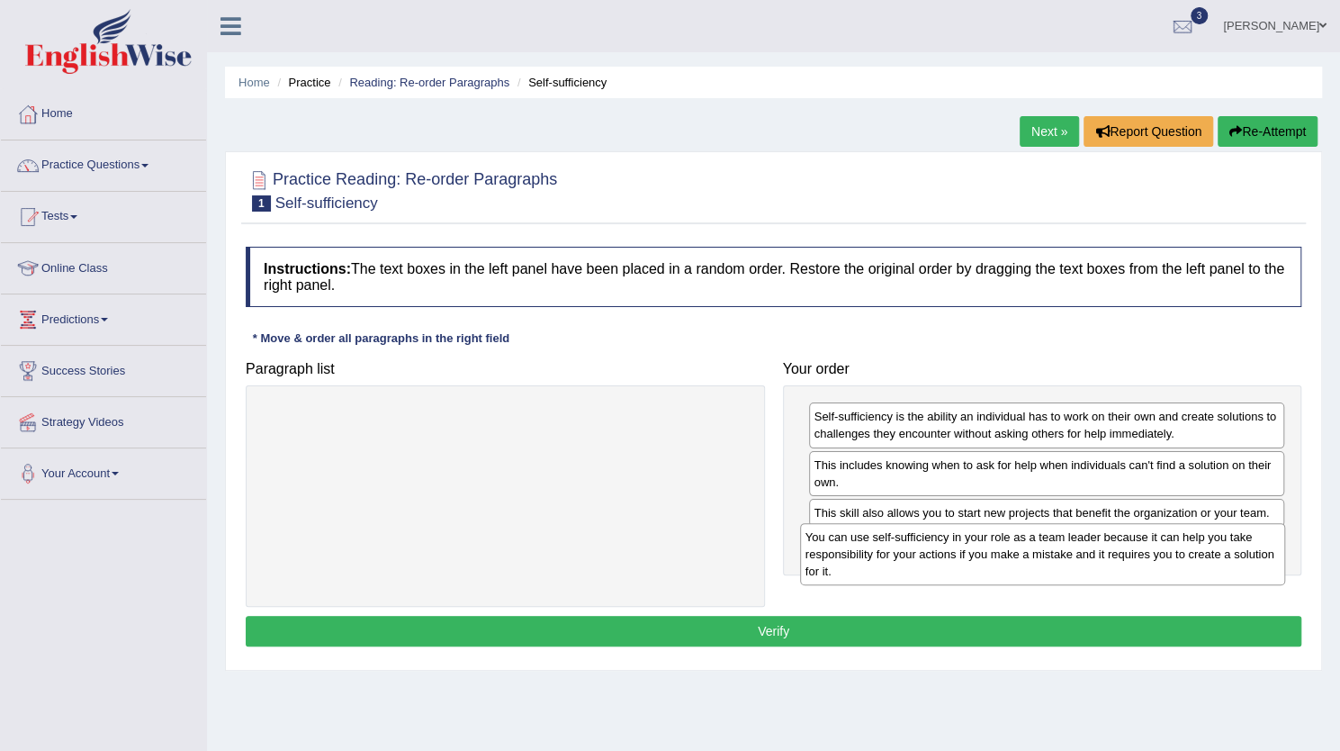
drag, startPoint x: 627, startPoint y: 433, endPoint x: 1164, endPoint y: 554, distance: 550.8
click at [1164, 554] on div "You can use self-sufficiency in your role as a team leader because it can help …" at bounding box center [1042, 554] width 485 height 62
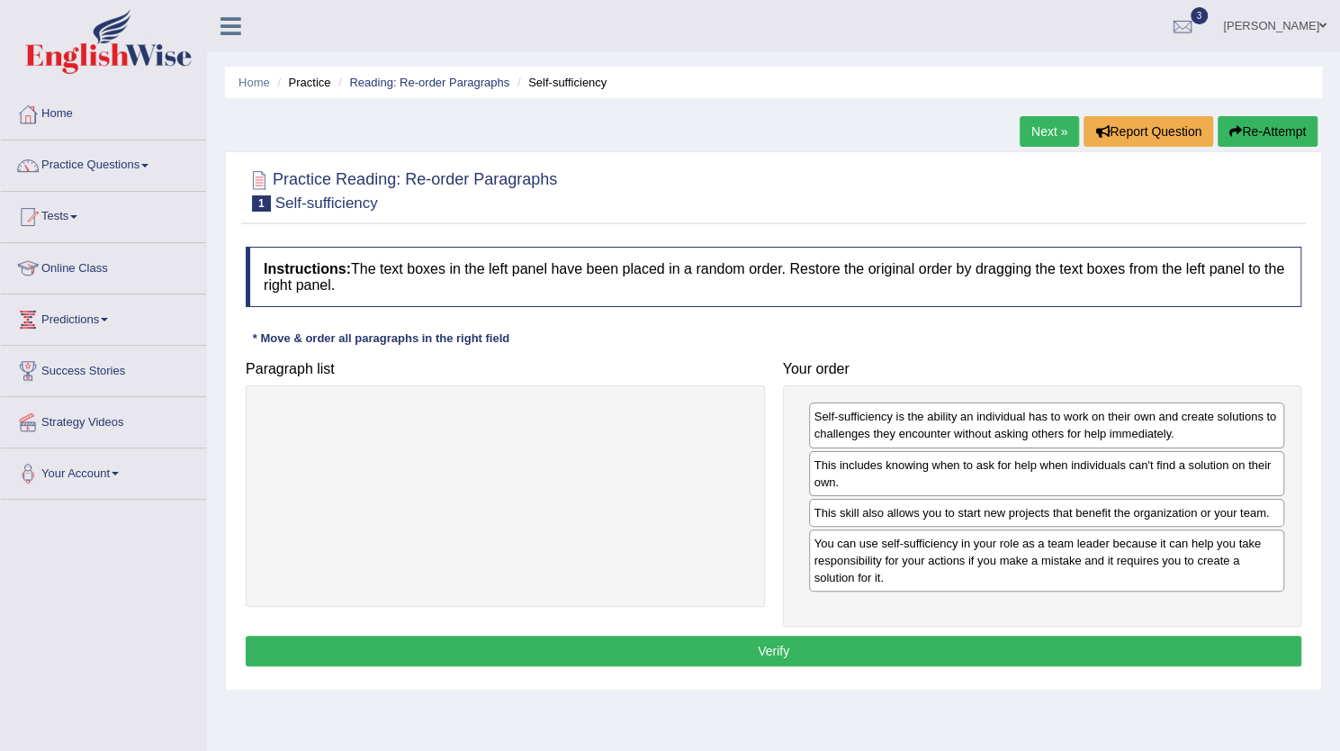
click at [1098, 646] on button "Verify" at bounding box center [774, 651] width 1056 height 31
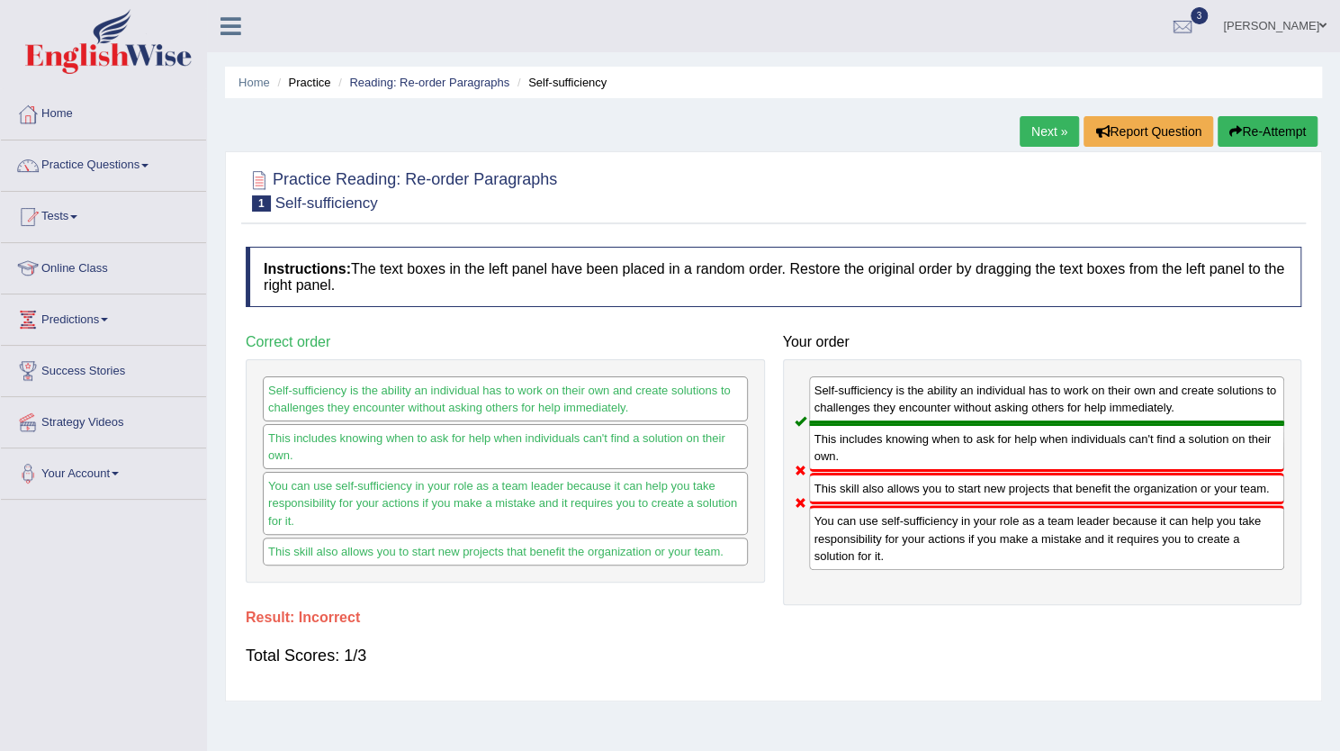
drag, startPoint x: 1024, startPoint y: 536, endPoint x: 978, endPoint y: 395, distance: 148.6
click at [978, 395] on div "Self-sufficiency is the ability an individual has to work on their own and crea…" at bounding box center [1042, 482] width 519 height 246
click at [1240, 132] on button "Re-Attempt" at bounding box center [1268, 131] width 100 height 31
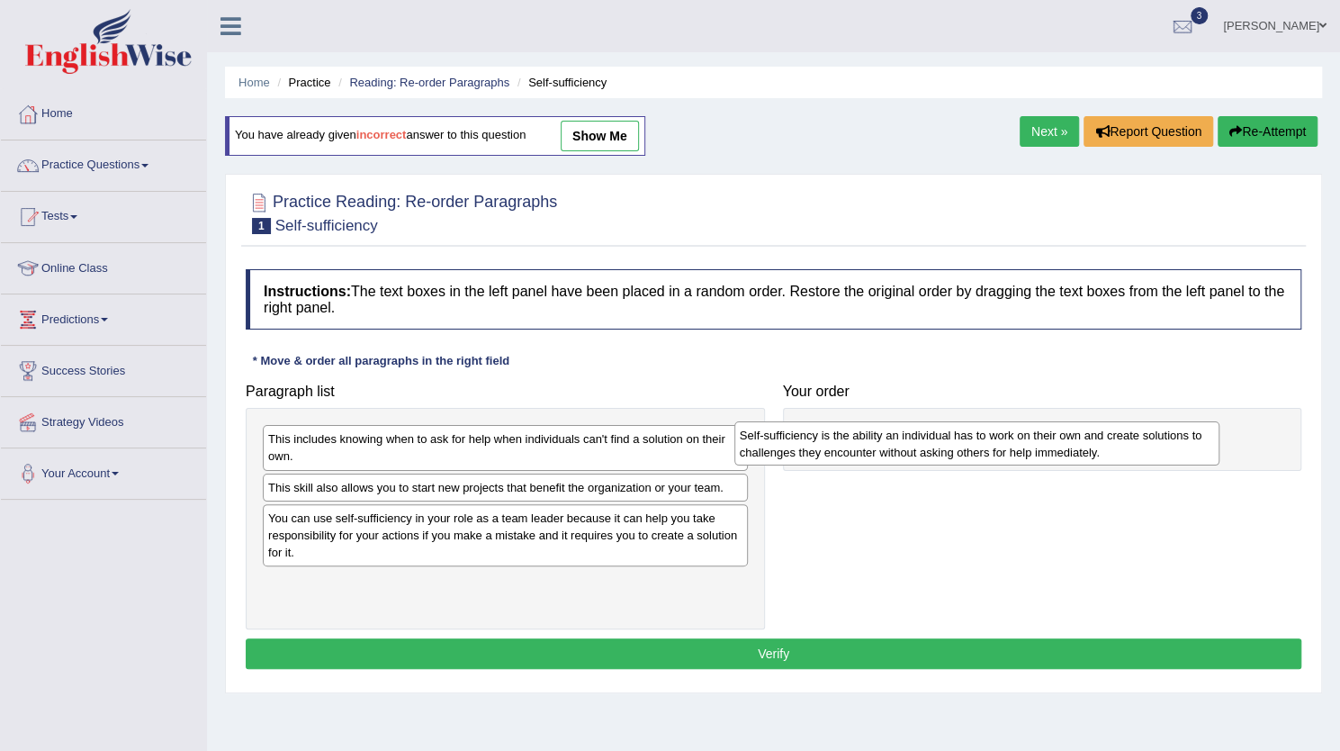
drag, startPoint x: 522, startPoint y: 597, endPoint x: 996, endPoint y: 451, distance: 495.4
click at [996, 451] on div "Self-sufficiency is the ability an individual has to work on their own and crea…" at bounding box center [977, 443] width 485 height 45
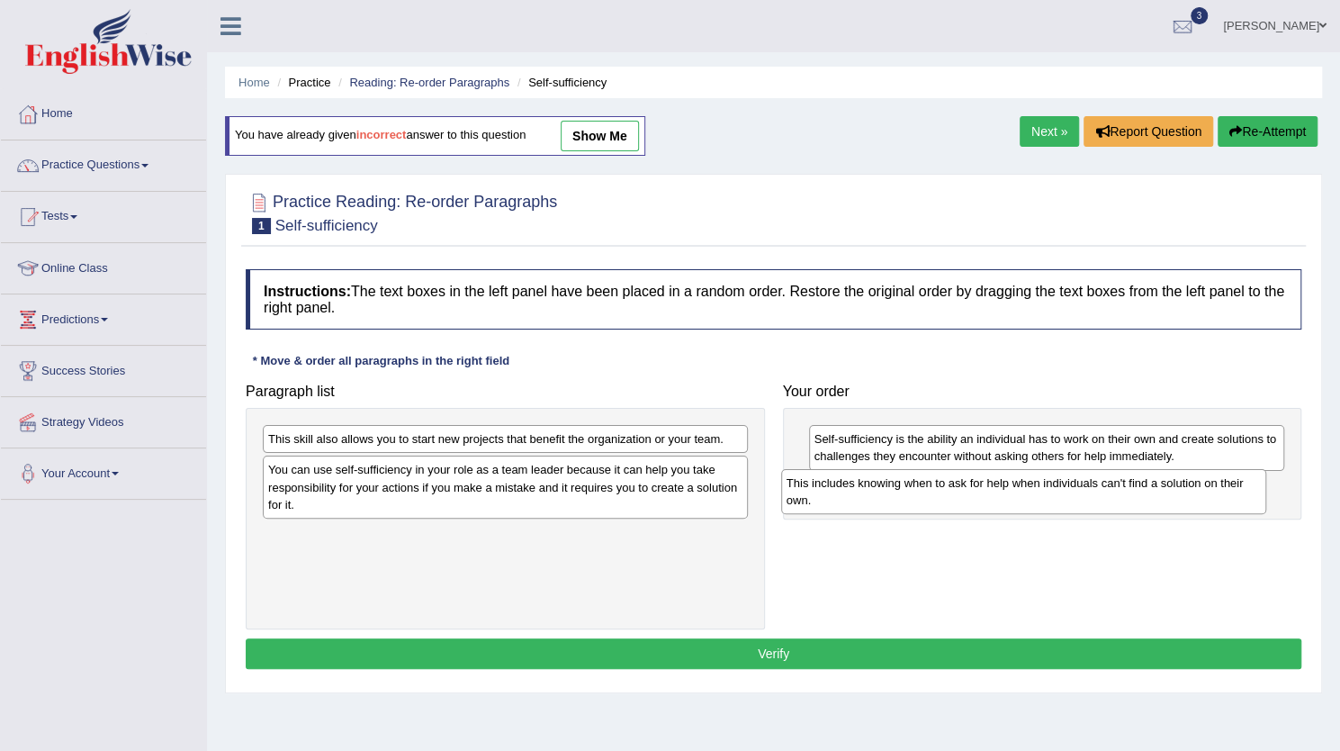
drag, startPoint x: 650, startPoint y: 437, endPoint x: 1174, endPoint y: 480, distance: 525.7
click at [1174, 480] on div "This includes knowing when to ask for help when individuals can't find a soluti…" at bounding box center [1023, 491] width 485 height 45
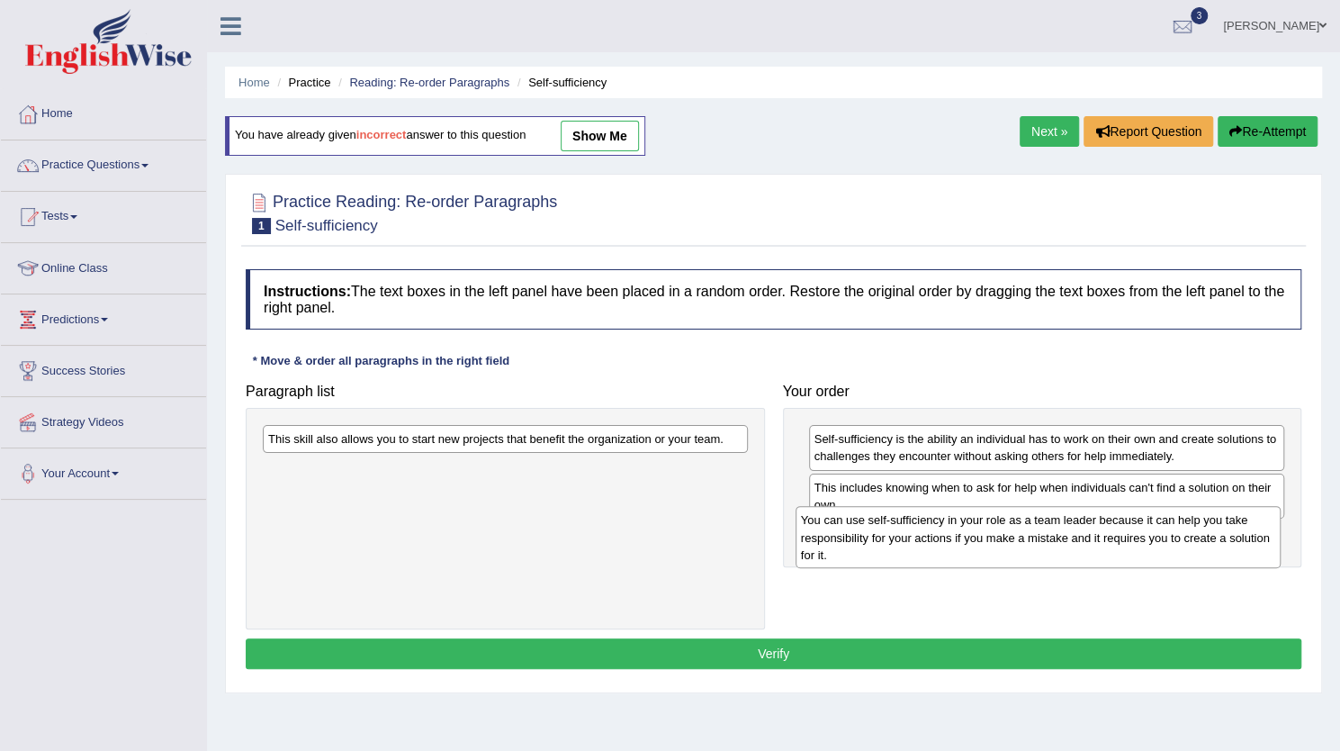
drag, startPoint x: 618, startPoint y: 483, endPoint x: 1150, endPoint y: 535, distance: 535.4
click at [1150, 535] on div "You can use self-sufficiency in your role as a team leader because it can help …" at bounding box center [1038, 537] width 485 height 62
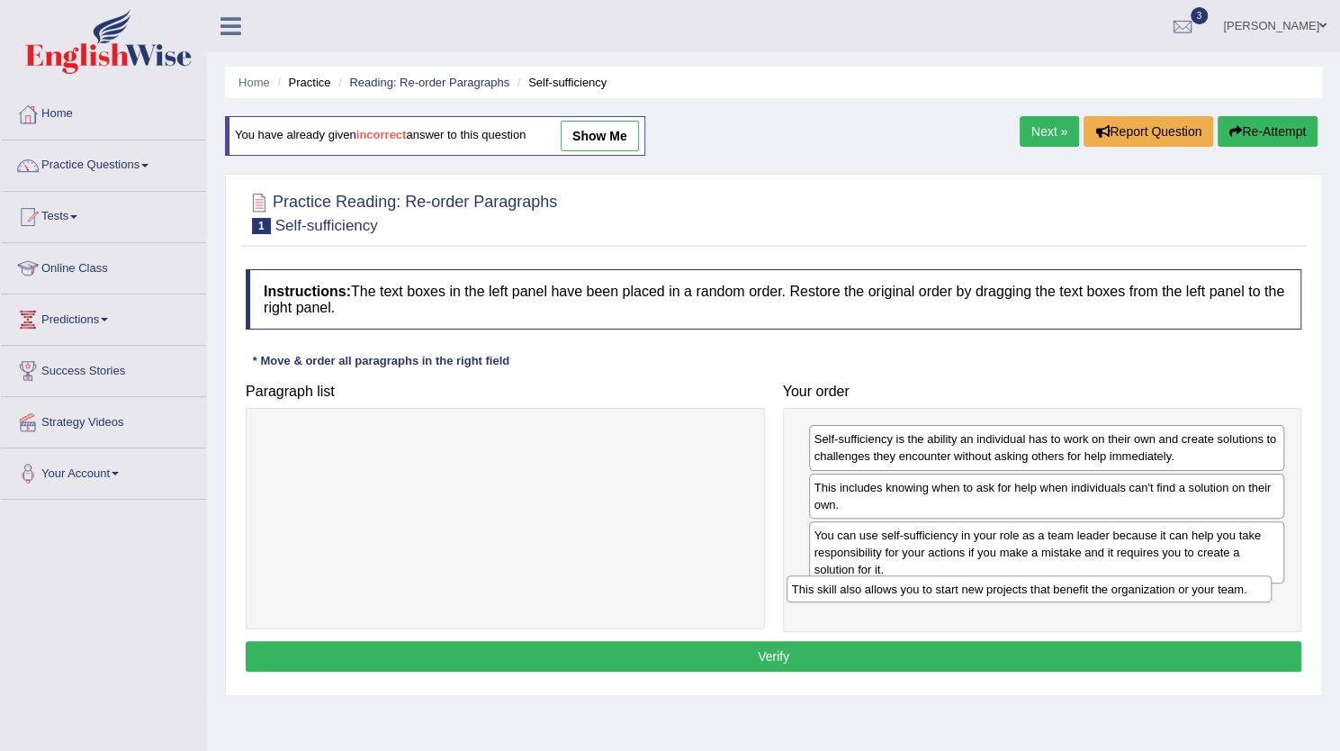
drag, startPoint x: 625, startPoint y: 436, endPoint x: 1149, endPoint y: 586, distance: 545.0
click at [1149, 586] on div "This skill also allows you to start new projects that benefit the organization …" at bounding box center [1029, 588] width 485 height 27
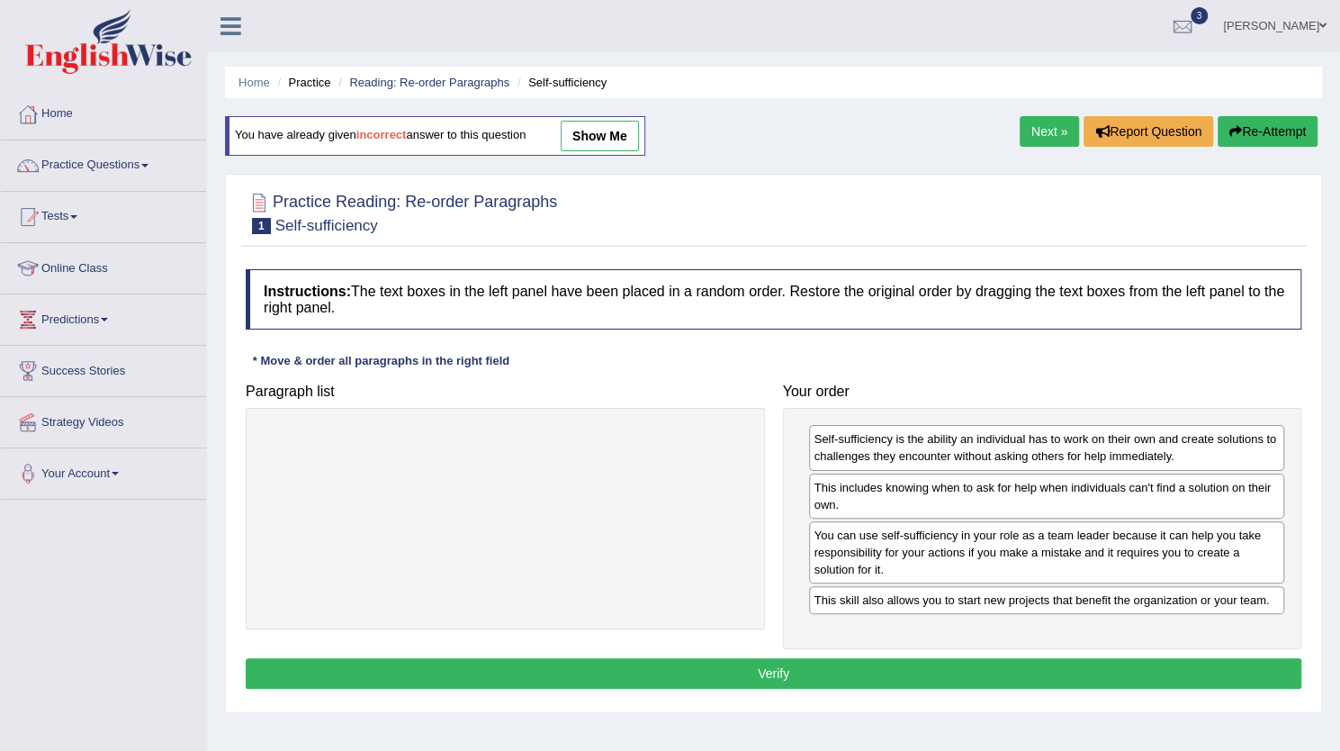
click at [1041, 658] on button "Verify" at bounding box center [774, 673] width 1056 height 31
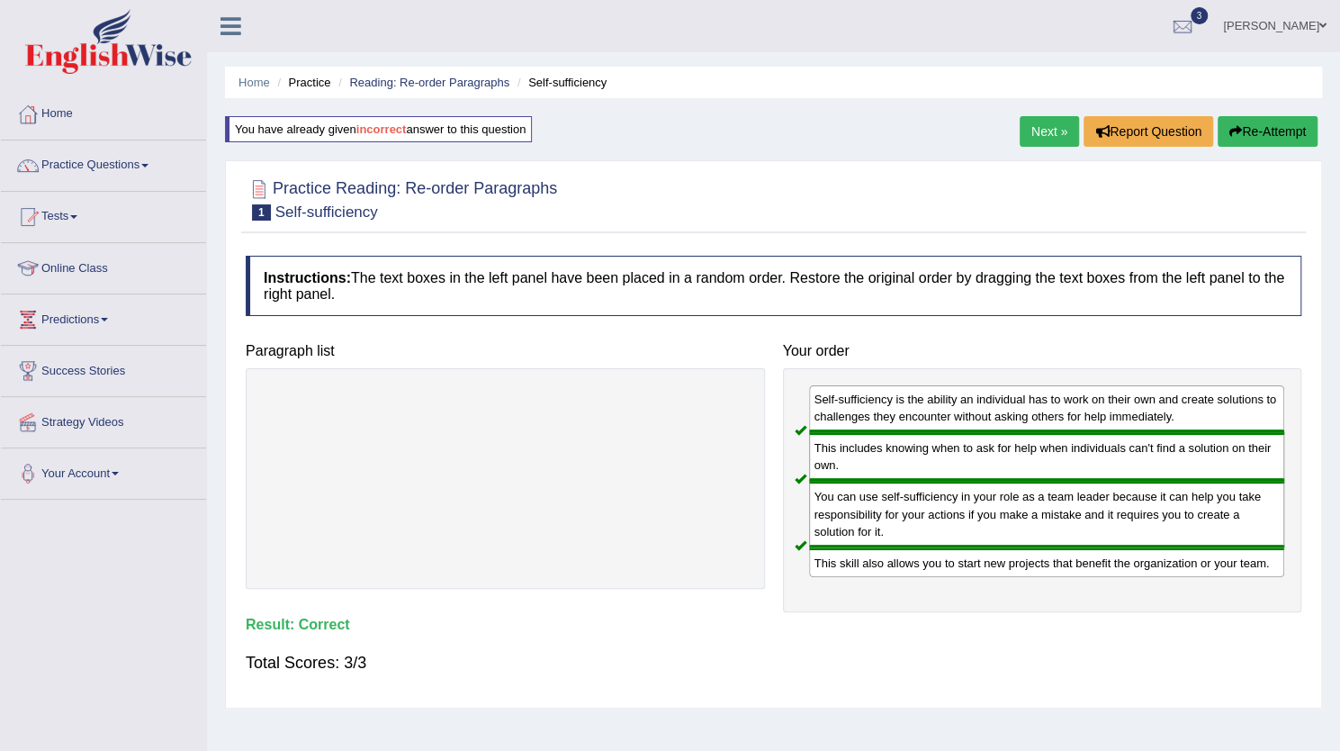
click at [1048, 129] on link "Next »" at bounding box center [1049, 131] width 59 height 31
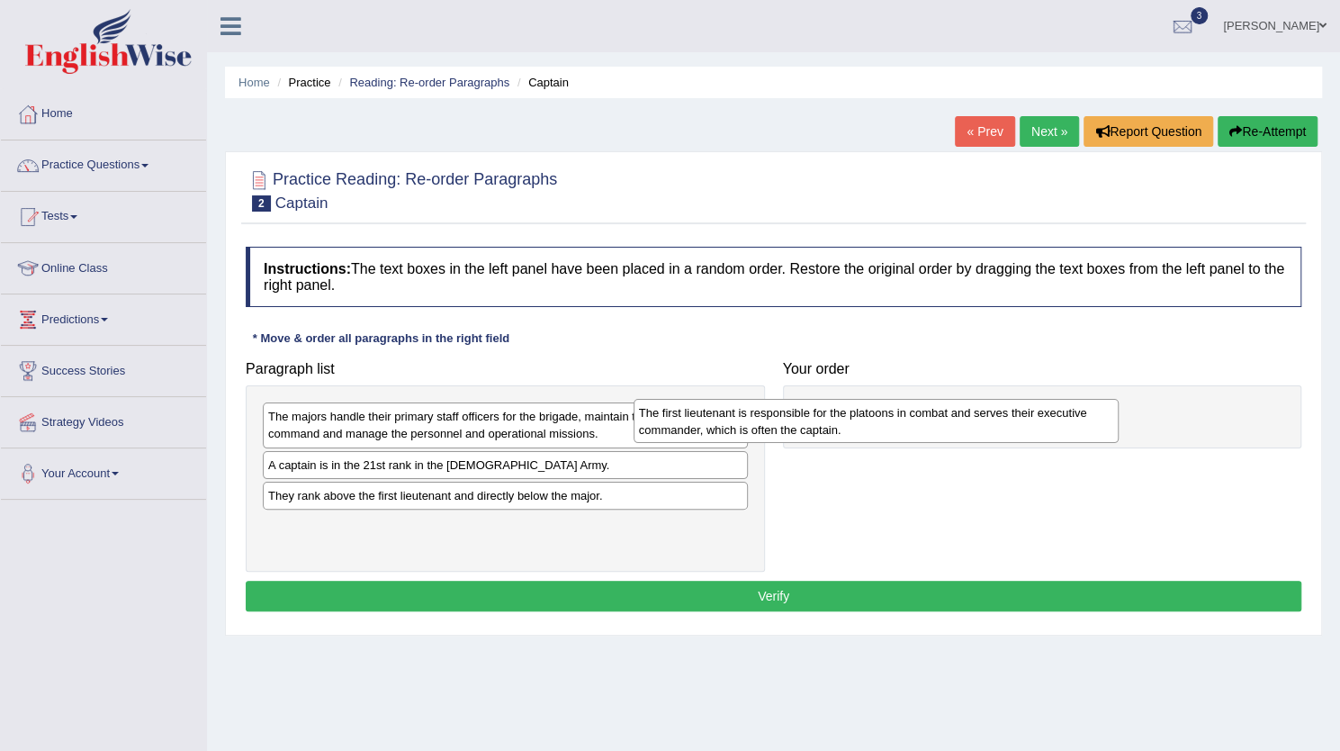
drag, startPoint x: 501, startPoint y: 536, endPoint x: 891, endPoint y: 426, distance: 405.2
click at [891, 426] on div "The first lieutenant is responsible for the platoons in combat and serves their…" at bounding box center [876, 421] width 485 height 45
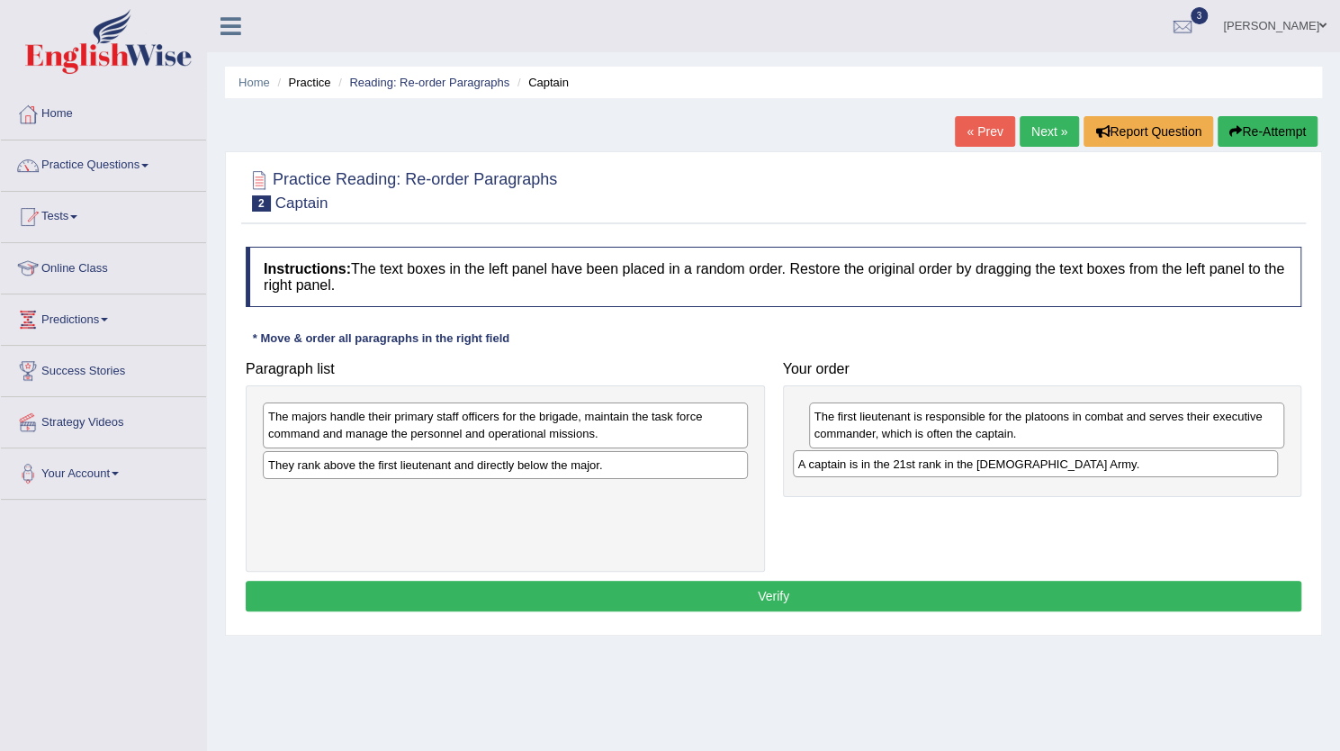
drag, startPoint x: 543, startPoint y: 465, endPoint x: 1073, endPoint y: 465, distance: 530.2
click at [1073, 465] on div "A captain is in the 21st rank in the [DEMOGRAPHIC_DATA] Army." at bounding box center [1035, 463] width 485 height 27
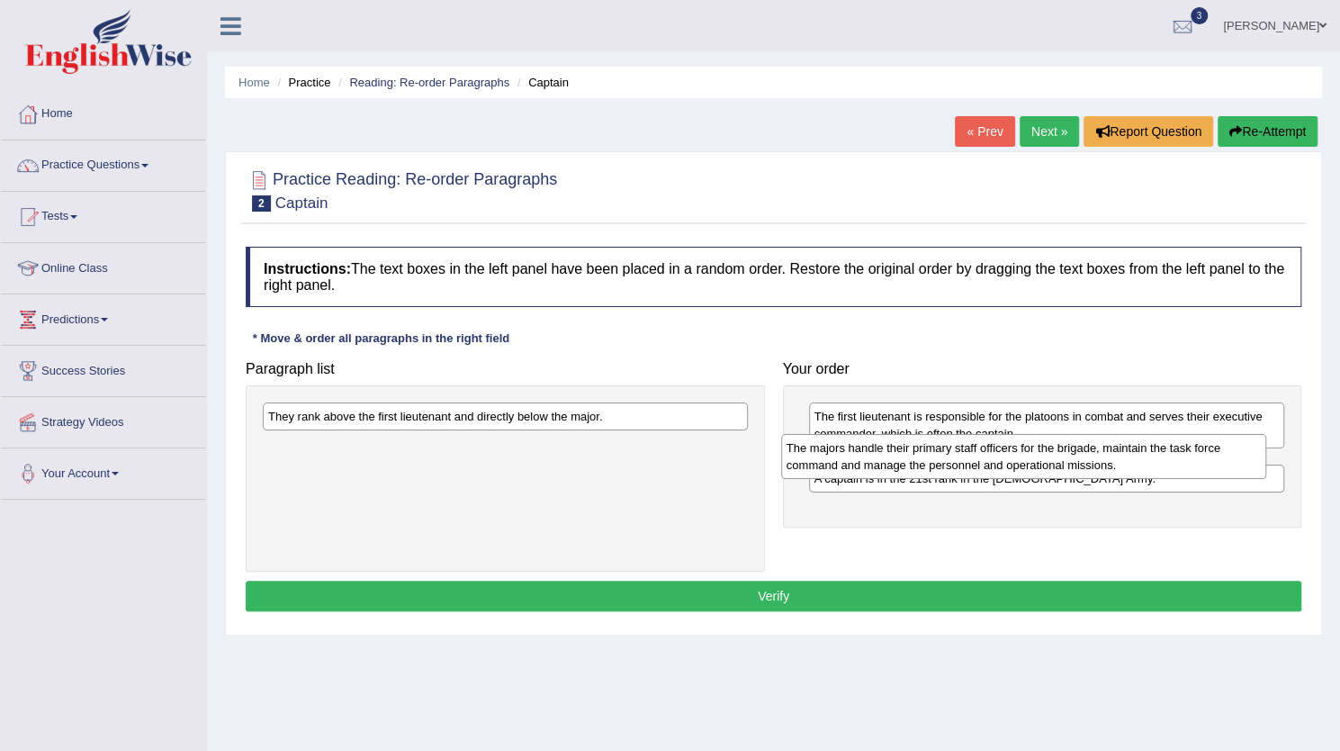
drag, startPoint x: 521, startPoint y: 418, endPoint x: 1040, endPoint y: 449, distance: 519.4
click at [1040, 449] on div "The majors handle their primary staff officers for the brigade, maintain the ta…" at bounding box center [1023, 456] width 485 height 45
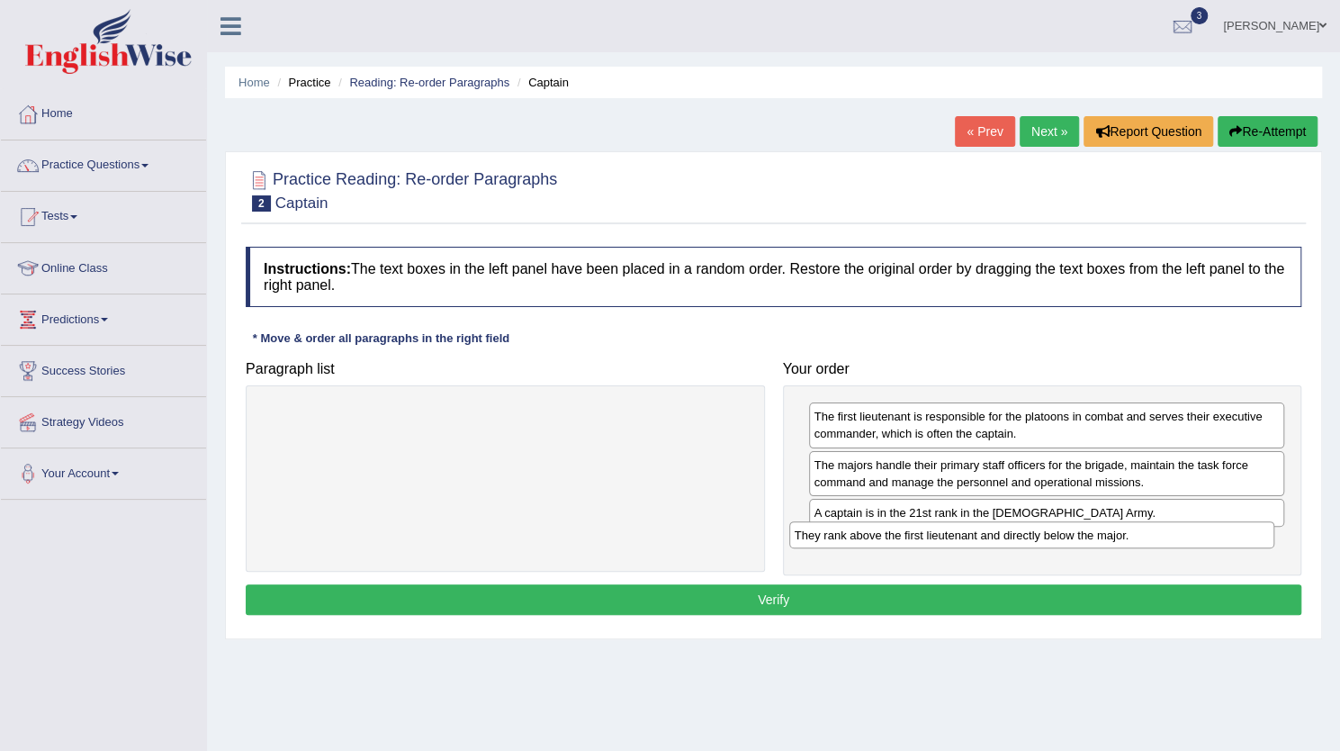
drag, startPoint x: 564, startPoint y: 419, endPoint x: 1091, endPoint y: 537, distance: 539.8
click at [1091, 537] on div "They rank above the first lieutenant and directly below the major." at bounding box center [1031, 534] width 485 height 27
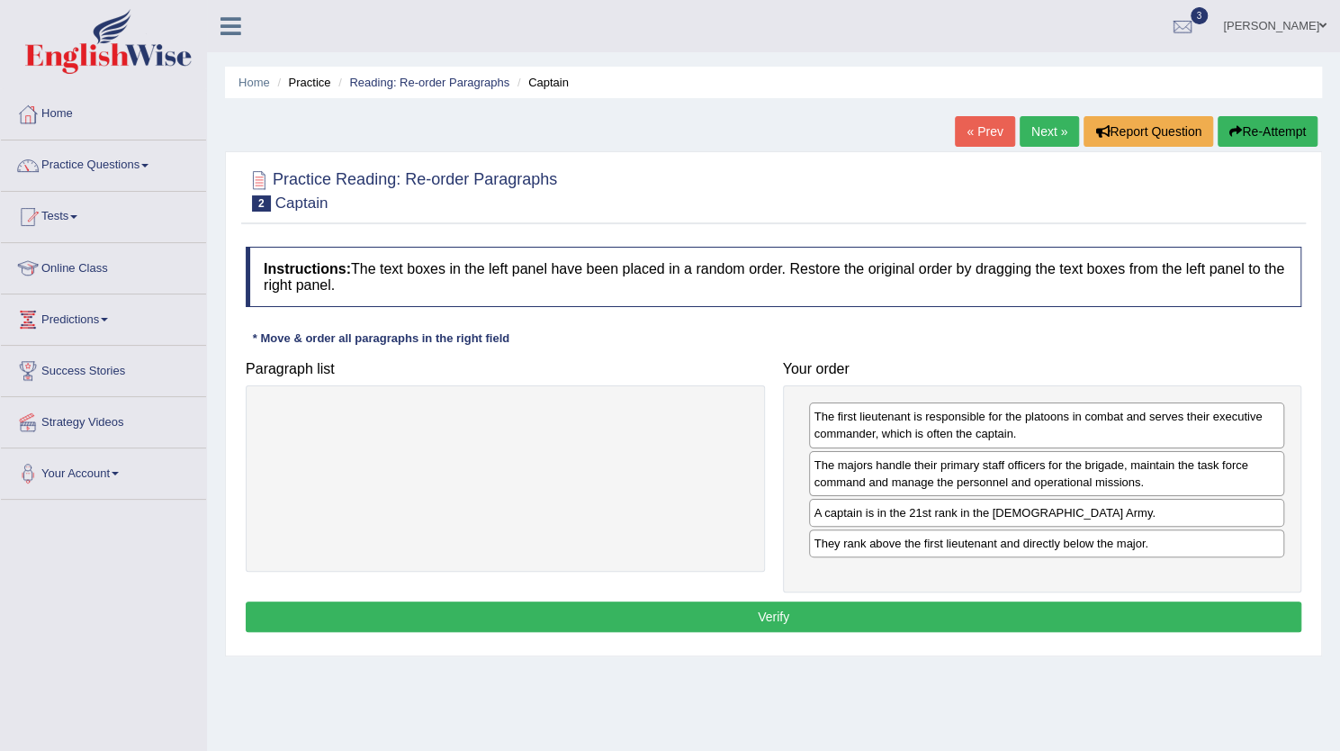
click at [978, 614] on button "Verify" at bounding box center [774, 616] width 1056 height 31
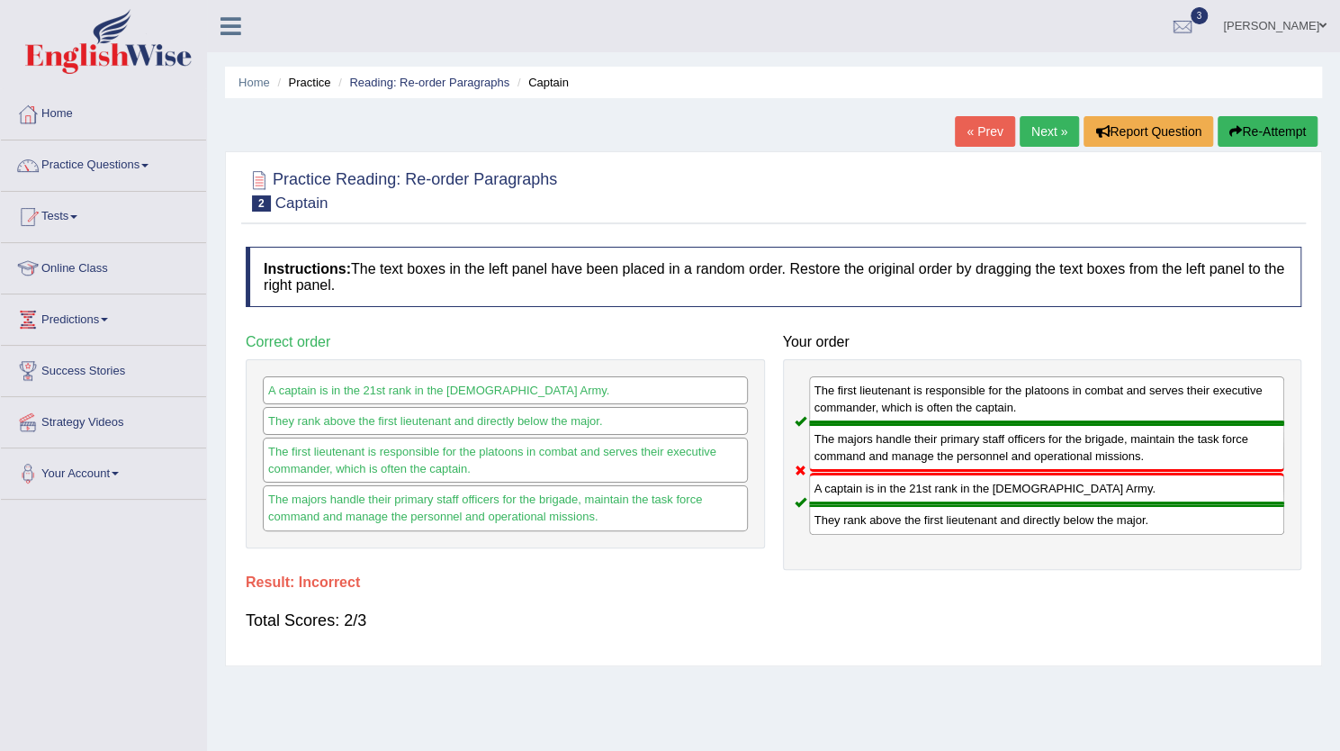
click at [1050, 122] on link "Next »" at bounding box center [1049, 131] width 59 height 31
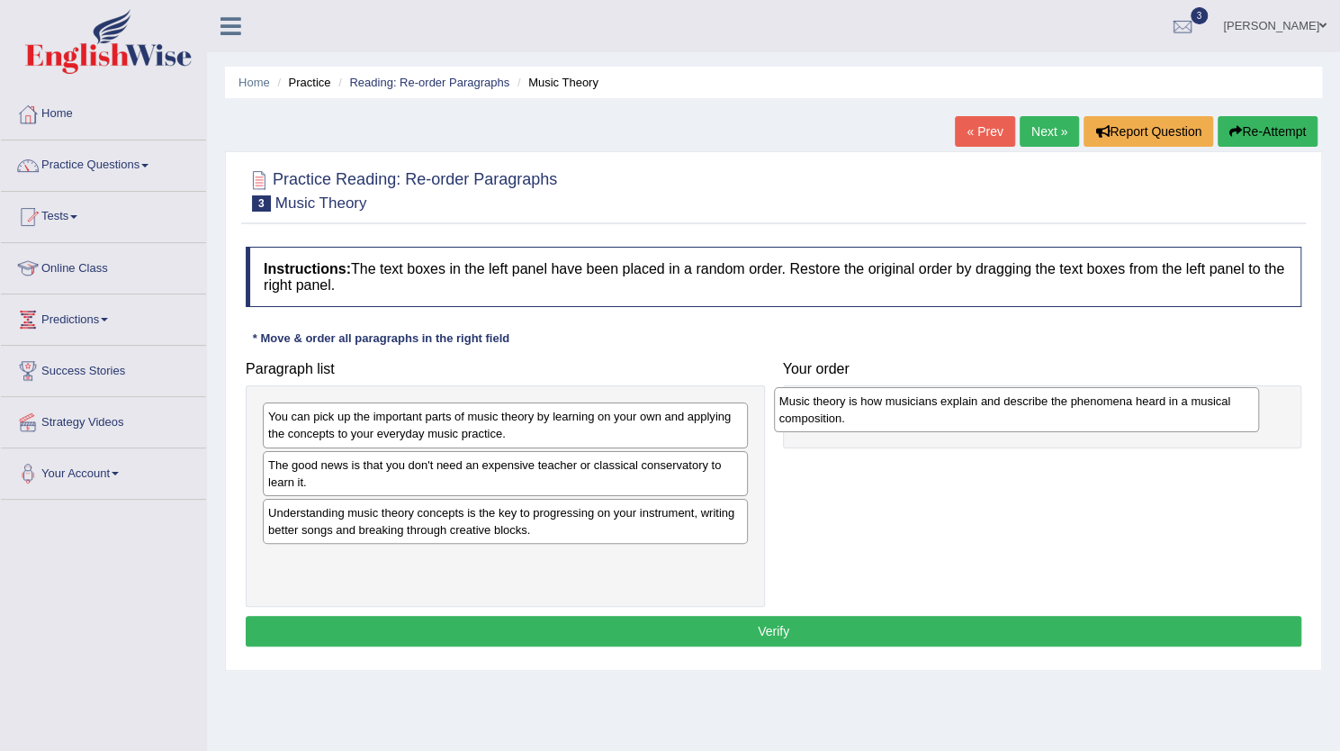
drag, startPoint x: 524, startPoint y: 521, endPoint x: 1039, endPoint y: 410, distance: 526.7
click at [1039, 410] on div "Music theory is how musicians explain and describe the phenomena heard in a mus…" at bounding box center [1016, 409] width 485 height 45
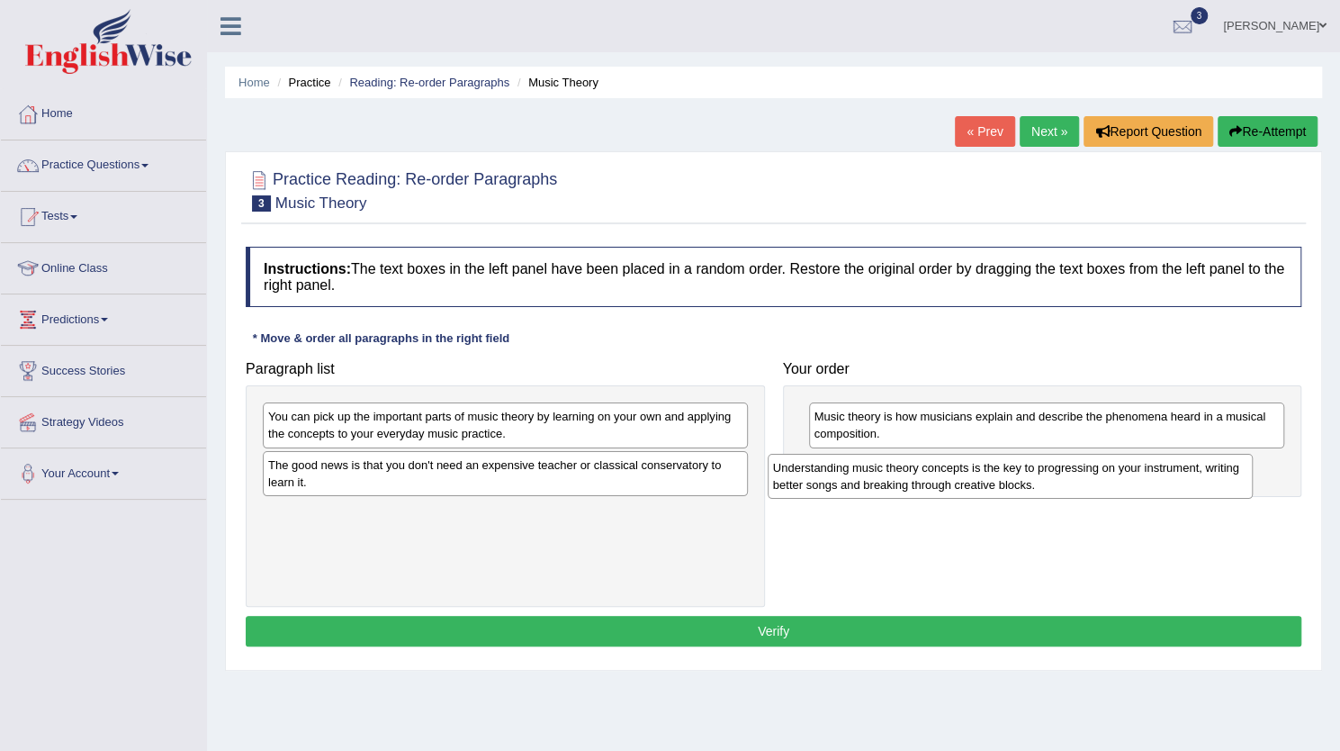
drag, startPoint x: 546, startPoint y: 526, endPoint x: 1050, endPoint y: 482, distance: 505.1
click at [1050, 482] on div "Understanding music theory concepts is the key to progressing on your instrumen…" at bounding box center [1010, 476] width 485 height 45
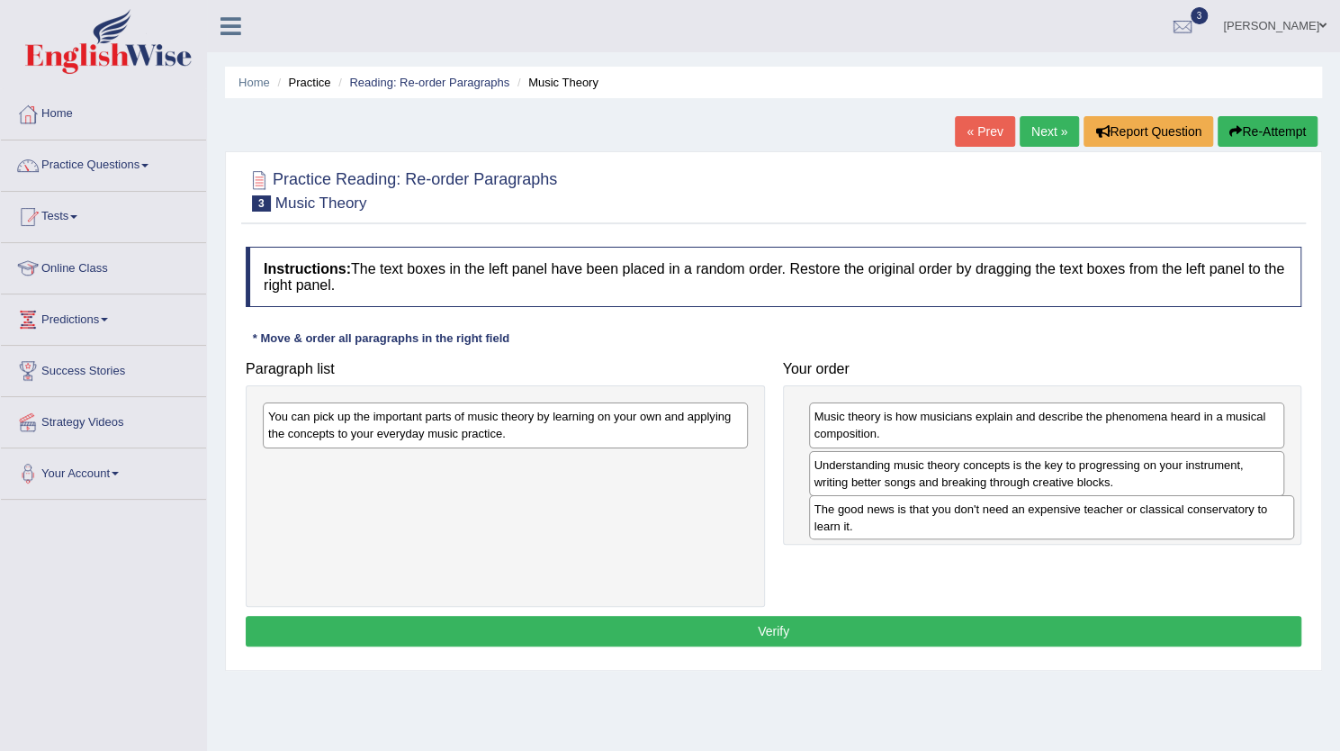
drag, startPoint x: 554, startPoint y: 465, endPoint x: 1099, endPoint y: 510, distance: 547.3
click at [1099, 510] on div "The good news is that you don't need an expensive teacher or classical conserva…" at bounding box center [1051, 517] width 485 height 45
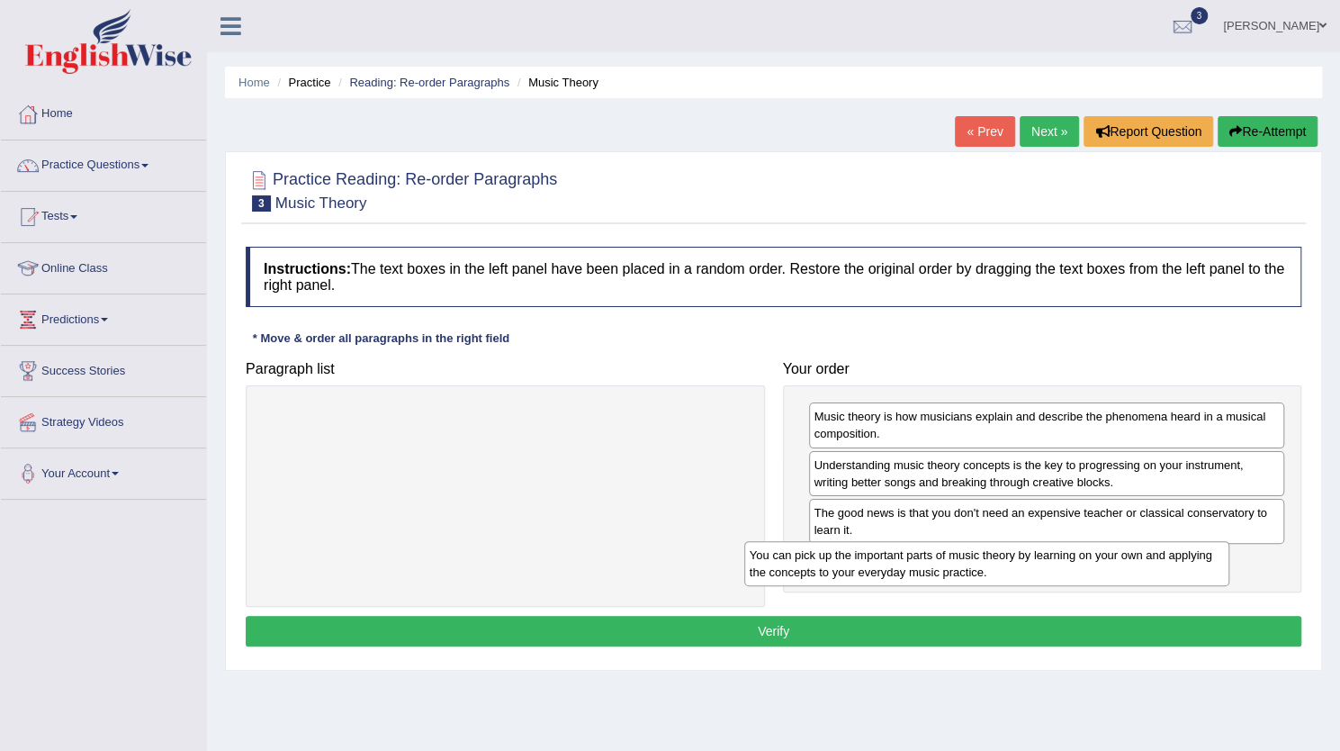
drag, startPoint x: 644, startPoint y: 415, endPoint x: 1127, endPoint y: 553, distance: 502.6
click at [1127, 553] on div "You can pick up the important parts of music theory by learning on your own and…" at bounding box center [986, 563] width 485 height 45
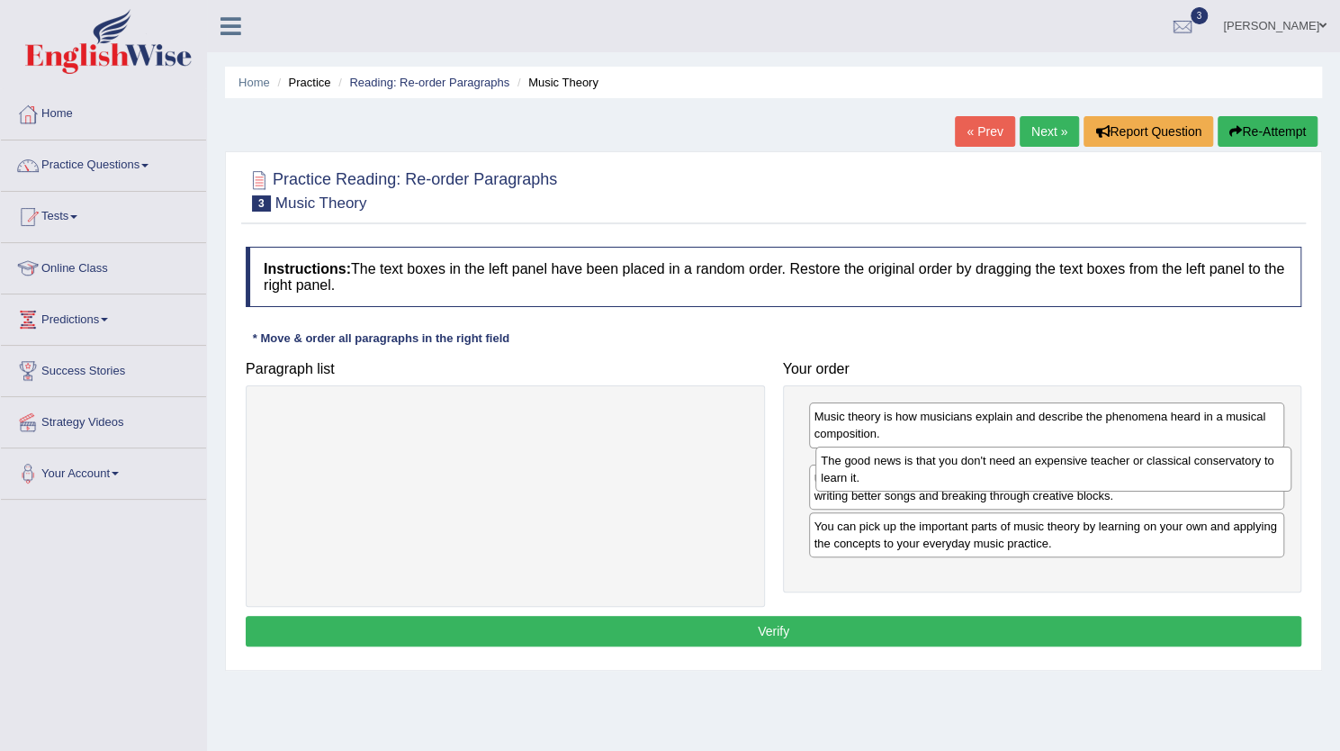
drag, startPoint x: 903, startPoint y: 518, endPoint x: 904, endPoint y: 468, distance: 50.4
click at [904, 468] on div "The good news is that you don't need an expensive teacher or classical conserva…" at bounding box center [1054, 468] width 476 height 45
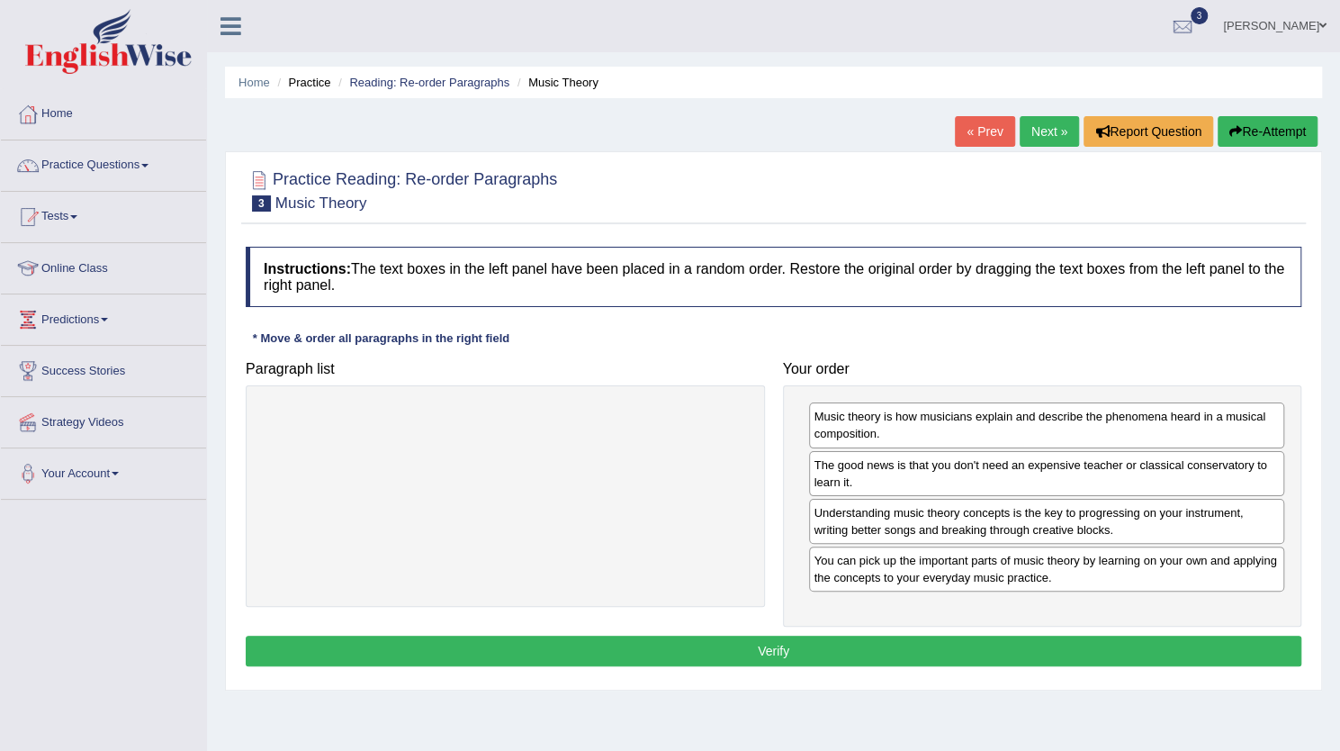
click at [738, 643] on button "Verify" at bounding box center [774, 651] width 1056 height 31
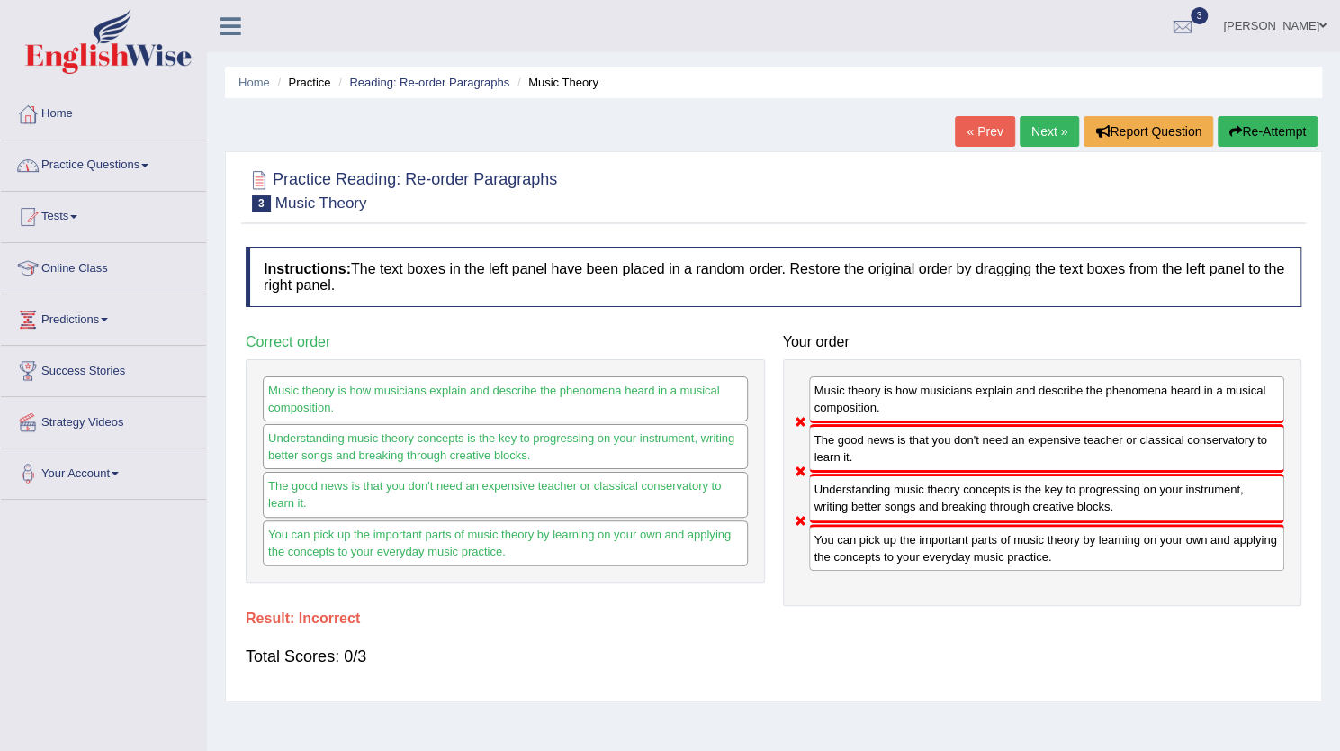
click at [101, 167] on link "Practice Questions" at bounding box center [103, 162] width 205 height 45
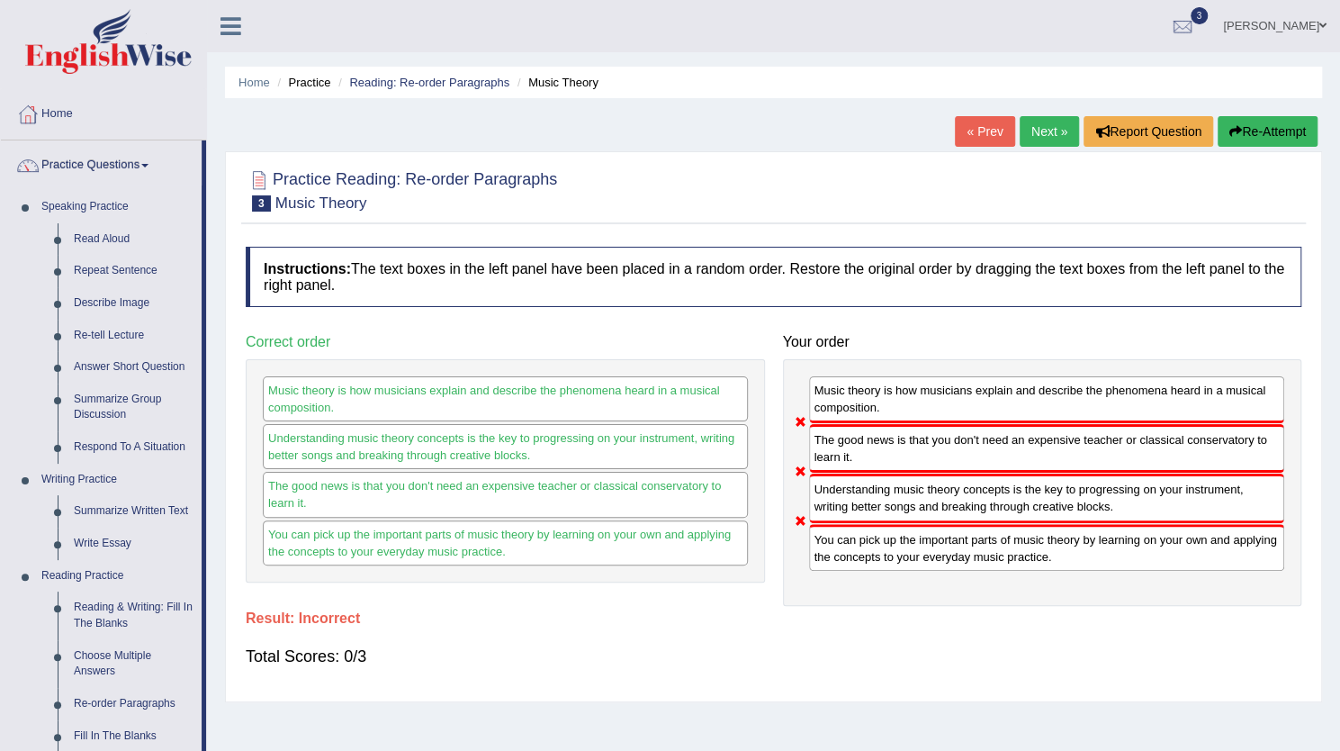
click at [101, 167] on link "Practice Questions" at bounding box center [101, 162] width 201 height 45
